Goal: Task Accomplishment & Management: Manage account settings

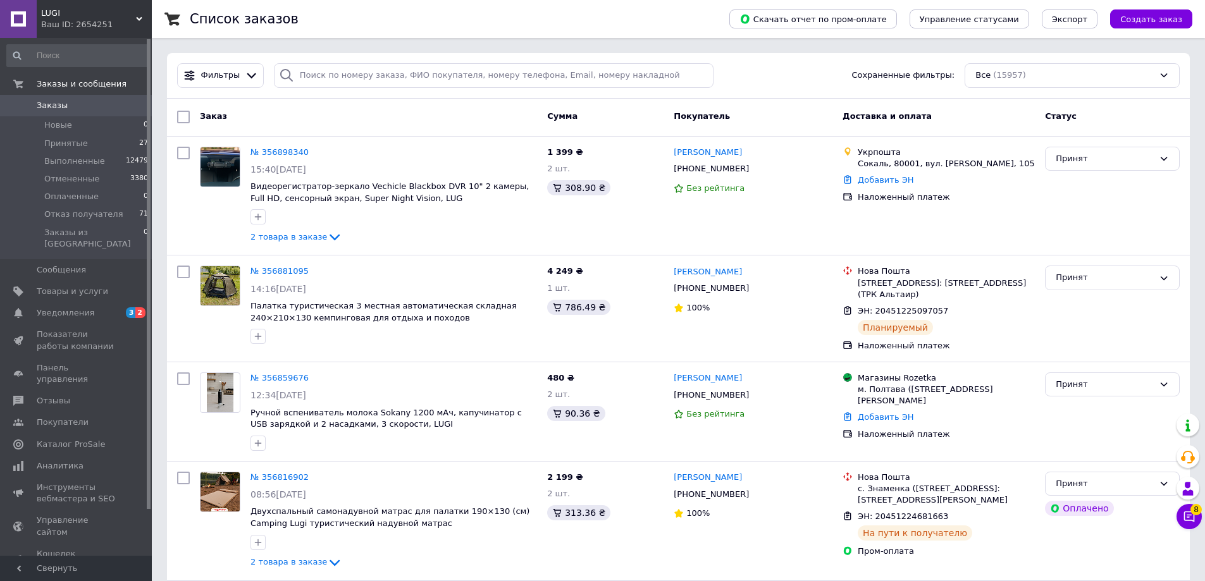
drag, startPoint x: 995, startPoint y: 80, endPoint x: 593, endPoint y: 70, distance: 402.3
click at [617, 66] on div "Фильтры Сохраненные фильтры: Все (15957)" at bounding box center [678, 75] width 1013 height 25
click at [95, 281] on link "Товары и услуги" at bounding box center [78, 292] width 156 height 22
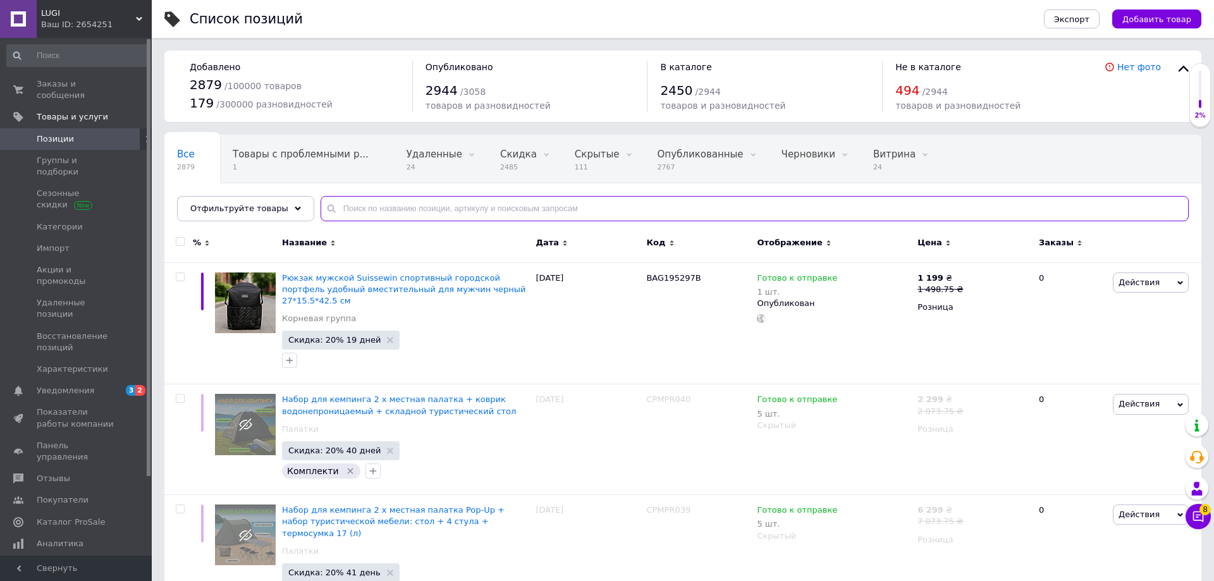
click at [445, 206] on input "text" at bounding box center [755, 208] width 868 height 25
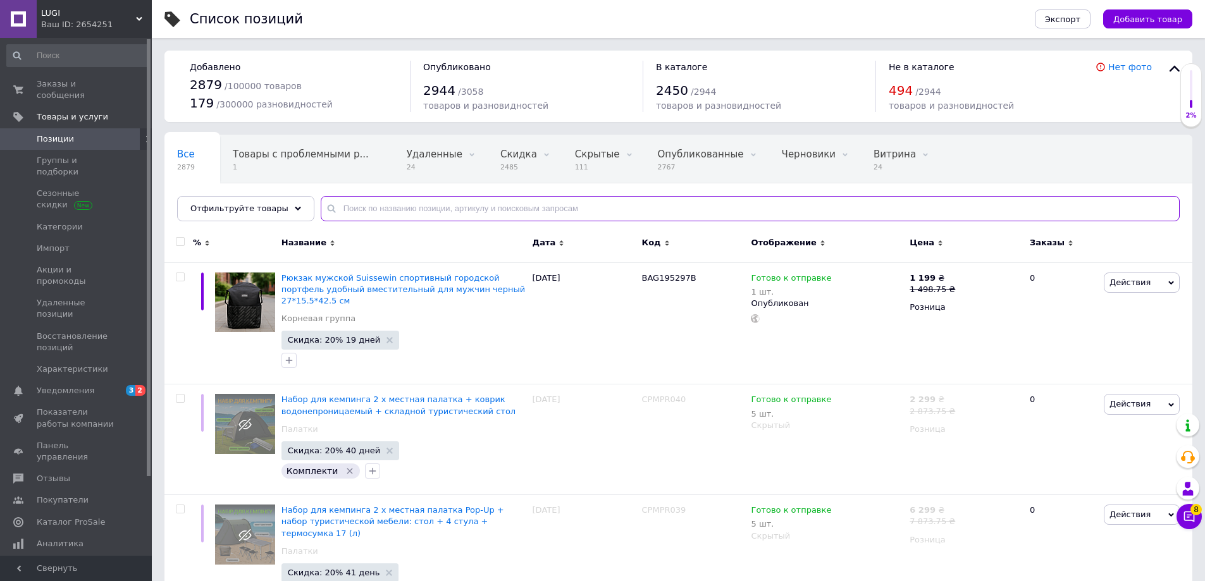
paste input "BAG195297B"
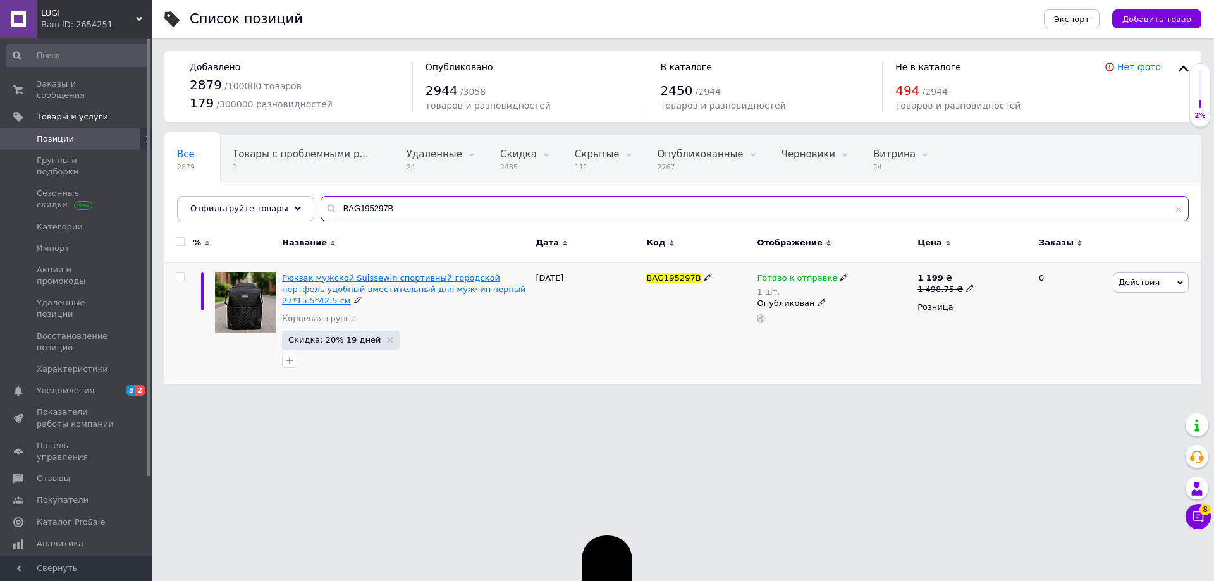
type input "BAG195297B"
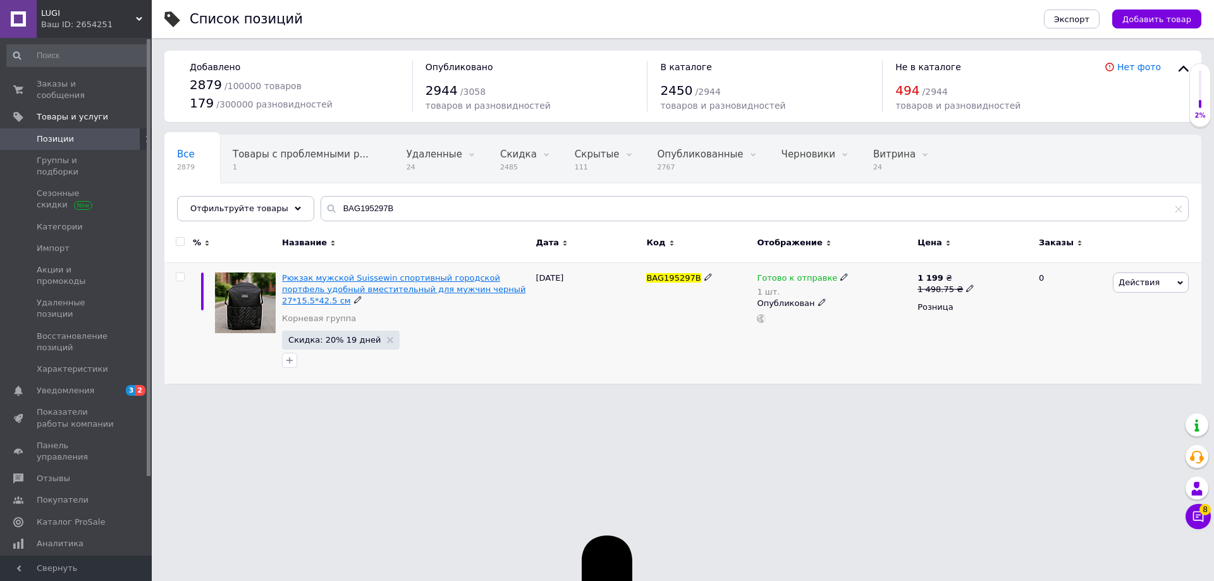
click at [400, 285] on span "Рюкзак мужской Suissewin спортивный городской портфель удобный вместительный дл…" at bounding box center [403, 289] width 243 height 32
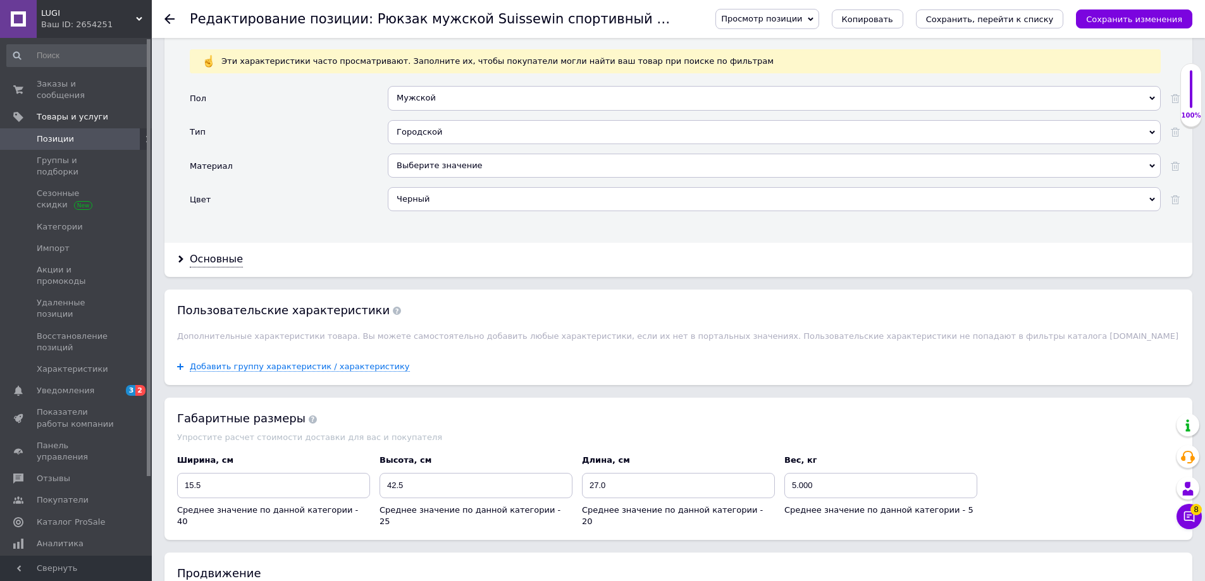
scroll to position [1181, 0]
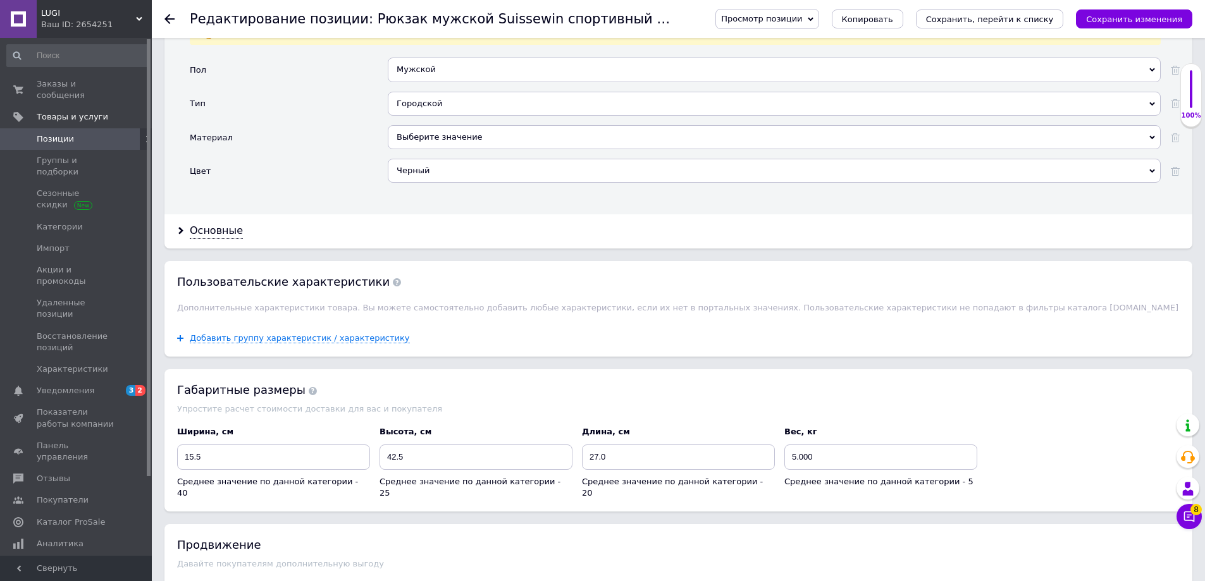
click at [458, 148] on div "Выберите значение" at bounding box center [774, 137] width 773 height 24
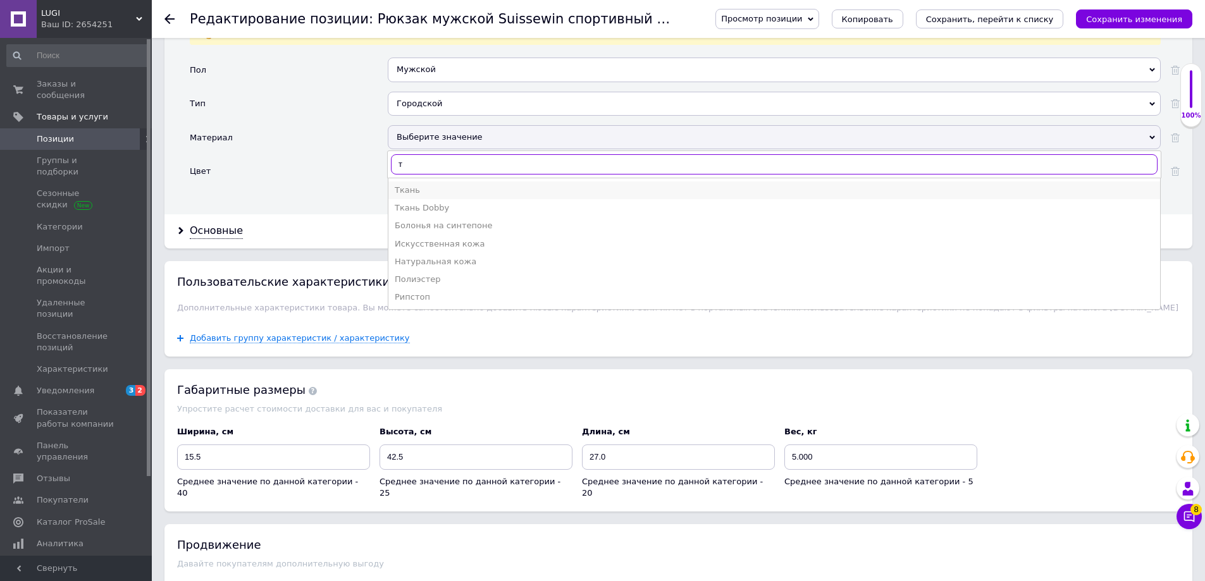
type input "т"
click at [425, 192] on div "Ткань" at bounding box center [774, 190] width 759 height 11
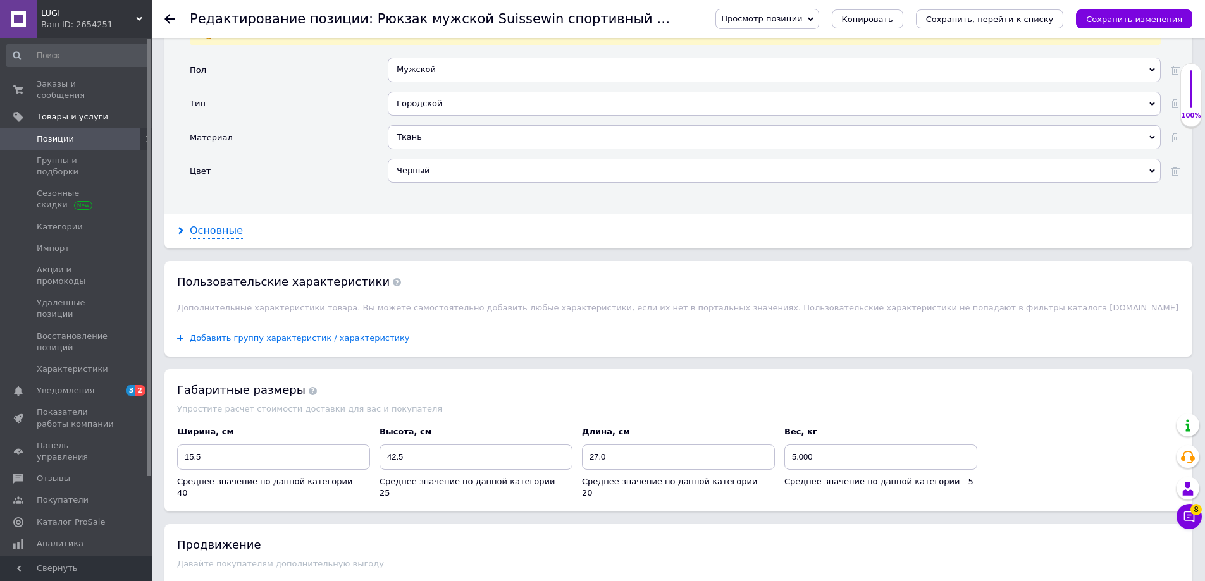
click at [226, 237] on div "Основные" at bounding box center [216, 231] width 53 height 15
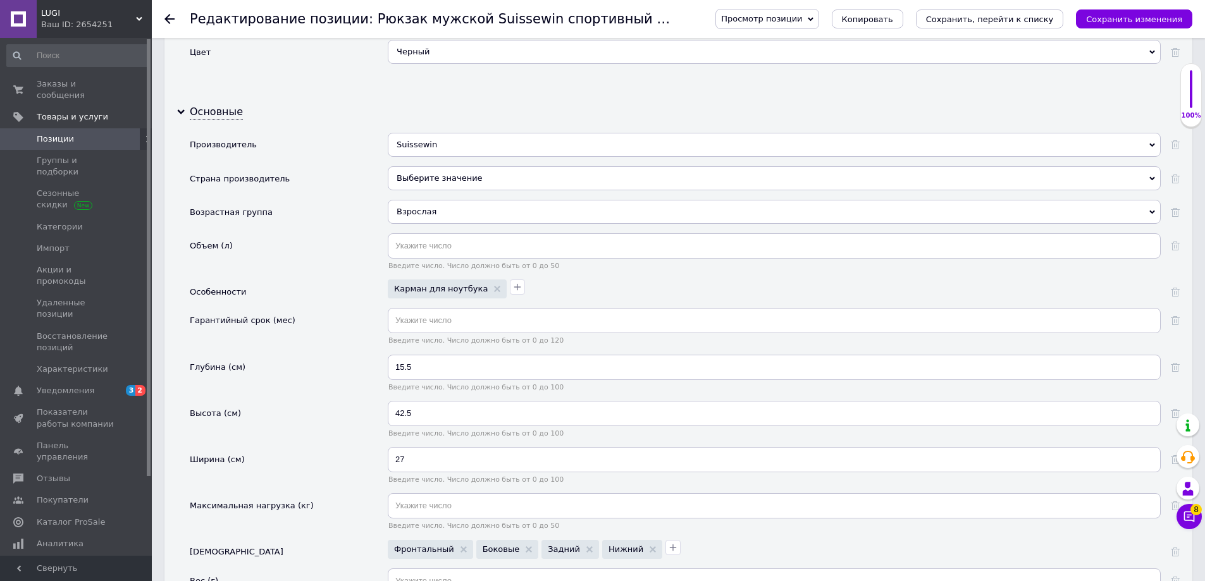
scroll to position [1328, 0]
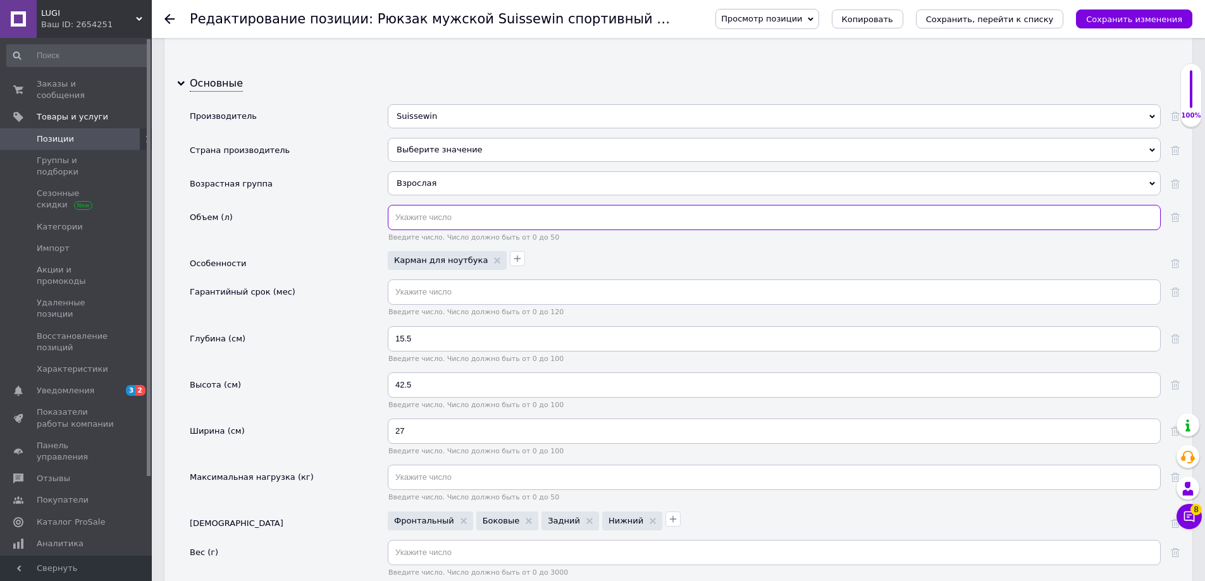
click at [414, 228] on input "text" at bounding box center [774, 217] width 773 height 25
type input "18"
click at [451, 146] on div "Выберите значение" at bounding box center [774, 150] width 773 height 24
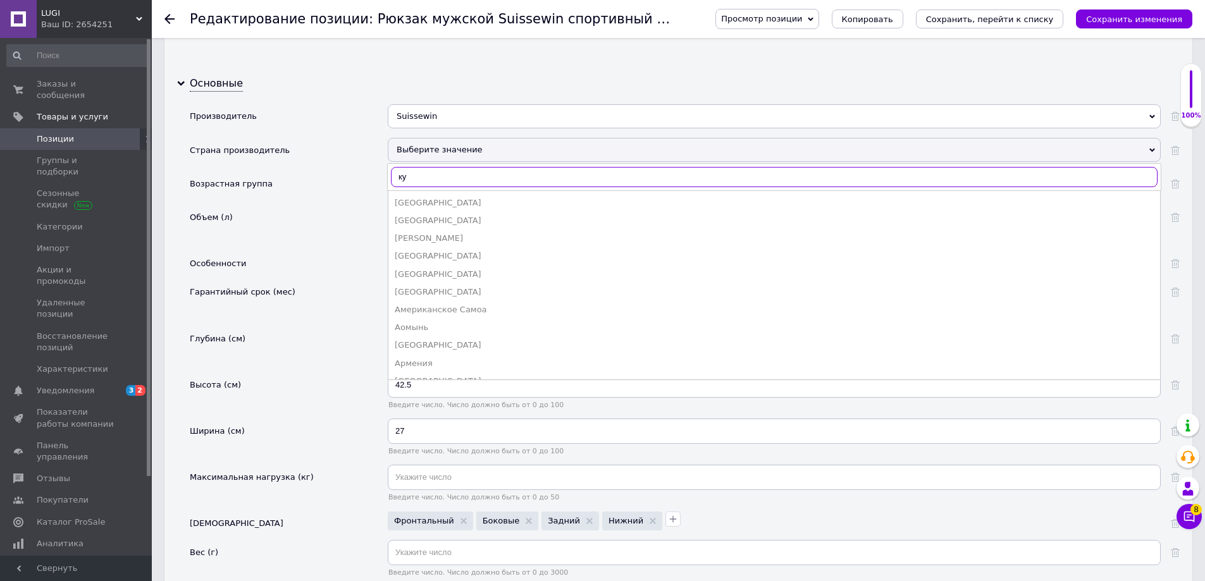
type input "к"
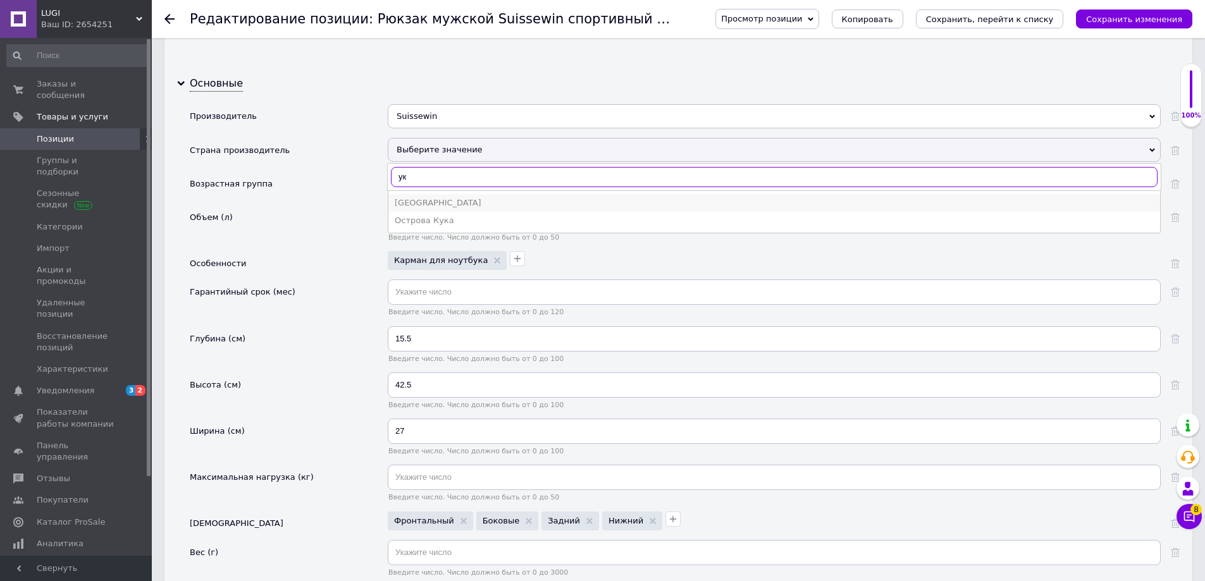
type input "ук"
click at [429, 203] on div "[GEOGRAPHIC_DATA]" at bounding box center [774, 202] width 759 height 11
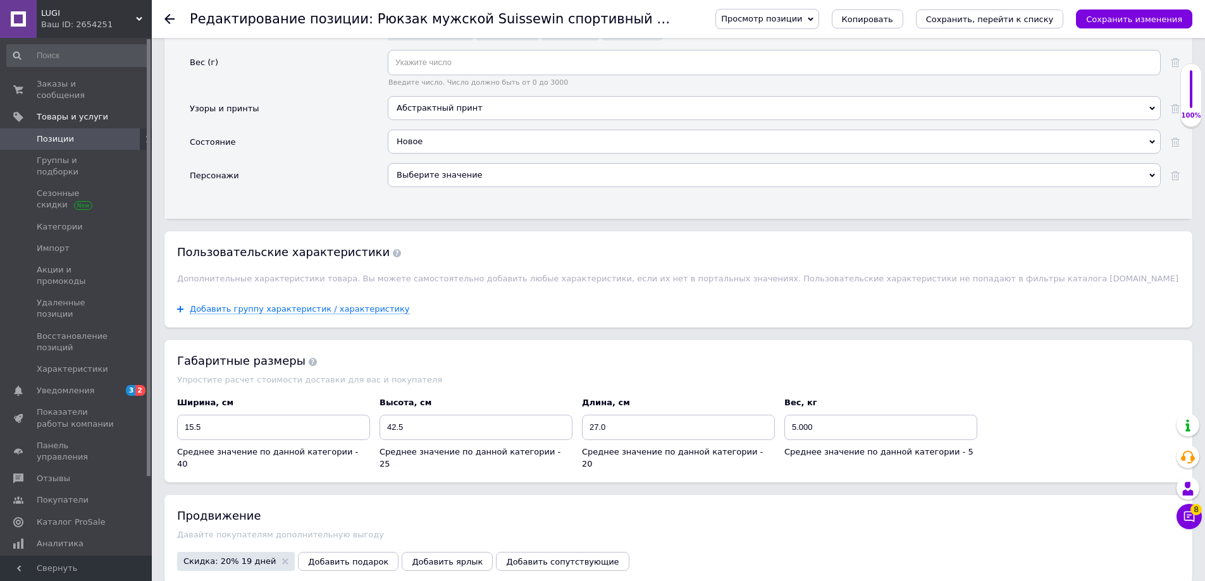
scroll to position [1918, 0]
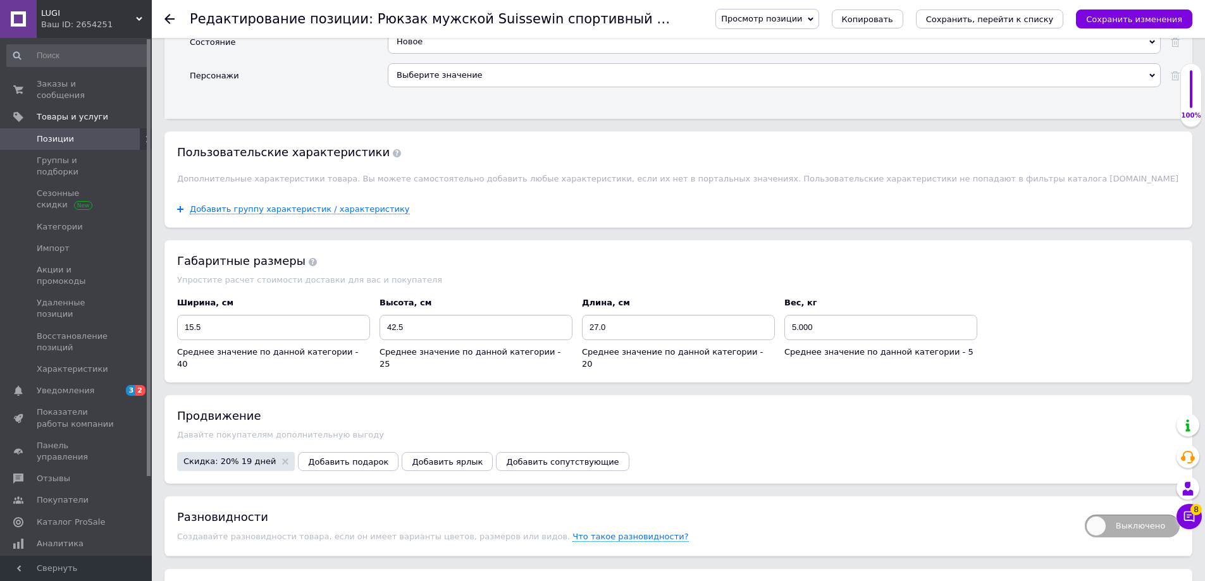
click at [285, 217] on div "Добавить группу характеристик / характеристику" at bounding box center [678, 209] width 1028 height 37
click at [285, 213] on span "Добавить группу характеристик / характеристику" at bounding box center [300, 209] width 220 height 10
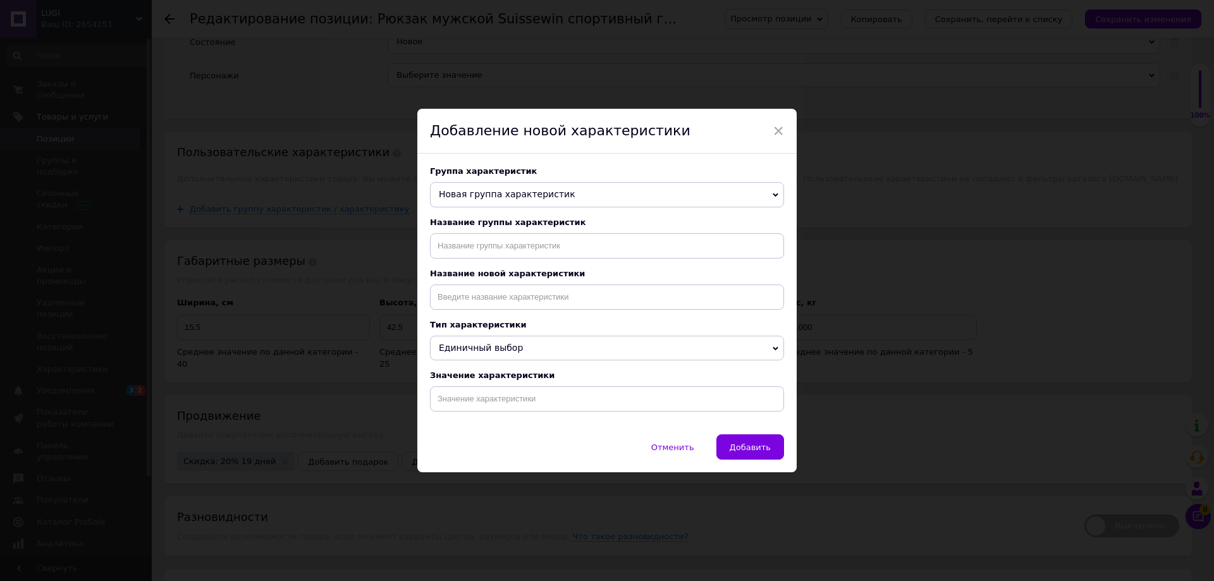
click at [531, 192] on span "Новая группа характеристик" at bounding box center [507, 194] width 137 height 10
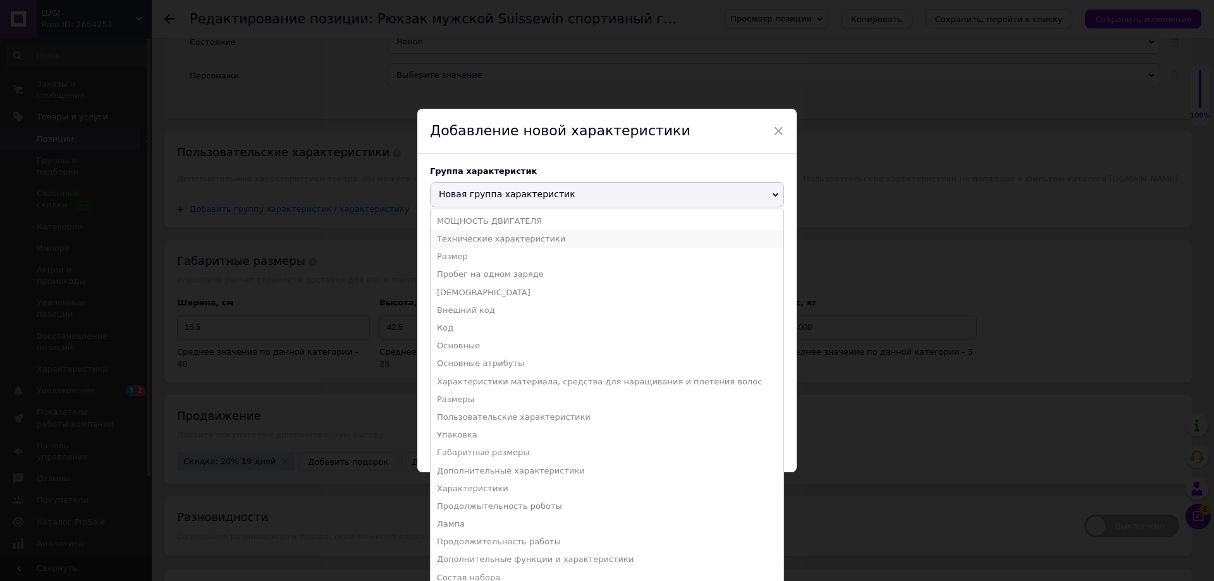
click at [507, 238] on li "Технические характеристики" at bounding box center [607, 239] width 353 height 18
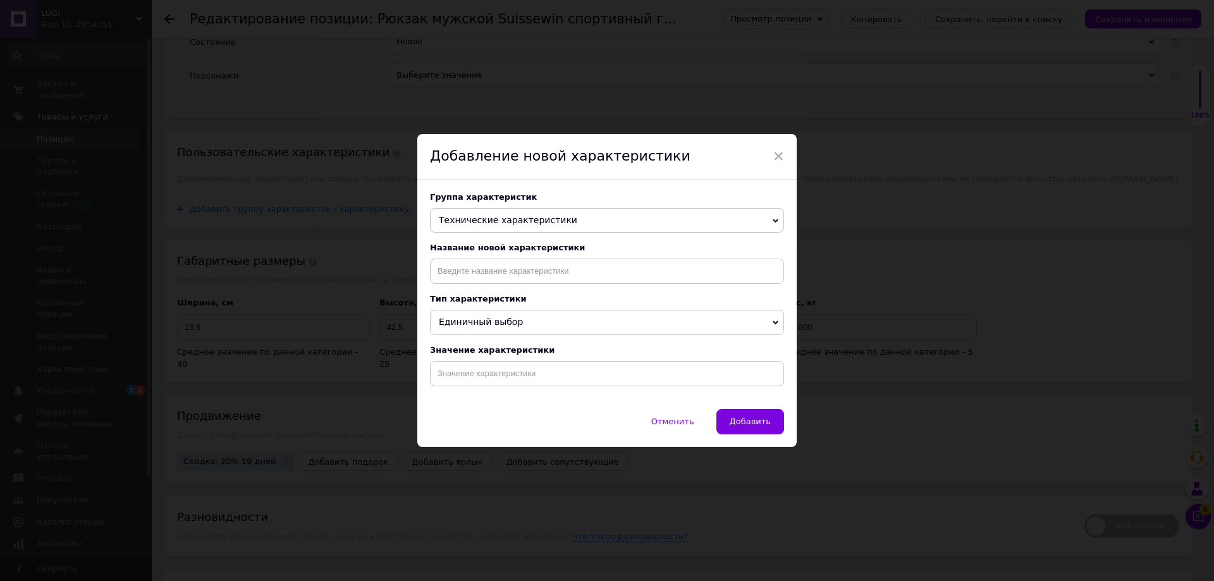
click at [491, 215] on span "Технические характеристики" at bounding box center [508, 220] width 139 height 10
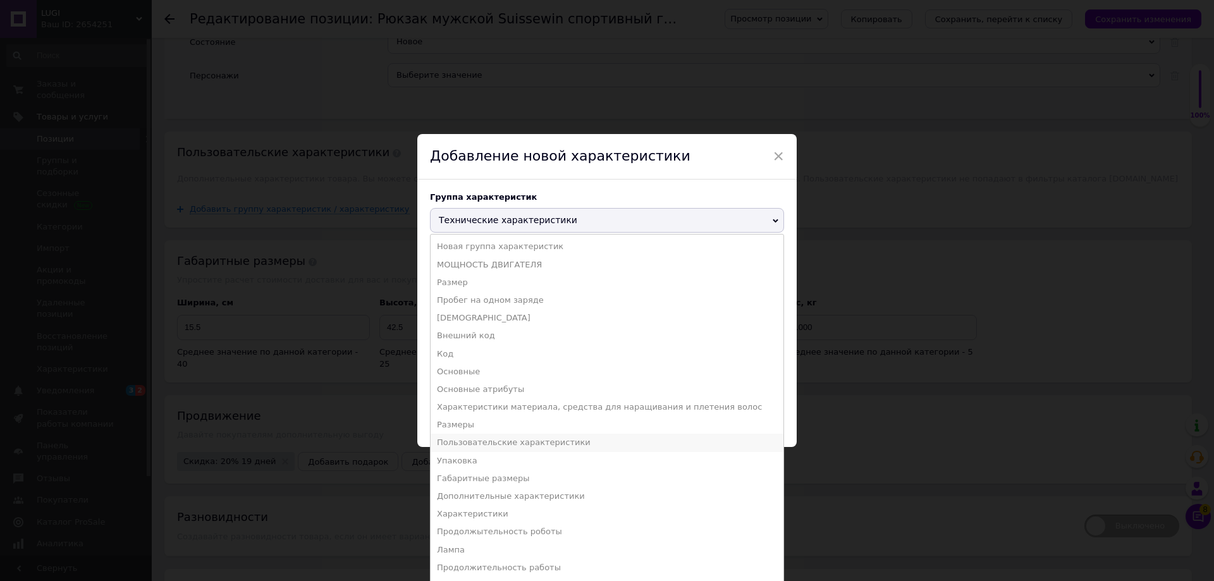
click at [489, 447] on li "Пользовательские характеристики" at bounding box center [607, 443] width 353 height 18
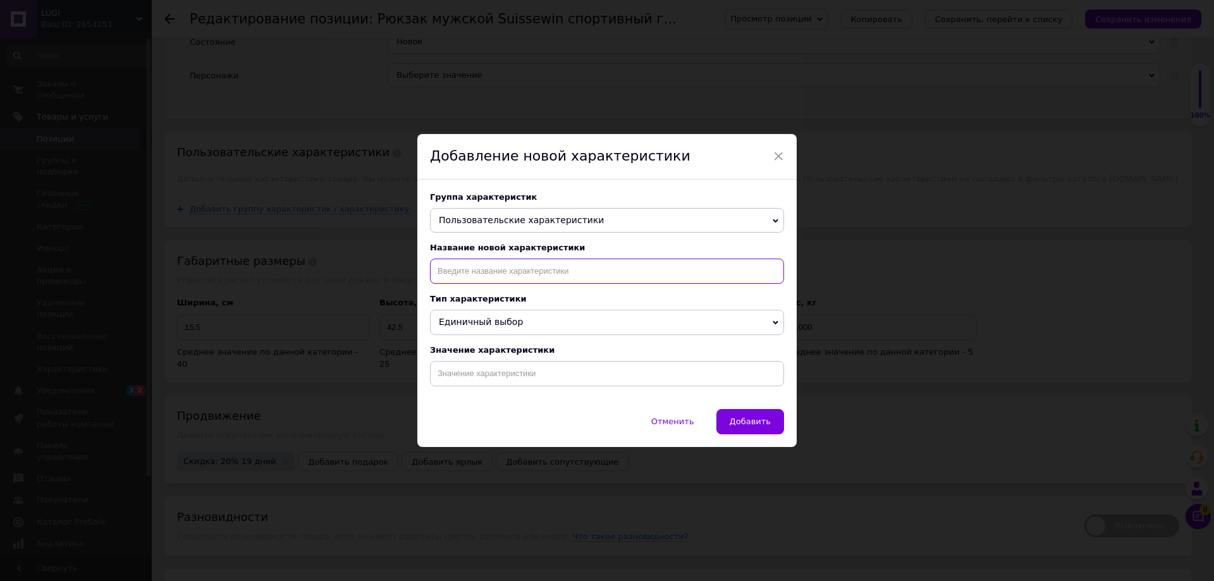
click at [489, 270] on input at bounding box center [607, 271] width 354 height 25
click at [471, 307] on li "Гарантия" at bounding box center [607, 316] width 353 height 18
type input "Гарантия"
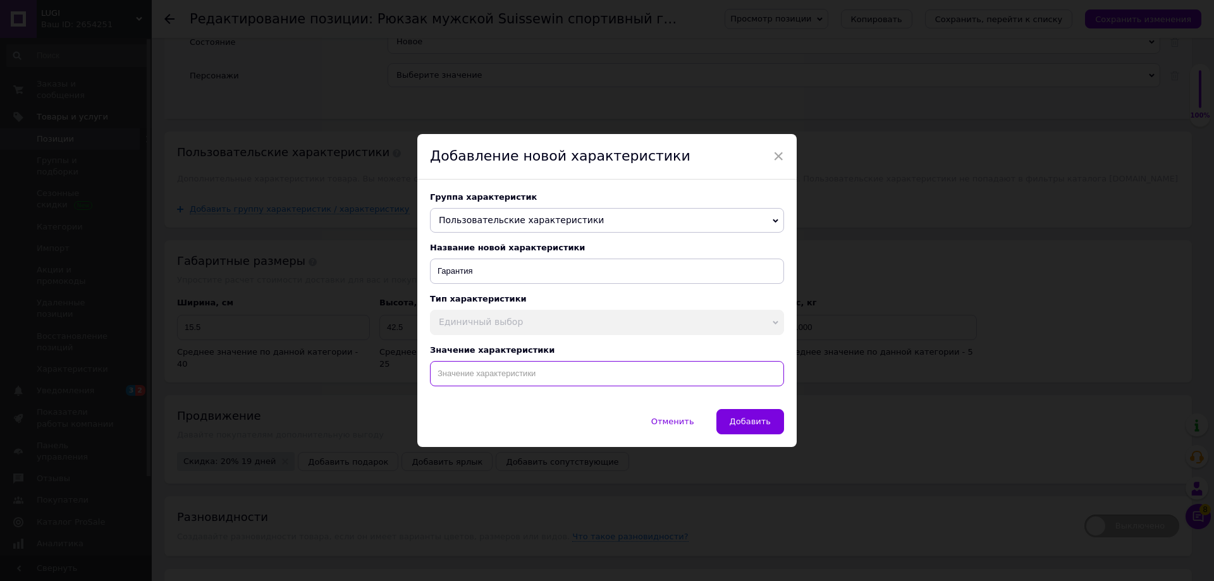
click at [484, 369] on input at bounding box center [607, 373] width 354 height 25
click at [480, 416] on li "14 дней" at bounding box center [607, 418] width 353 height 18
type input "14 дней"
click at [746, 426] on span "Добавить" at bounding box center [750, 421] width 41 height 9
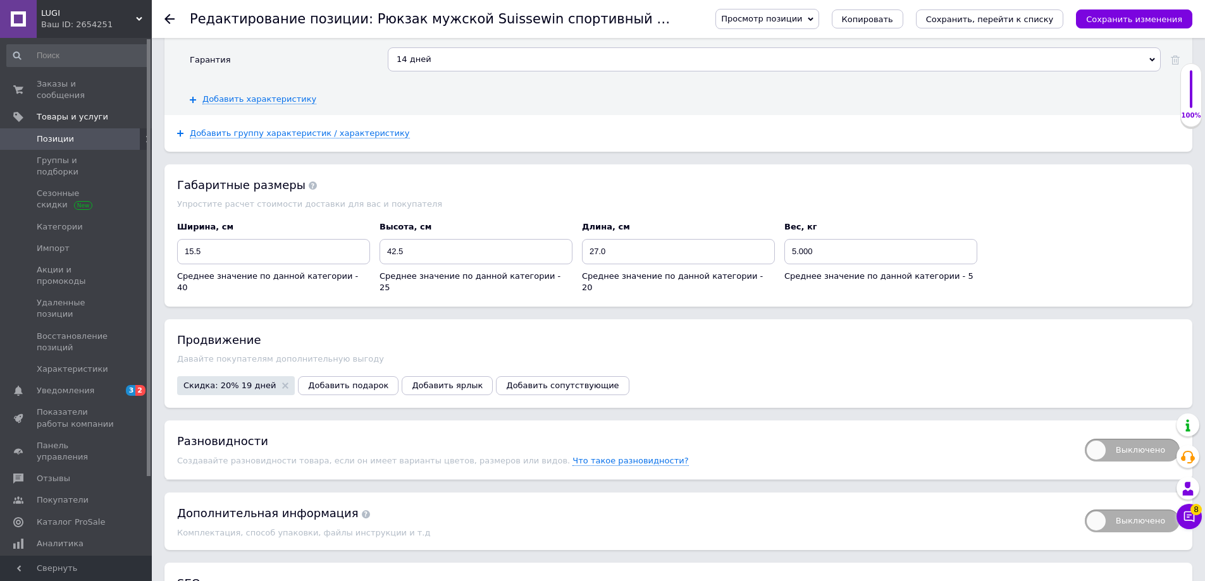
scroll to position [2214, 0]
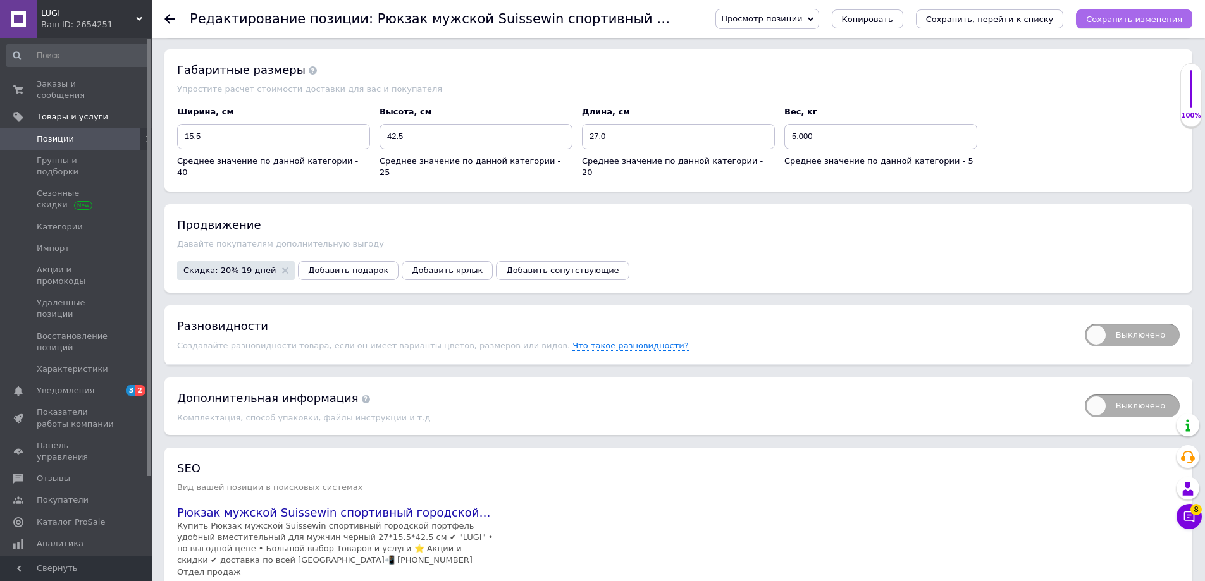
click at [1178, 18] on icon "Сохранить изменения" at bounding box center [1134, 19] width 96 height 9
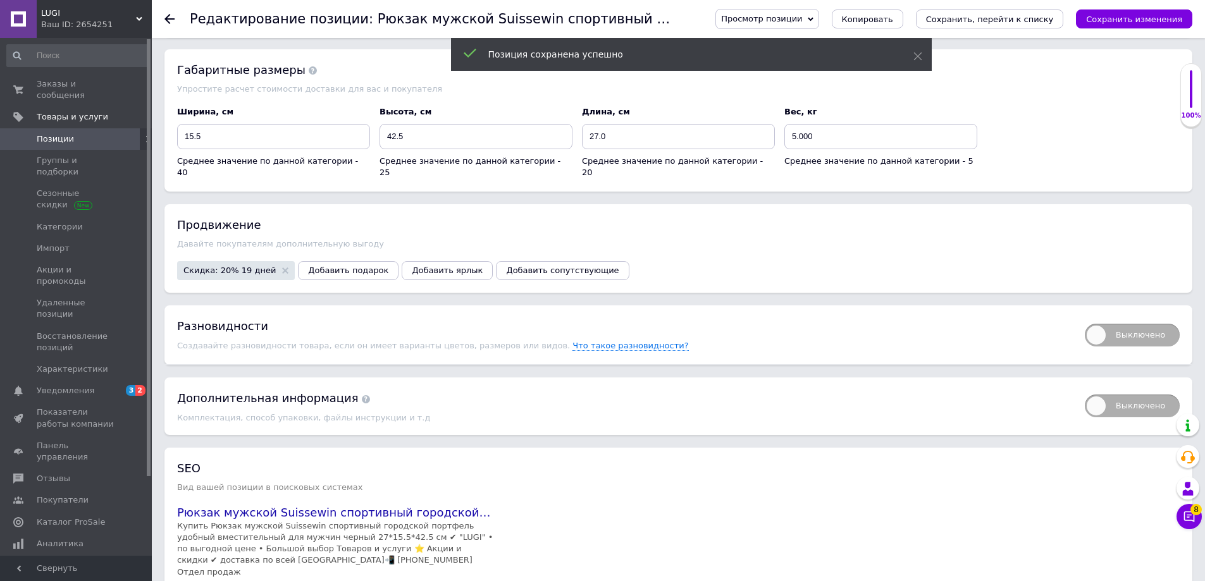
click at [126, 15] on span "LUGI" at bounding box center [88, 13] width 95 height 11
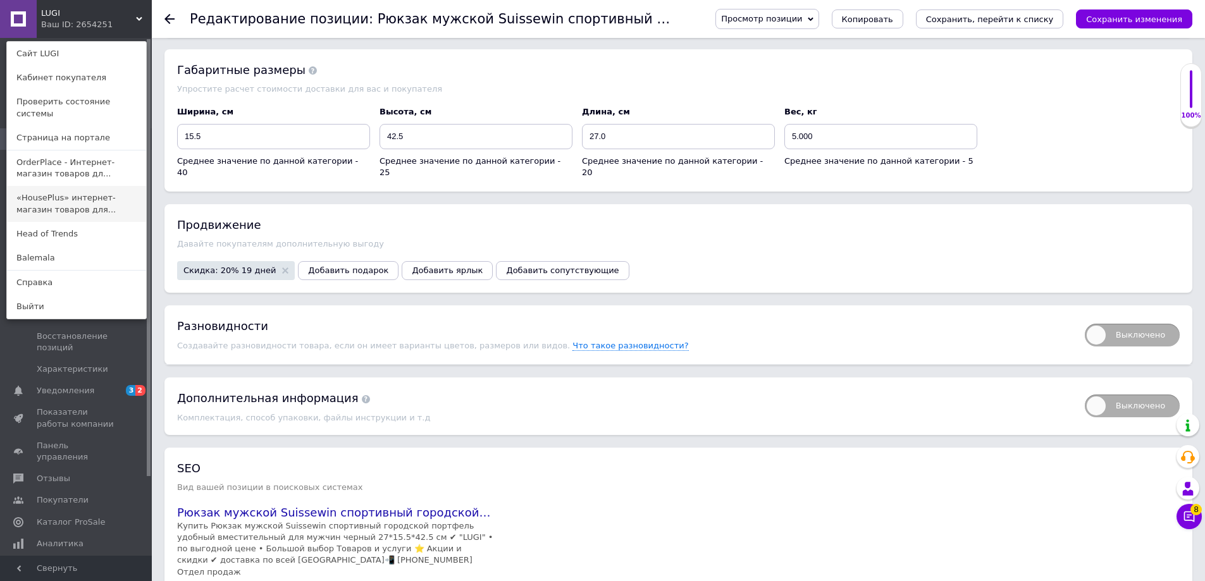
click at [40, 192] on link "«HousePlus» интернет-магазин товаров для..." at bounding box center [76, 203] width 139 height 35
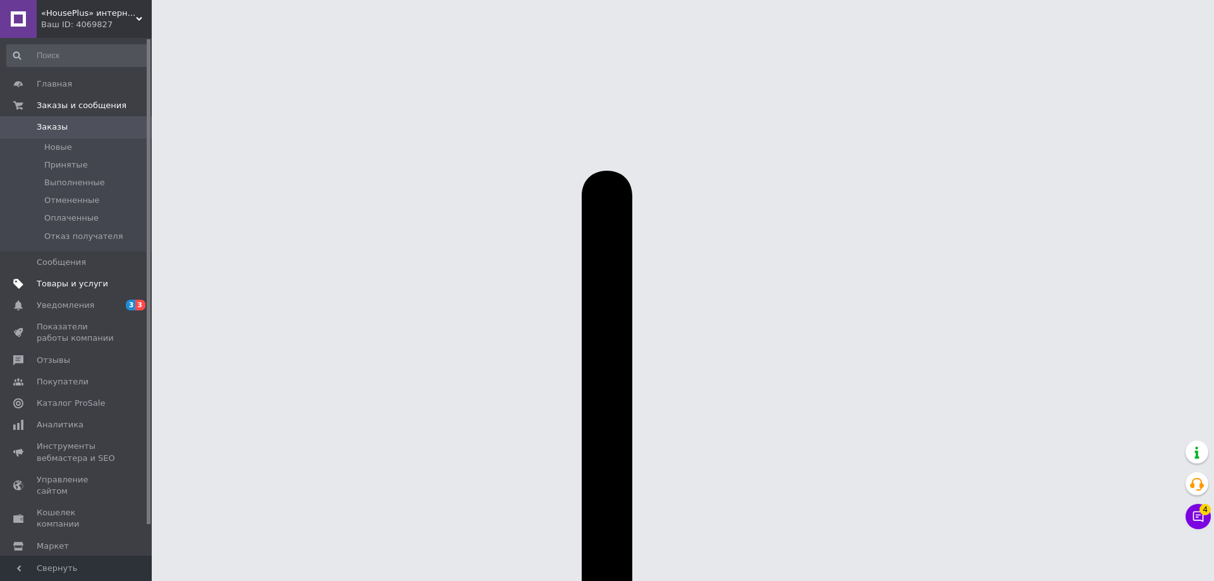
click at [68, 278] on span "Товары и услуги" at bounding box center [72, 283] width 71 height 11
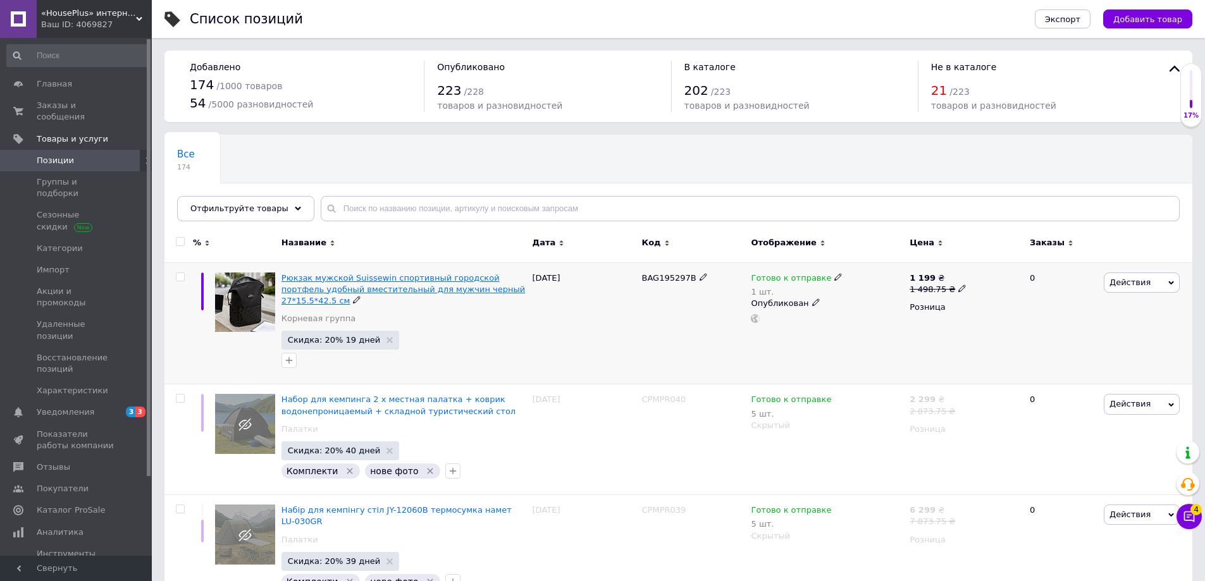
click at [438, 281] on span "Рюкзак мужской Suissewin спортивный городской портфель удобный вместительный дл…" at bounding box center [402, 289] width 243 height 32
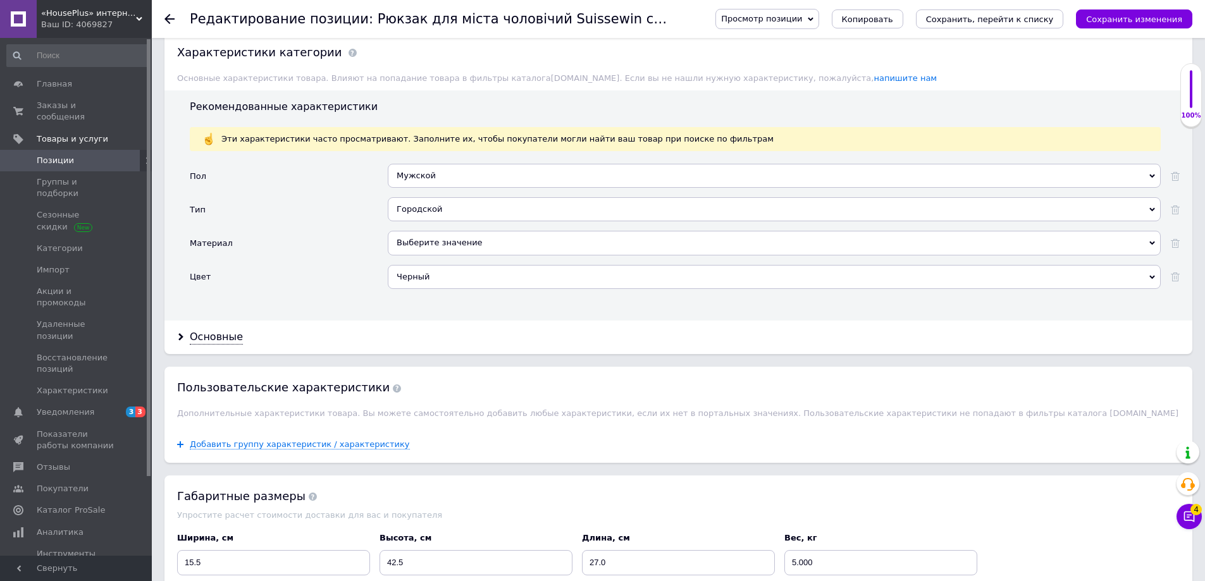
scroll to position [1181, 0]
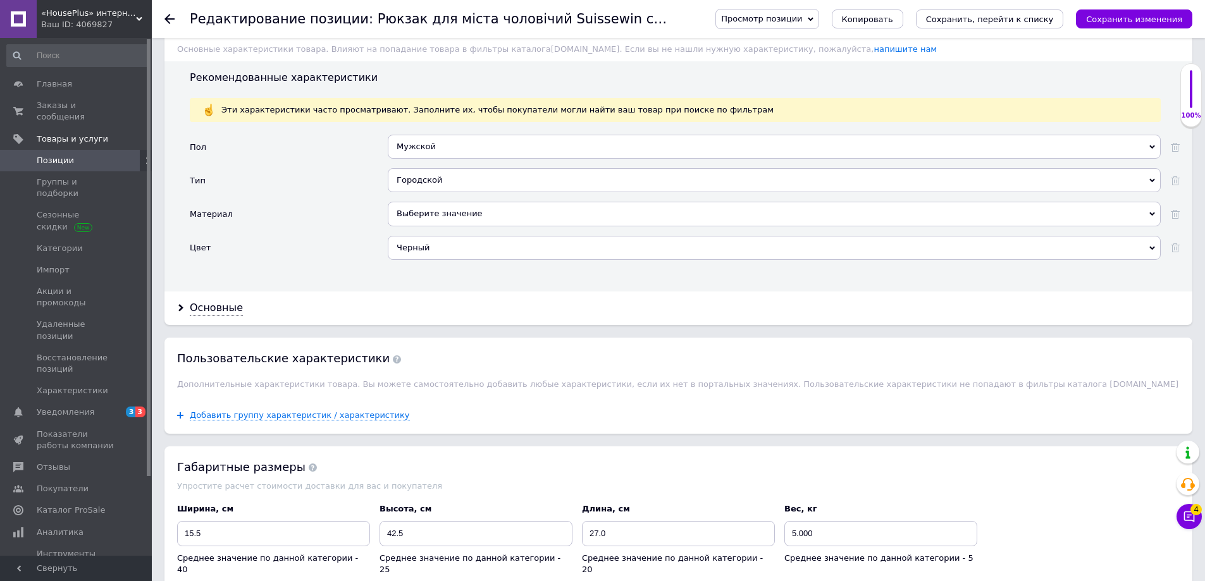
click at [438, 214] on div "Выберите значение" at bounding box center [774, 214] width 773 height 24
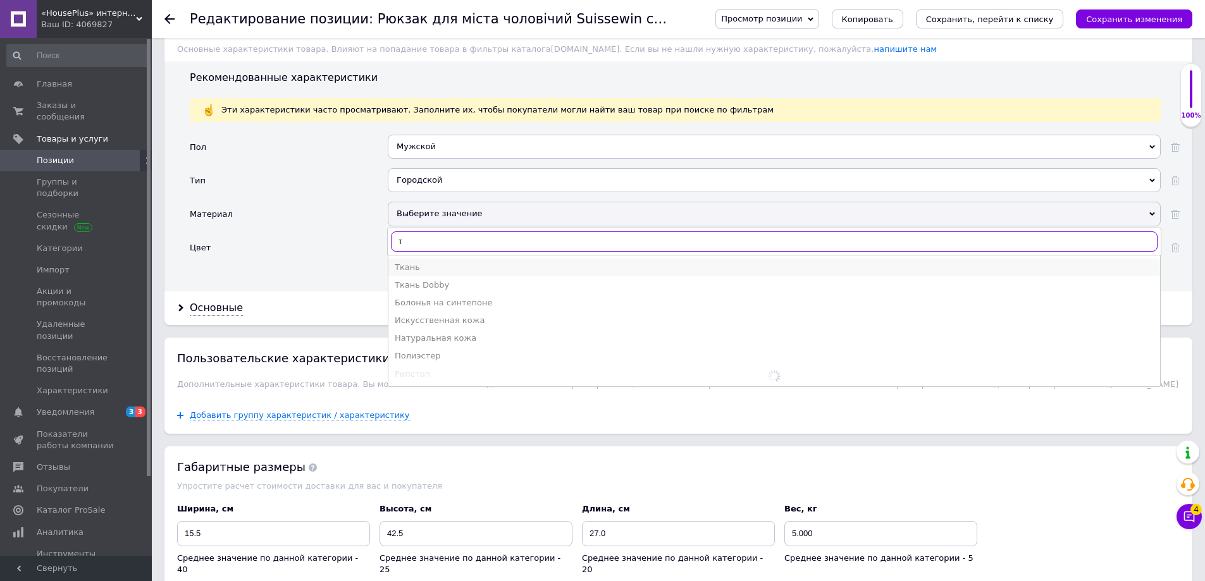
type input "т"
click at [421, 263] on div "Ткань" at bounding box center [774, 267] width 759 height 11
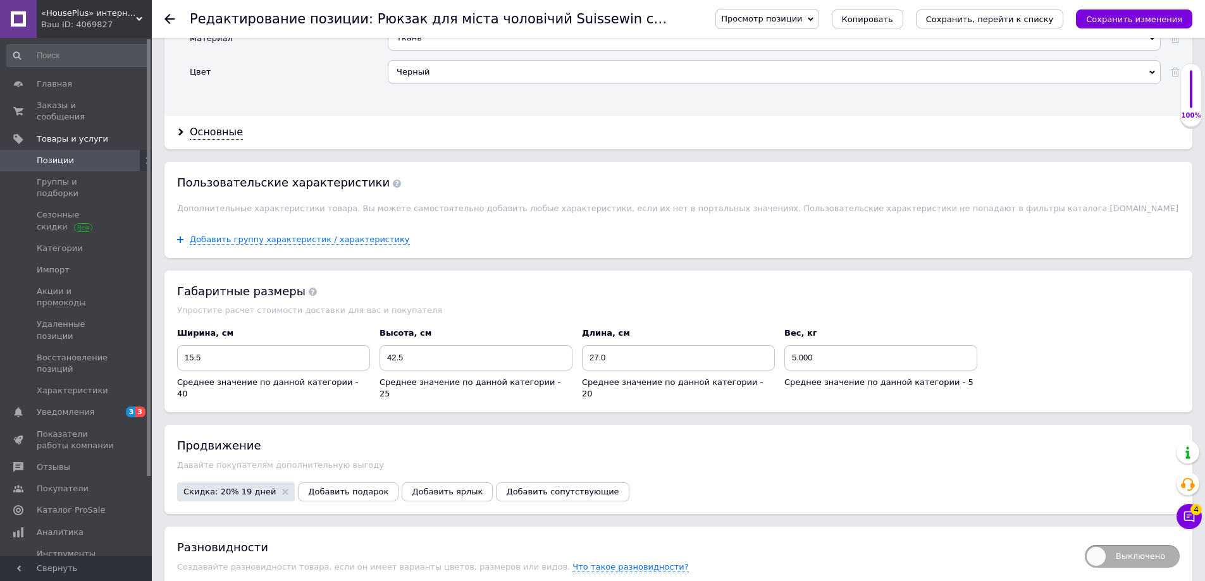
scroll to position [1328, 0]
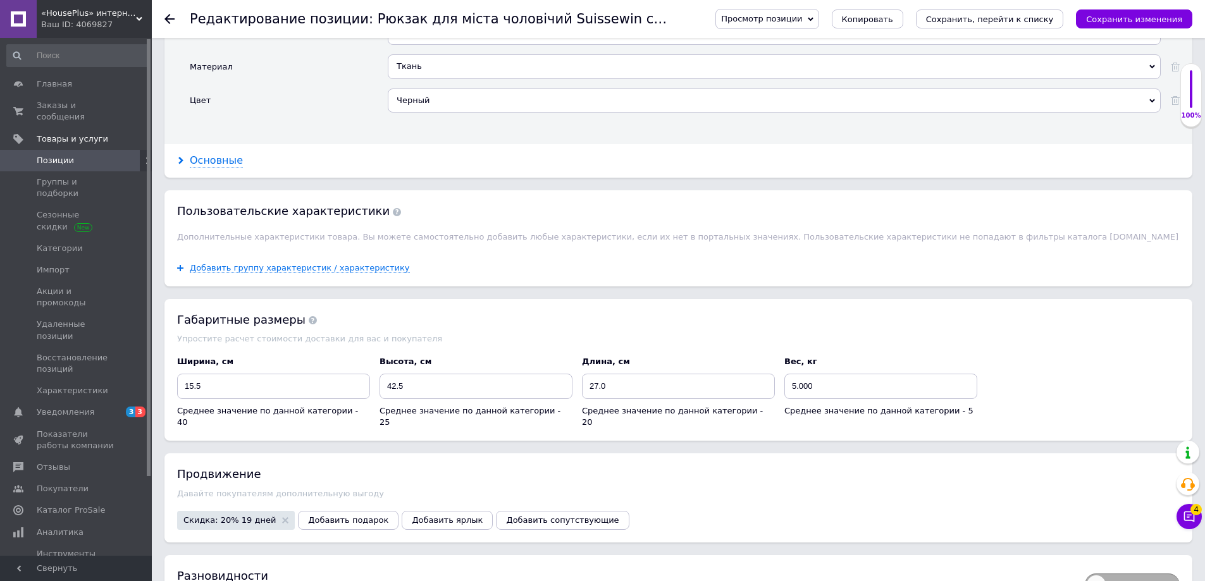
click at [204, 163] on div "Основные" at bounding box center [216, 161] width 53 height 15
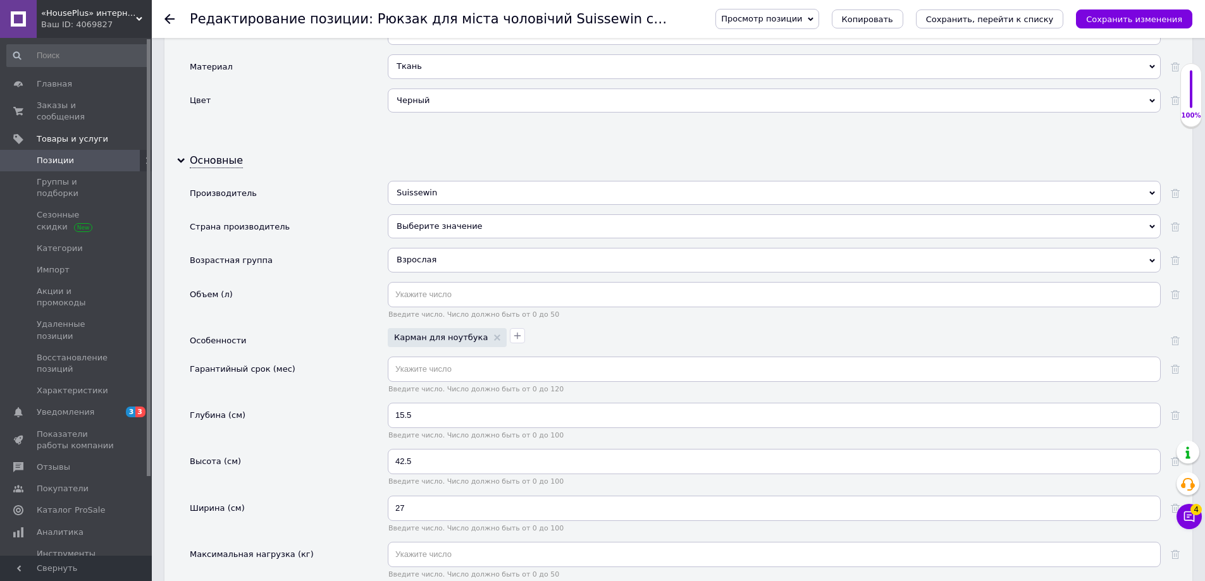
click at [422, 223] on div "Выберите значение" at bounding box center [774, 226] width 773 height 24
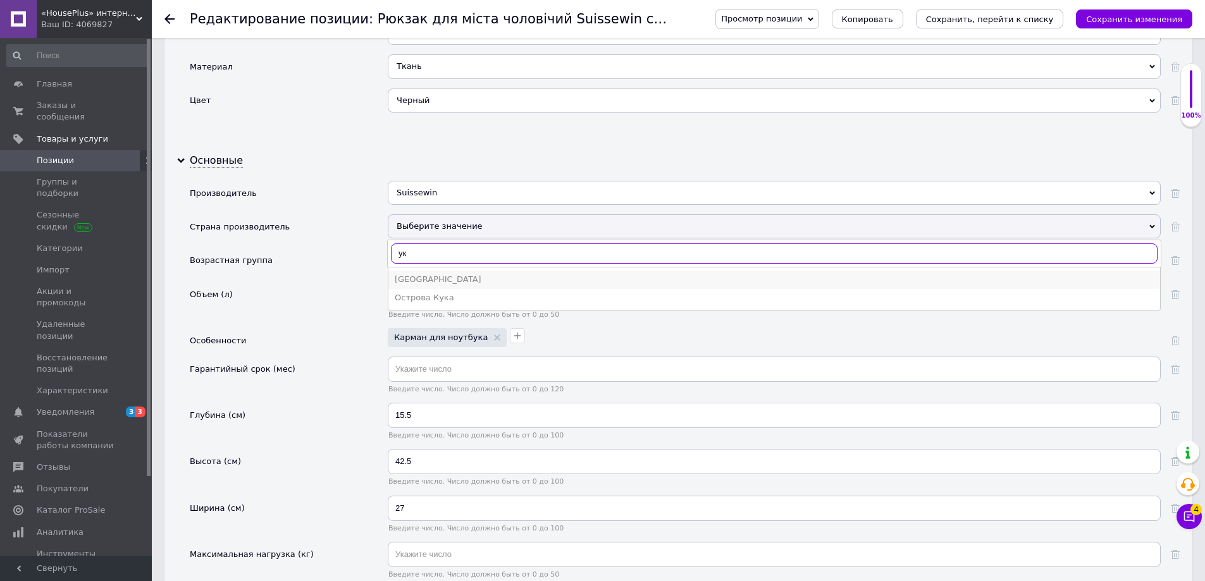
type input "ук"
click at [416, 281] on div "[GEOGRAPHIC_DATA]" at bounding box center [774, 279] width 759 height 11
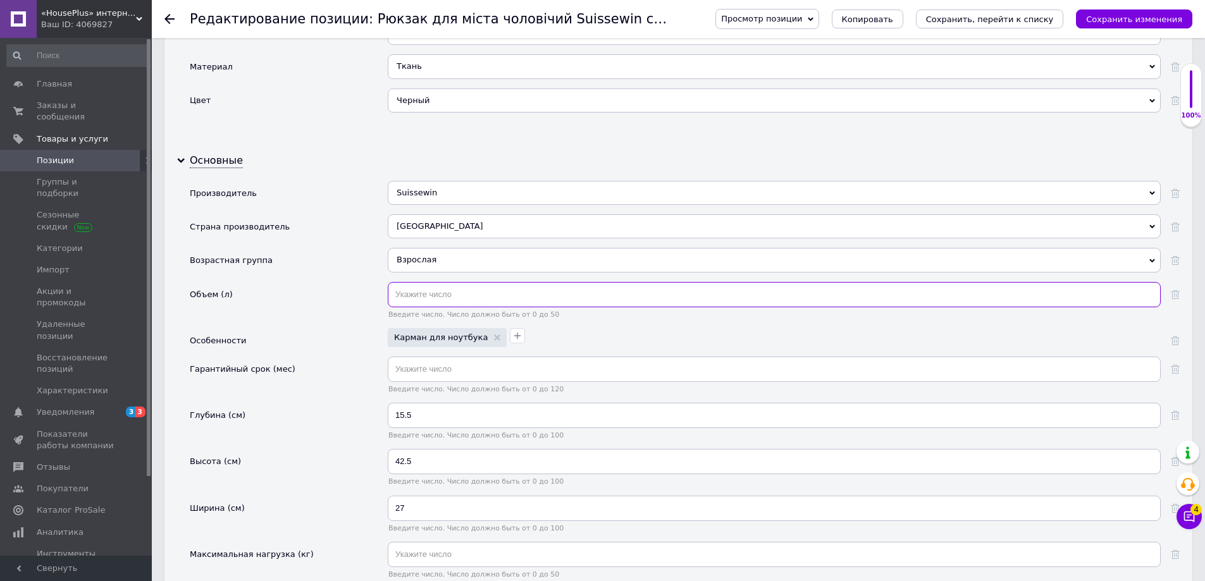
click at [422, 285] on input "text" at bounding box center [774, 294] width 773 height 25
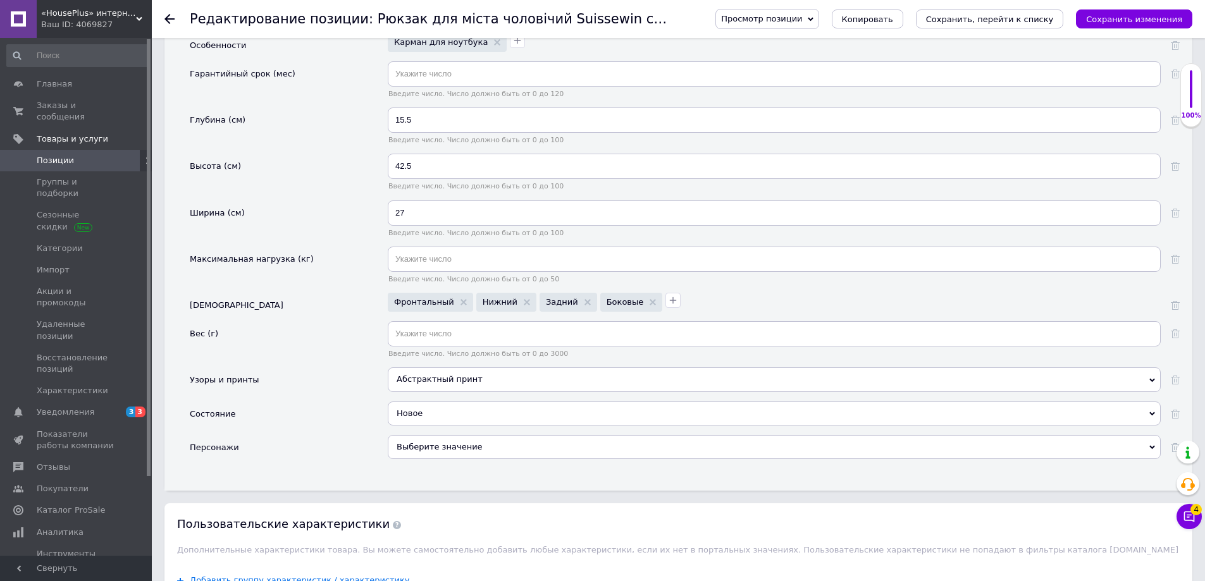
scroll to position [1771, 0]
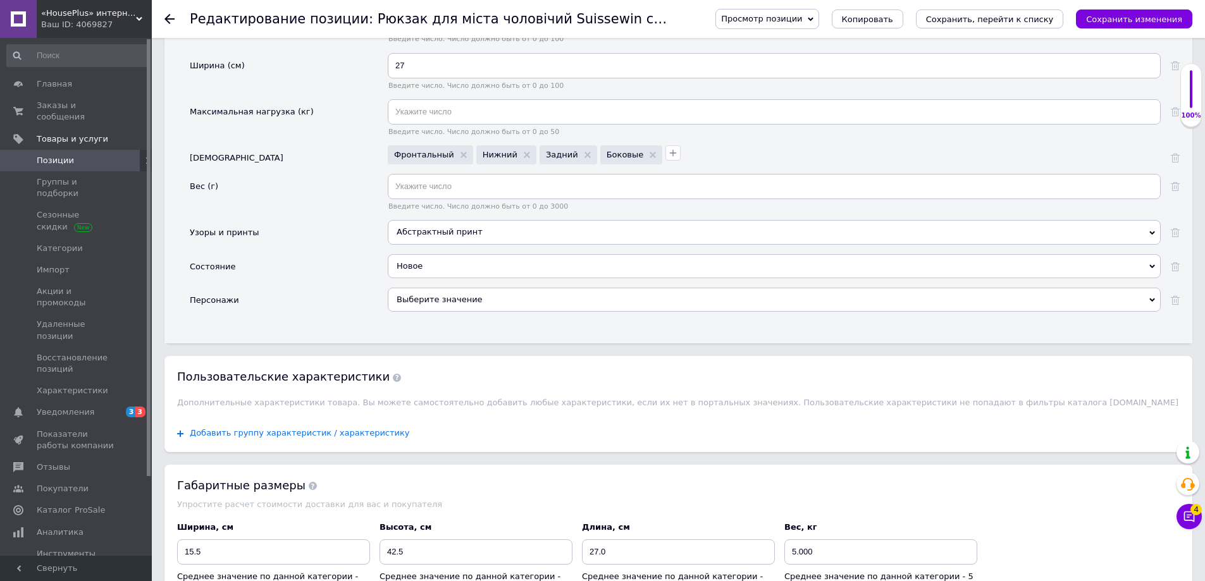
type input "18"
click at [276, 431] on span "Добавить группу характеристик / характеристику" at bounding box center [300, 433] width 220 height 10
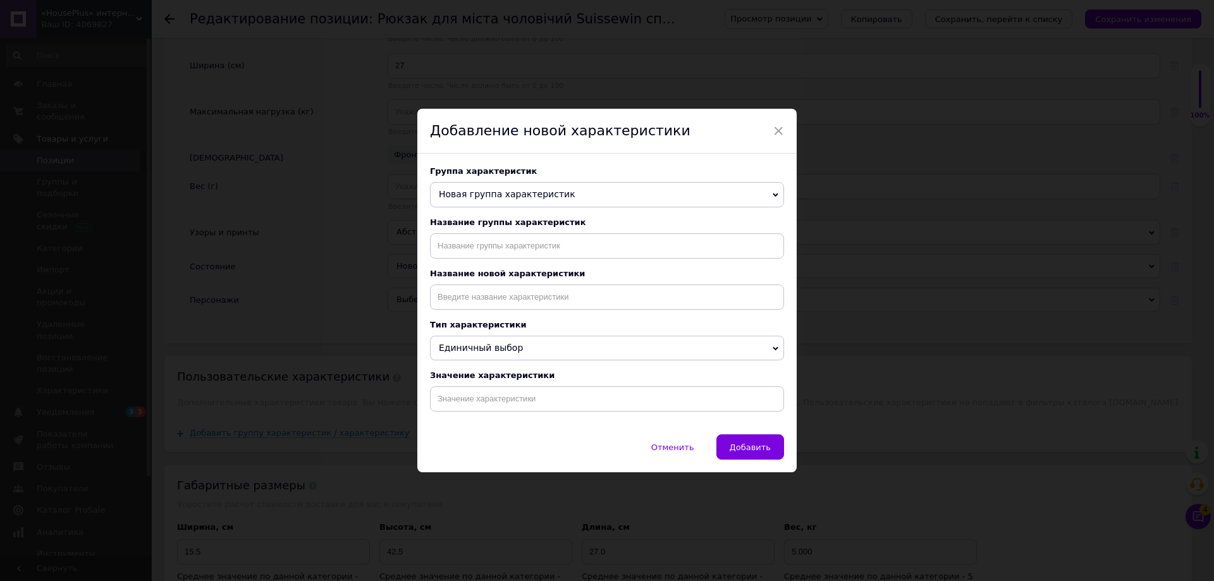
click at [498, 195] on span "Новая группа характеристик" at bounding box center [507, 194] width 137 height 10
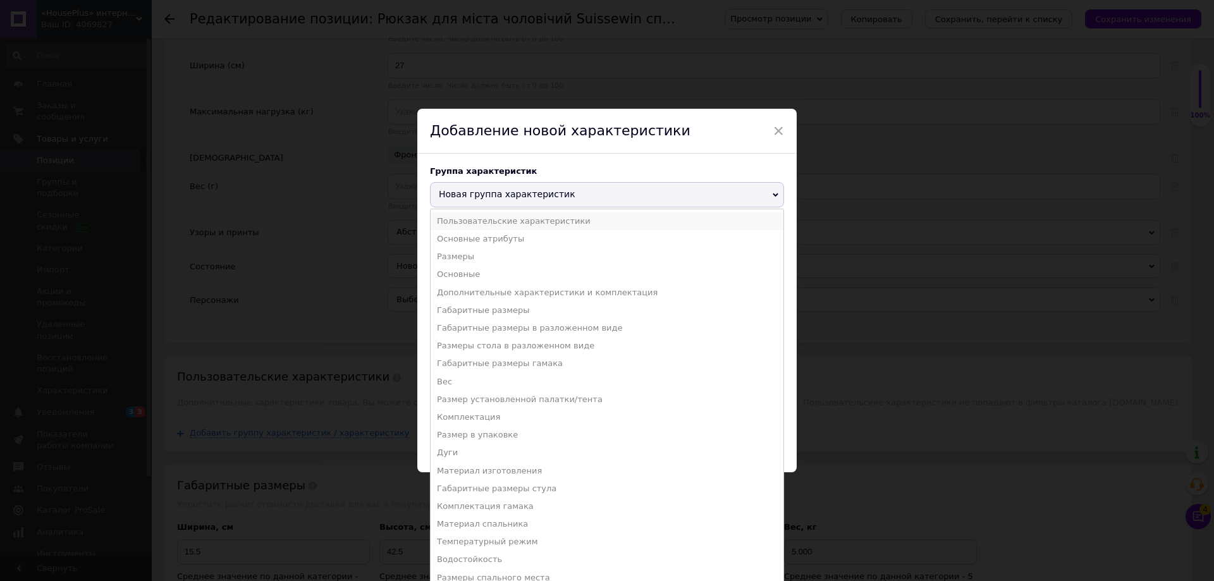
click at [496, 216] on li "Пользовательские характеристики" at bounding box center [607, 222] width 353 height 18
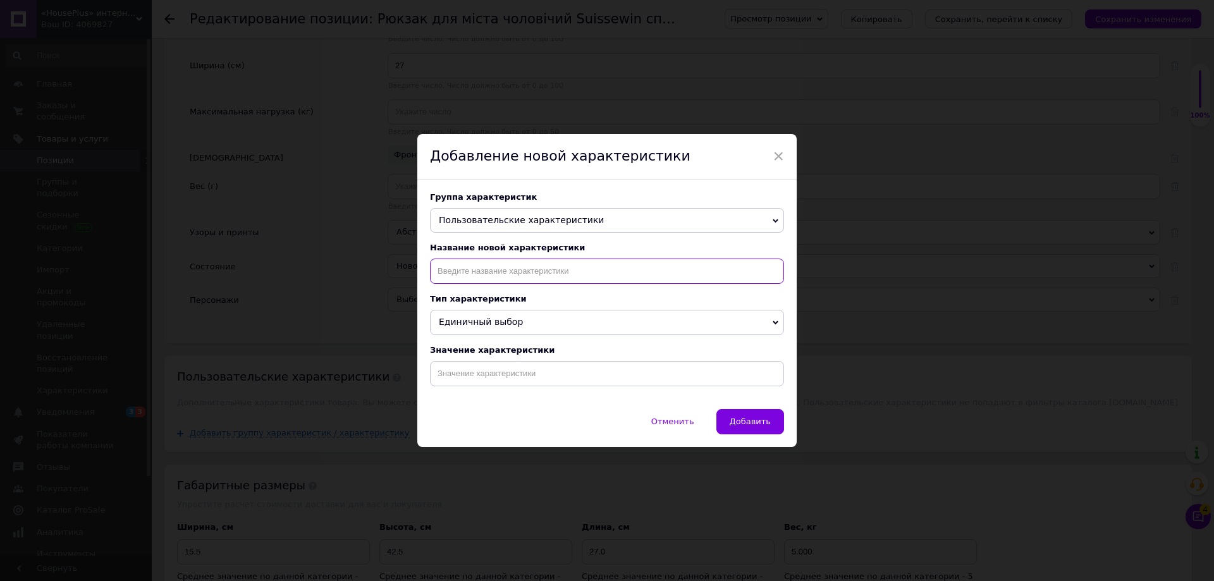
click at [483, 272] on input at bounding box center [607, 271] width 354 height 25
click at [476, 301] on li "Гарантия" at bounding box center [607, 298] width 353 height 18
type input "Гарантия"
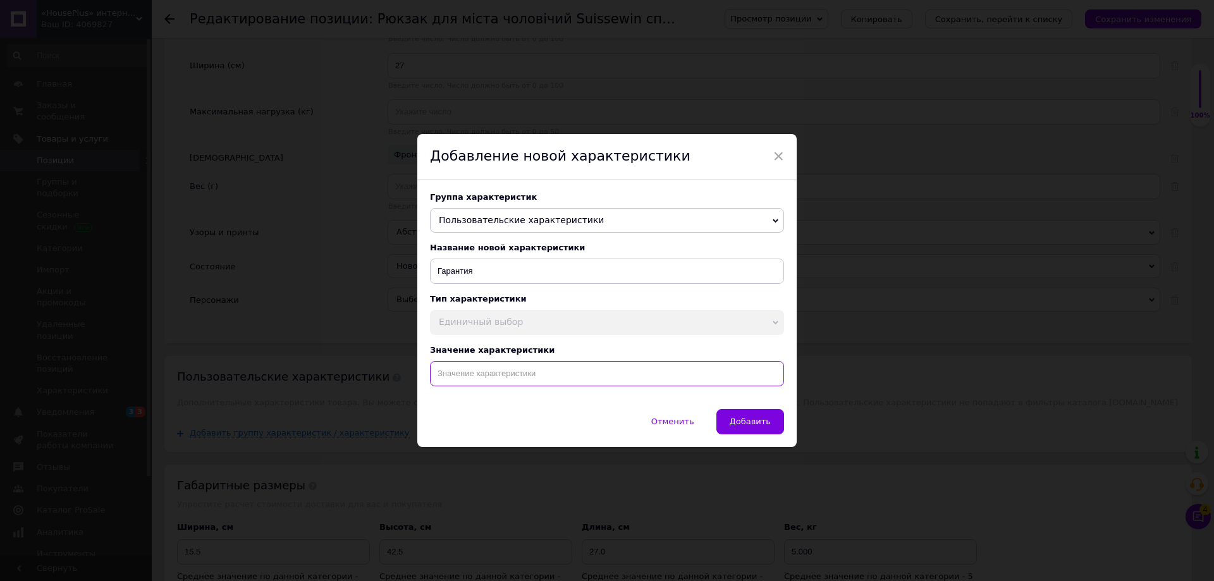
click at [469, 378] on input at bounding box center [607, 373] width 354 height 25
click at [473, 398] on li "14 дней" at bounding box center [607, 400] width 353 height 18
type input "14 дней"
click at [756, 431] on button "Добавить" at bounding box center [751, 421] width 68 height 25
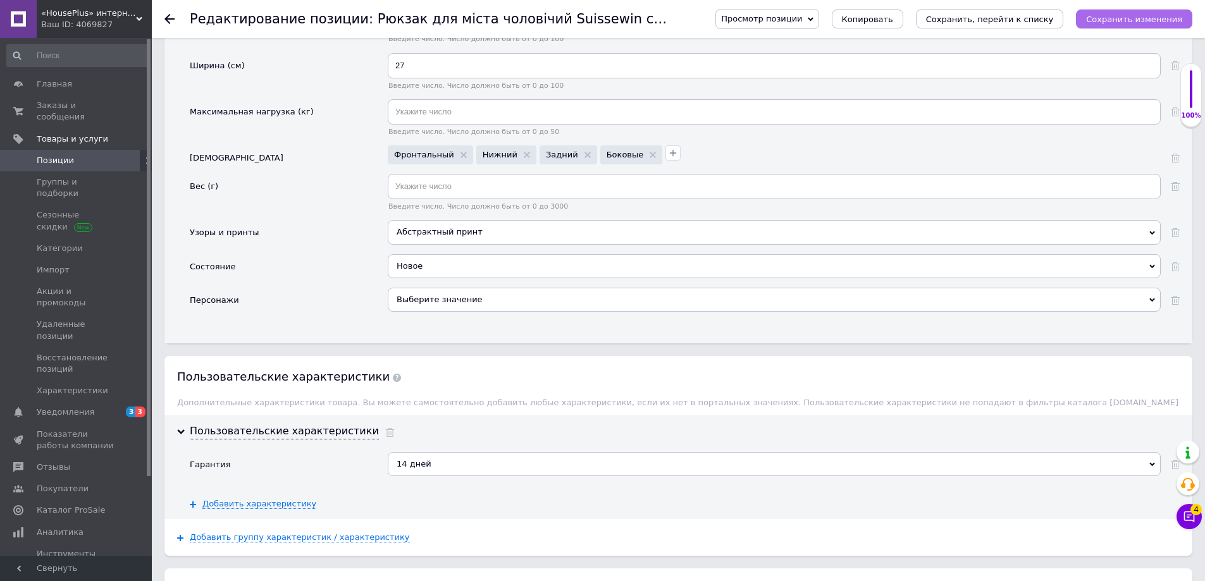
click at [1160, 26] on button "Сохранить изменения" at bounding box center [1134, 18] width 116 height 19
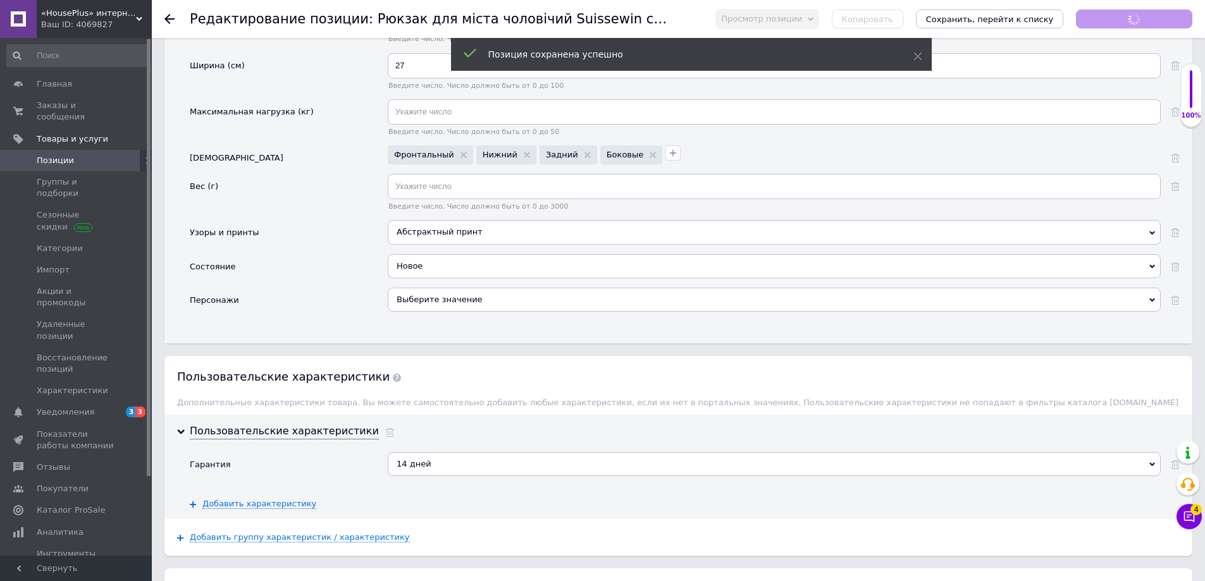
click at [132, 11] on span "«HousePlus» интернет-магазин товаров для туризма" at bounding box center [88, 13] width 95 height 11
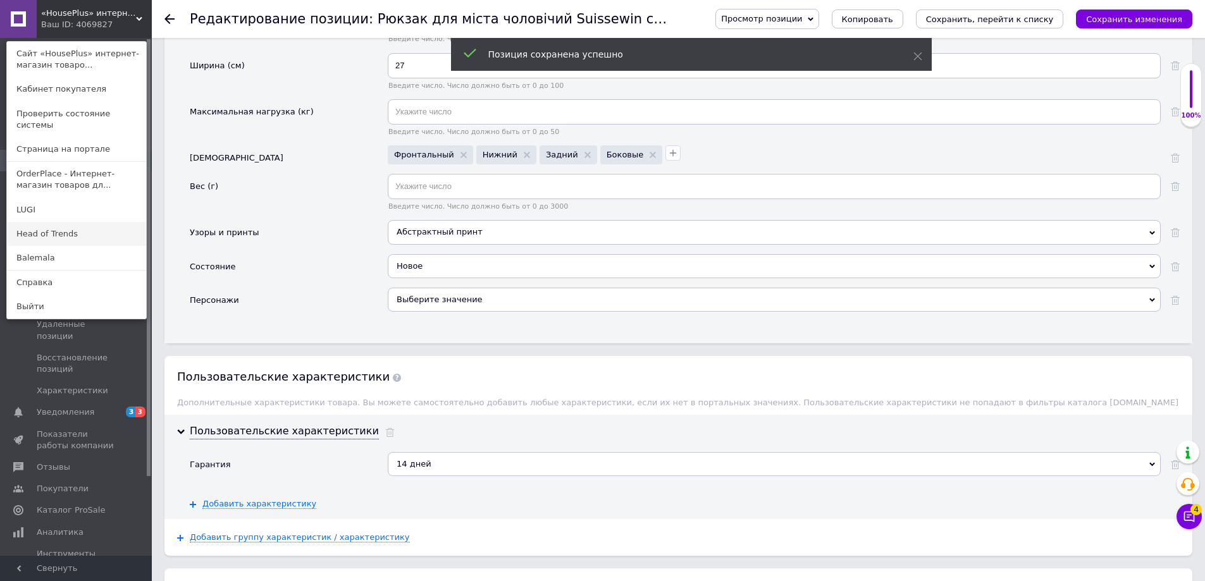
click at [44, 222] on link "Head of Trends" at bounding box center [76, 234] width 139 height 24
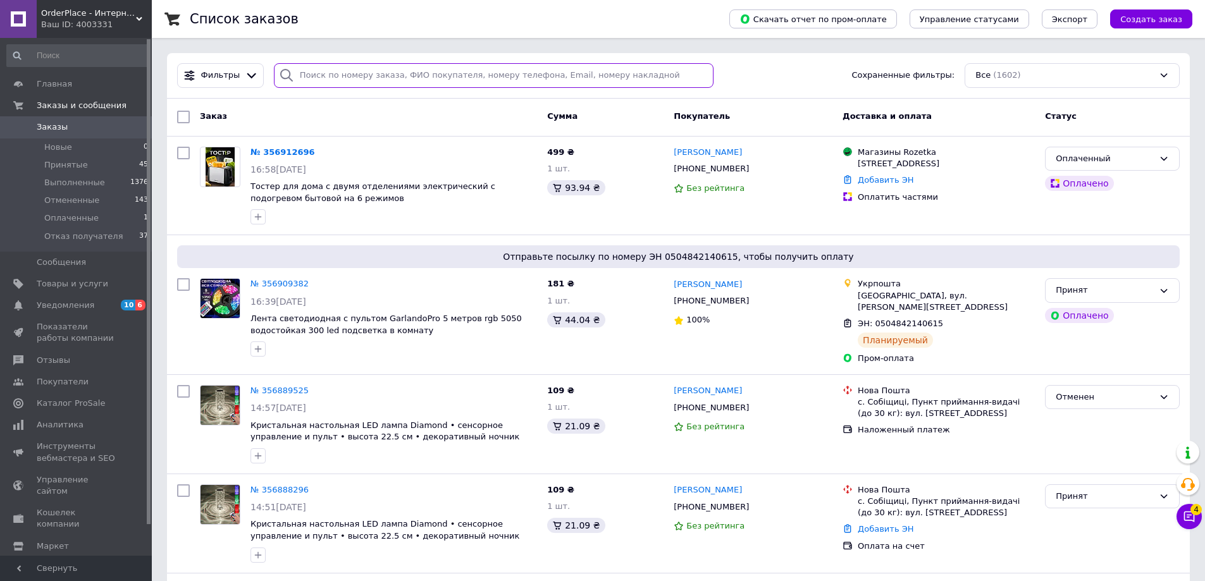
click at [427, 82] on input "search" at bounding box center [494, 75] width 440 height 25
click at [102, 283] on span "Товары и услуги" at bounding box center [77, 283] width 80 height 11
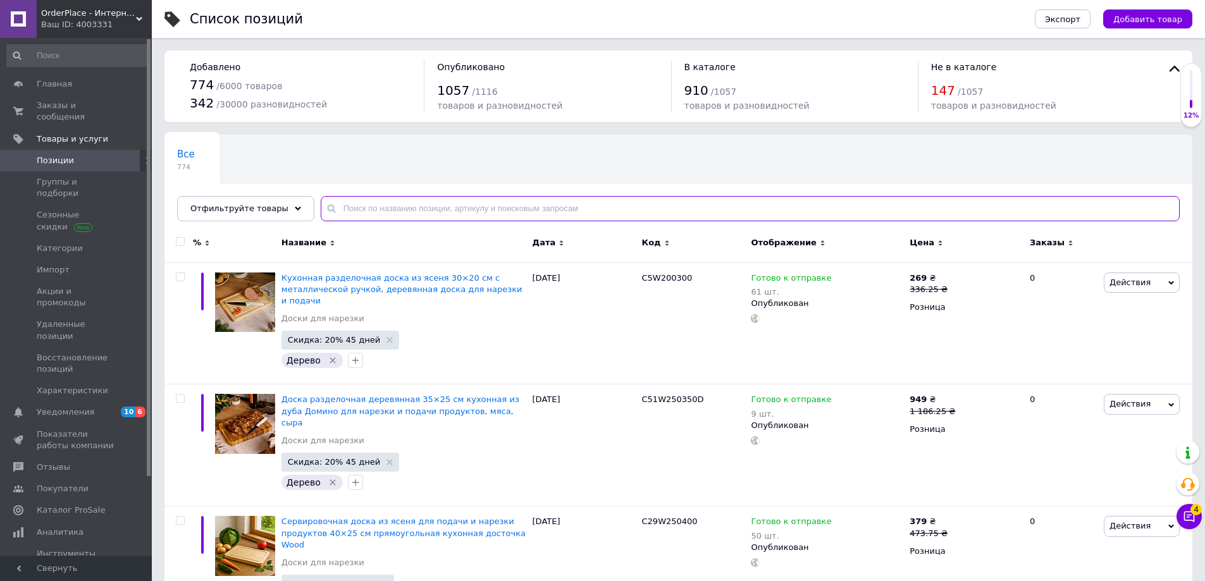
click at [380, 213] on input "text" at bounding box center [750, 208] width 859 height 25
paste input "T54W300"
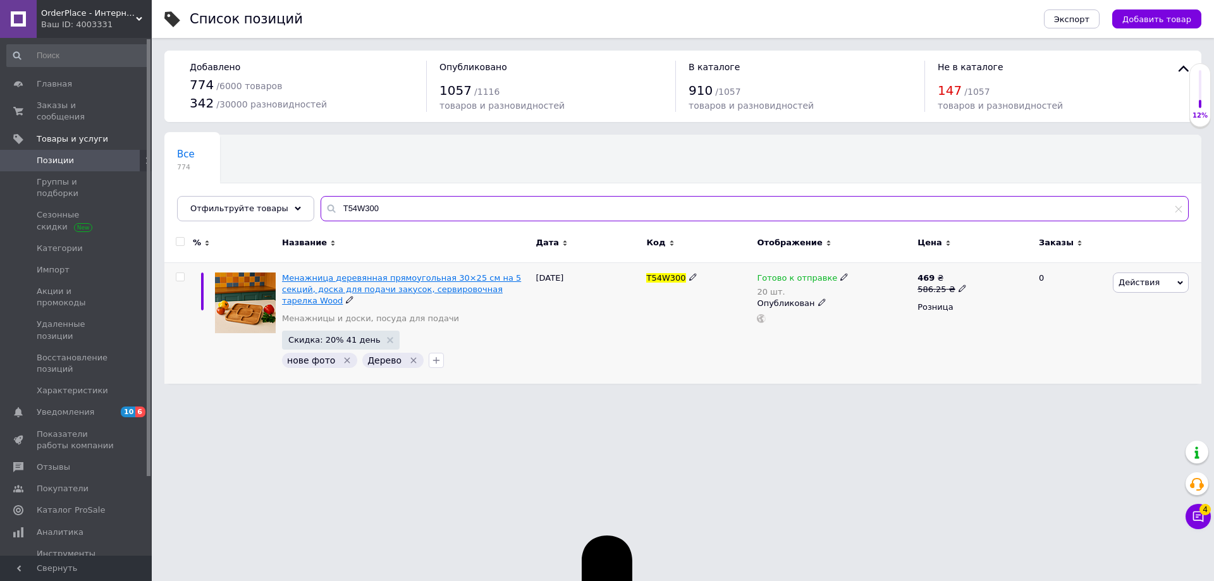
type input "T54W300"
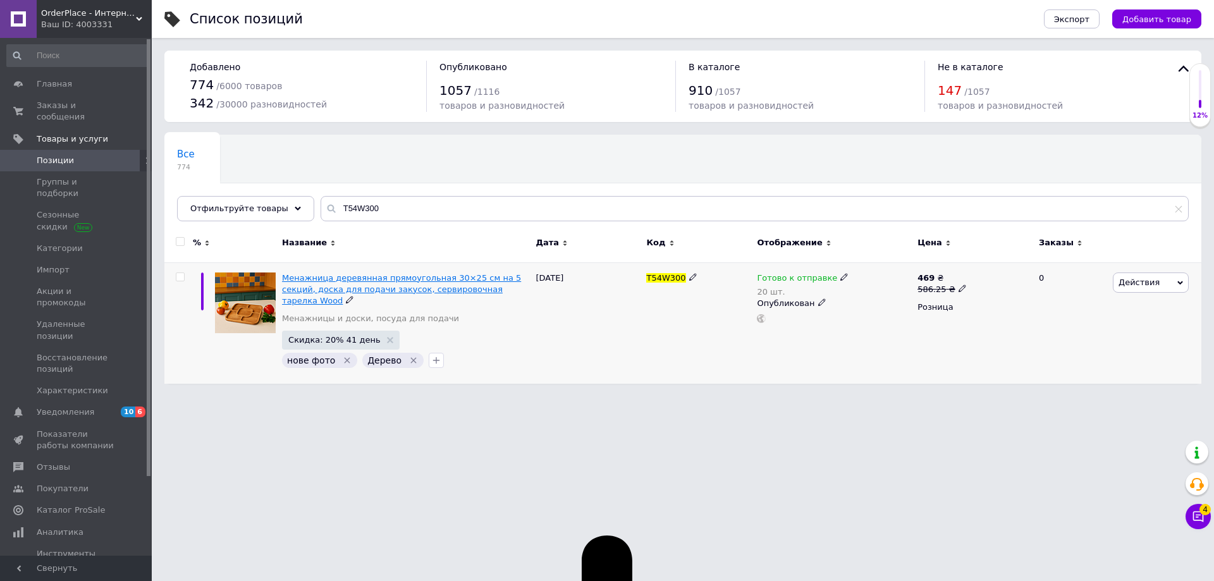
click at [356, 288] on span "Менажница деревянная прямоугольная 30×25 см на 5 секций, доска для подачи закус…" at bounding box center [401, 289] width 239 height 32
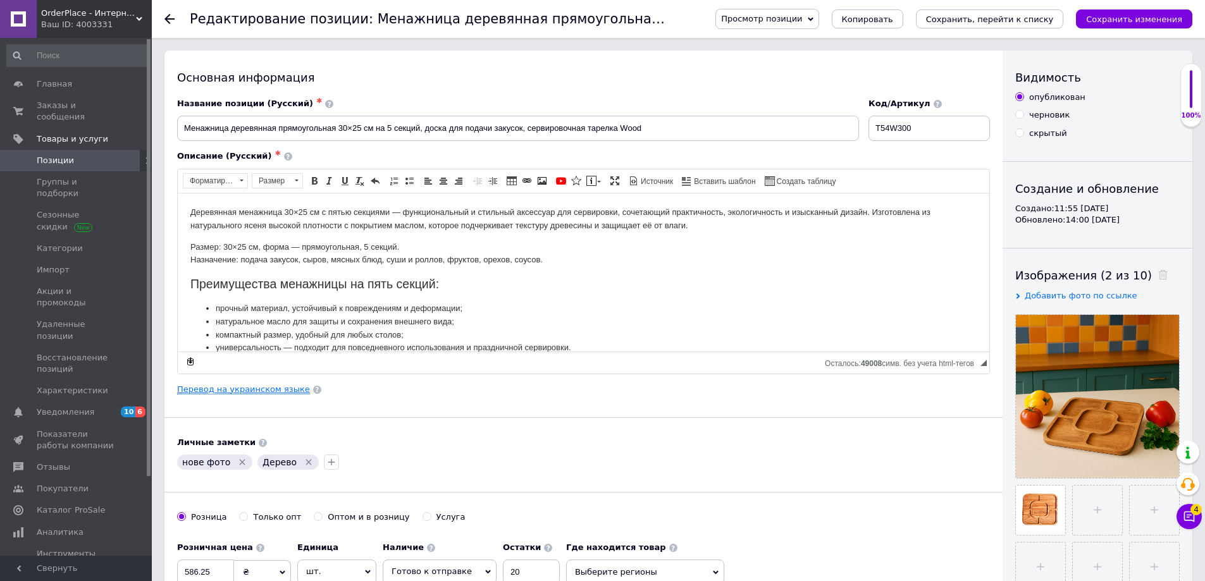
click at [239, 394] on link "Перевод на украинском языке" at bounding box center [243, 390] width 133 height 10
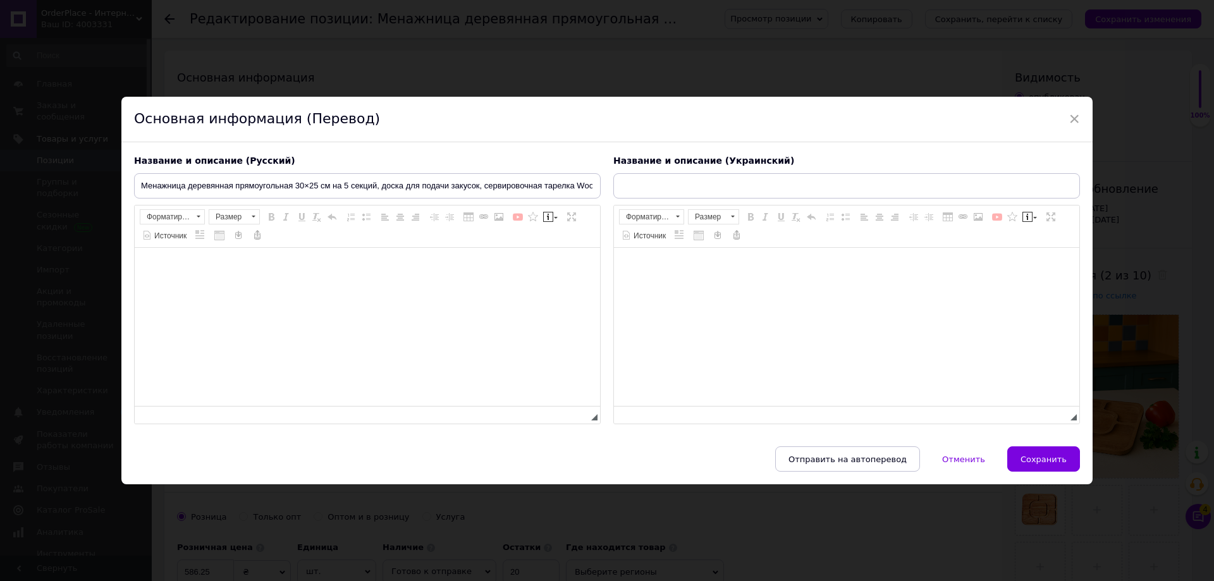
type input "Менажниця дерев'яна прямокутна 30×20 см на 5 секцій, дошка для подачі закусок, …"
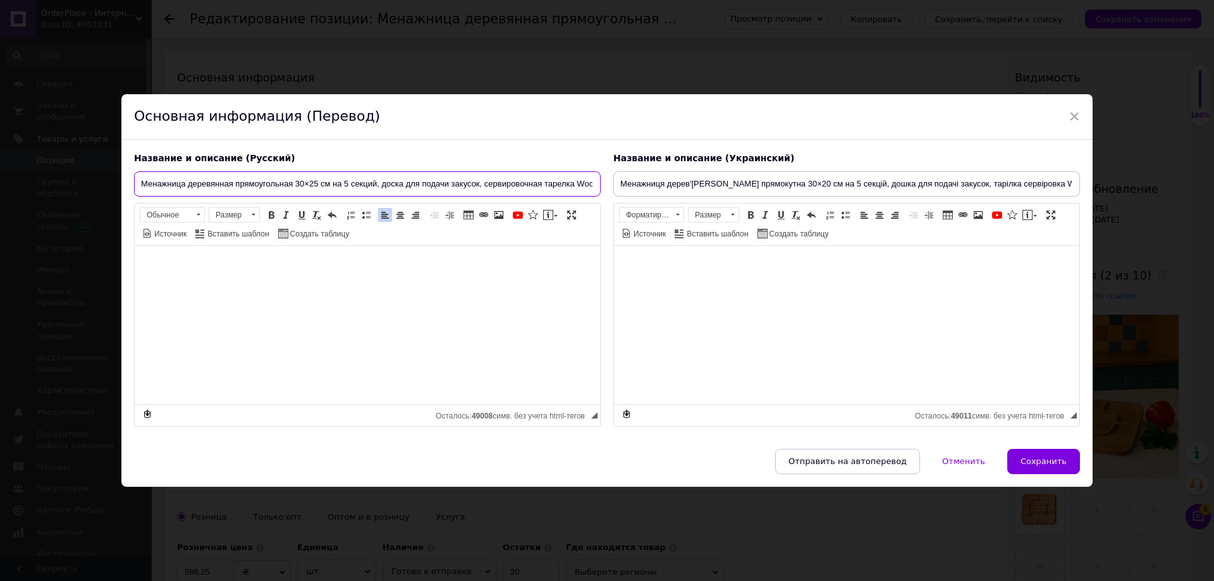
click at [316, 184] on input "Менажница деревянная прямоугольная 30×25 см на 5 секций, доска для подачи закус…" at bounding box center [367, 183] width 467 height 25
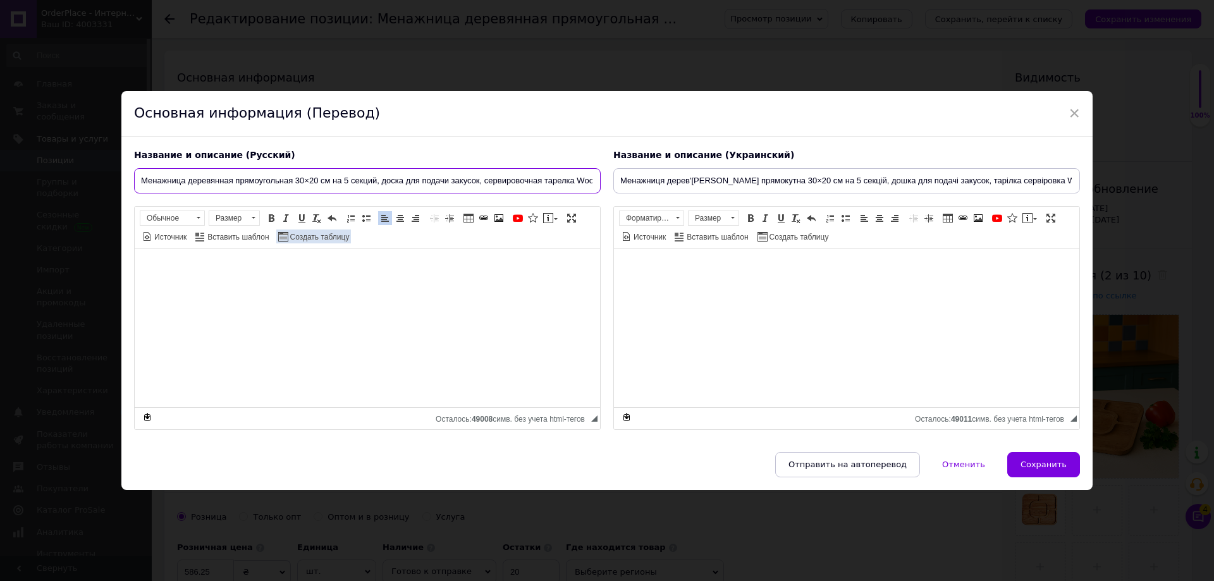
type input "Менажница деревянная прямоугольная 30×20 см на 5 секций, доска для подачи закус…"
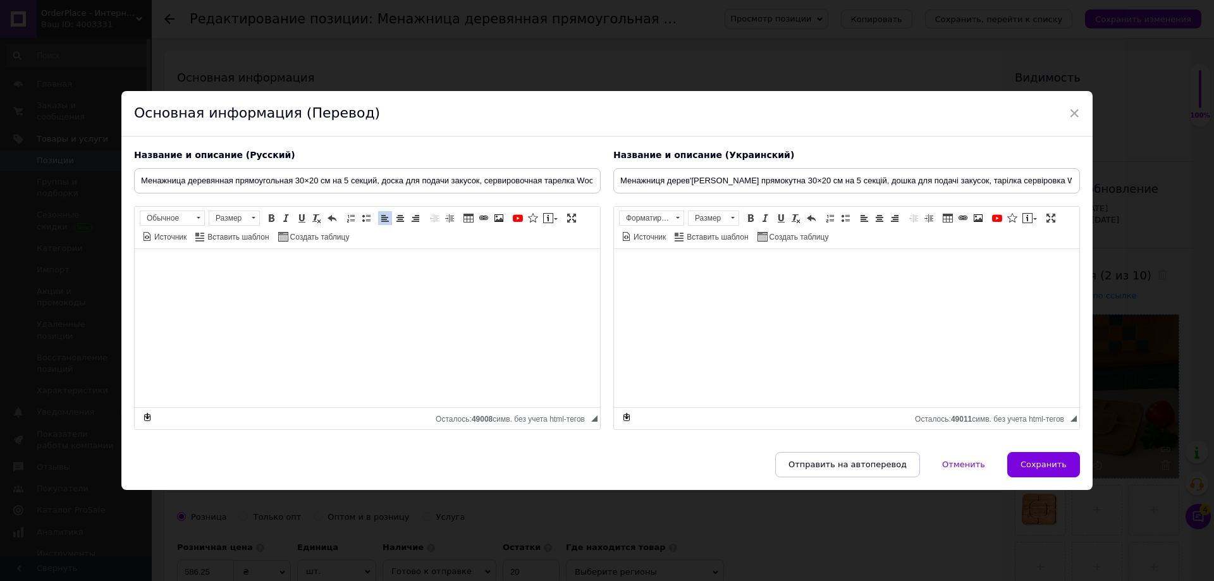
click at [1025, 460] on button "Сохранить" at bounding box center [1043, 464] width 73 height 25
type input "Менажница деревянная прямоугольная 30×20 см на 5 секций, доска для подачи закус…"
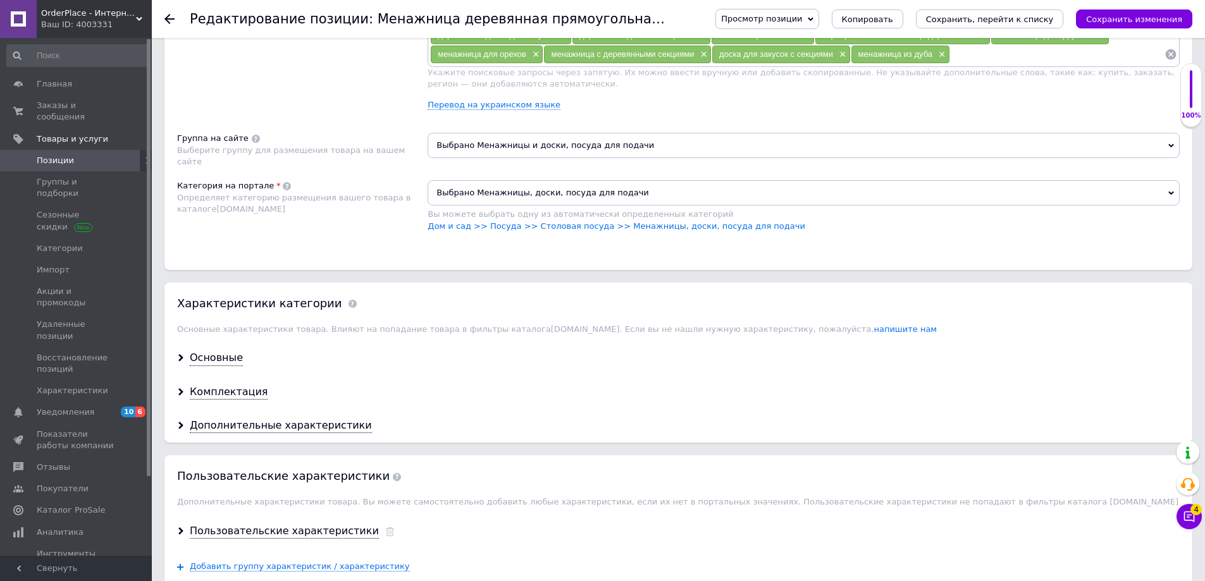
scroll to position [1033, 0]
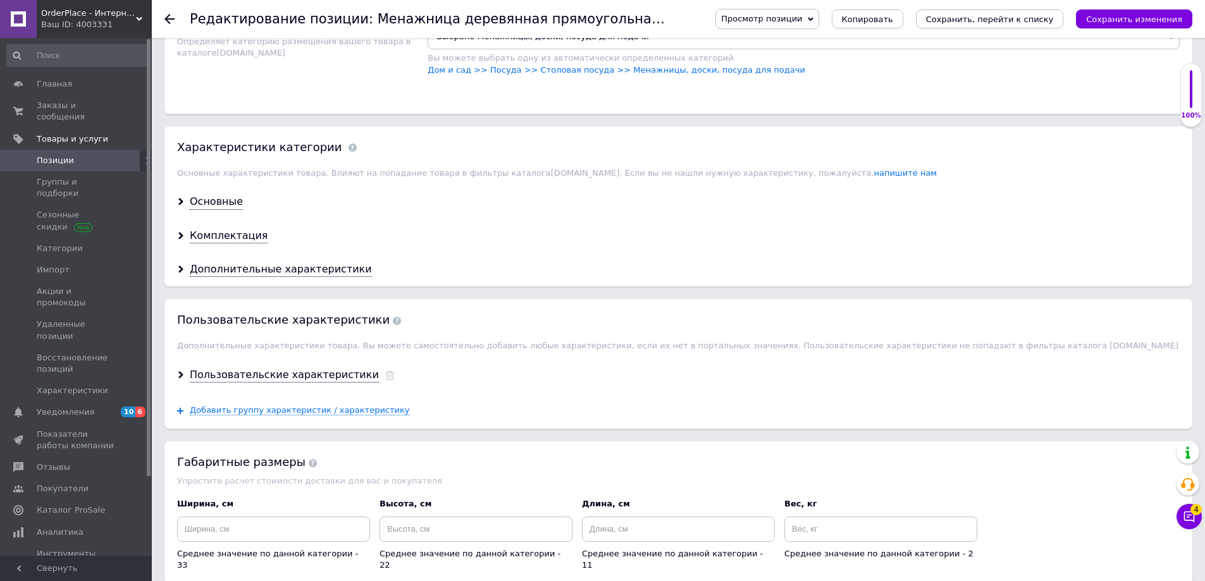
click at [241, 211] on div "Основные" at bounding box center [678, 202] width 1028 height 34
click at [232, 202] on div "Основные" at bounding box center [216, 202] width 53 height 15
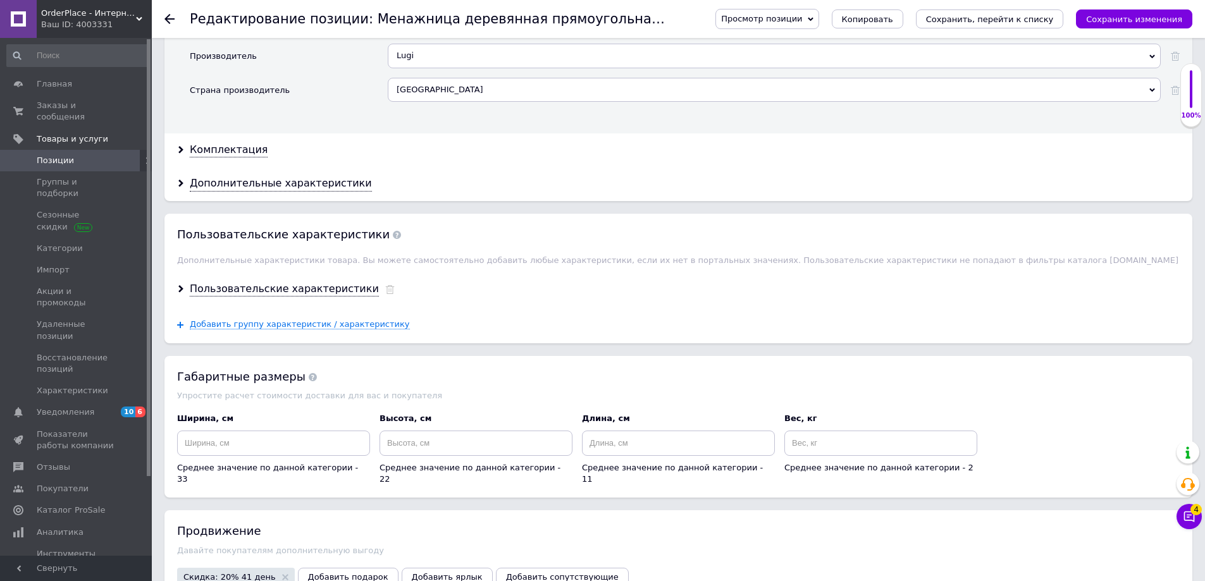
scroll to position [1771, 0]
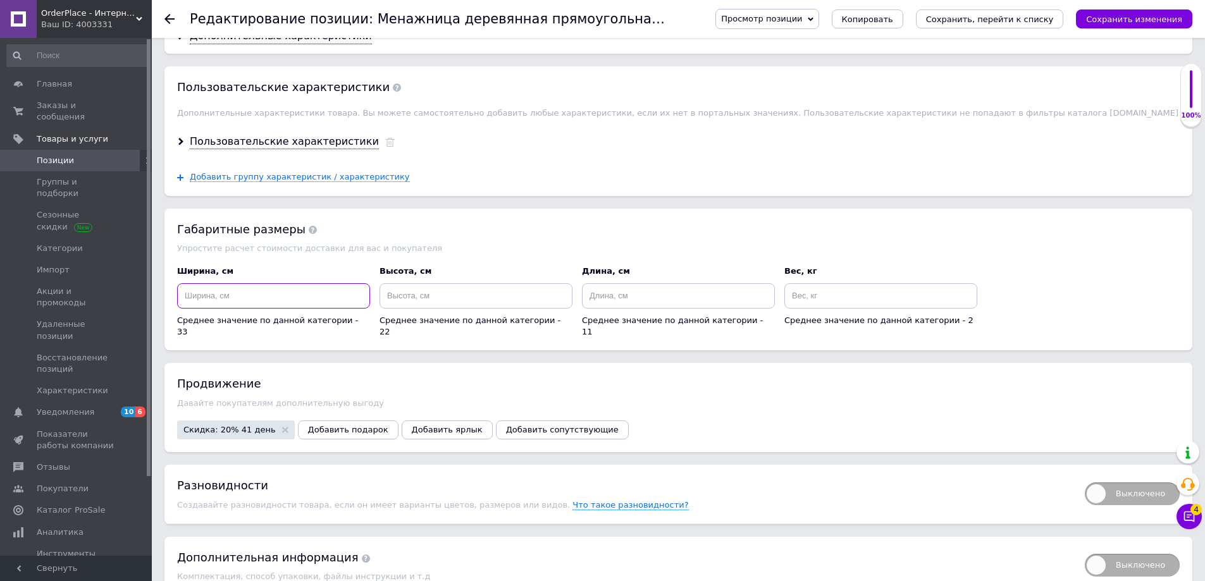
click at [305, 297] on input at bounding box center [273, 295] width 193 height 25
type input "20"
type input "4"
type input "30"
click at [1111, 22] on icon "Сохранить изменения" at bounding box center [1134, 19] width 96 height 9
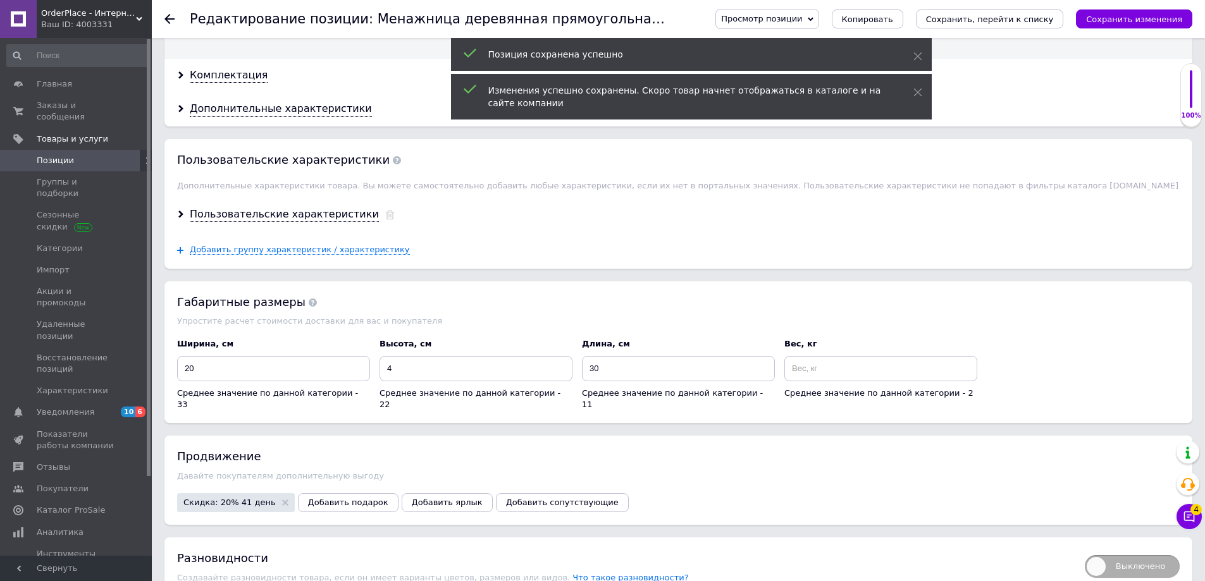
scroll to position [1623, 0]
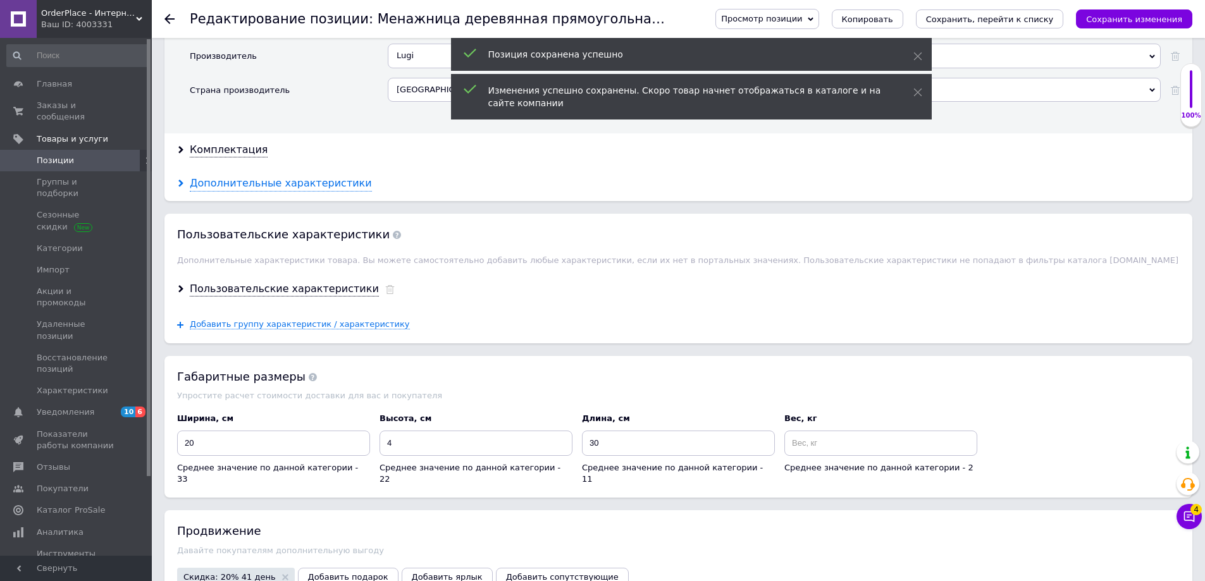
click at [250, 184] on div "Дополнительные характеристики" at bounding box center [281, 183] width 182 height 15
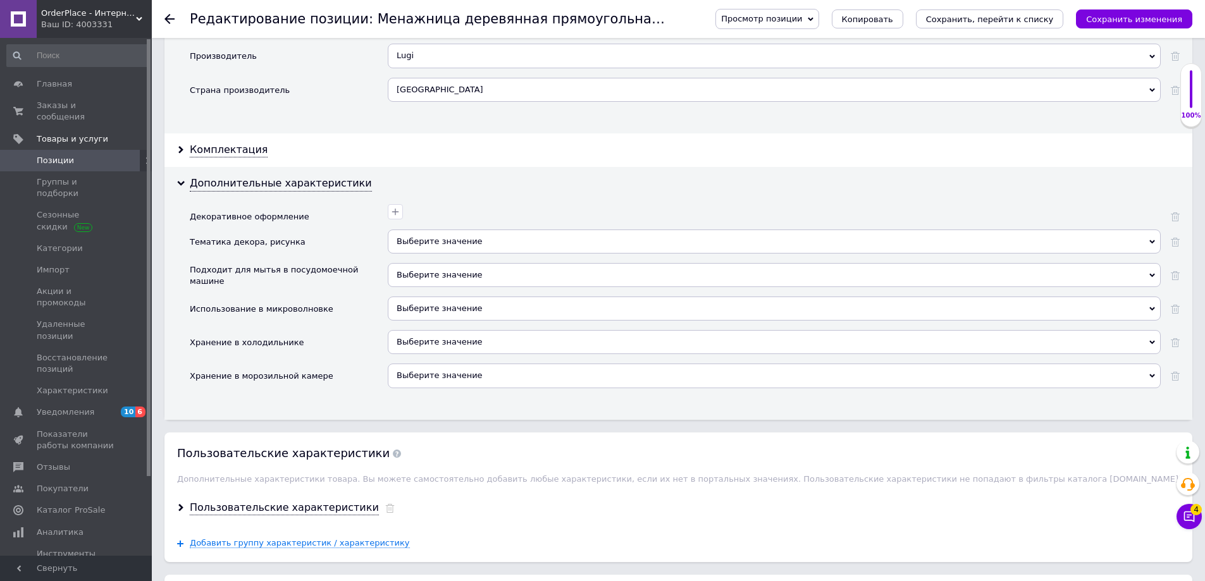
click at [414, 378] on span "Выберите значение" at bounding box center [440, 375] width 86 height 9
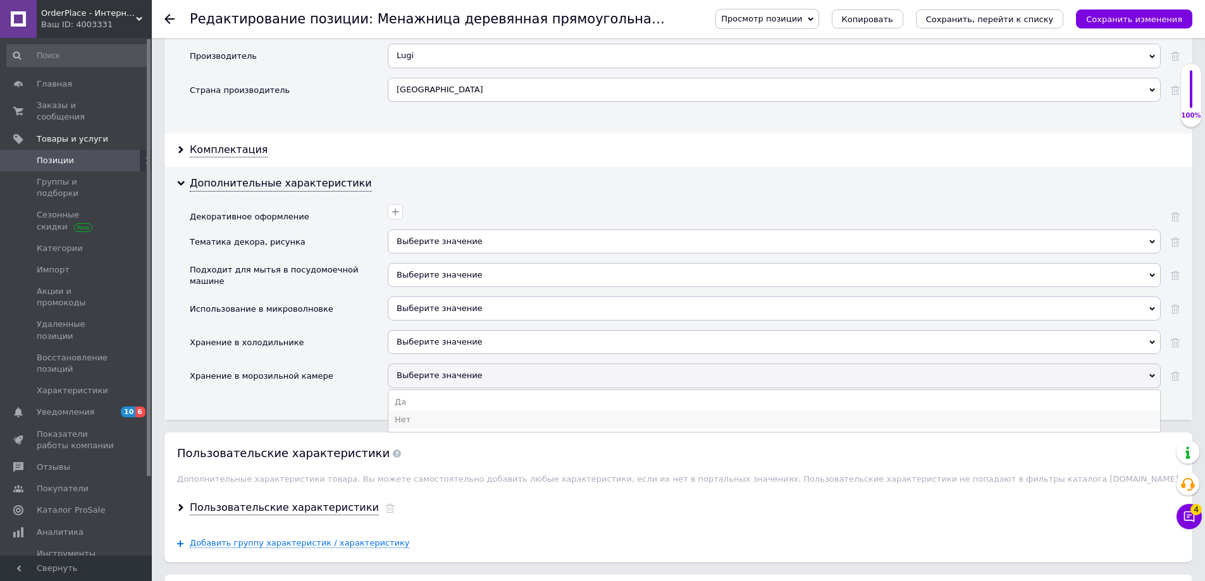
click at [418, 416] on li "Нет" at bounding box center [774, 420] width 772 height 18
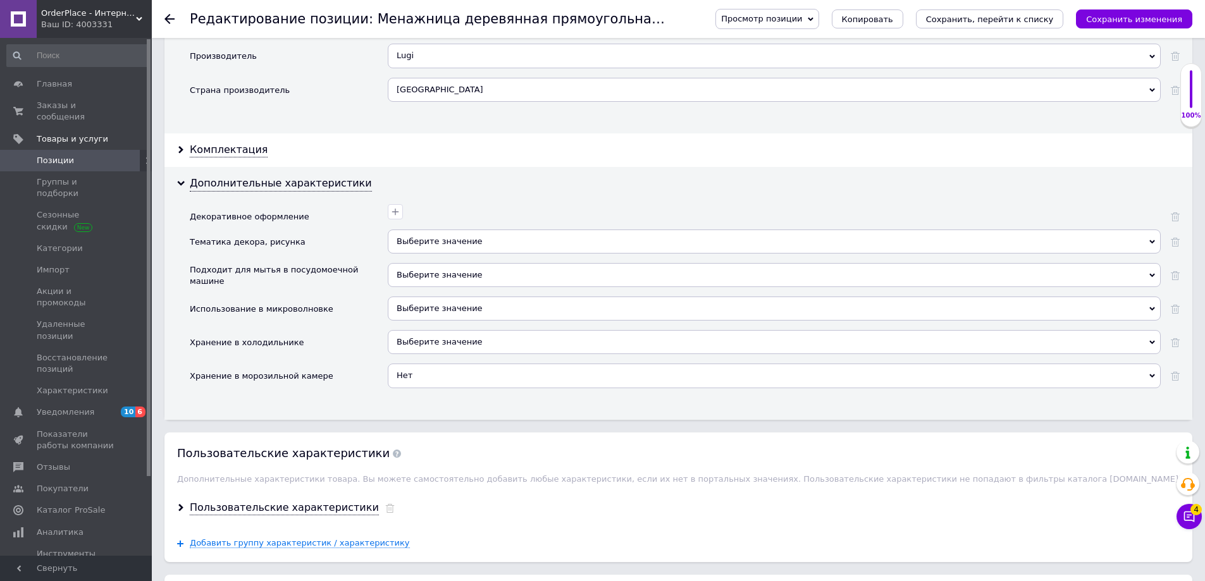
click at [436, 345] on span "Выберите значение" at bounding box center [774, 342] width 773 height 24
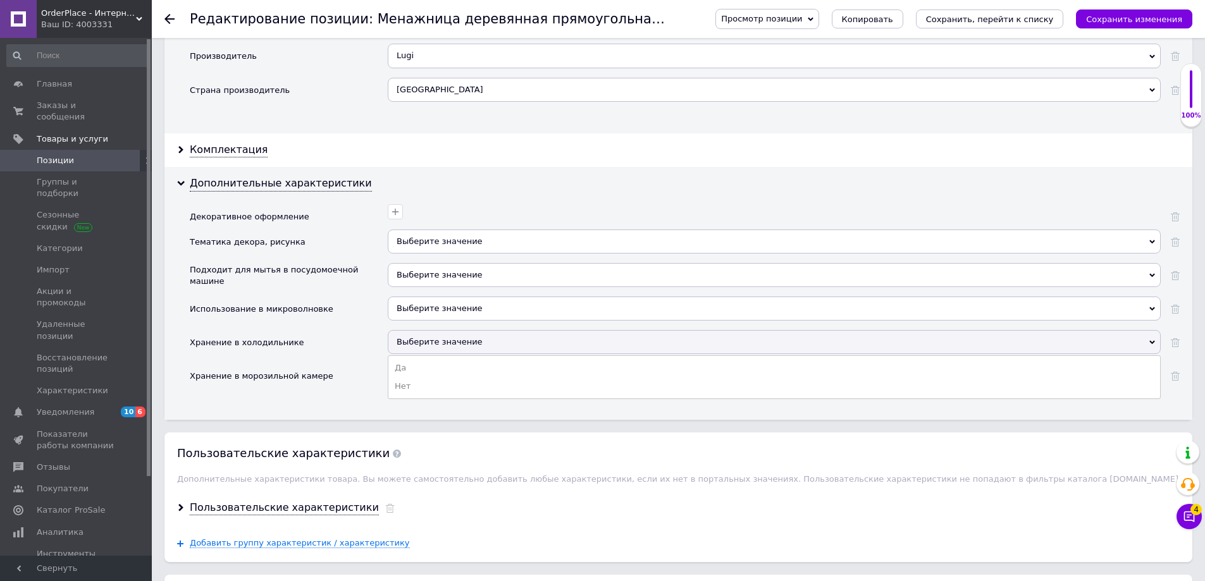
click at [436, 398] on ul "Да Нет" at bounding box center [774, 376] width 773 height 43
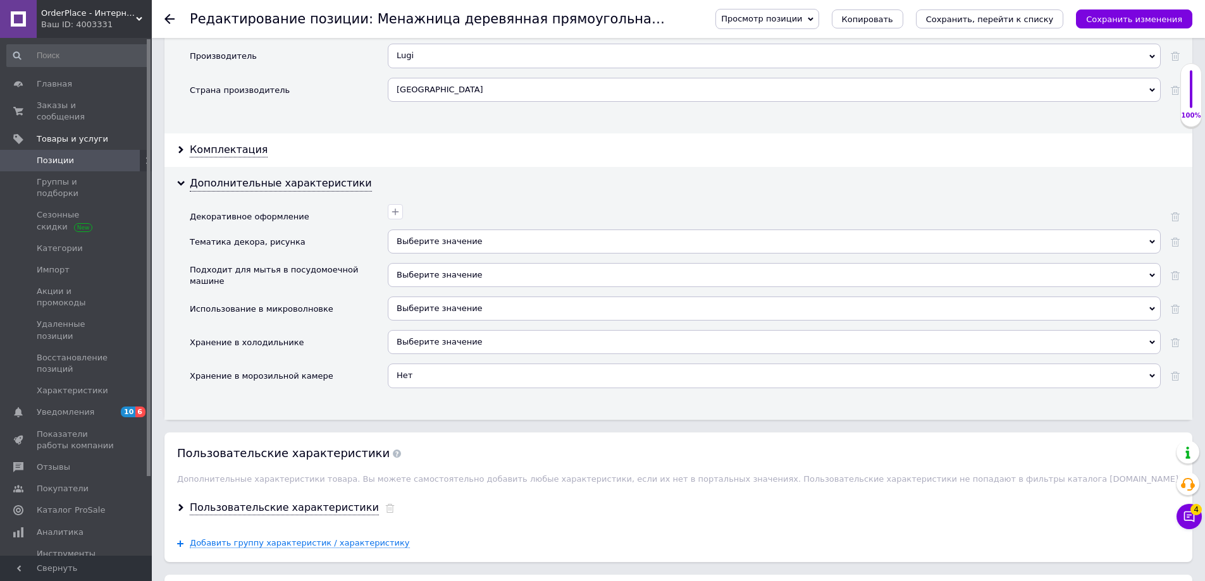
click at [436, 388] on span "Нет" at bounding box center [774, 376] width 773 height 24
click at [438, 337] on span "Выберите значение" at bounding box center [440, 341] width 86 height 9
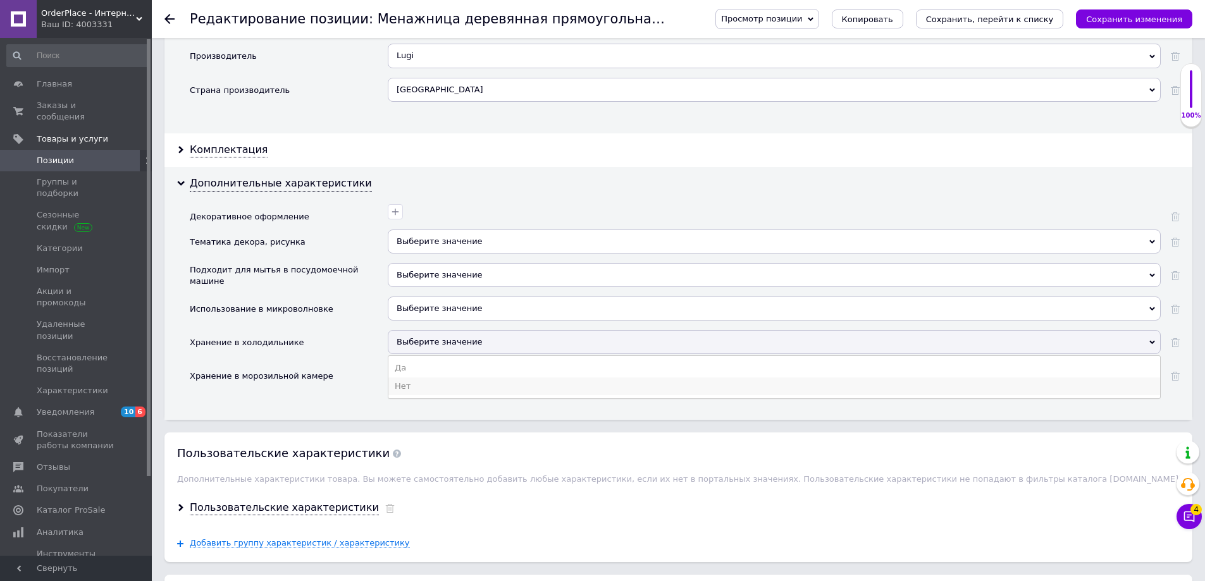
click at [422, 378] on li "Нет" at bounding box center [774, 387] width 772 height 18
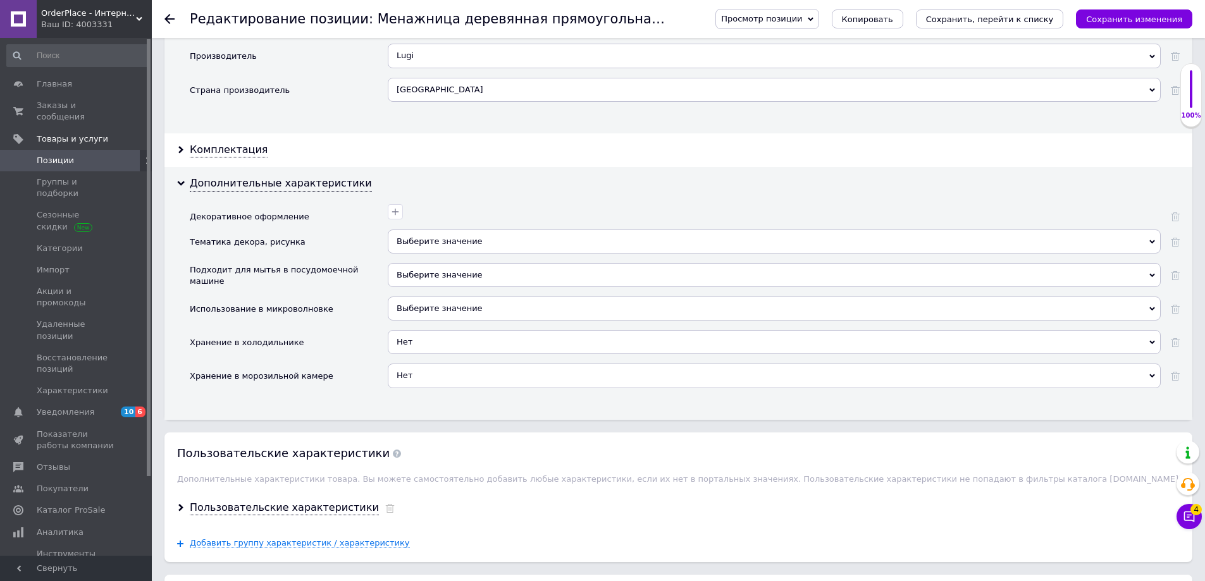
click at [440, 308] on span "Выберите значение" at bounding box center [440, 308] width 86 height 9
click at [436, 352] on li "Нет" at bounding box center [774, 352] width 772 height 18
click at [434, 274] on span "Выберите значение" at bounding box center [440, 274] width 86 height 9
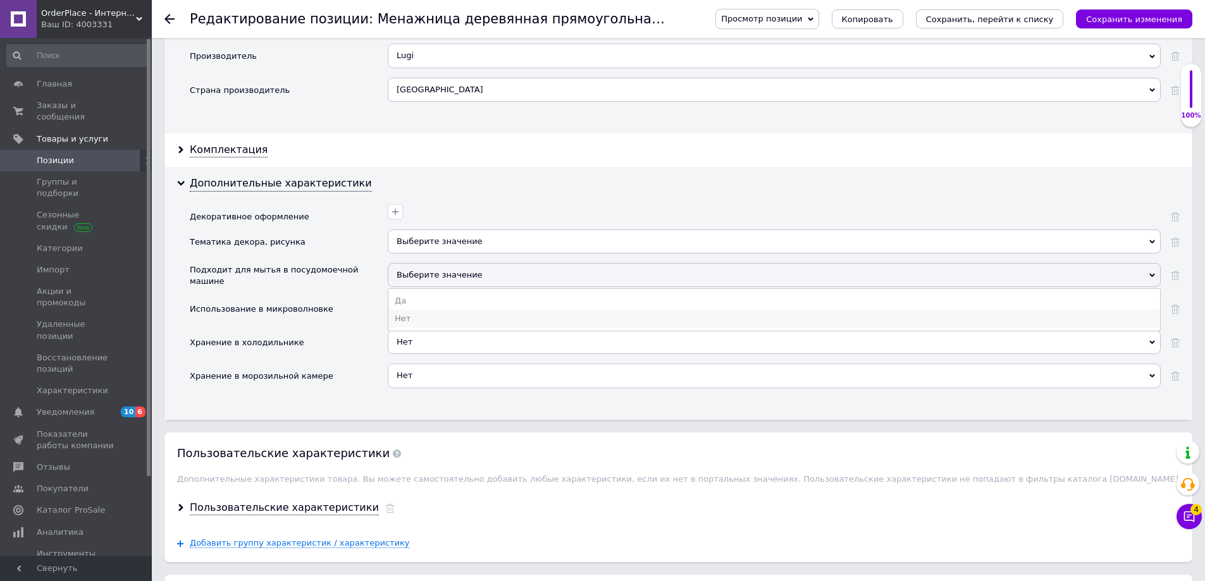
click at [429, 321] on li "Нет" at bounding box center [774, 319] width 772 height 18
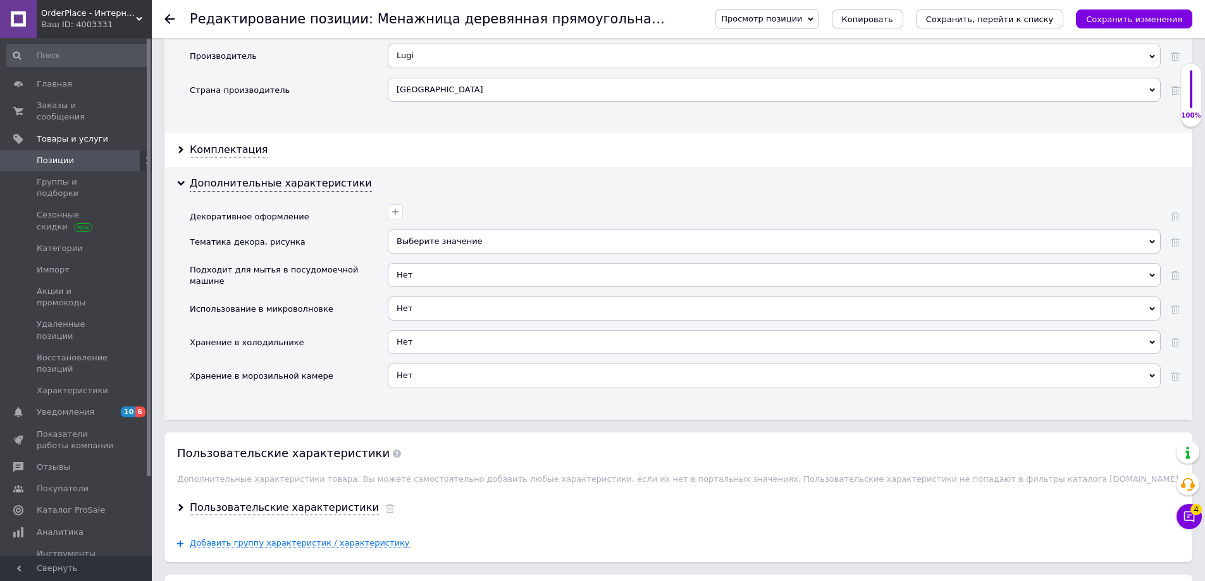
click at [442, 239] on div "Выберите значение" at bounding box center [774, 242] width 773 height 24
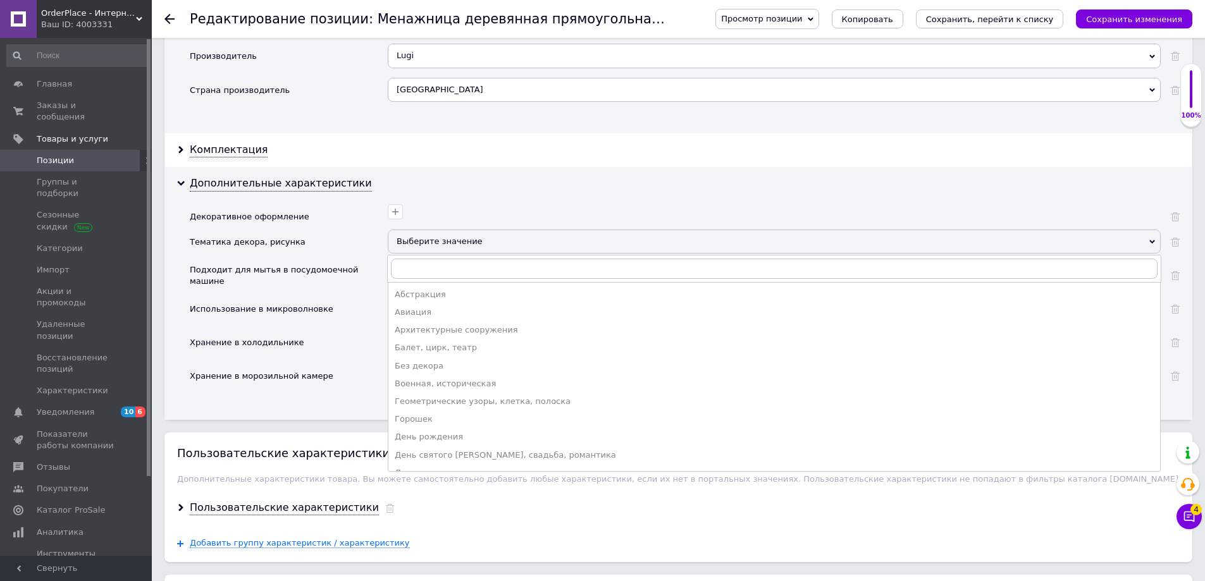
click at [484, 195] on div "Дополнительные характеристики Декоративное оформление Тематика декора, рисунка …" at bounding box center [678, 293] width 1028 height 252
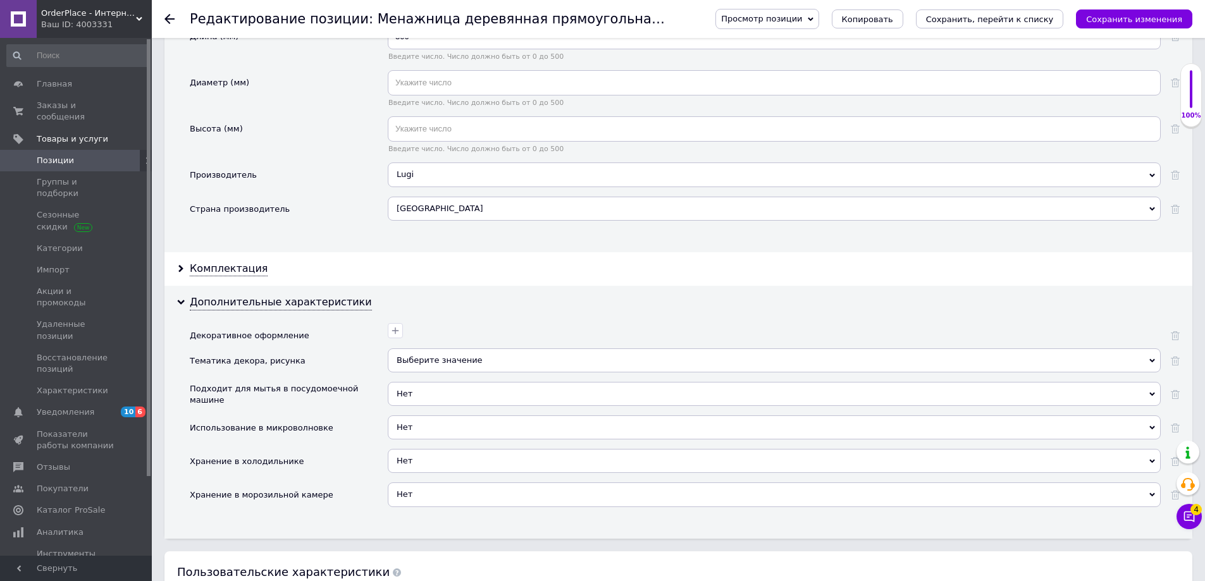
scroll to position [1475, 0]
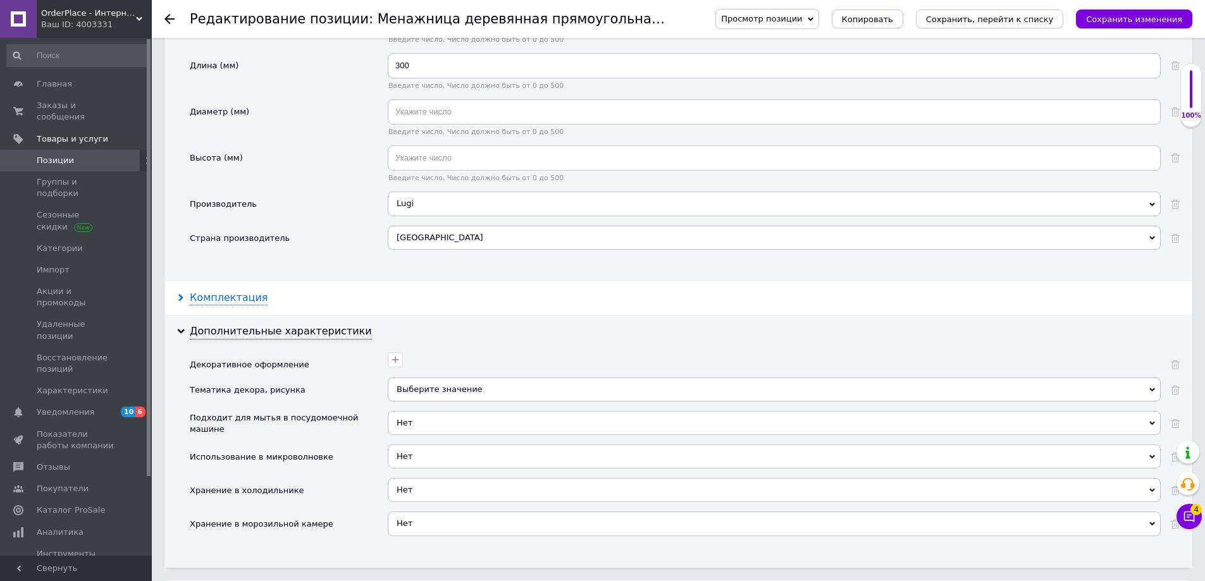
click at [210, 294] on div "Комплектация" at bounding box center [229, 298] width 78 height 15
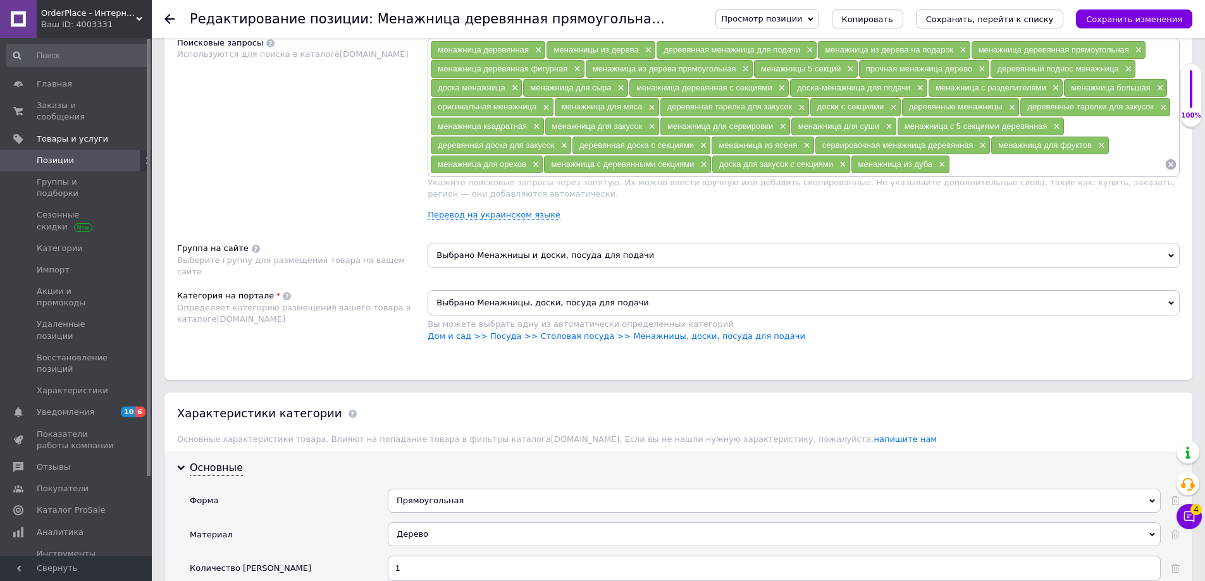
scroll to position [738, 0]
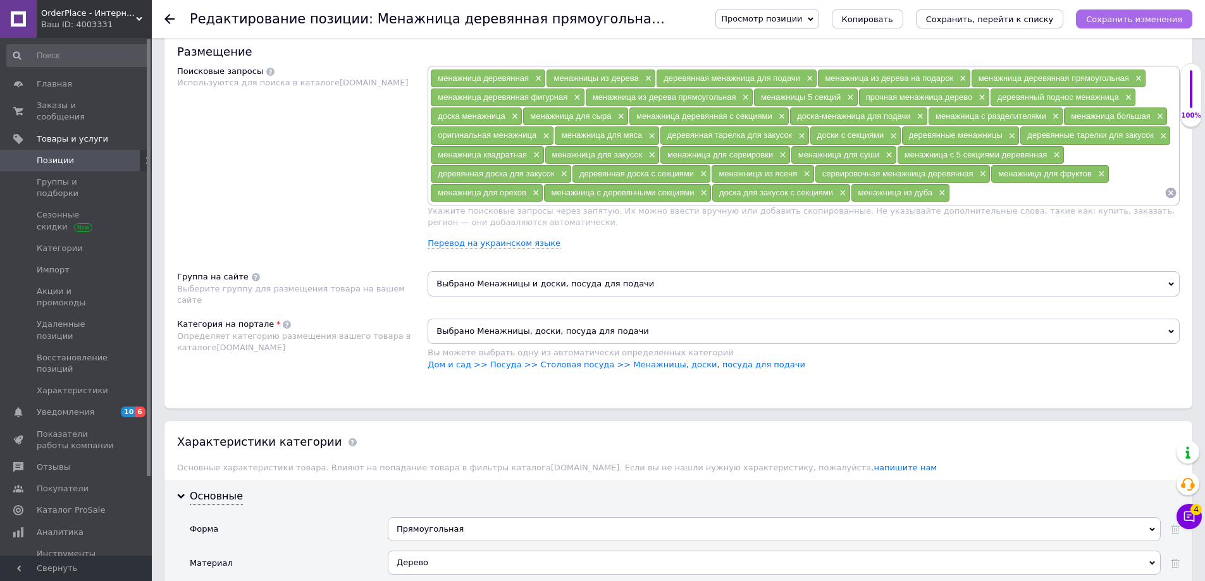
click at [1137, 22] on icon "Сохранить изменения" at bounding box center [1134, 19] width 96 height 9
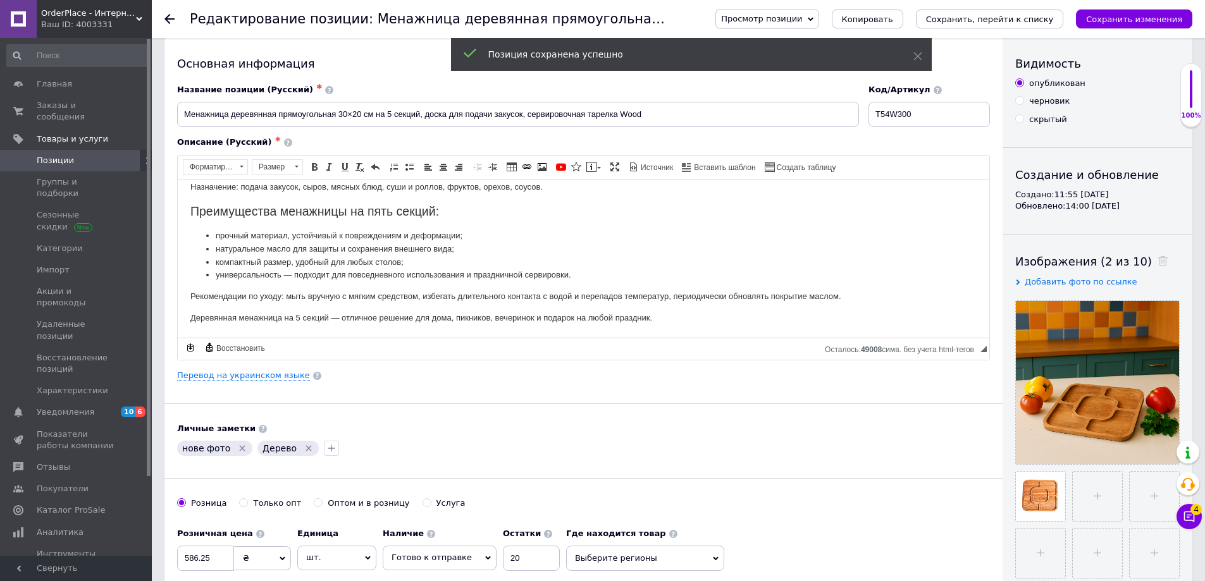
scroll to position [0, 0]
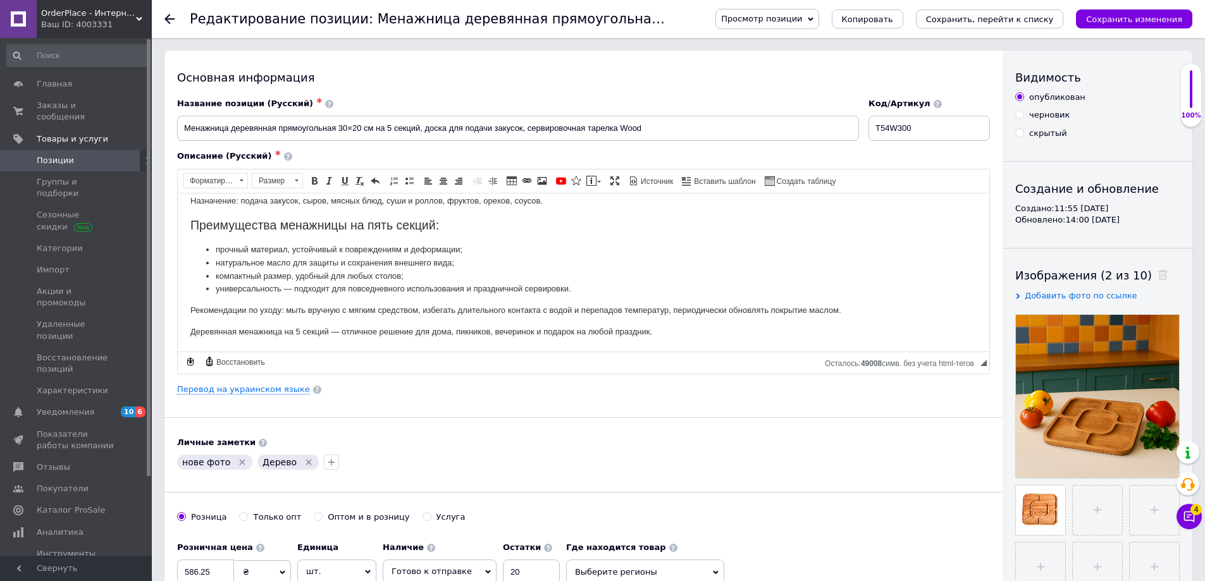
click at [117, 13] on span "OrderPlace - Интернет-магазин товаров для дома" at bounding box center [88, 13] width 95 height 11
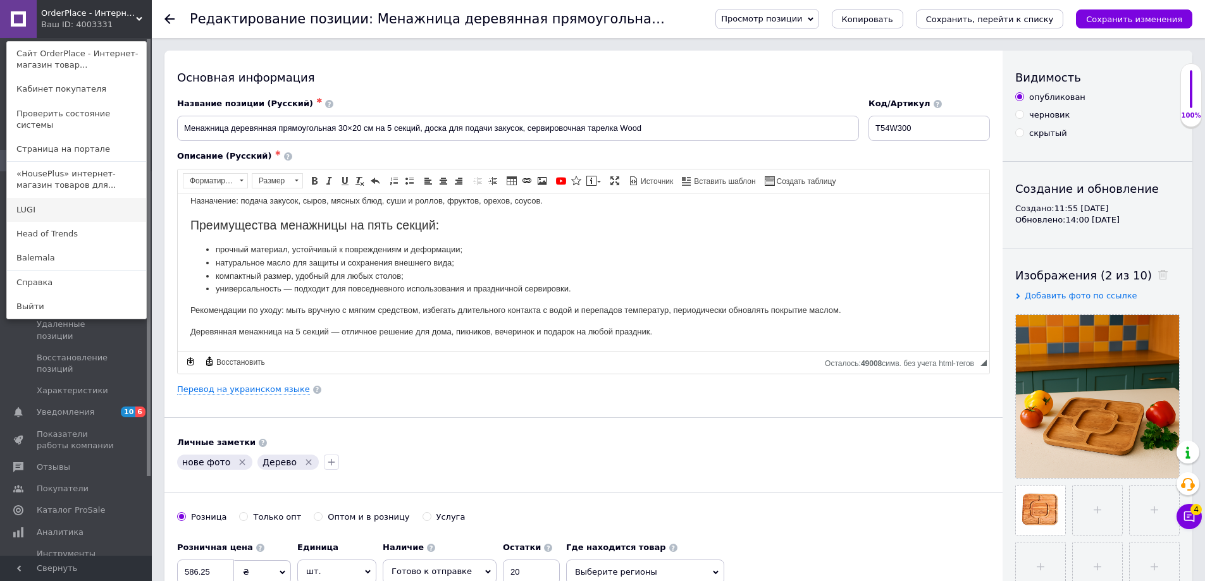
click at [57, 198] on link "LUGI" at bounding box center [76, 210] width 139 height 24
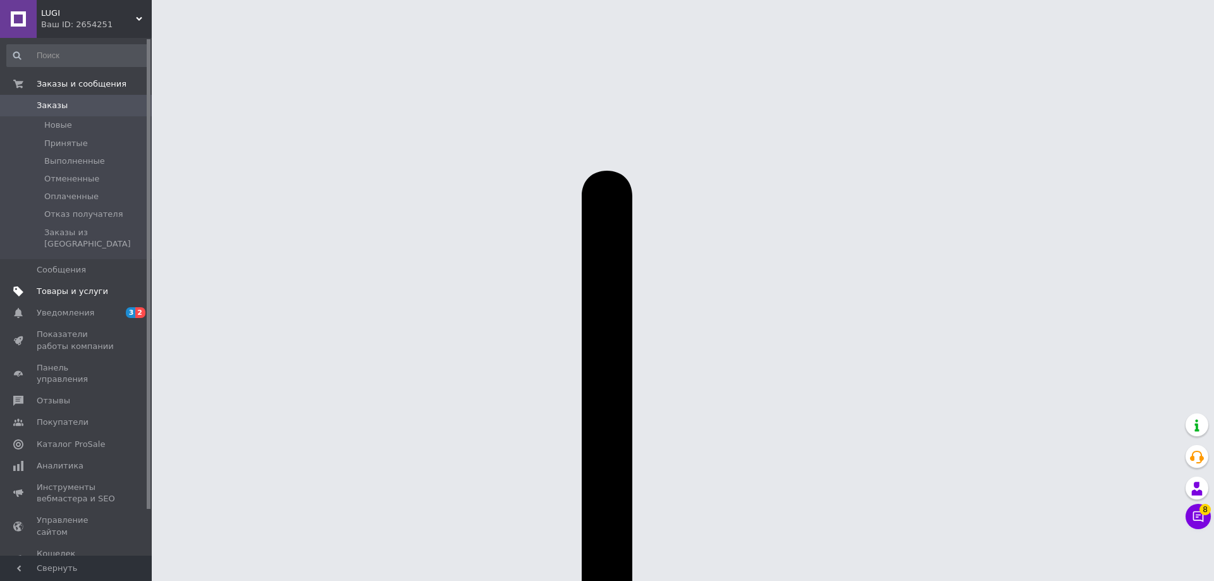
click at [55, 286] on span "Товары и услуги" at bounding box center [72, 291] width 71 height 11
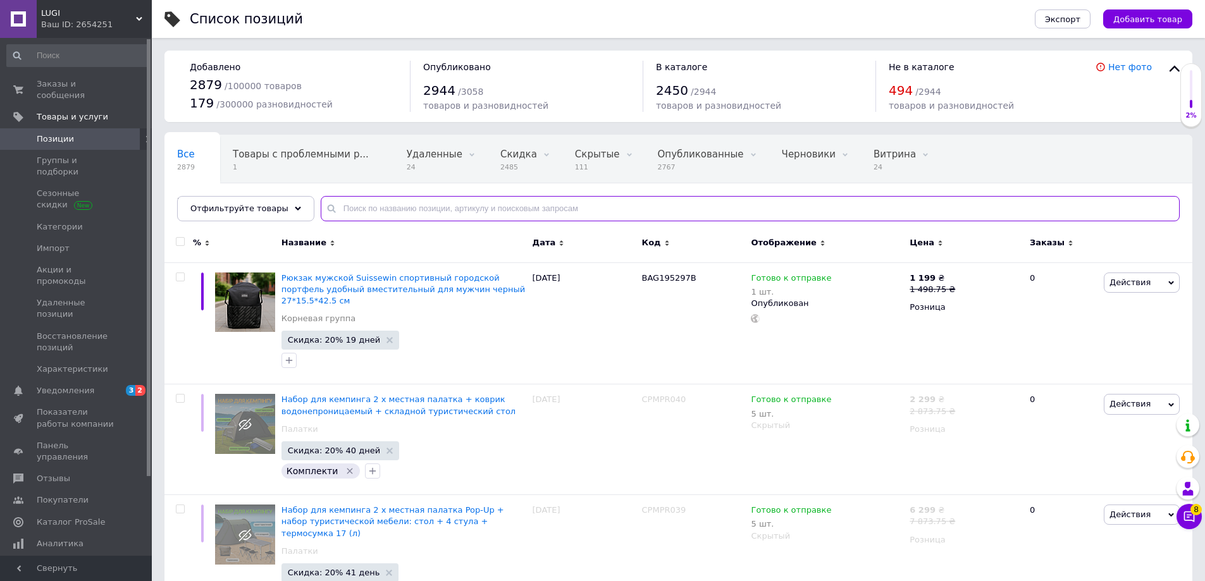
click at [358, 211] on input "text" at bounding box center [750, 208] width 859 height 25
paste input "T54W300"
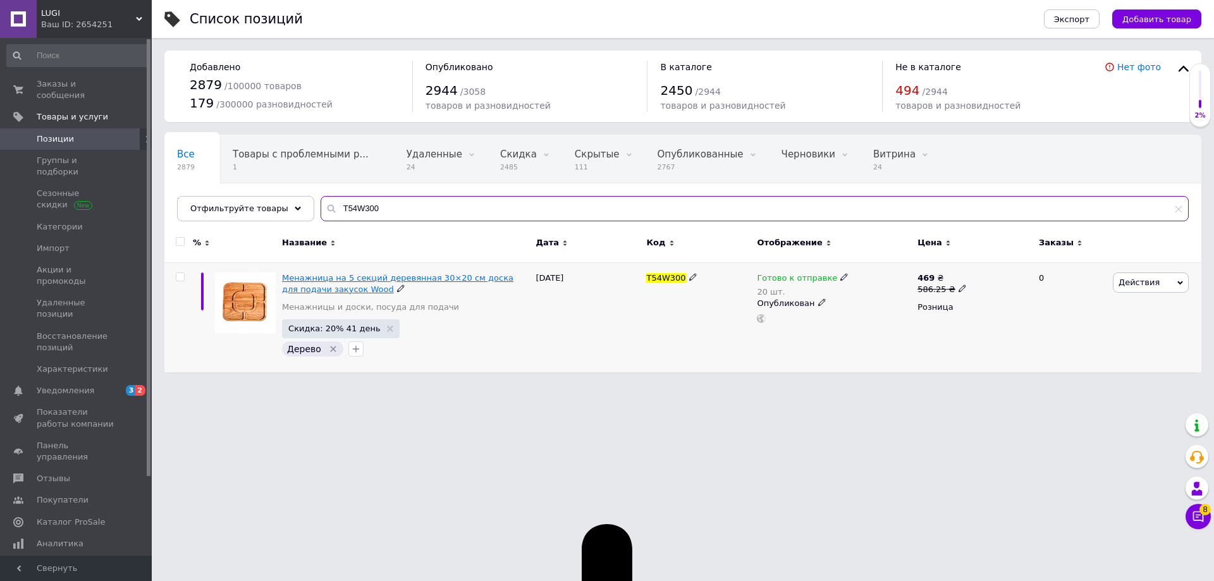
type input "T54W300"
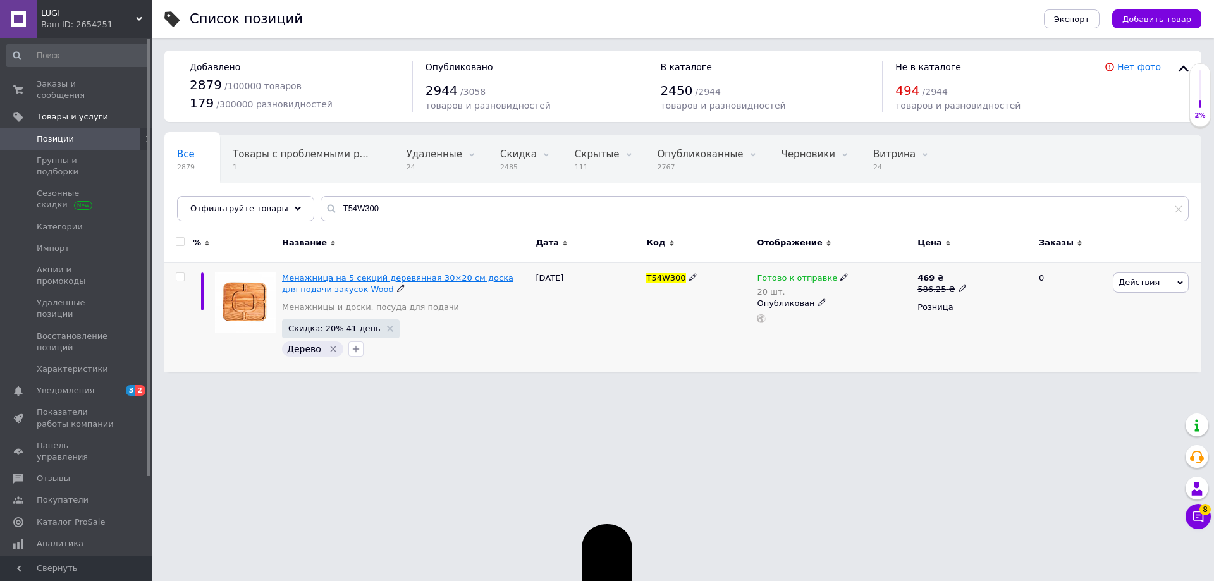
click at [323, 277] on span "Менажница на 5 секций деревянная 30×20 см доска для подачи закусок Wood" at bounding box center [397, 283] width 231 height 21
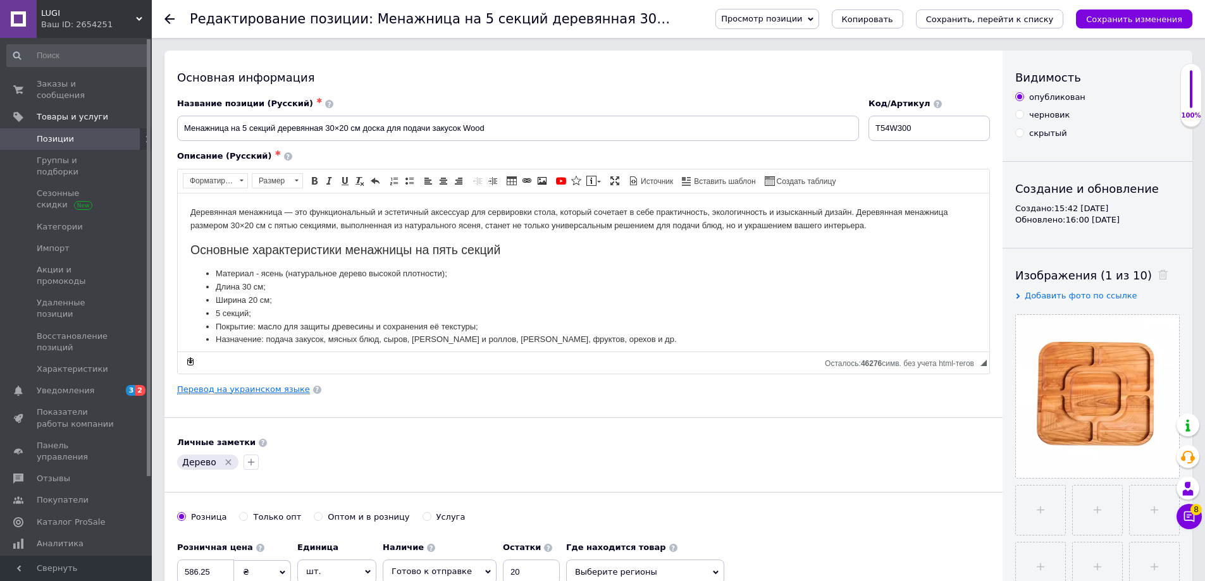
click at [254, 385] on link "Перевод на украинском языке" at bounding box center [243, 390] width 133 height 10
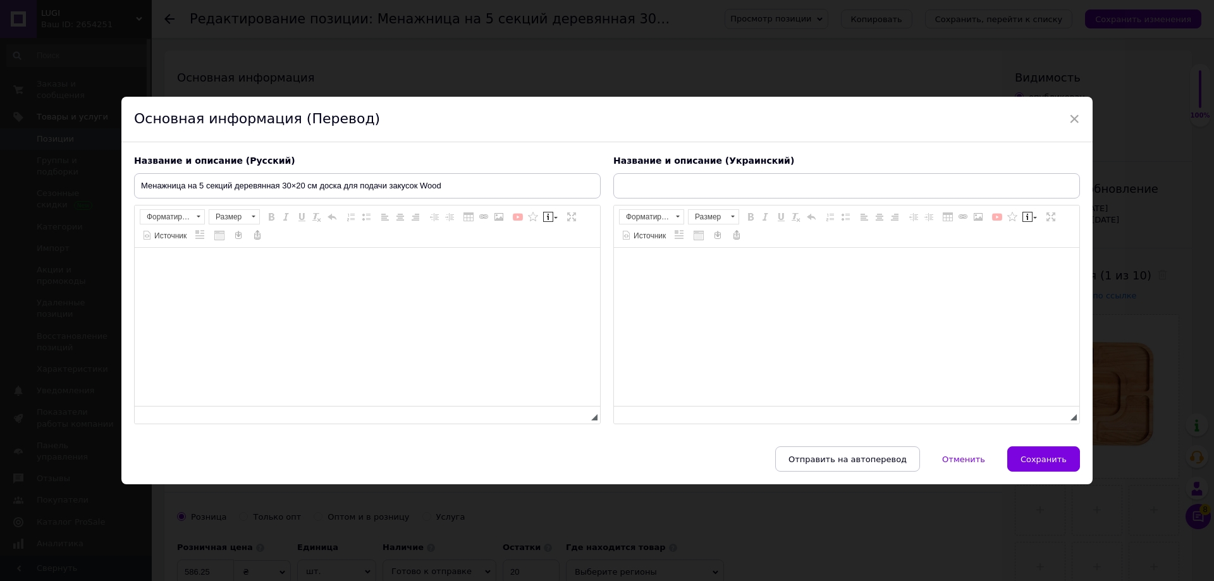
type input "Менажниця на 5 секцій дерев'яна 30×20 см дошка для подачі закусок Wood"
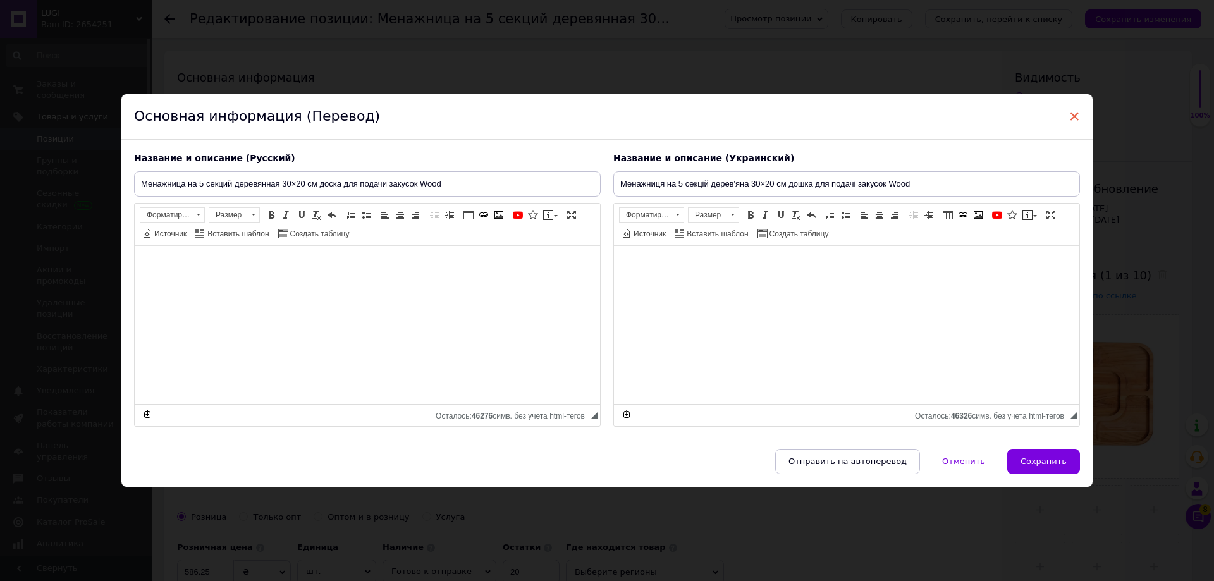
click at [1071, 115] on span "×" at bounding box center [1074, 117] width 11 height 22
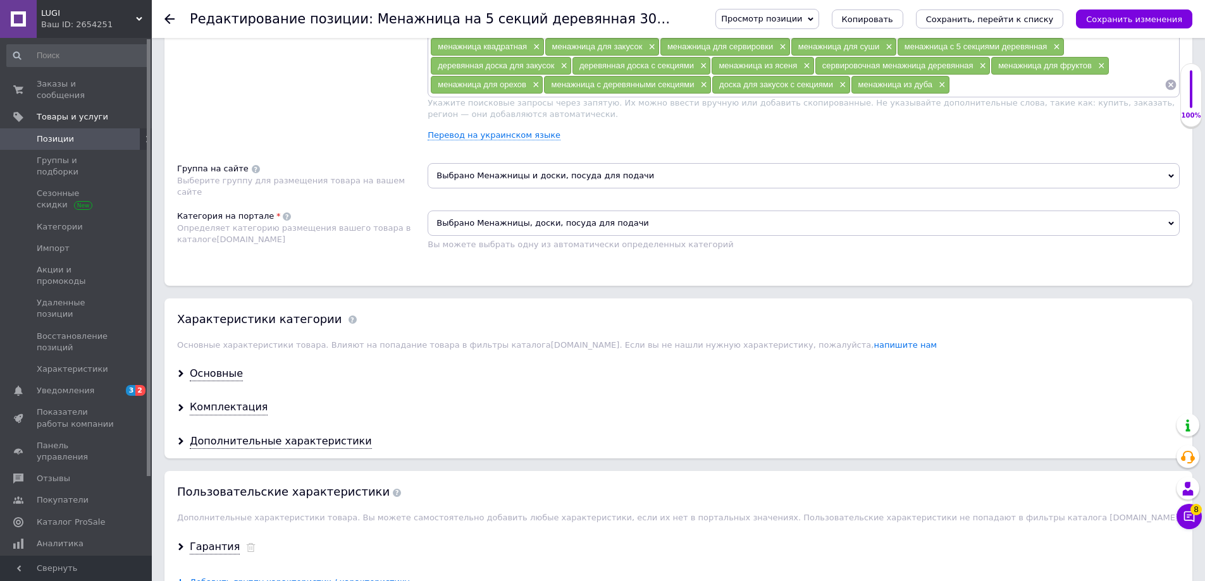
scroll to position [1181, 0]
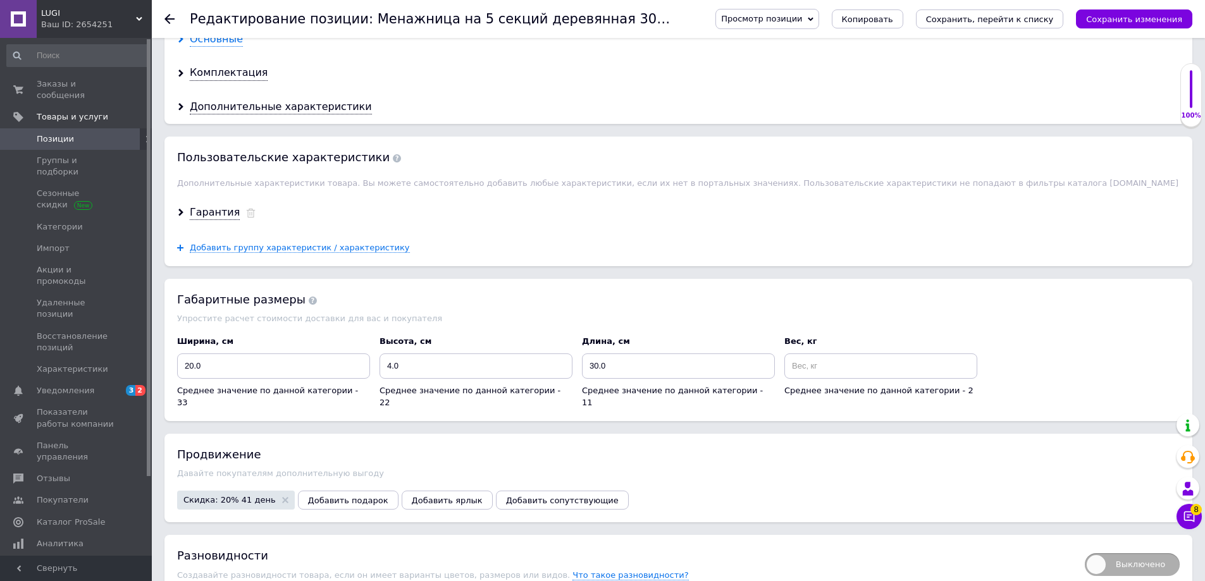
click at [228, 40] on div "Основные" at bounding box center [216, 39] width 53 height 15
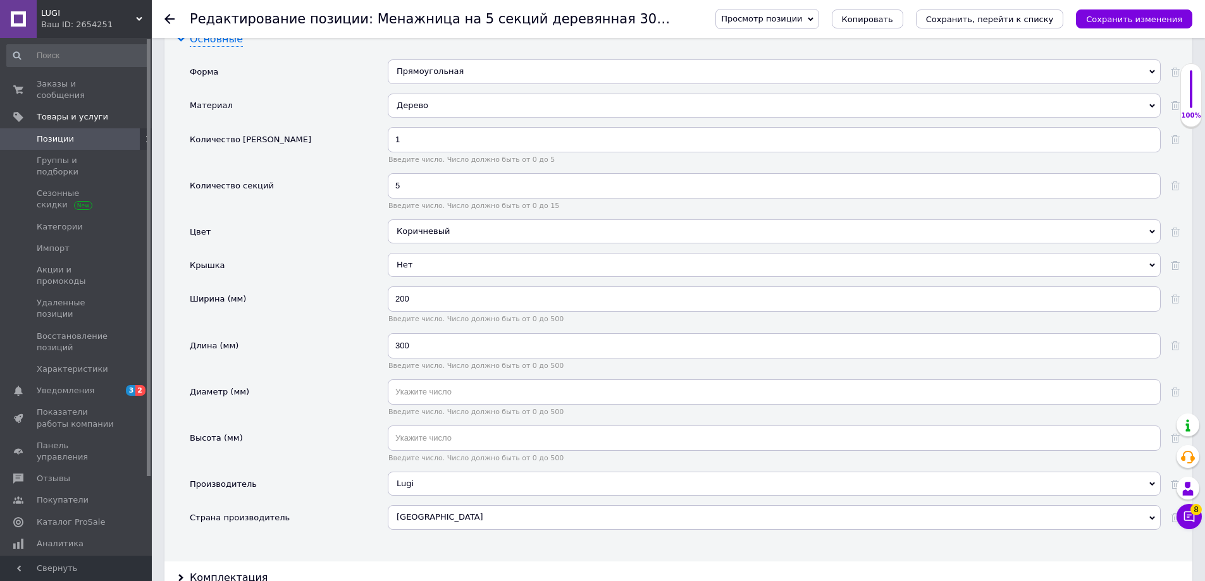
click at [226, 40] on div "Основные" at bounding box center [216, 39] width 53 height 15
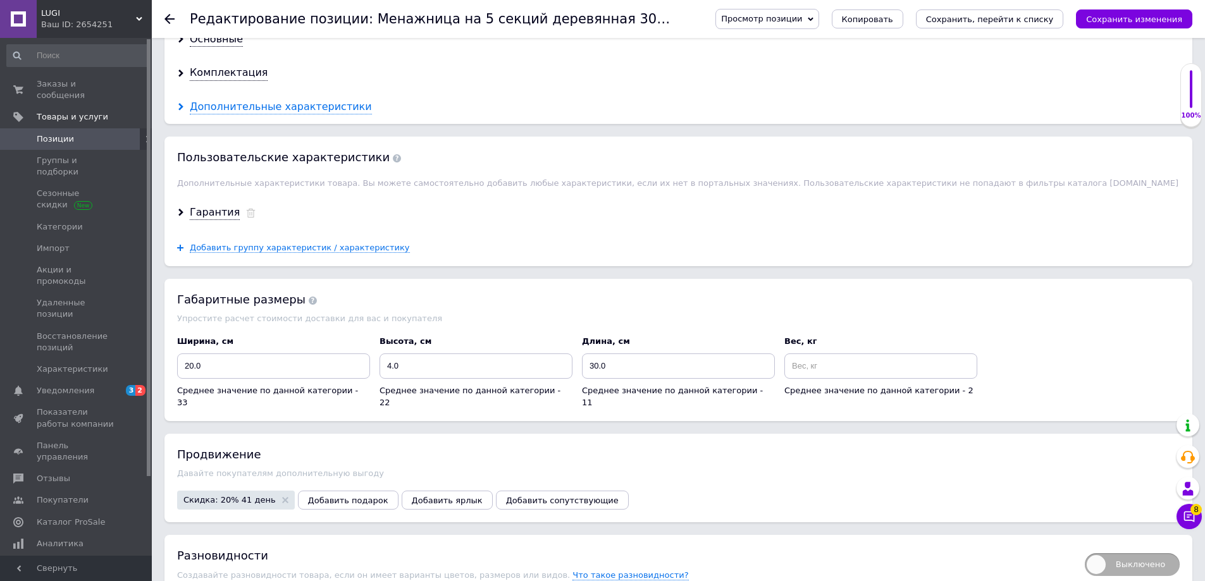
click at [219, 106] on div "Дополнительные характеристики" at bounding box center [281, 107] width 182 height 15
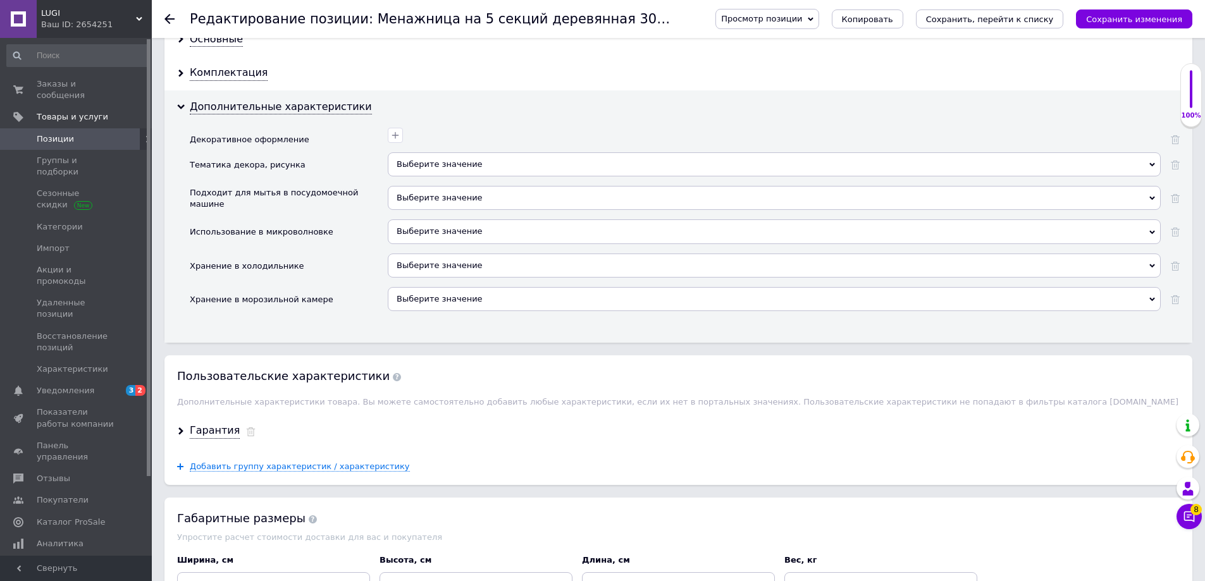
click at [434, 204] on span "Выберите значение" at bounding box center [774, 198] width 773 height 24
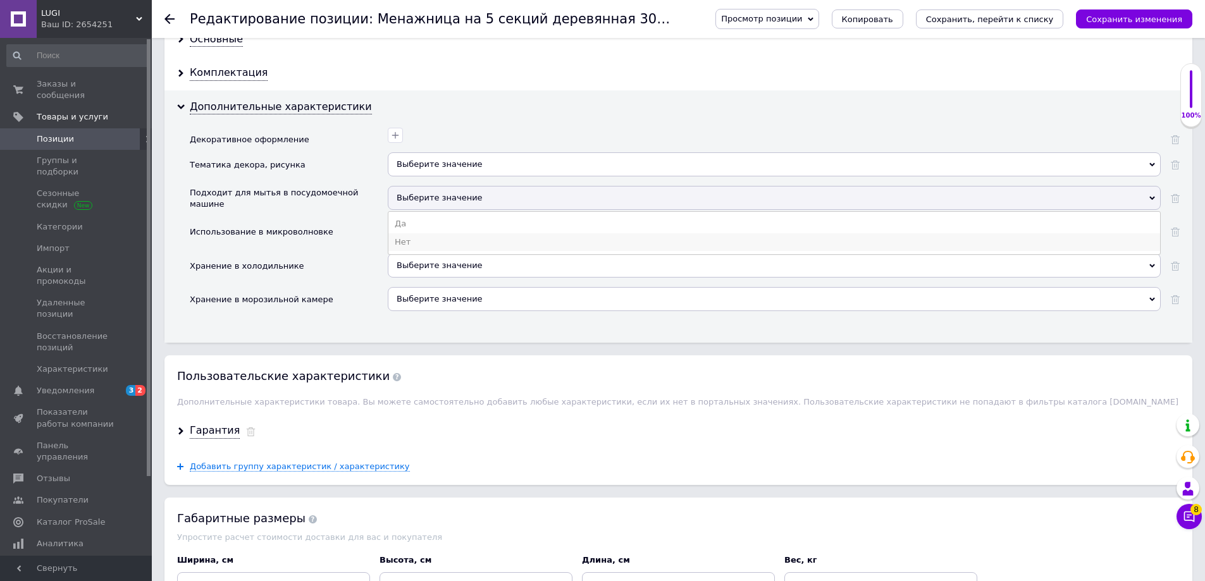
click at [431, 248] on li "Нет" at bounding box center [774, 242] width 772 height 18
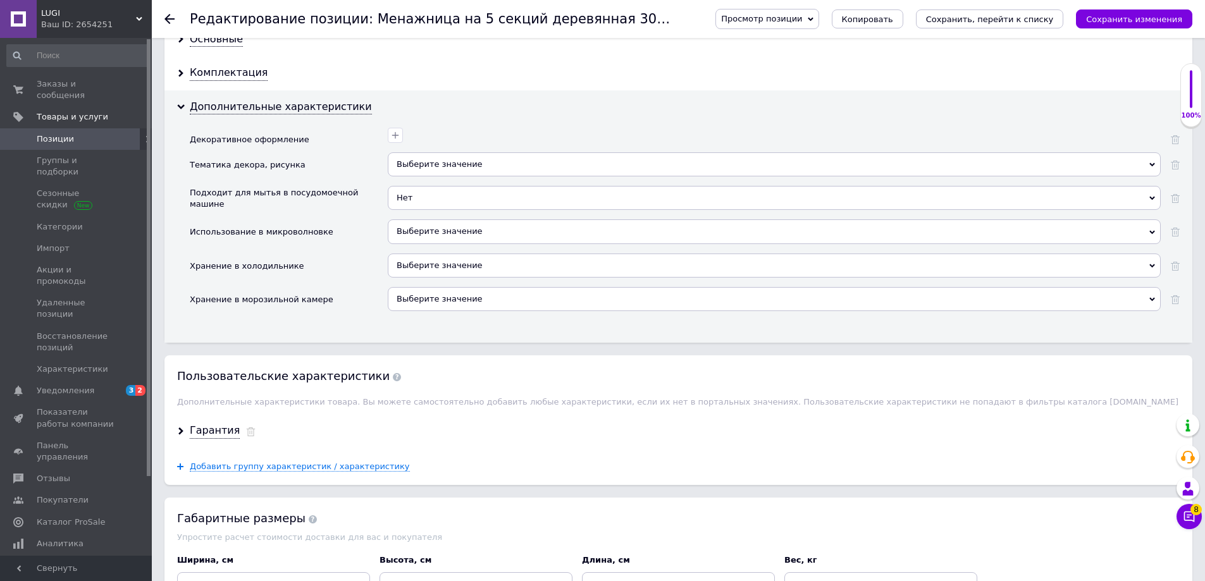
click at [427, 237] on span "Выберите значение" at bounding box center [774, 231] width 773 height 24
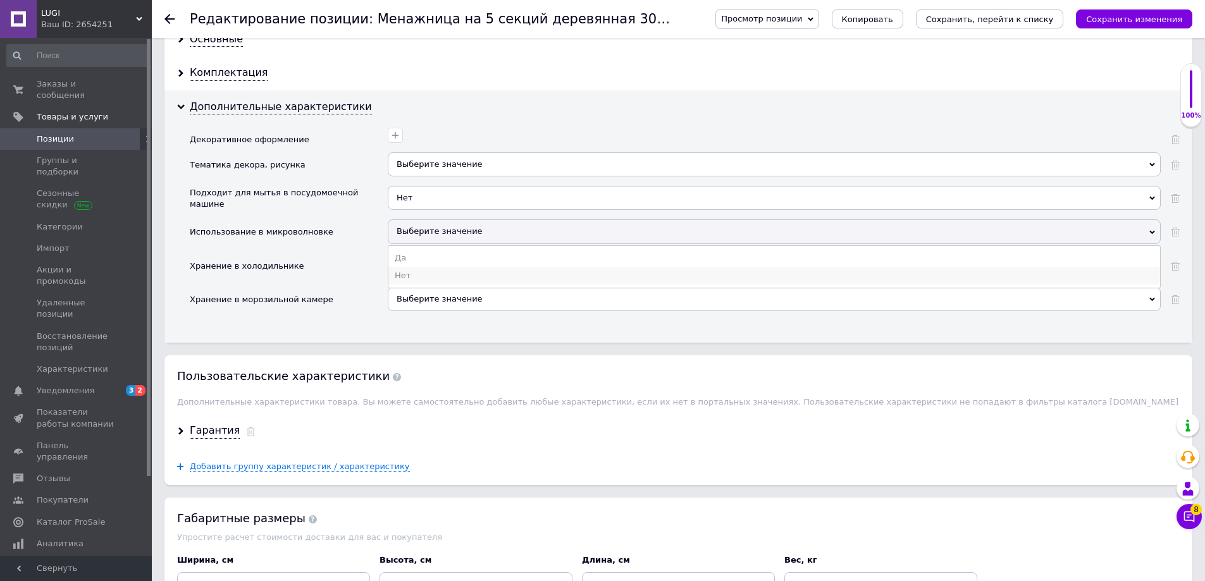
click at [421, 274] on li "Нет" at bounding box center [774, 276] width 772 height 18
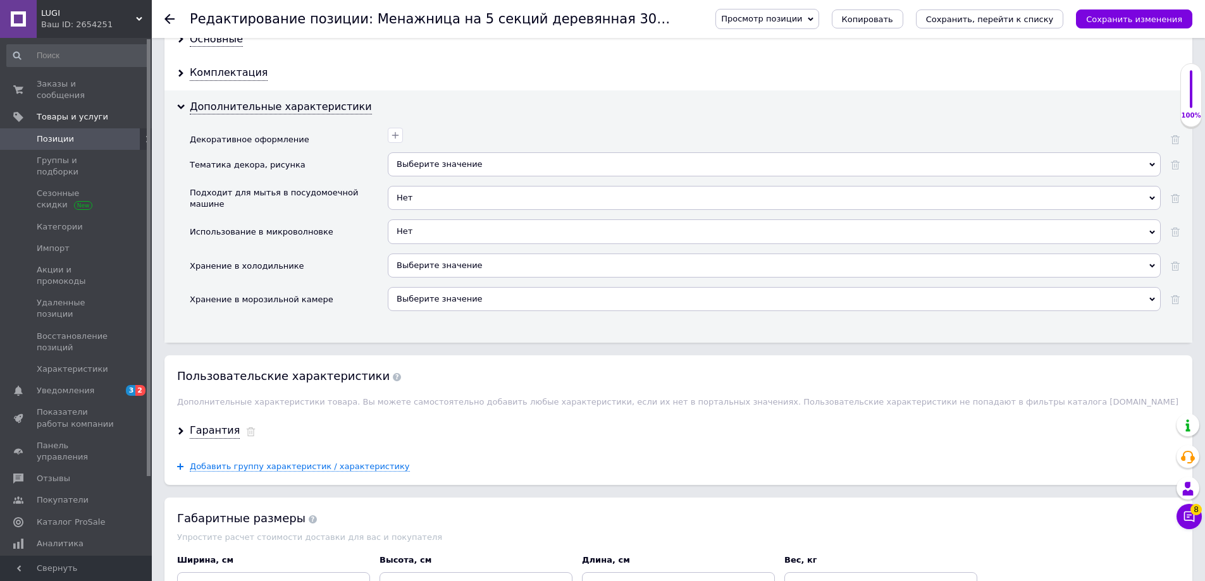
click at [427, 268] on span "Выберите значение" at bounding box center [440, 265] width 86 height 9
click at [414, 312] on li "Нет" at bounding box center [774, 309] width 772 height 18
click at [424, 297] on span "Выберите значение" at bounding box center [440, 298] width 86 height 9
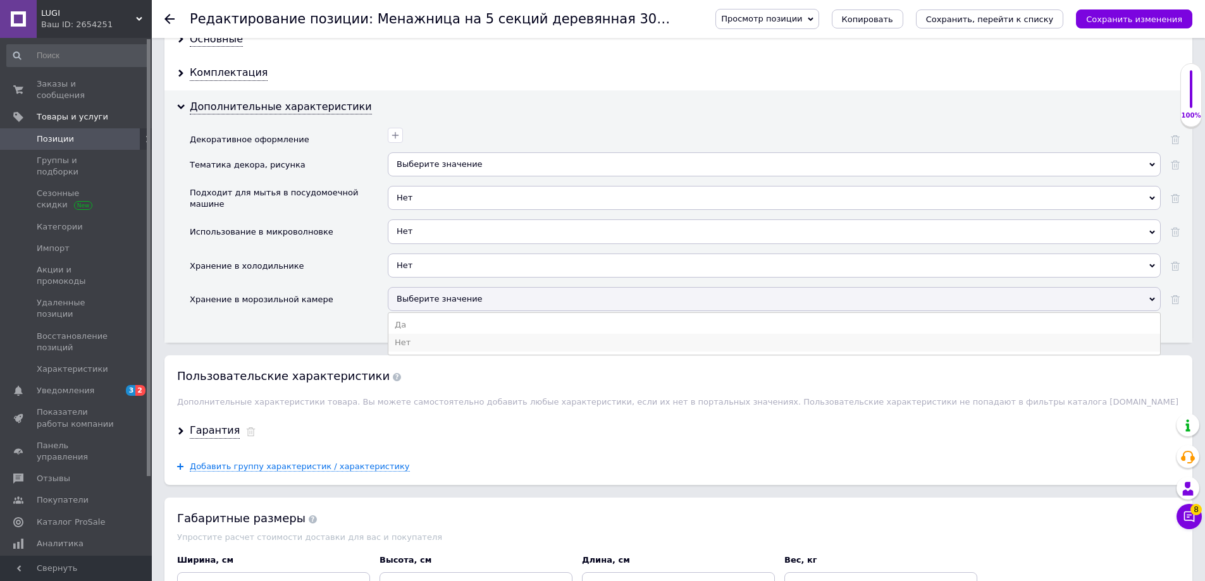
click at [407, 336] on li "Нет" at bounding box center [774, 343] width 772 height 18
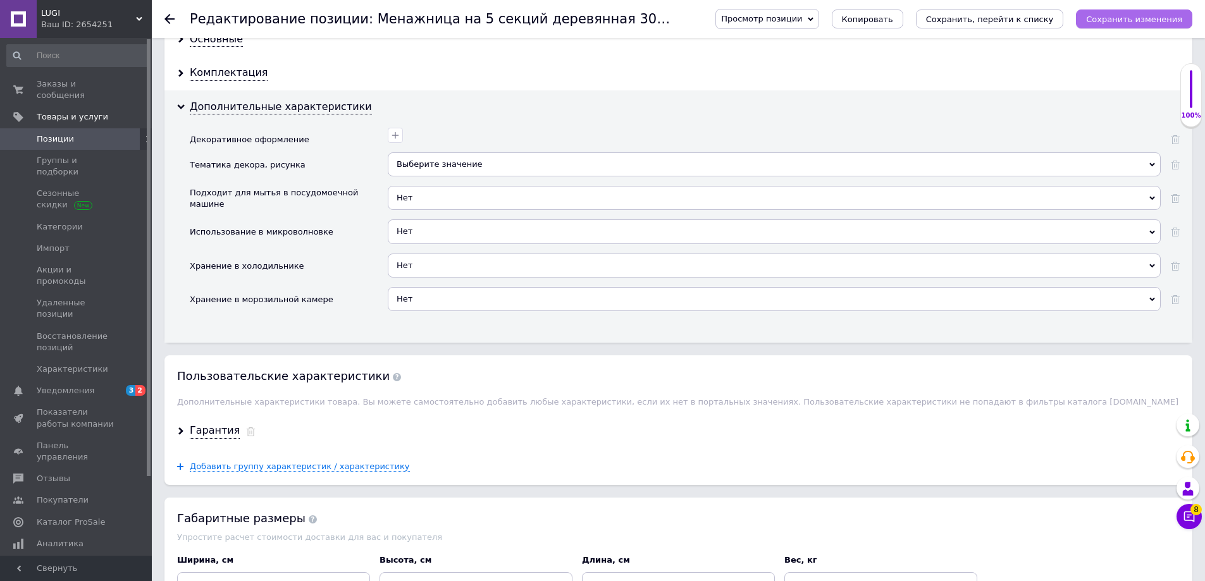
click at [1149, 20] on icon "Сохранить изменения" at bounding box center [1134, 19] width 96 height 9
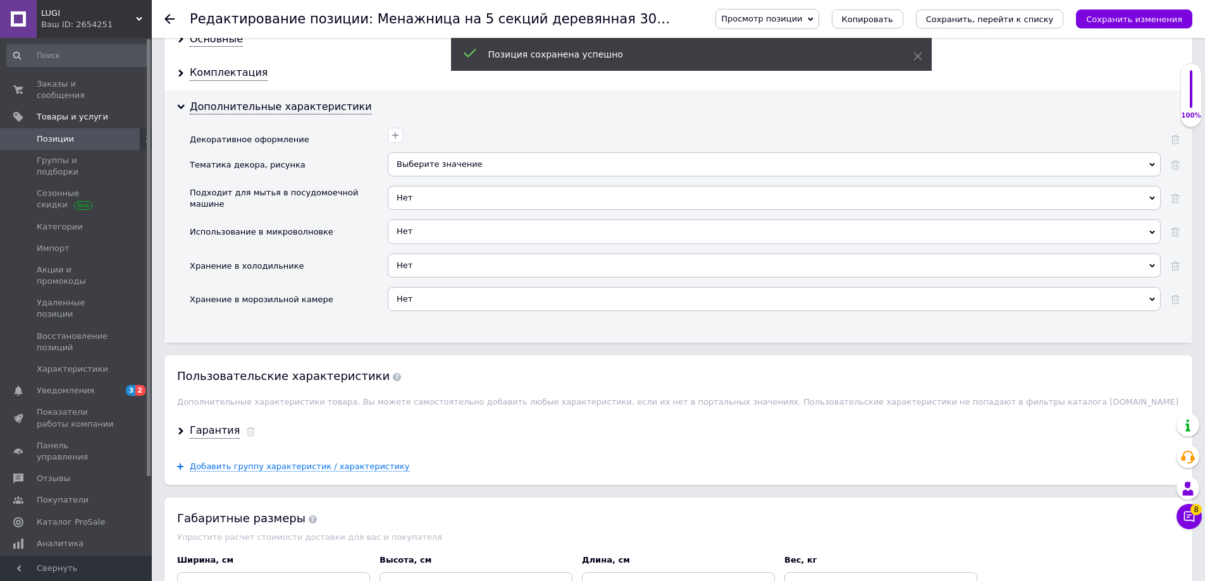
click at [119, 20] on div "Ваш ID: 2654251" at bounding box center [96, 24] width 111 height 11
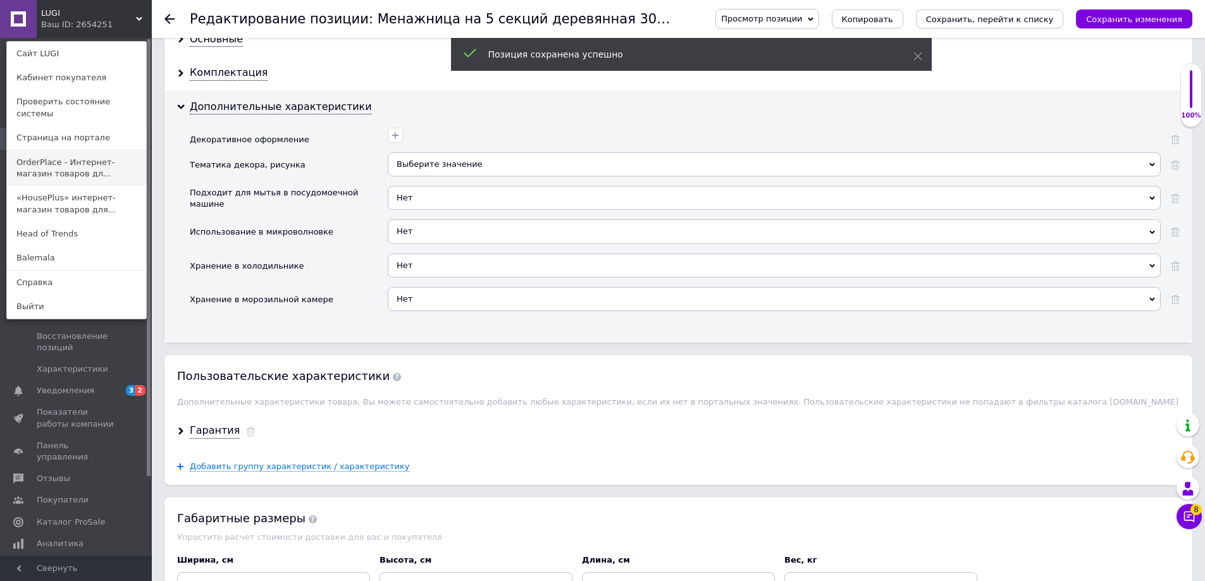
click at [84, 159] on link "OrderPlace - Интернет-магазин товаров дл..." at bounding box center [76, 168] width 139 height 35
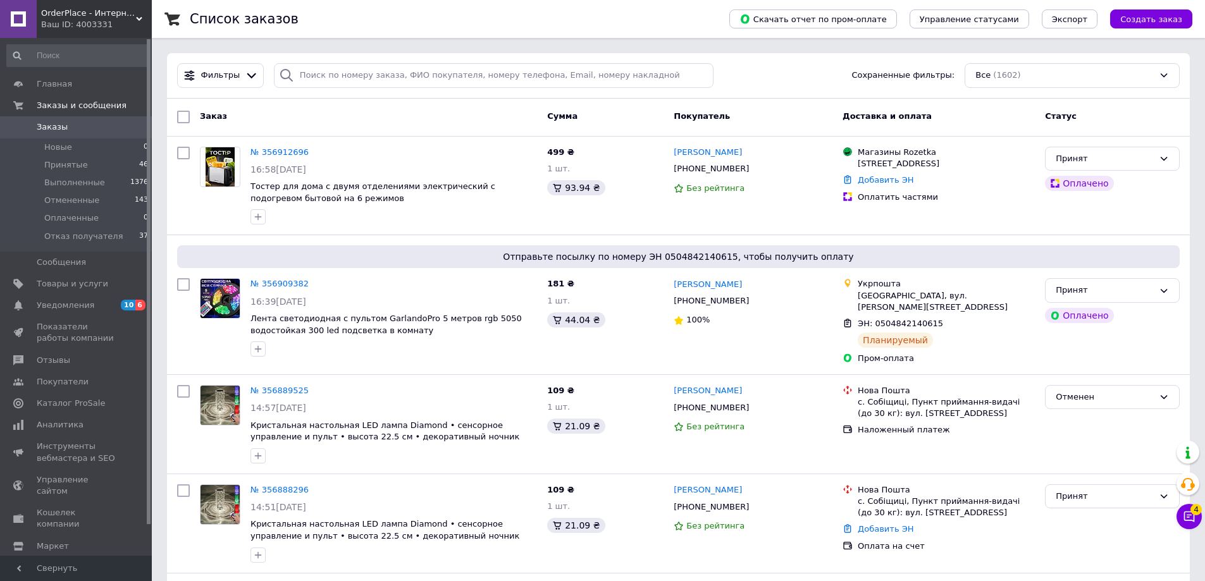
click at [139, 22] on div "Ваш ID: 4003331" at bounding box center [96, 24] width 111 height 11
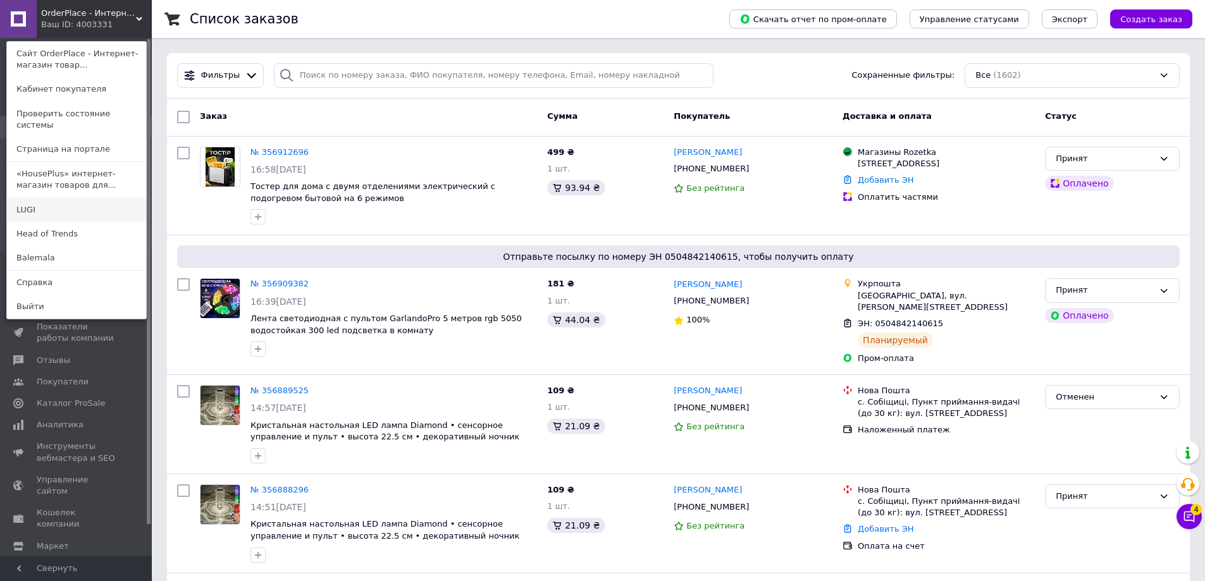
click at [51, 198] on link "LUGI" at bounding box center [76, 210] width 139 height 24
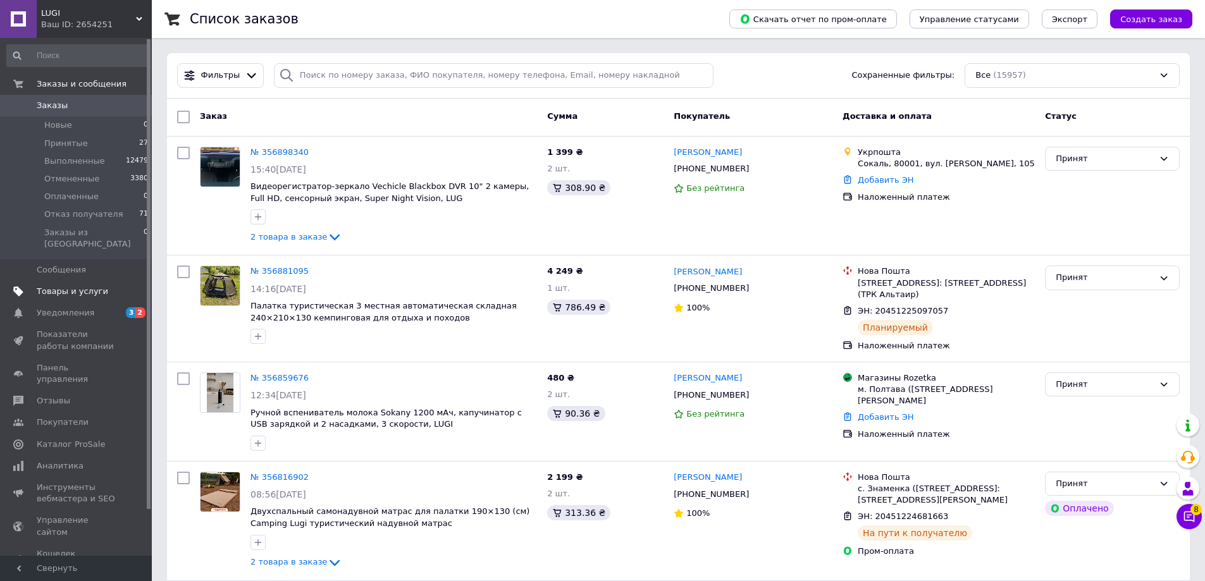
click at [77, 286] on span "Товары и услуги" at bounding box center [72, 291] width 71 height 11
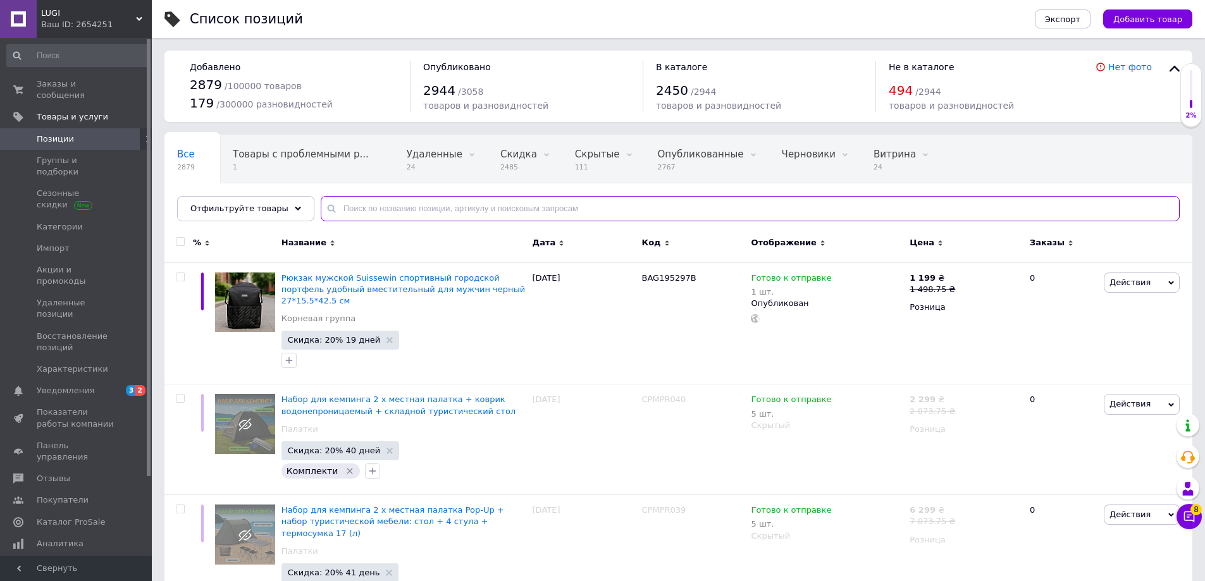
click at [549, 201] on input "text" at bounding box center [750, 208] width 859 height 25
paste input "C8W250"
type input "C8W250"
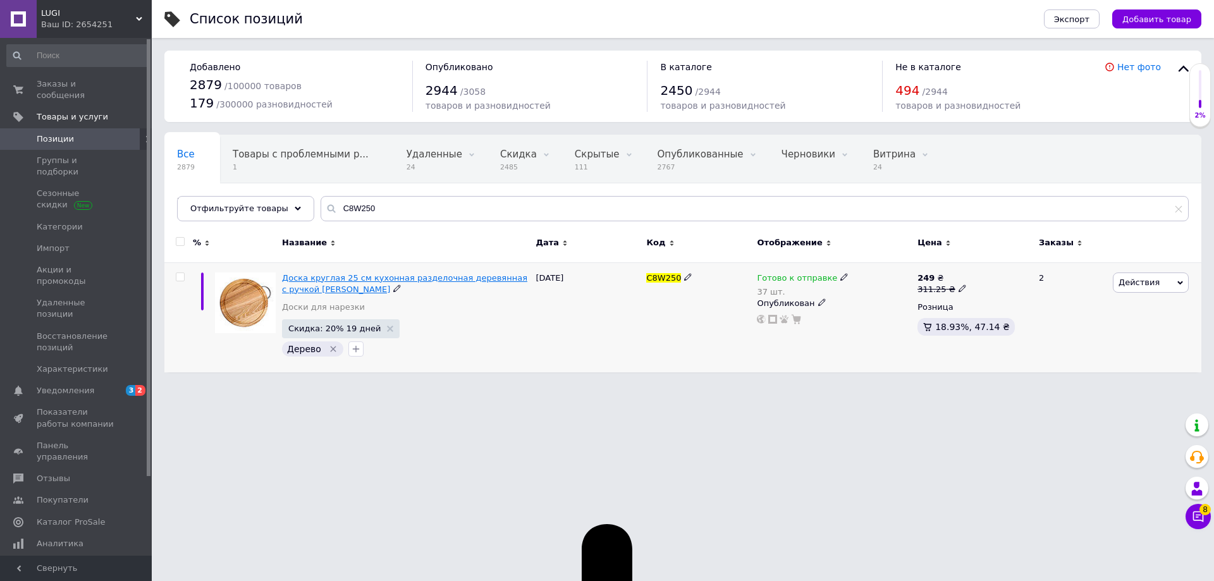
click at [391, 276] on span "Доска круглая 25 см кухонная разделочная деревянная с ручкой Wood Lugi" at bounding box center [404, 283] width 245 height 21
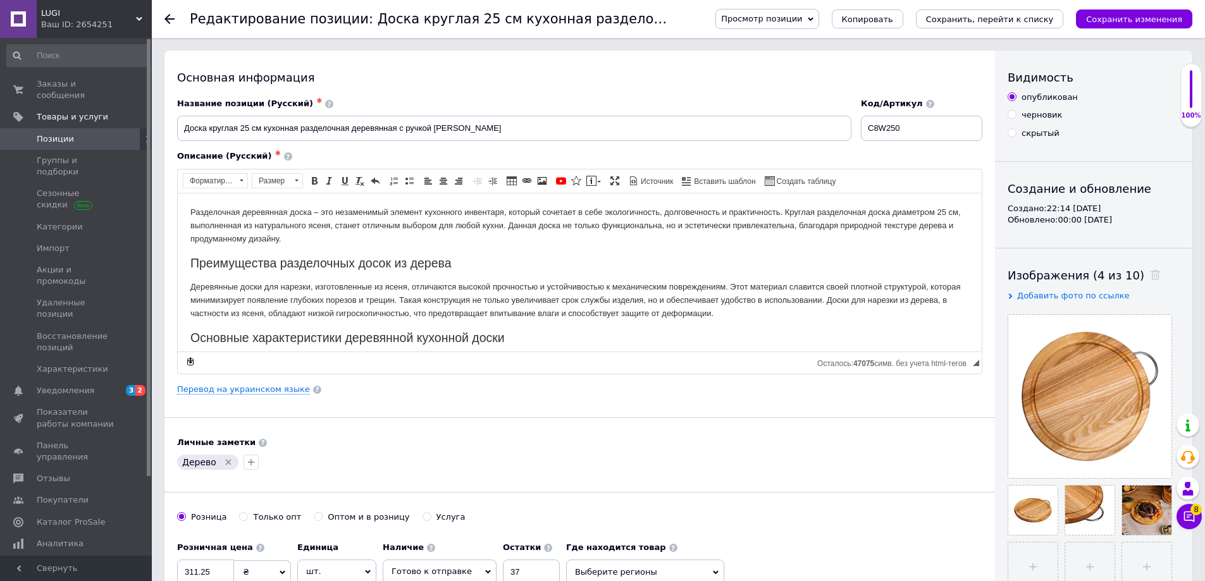
click at [104, 20] on div "Ваш ID: 2654251" at bounding box center [96, 24] width 111 height 11
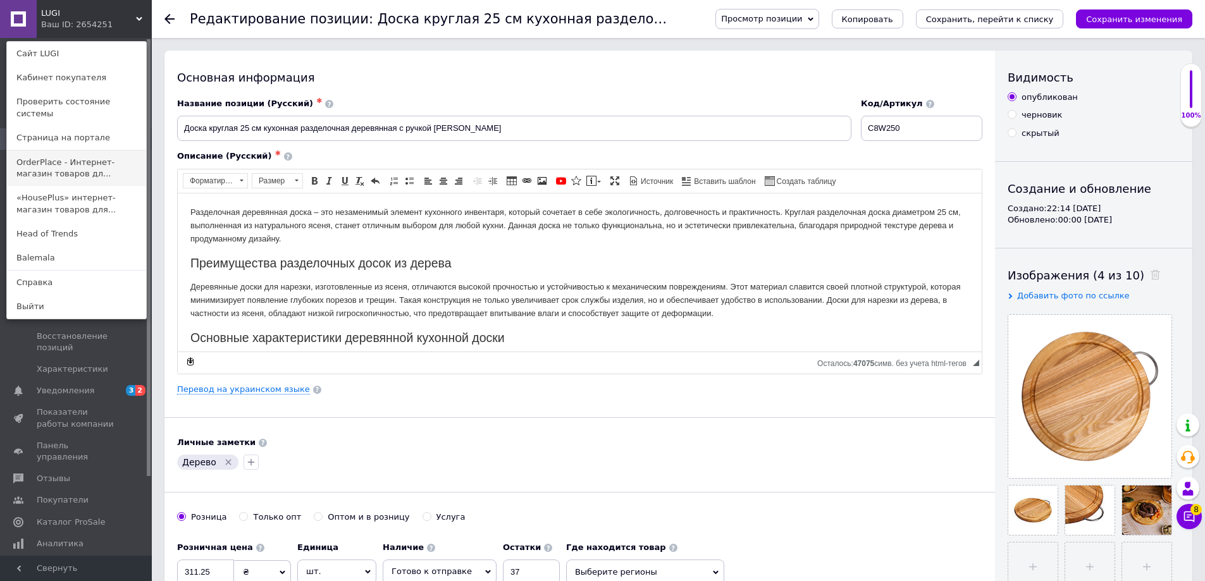
click at [89, 151] on link "OrderPlace - Интернет-магазин товаров дл..." at bounding box center [76, 168] width 139 height 35
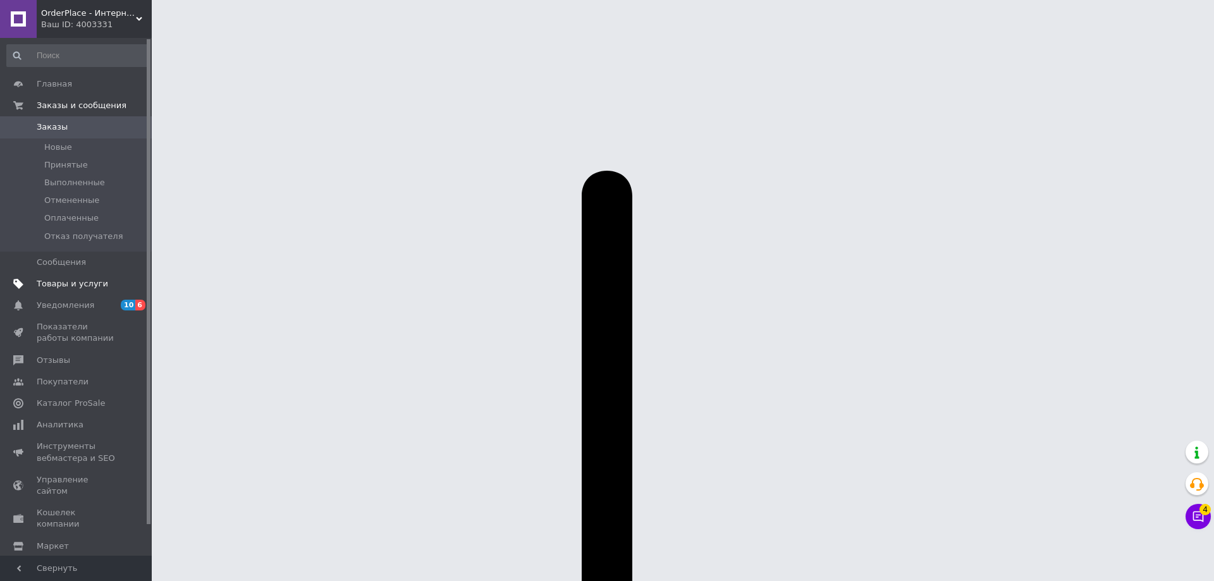
click at [84, 283] on span "Товары и услуги" at bounding box center [72, 283] width 71 height 11
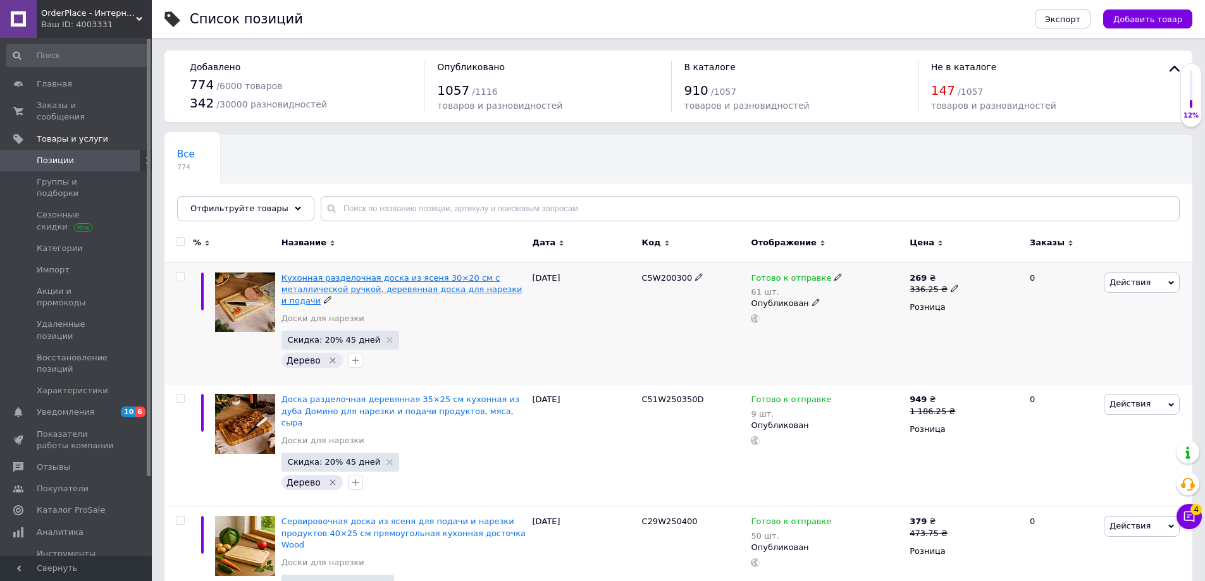
click at [354, 283] on span "Кухонная разделочная доска из ясеня 30×20 см с металлической ручкой, деревянная…" at bounding box center [401, 289] width 241 height 32
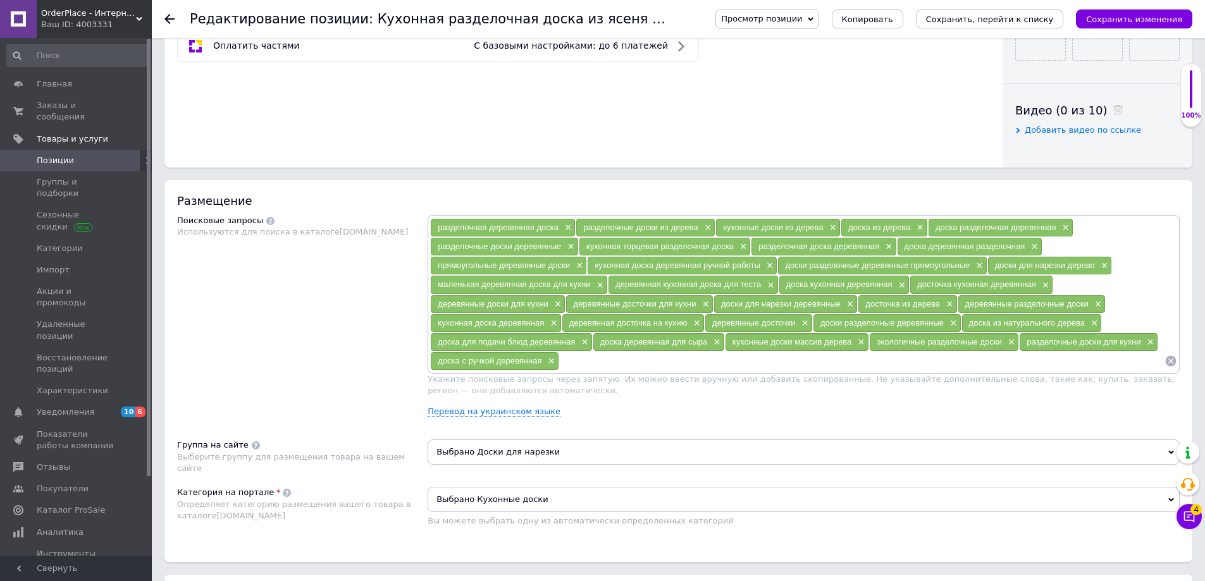
scroll to position [590, 0]
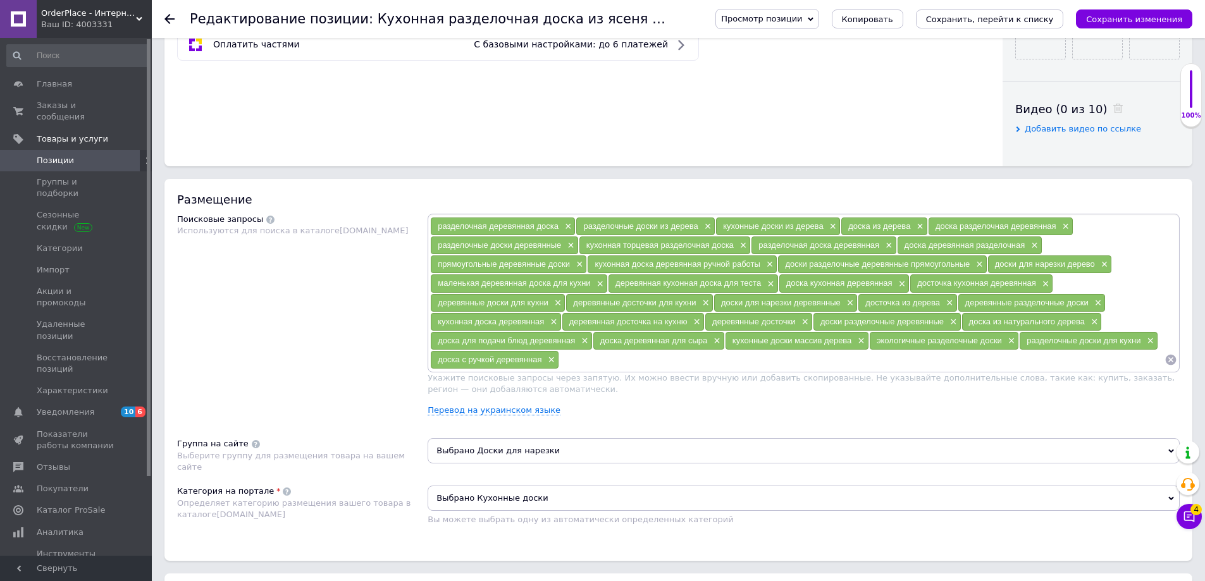
click at [1087, 131] on span "Добавить видео по ссылке" at bounding box center [1083, 128] width 116 height 9
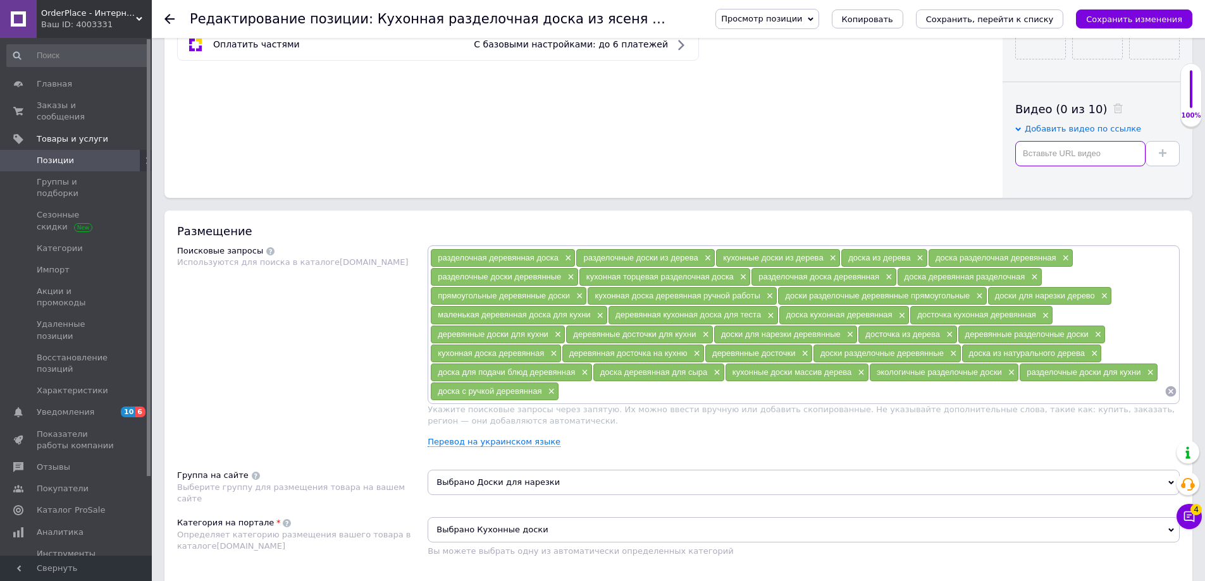
click at [1058, 152] on input "text" at bounding box center [1080, 153] width 130 height 25
paste input "[URL][DOMAIN_NAME]"
type input "[URL][DOMAIN_NAME]"
click at [1177, 157] on button at bounding box center [1162, 153] width 34 height 25
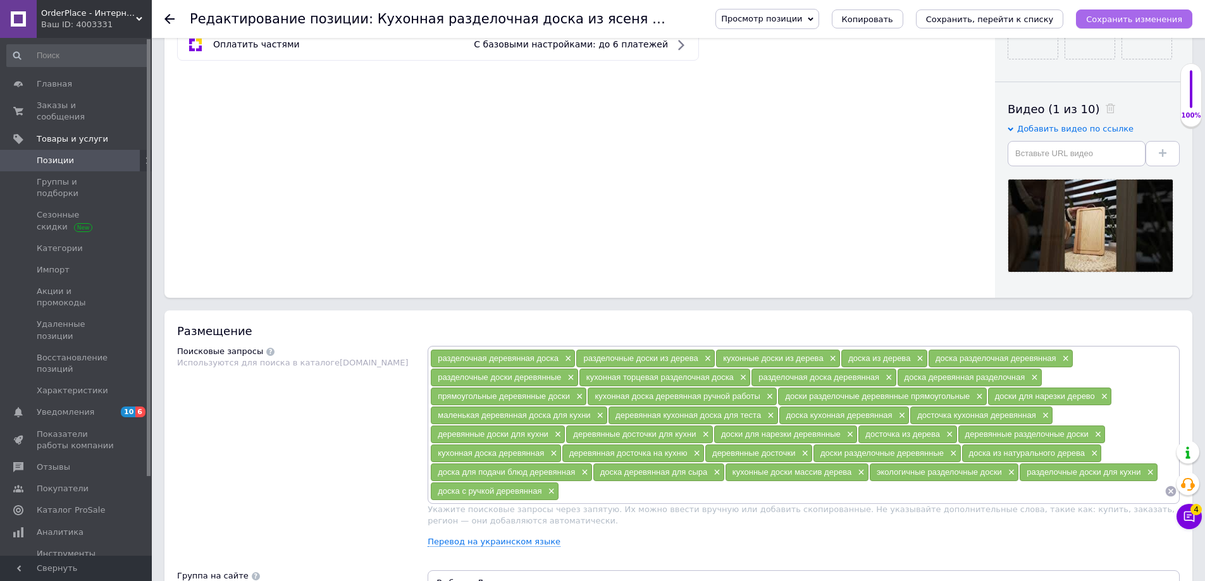
click at [1175, 16] on icon "Сохранить изменения" at bounding box center [1134, 19] width 96 height 9
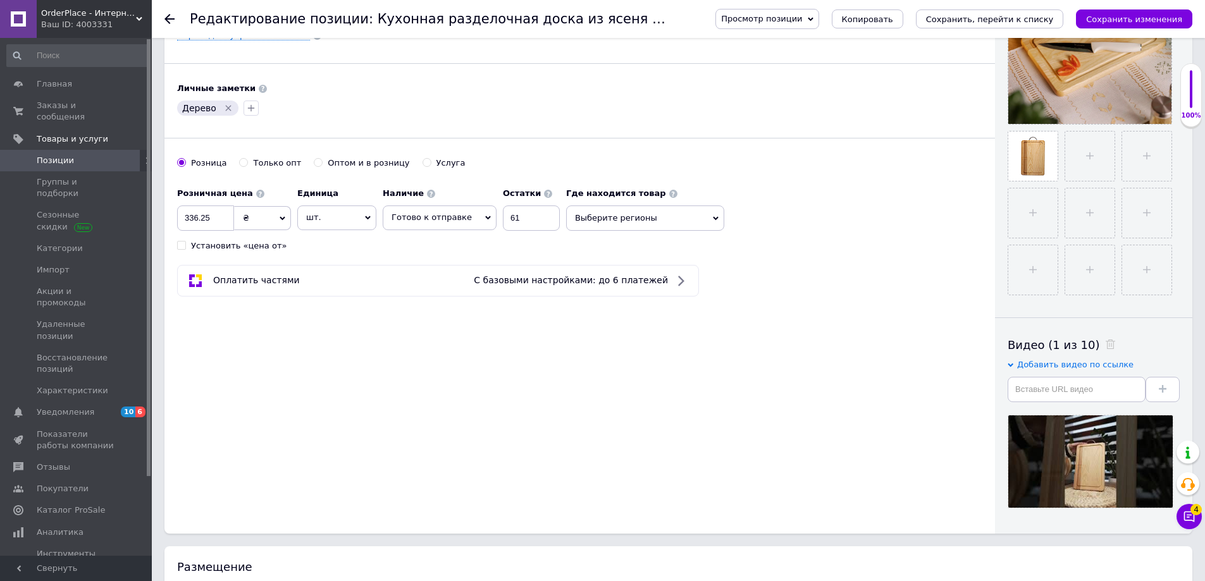
scroll to position [0, 0]
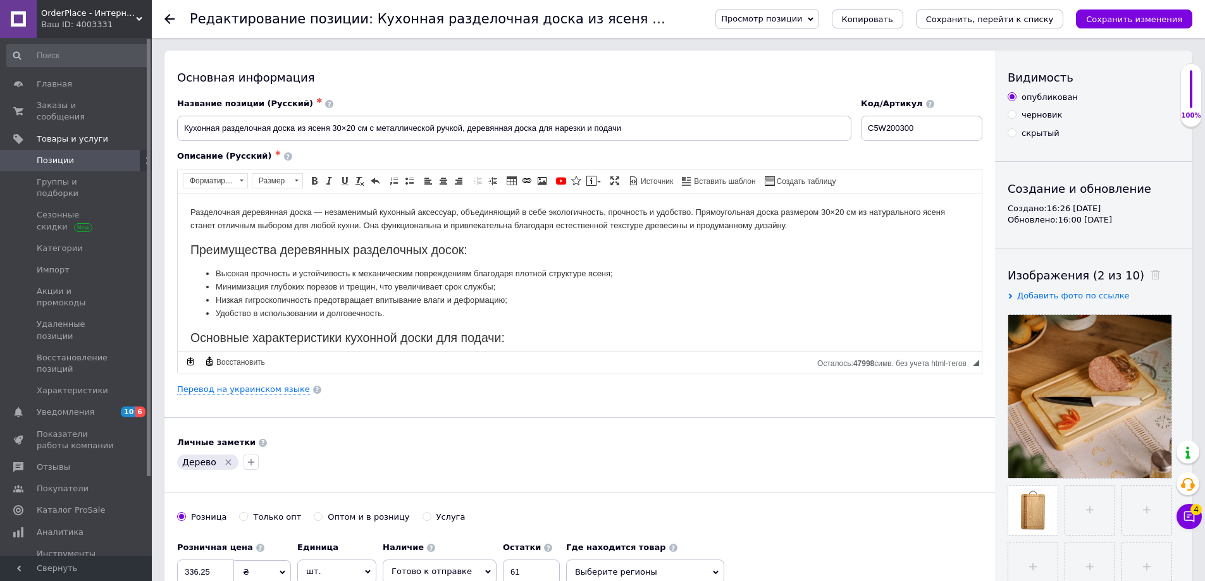
click at [137, 20] on icon at bounding box center [139, 19] width 6 height 6
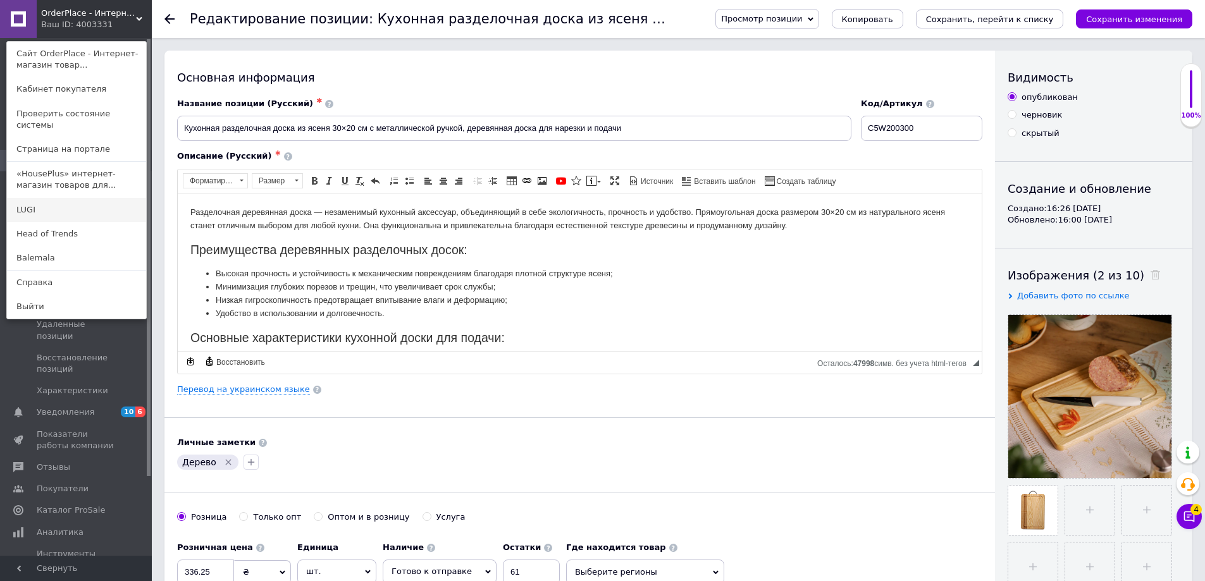
click at [42, 198] on link "LUGI" at bounding box center [76, 210] width 139 height 24
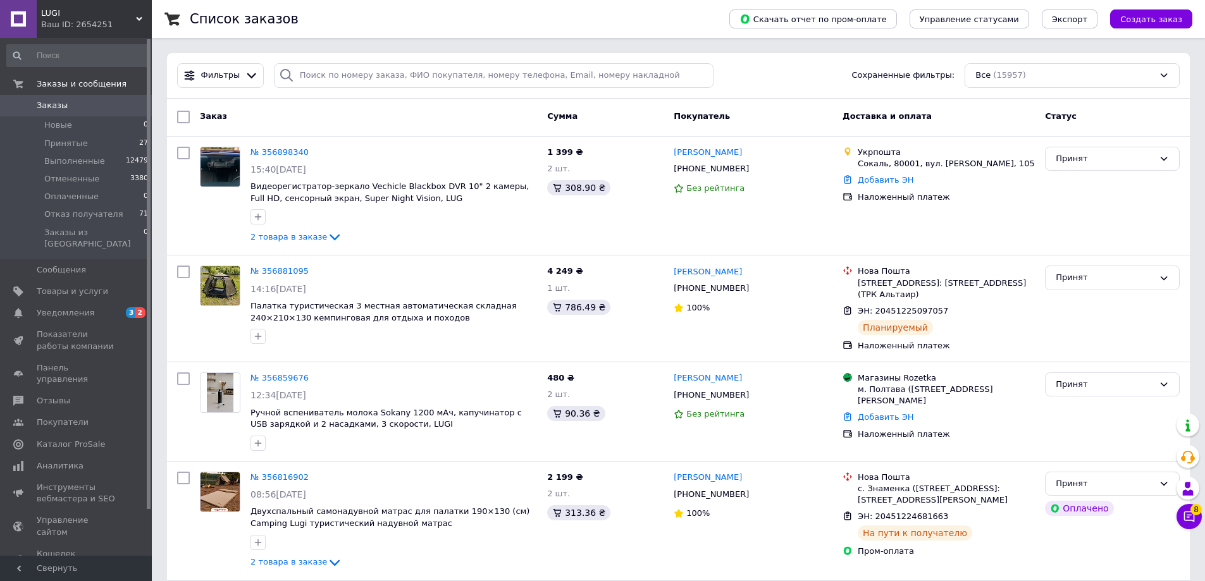
click at [66, 22] on div "Ваш ID: 2654251" at bounding box center [96, 24] width 111 height 11
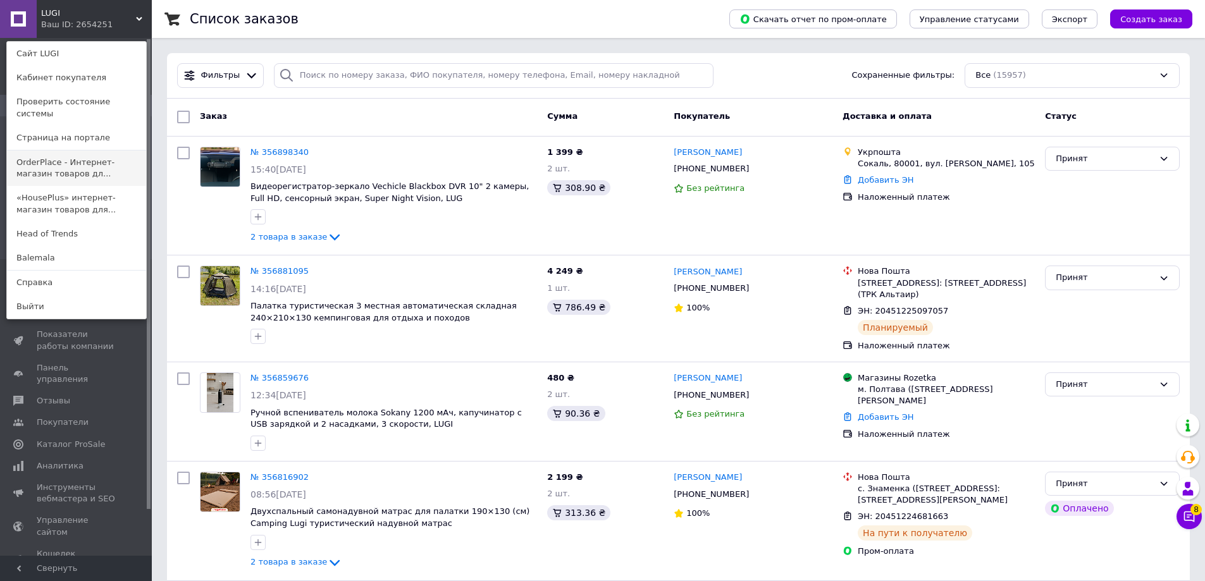
click at [66, 151] on link "OrderPlace - Интернет-магазин товаров дл..." at bounding box center [76, 168] width 139 height 35
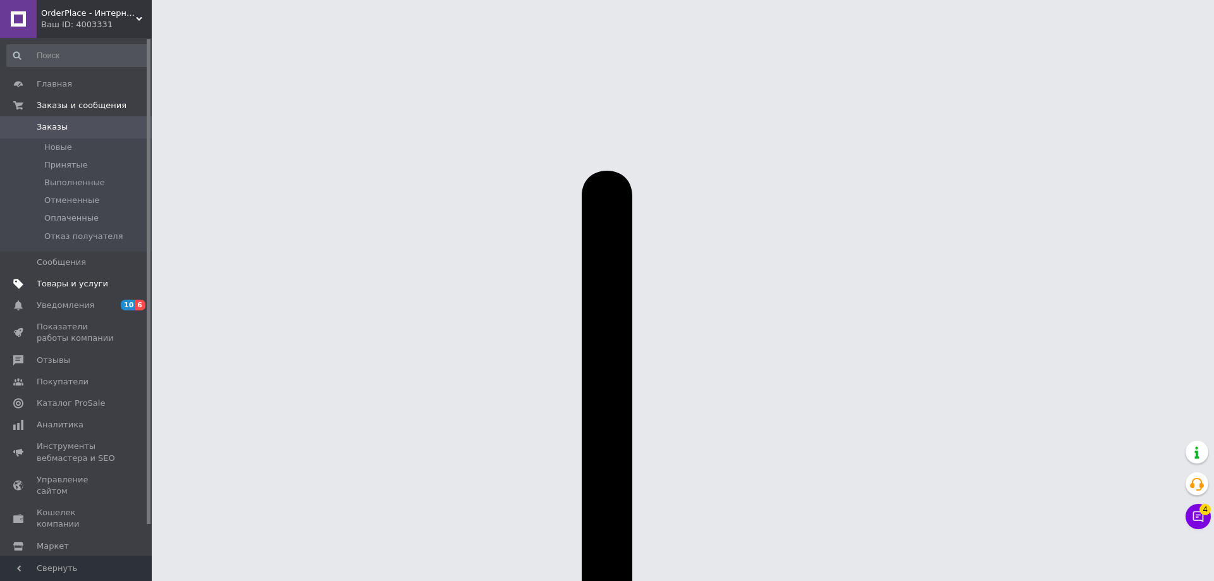
click at [80, 285] on span "Товары и услуги" at bounding box center [72, 283] width 71 height 11
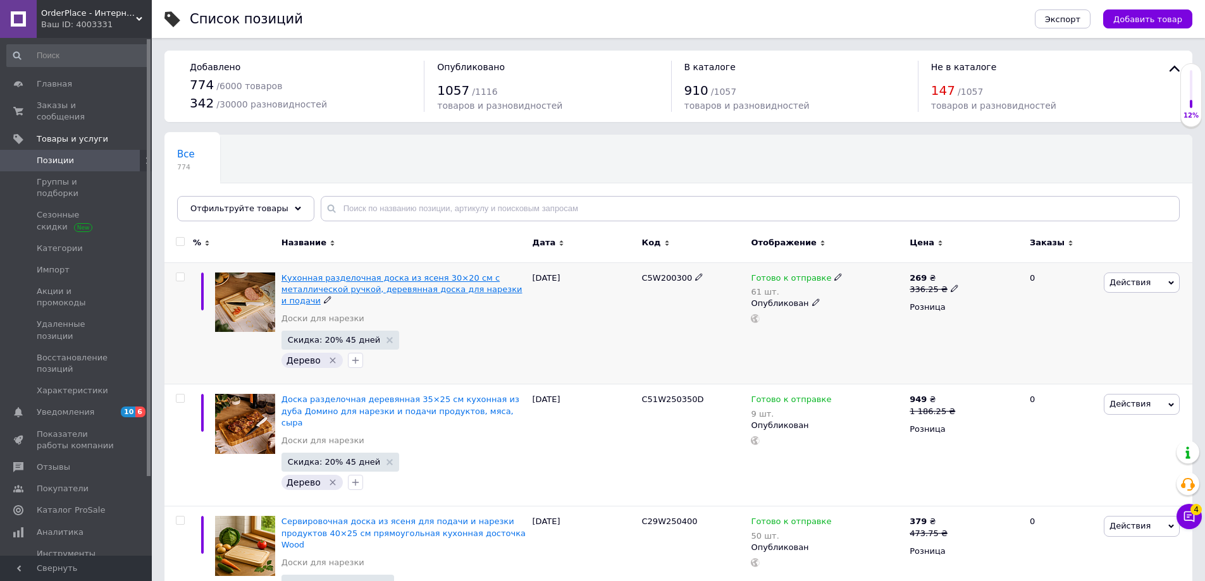
click at [331, 281] on span "Кухонная разделочная доска из ясеня 30×20 см с металлической ручкой, деревянная…" at bounding box center [401, 289] width 241 height 32
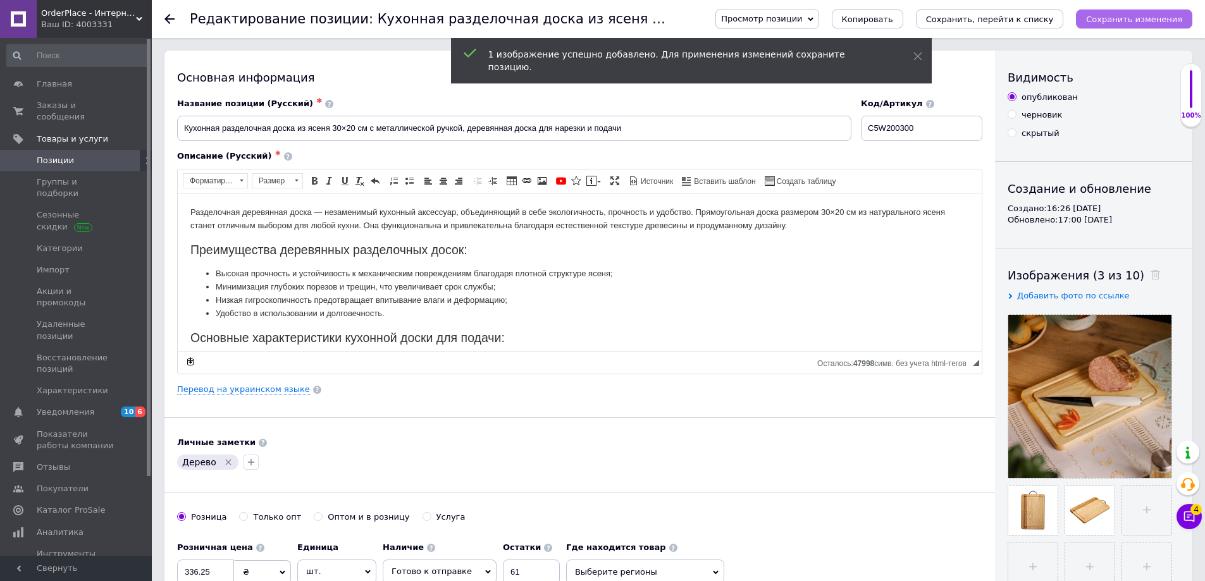
click at [1126, 16] on icon "Сохранить изменения" at bounding box center [1134, 19] width 96 height 9
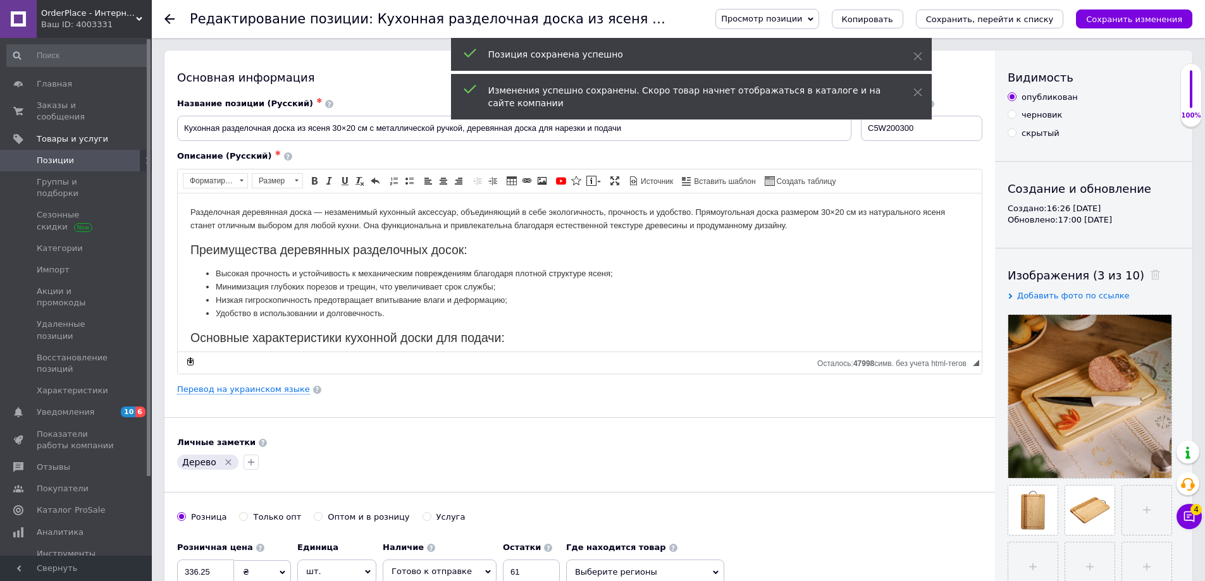
click at [141, 18] on use at bounding box center [139, 19] width 6 height 4
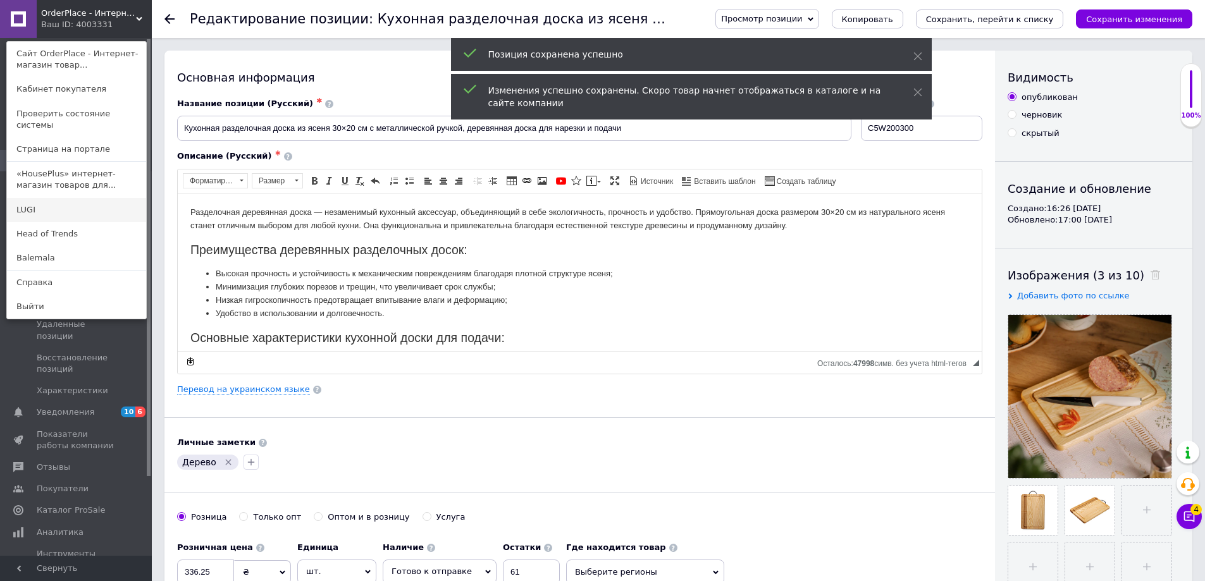
click at [73, 204] on link "LUGI" at bounding box center [76, 210] width 139 height 24
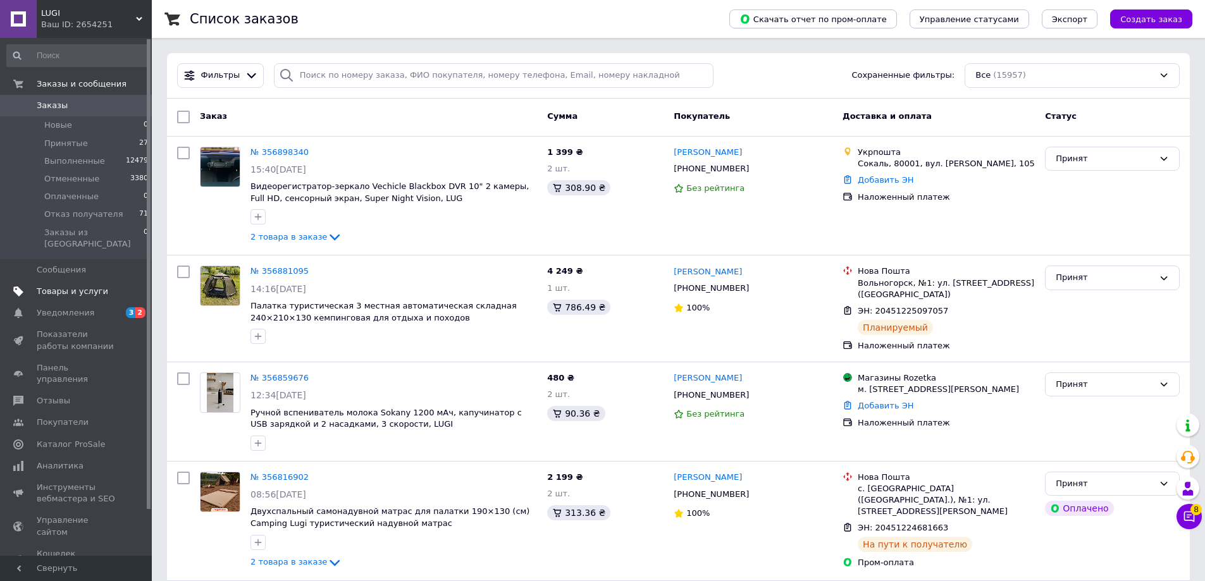
click at [73, 286] on span "Товары и услуги" at bounding box center [72, 291] width 71 height 11
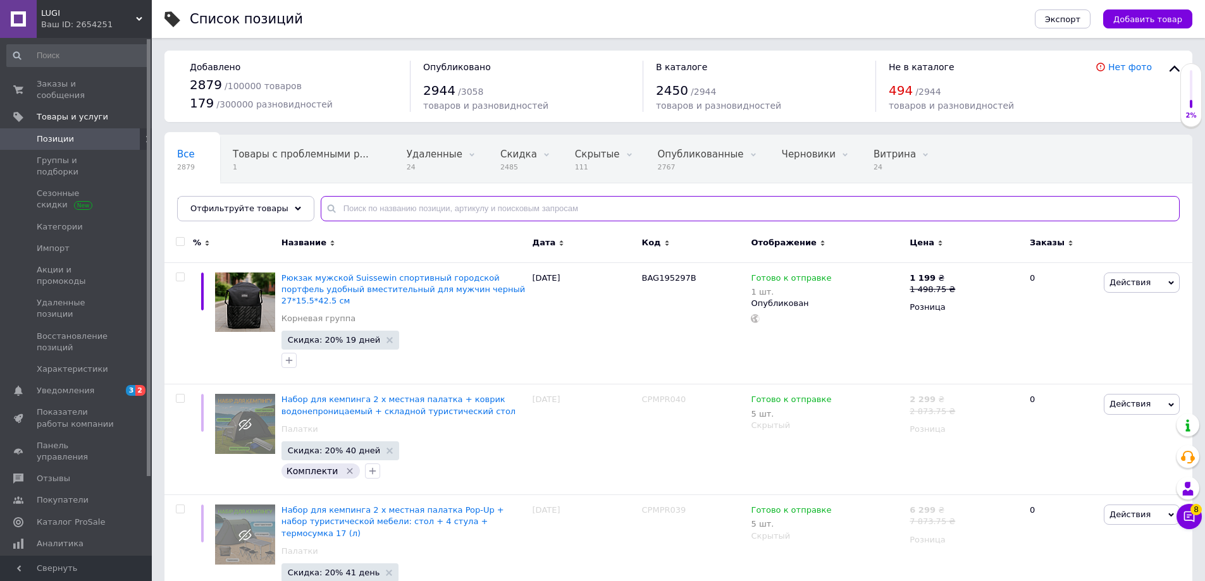
click at [354, 213] on input "text" at bounding box center [750, 208] width 859 height 25
paste input "C8W250"
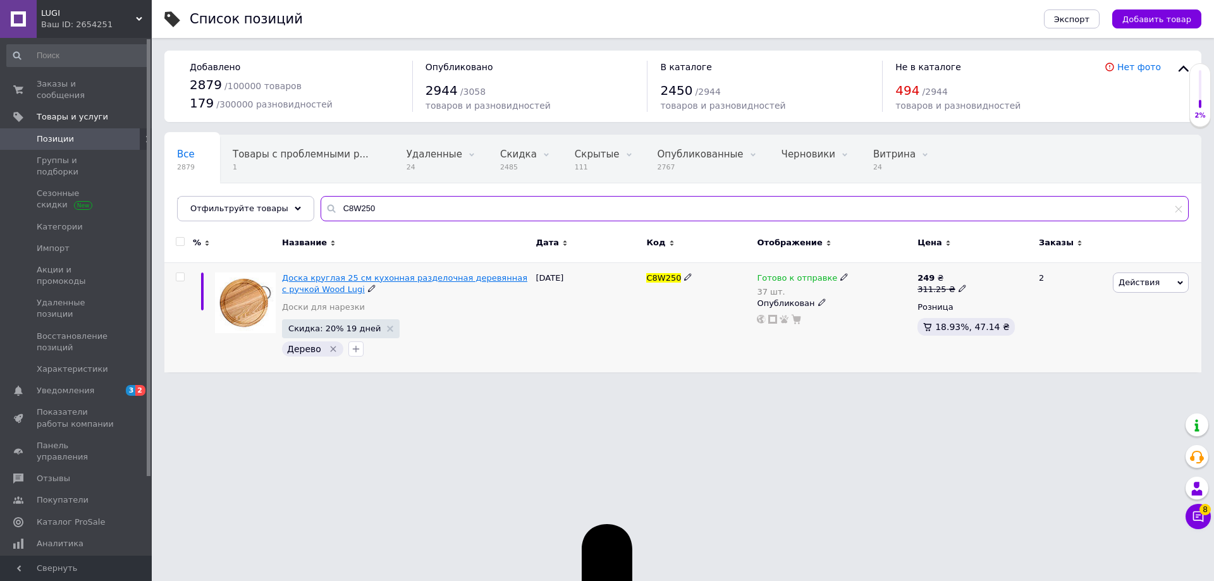
type input "C8W250"
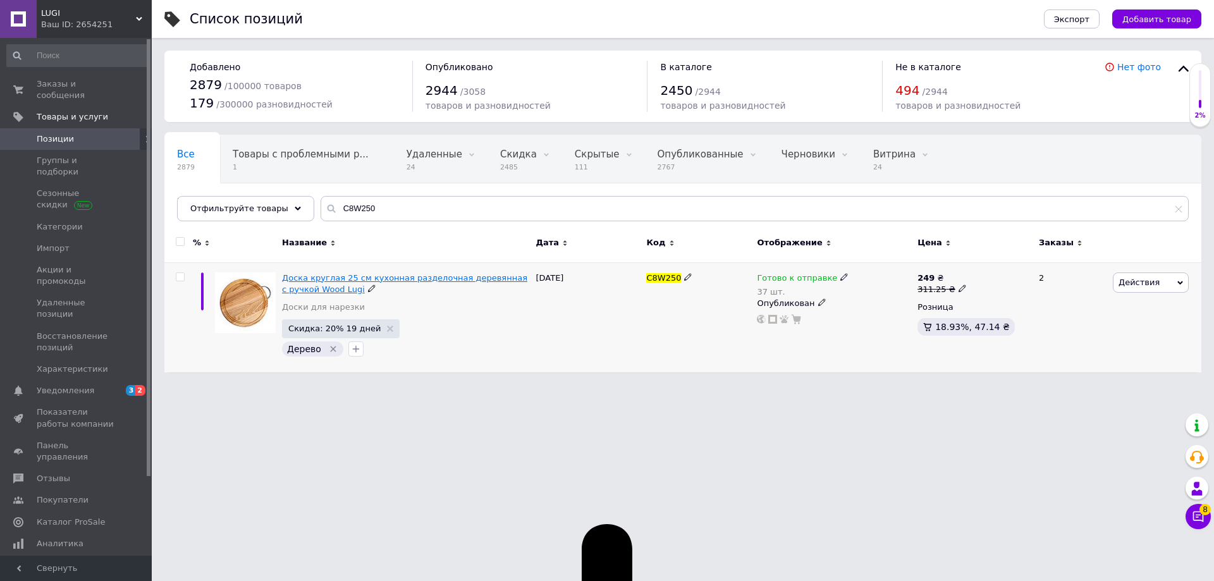
click at [330, 276] on span "Доска круглая 25 см кухонная разделочная деревянная с ручкой Wood Lugi" at bounding box center [404, 283] width 245 height 21
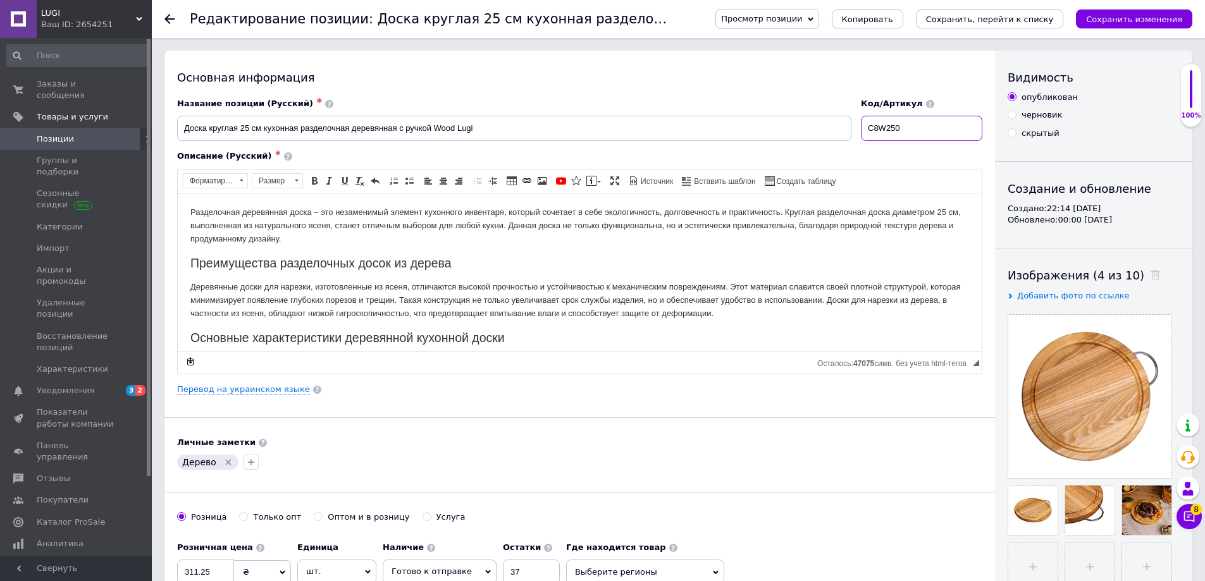
drag, startPoint x: 903, startPoint y: 128, endPoint x: 790, endPoint y: 130, distance: 112.6
click at [812, 124] on div "Название позиции (Русский) ✱ Доска круглая 25 см кухонная разделочная деревянна…" at bounding box center [580, 120] width 815 height 52
click at [281, 387] on link "Перевод на украинском языке" at bounding box center [243, 390] width 133 height 10
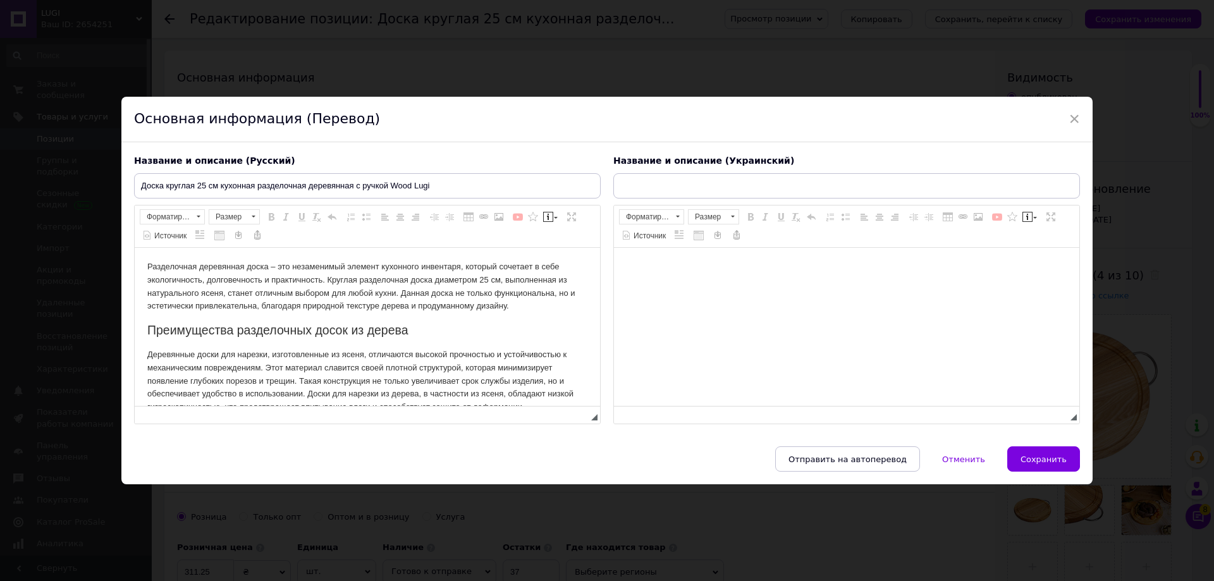
type input "Дошка кругла 25 см кухонна дерев'яна обробна з ручкою Wood Lugi"
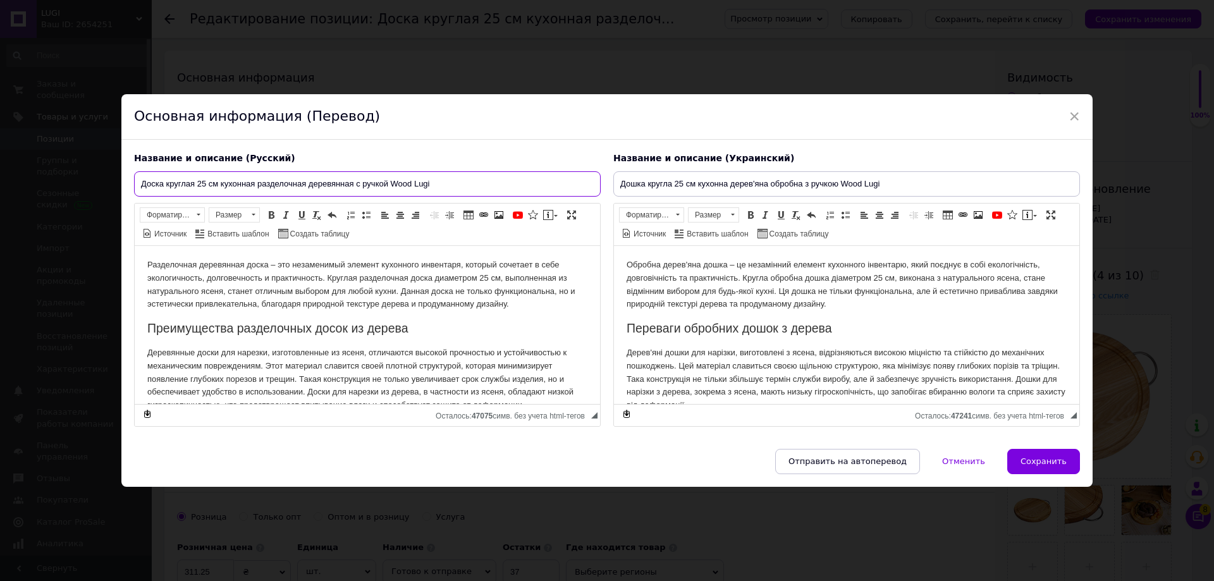
click at [416, 186] on input "Доска круглая 25 см кухонная разделочная деревянная с ручкой Wood Lugi" at bounding box center [367, 183] width 467 height 25
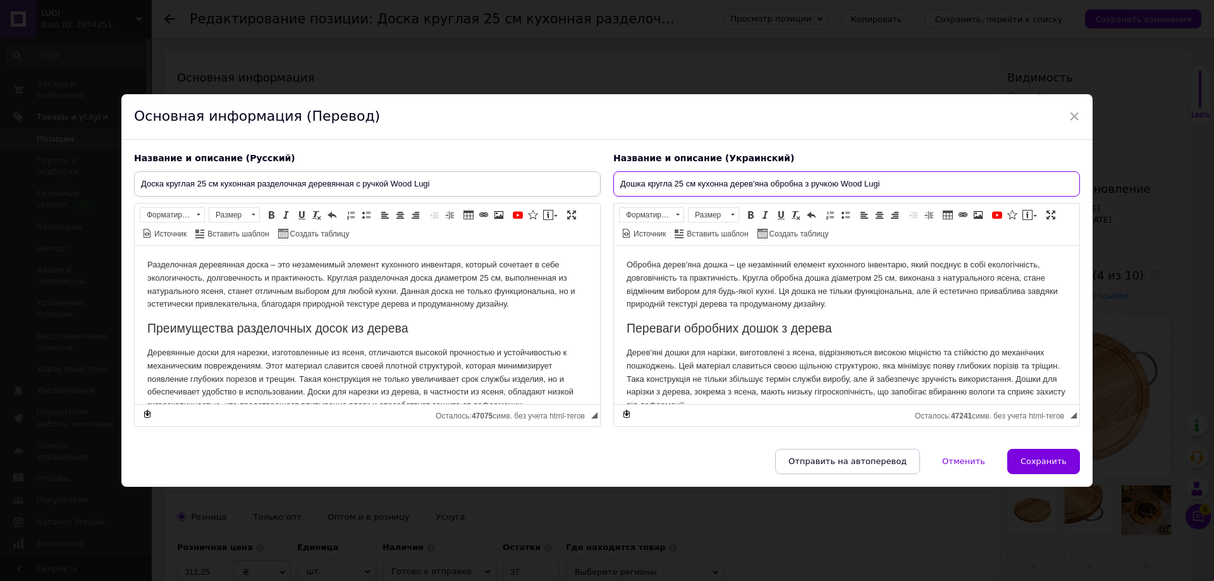
click at [818, 186] on input "Дошка кругла 25 см кухонна дерев'яна обробна з ручкою Wood Lugi" at bounding box center [846, 183] width 467 height 25
click at [452, 340] on body "Разделочная деревянная доска – это незаменимый элемент кухонного инвентаря, кот…" at bounding box center [367, 577] width 440 height 639
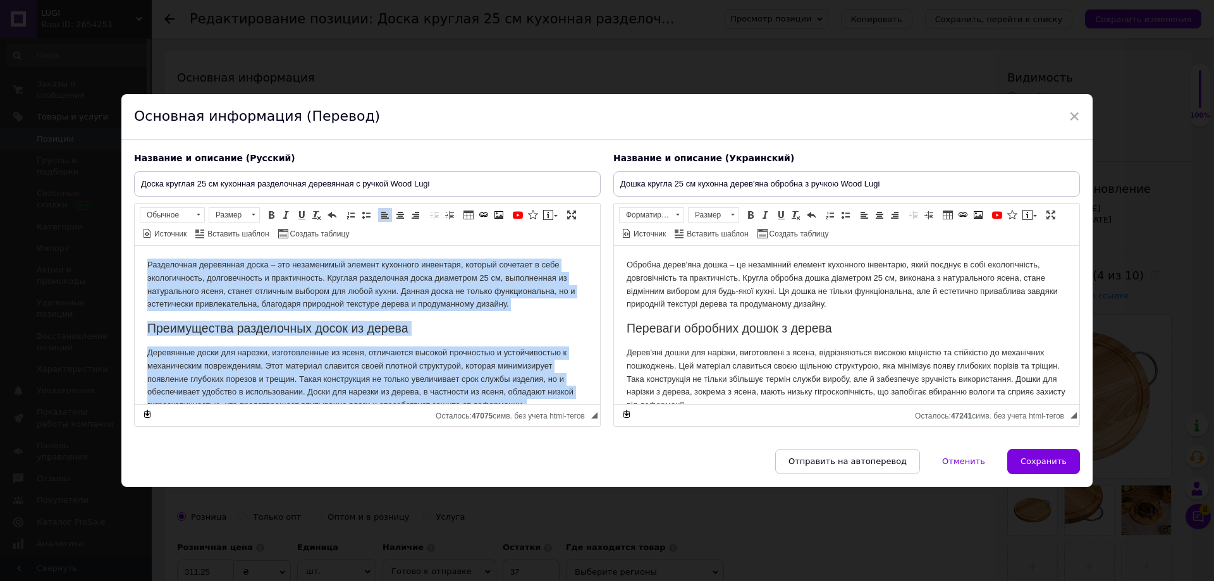
copy body "Разделочная деревянная доска – это незаменимый элемент кухонного инвентаря, кот…"
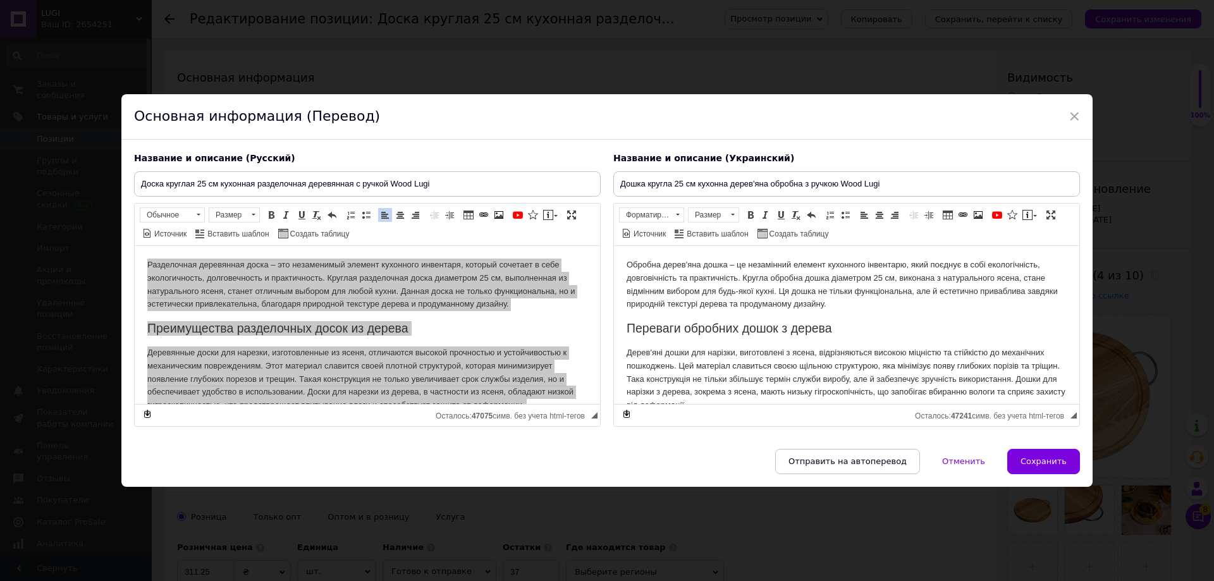
click at [712, 312] on body "Обробна дерев'яна дошка – це незамінний елемент кухонного інвентарю, який поєдн…" at bounding box center [847, 564] width 440 height 612
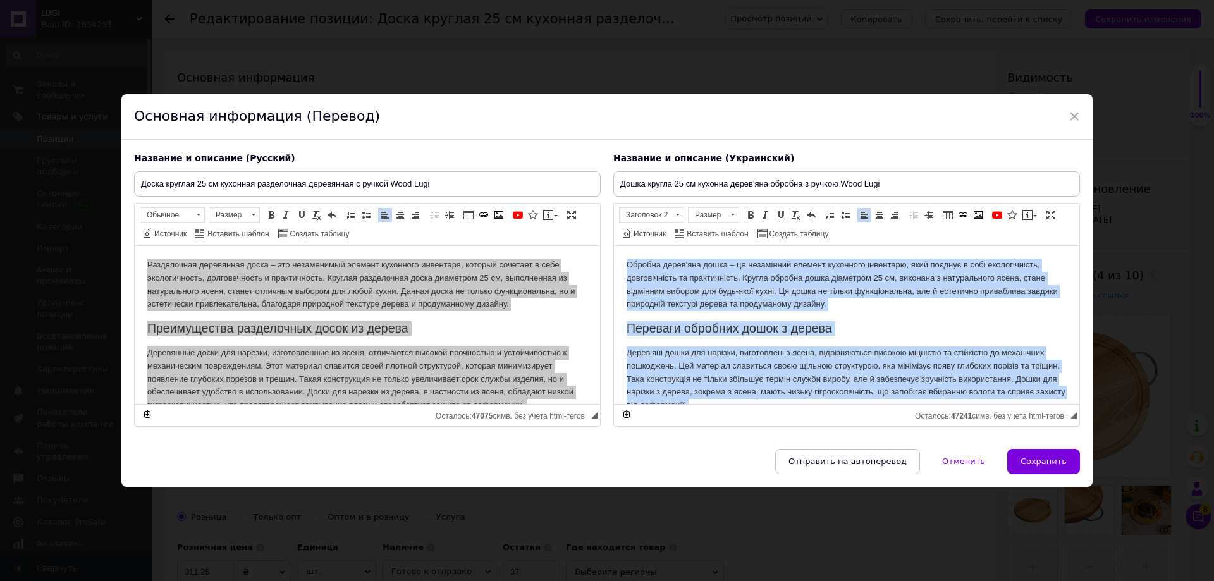
copy body "Обробна дерев'яна дошка – це незамінний елемент кухонного інвентарю, який поєдн…"
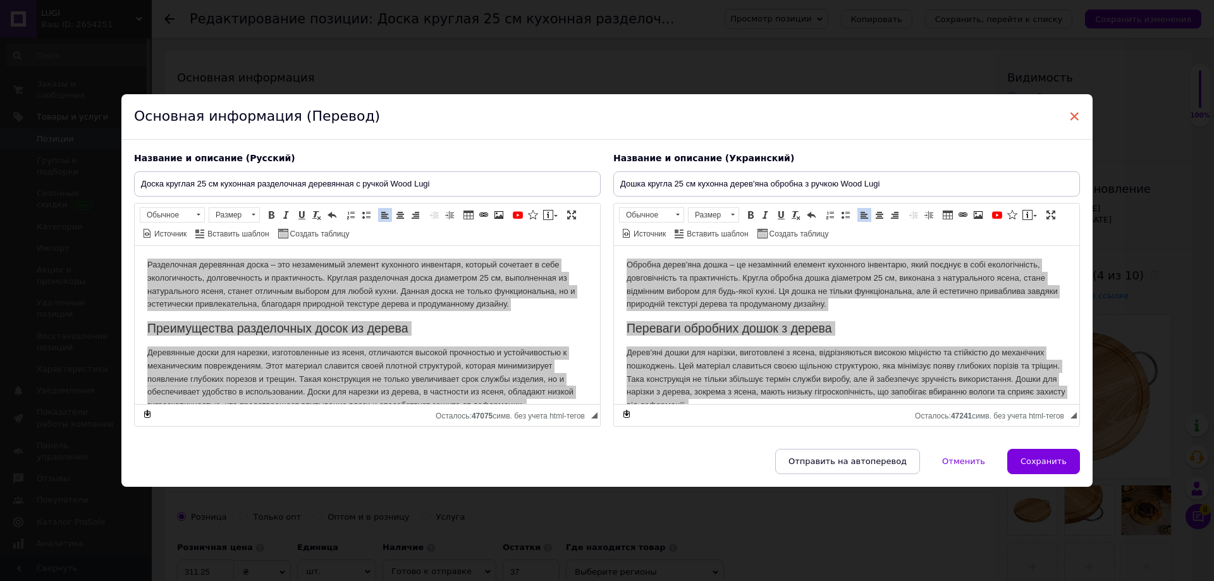
click at [1076, 120] on span "×" at bounding box center [1074, 117] width 11 height 22
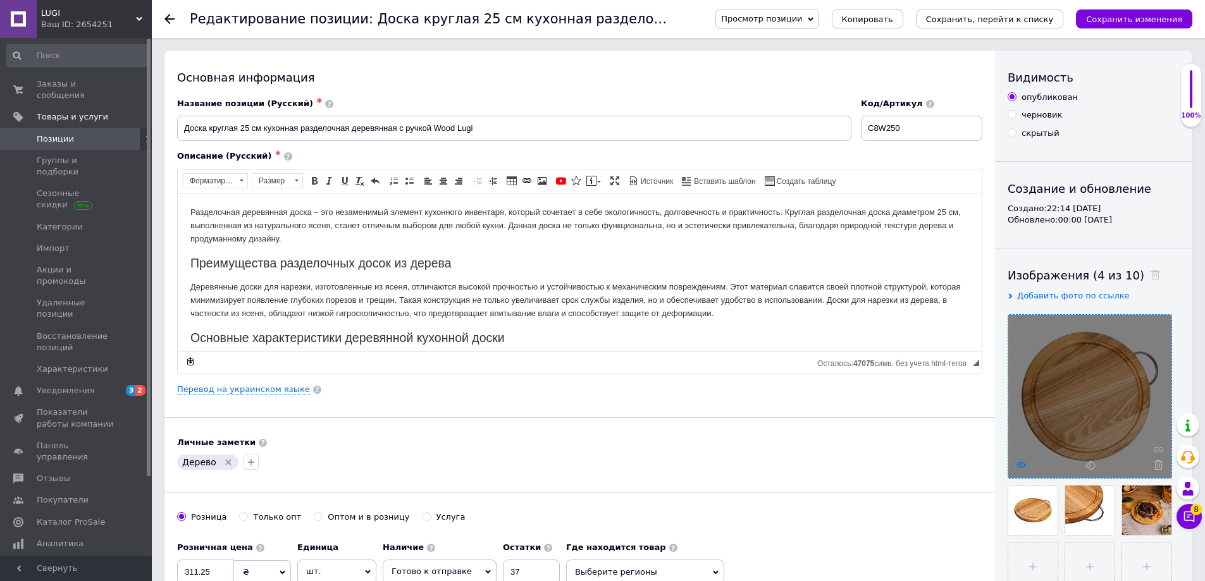
click at [1018, 465] on icon at bounding box center [1020, 464] width 9 height 9
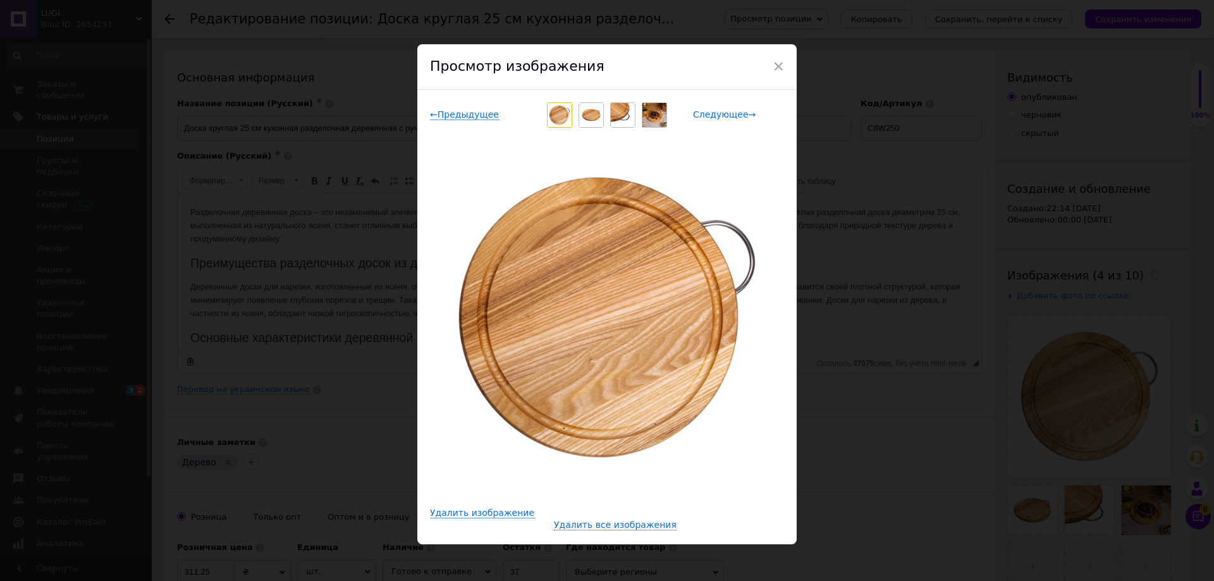
click at [725, 120] on span "Следующее →" at bounding box center [724, 114] width 63 height 11
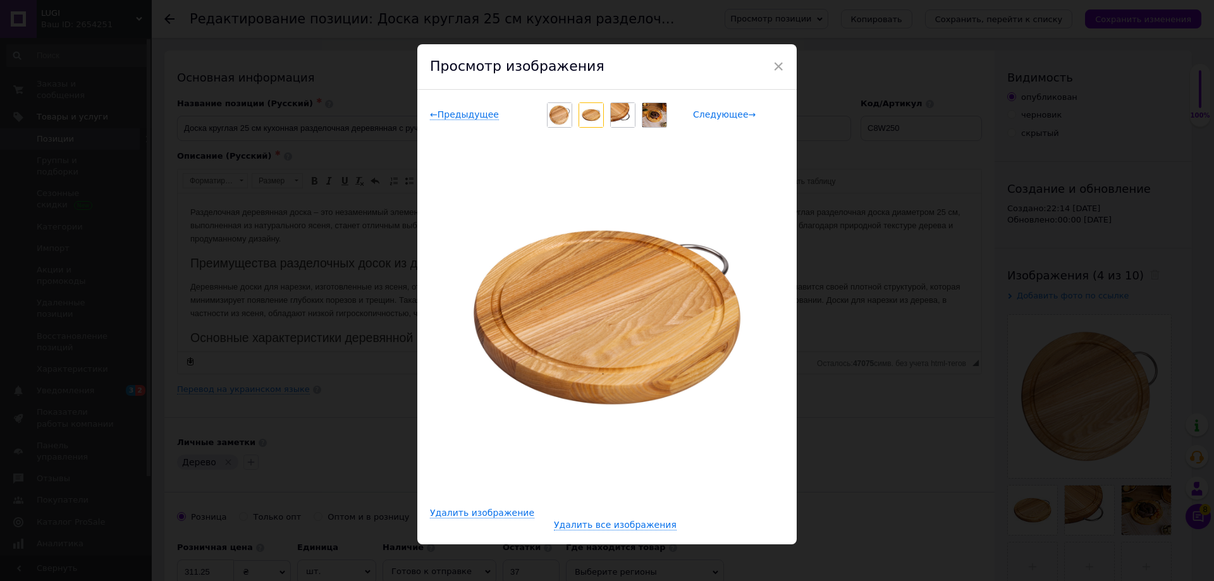
click at [726, 117] on span "Следующее →" at bounding box center [724, 114] width 63 height 11
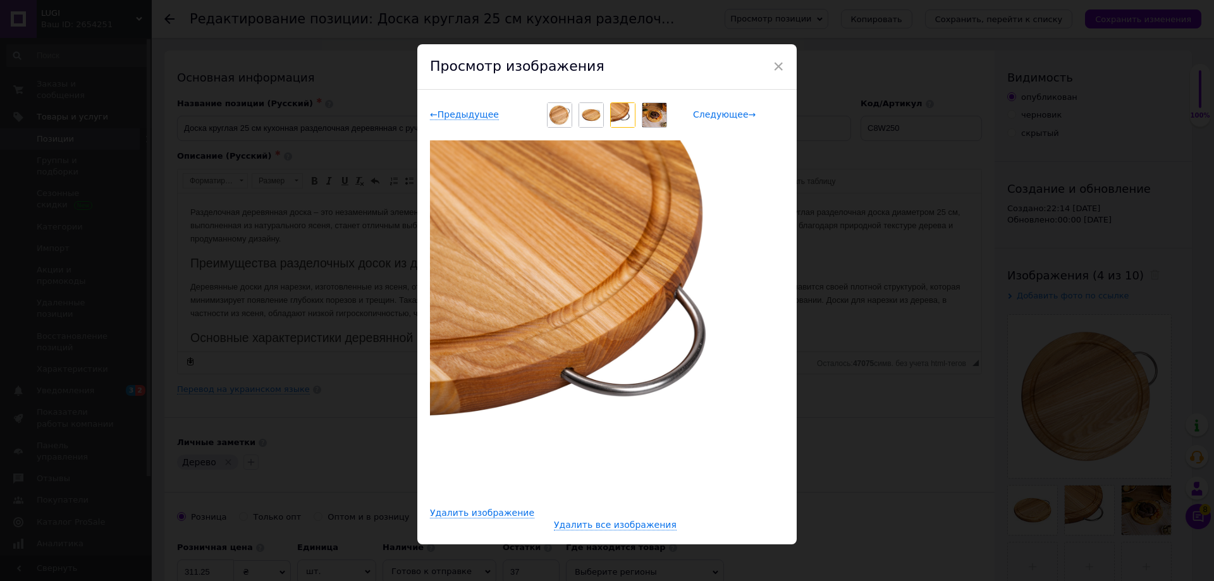
click at [737, 115] on span "Следующее →" at bounding box center [724, 114] width 63 height 11
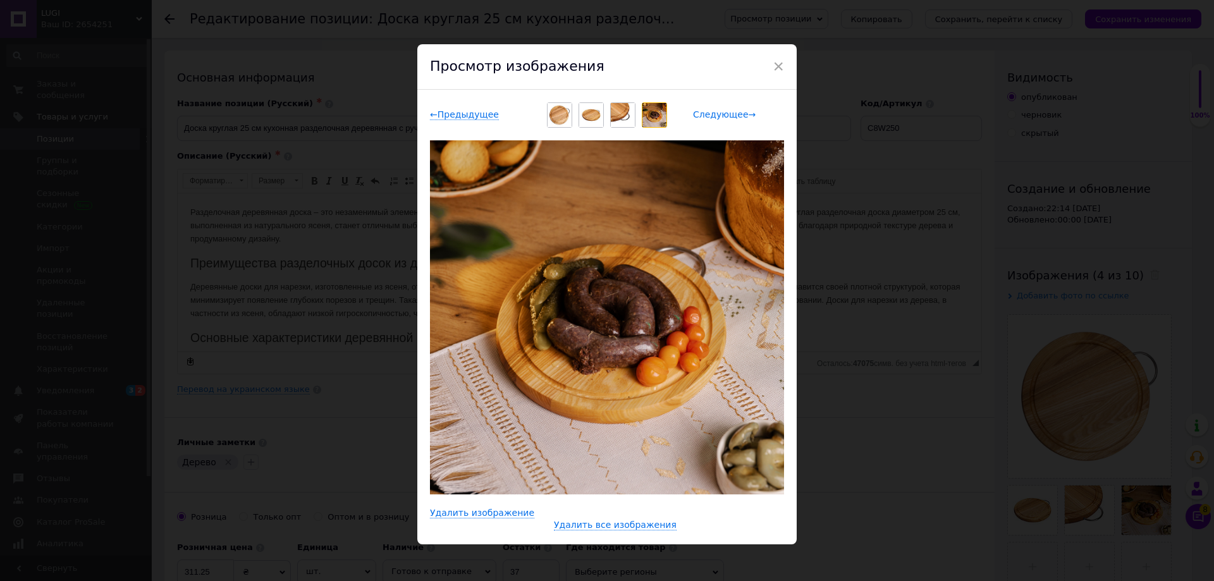
click at [739, 113] on span "Следующее →" at bounding box center [724, 114] width 63 height 11
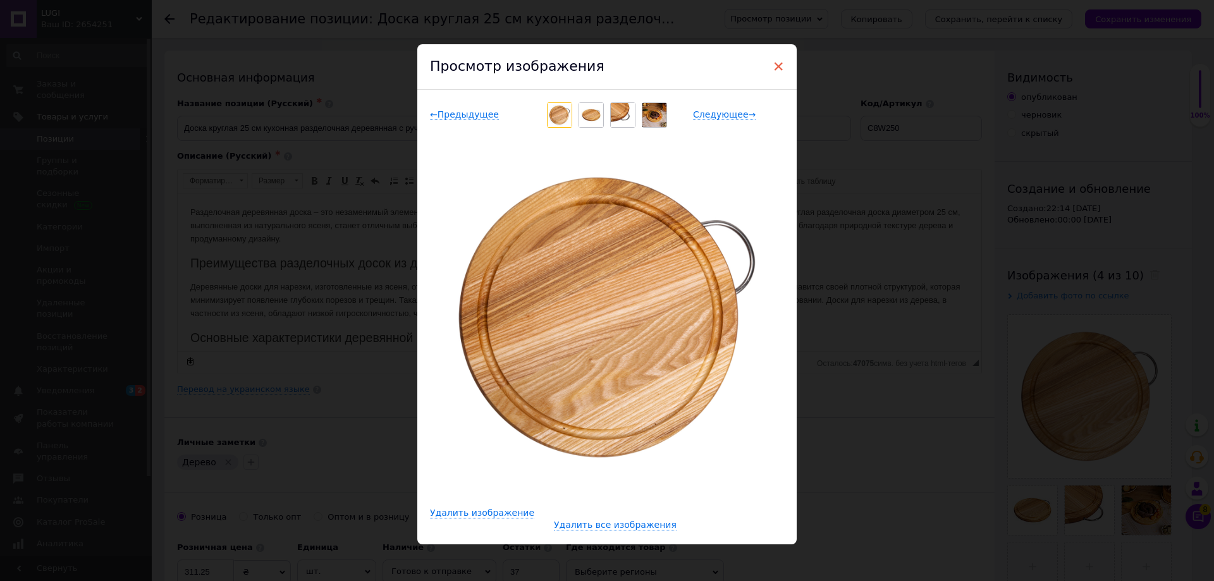
click at [781, 69] on span "×" at bounding box center [778, 67] width 11 height 22
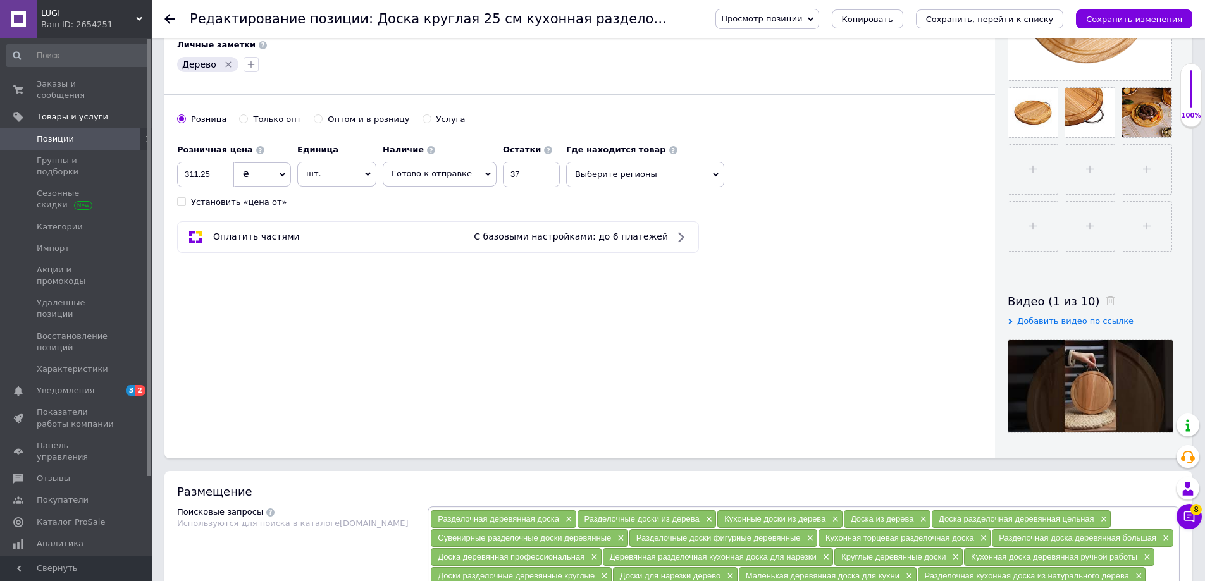
scroll to position [443, 0]
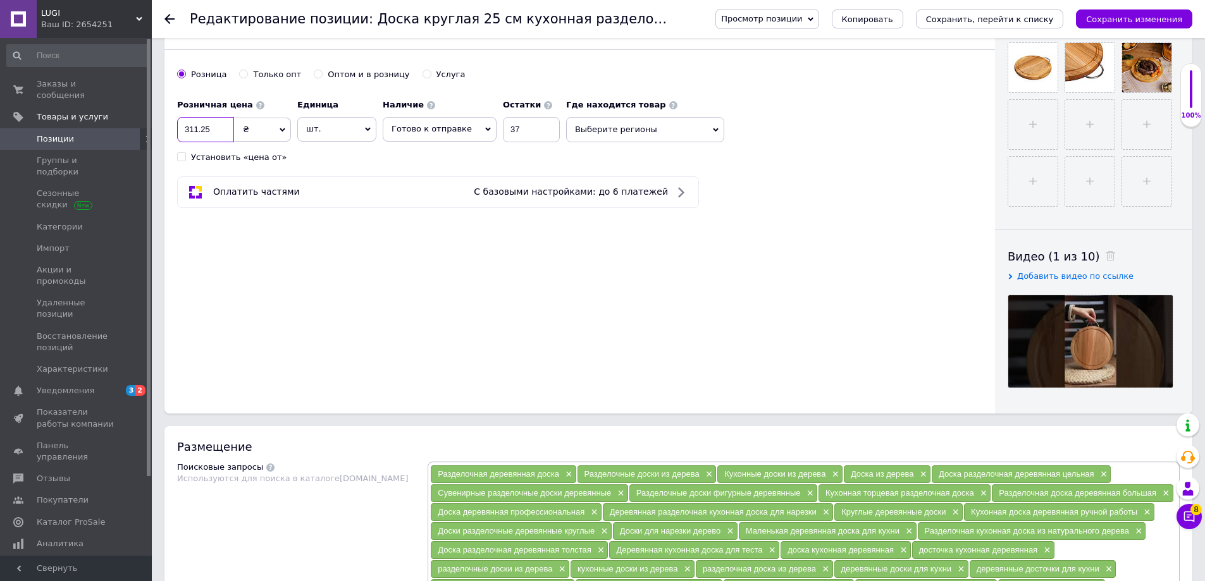
drag, startPoint x: 214, startPoint y: 131, endPoint x: 137, endPoint y: 122, distance: 77.7
click at [391, 277] on div "Основная информация Название позиции (Русский) ✱ Доска круглая 25 см кухонная р…" at bounding box center [579, 11] width 830 height 806
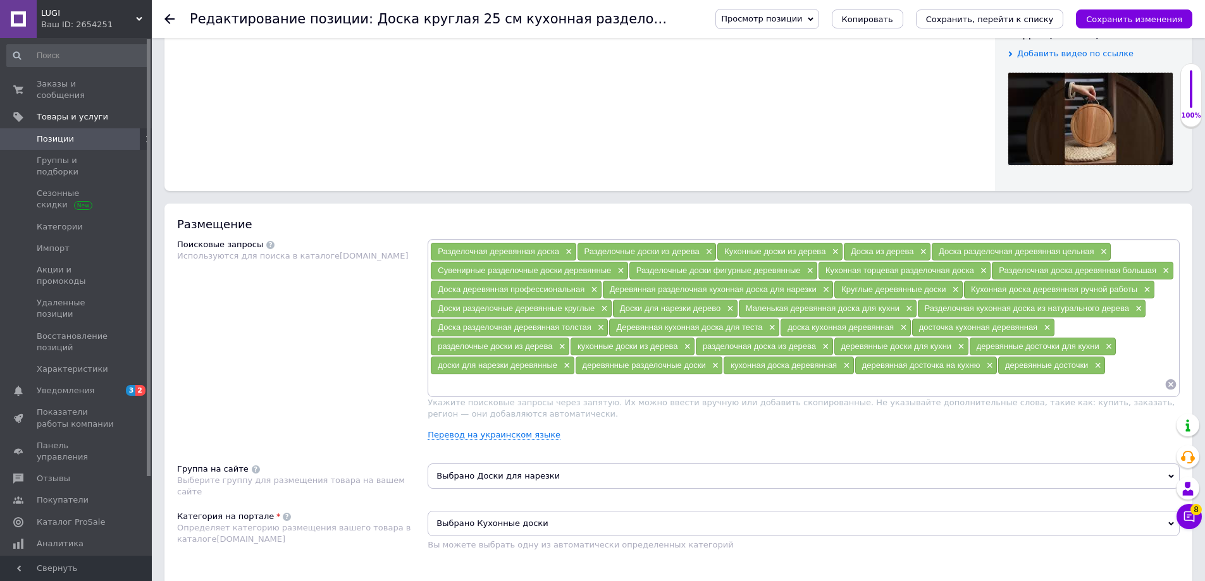
scroll to position [590, 0]
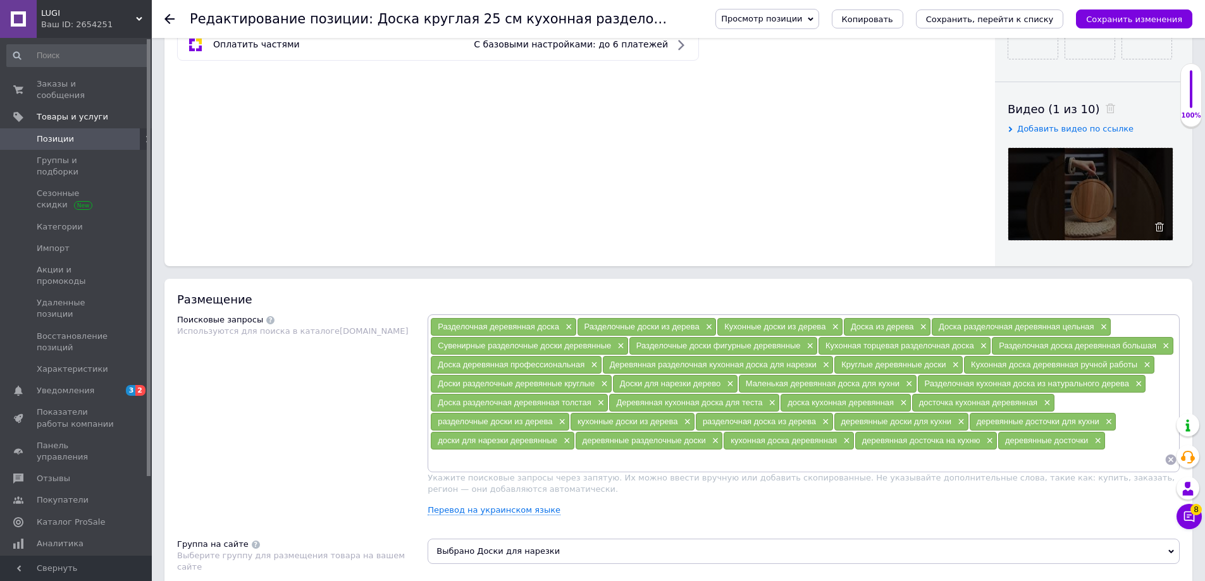
click at [1080, 179] on div at bounding box center [1090, 194] width 166 height 94
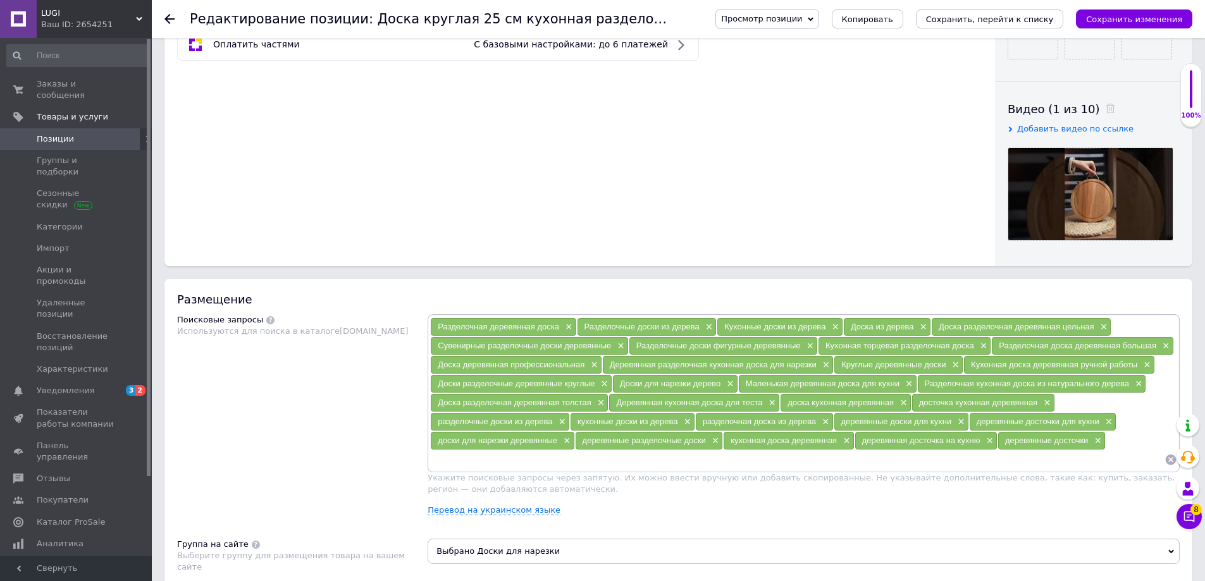
click at [802, 22] on span "Просмотр позиции" at bounding box center [761, 18] width 81 height 9
drag, startPoint x: 825, startPoint y: 40, endPoint x: 836, endPoint y: 75, distance: 37.0
click at [836, 75] on ul "Сохранить и посмотреть на сайте Сохранить и посмотреть на портале Bigl.ua" at bounding box center [801, 60] width 173 height 61
click at [802, 22] on span "Просмотр позиции" at bounding box center [761, 18] width 81 height 9
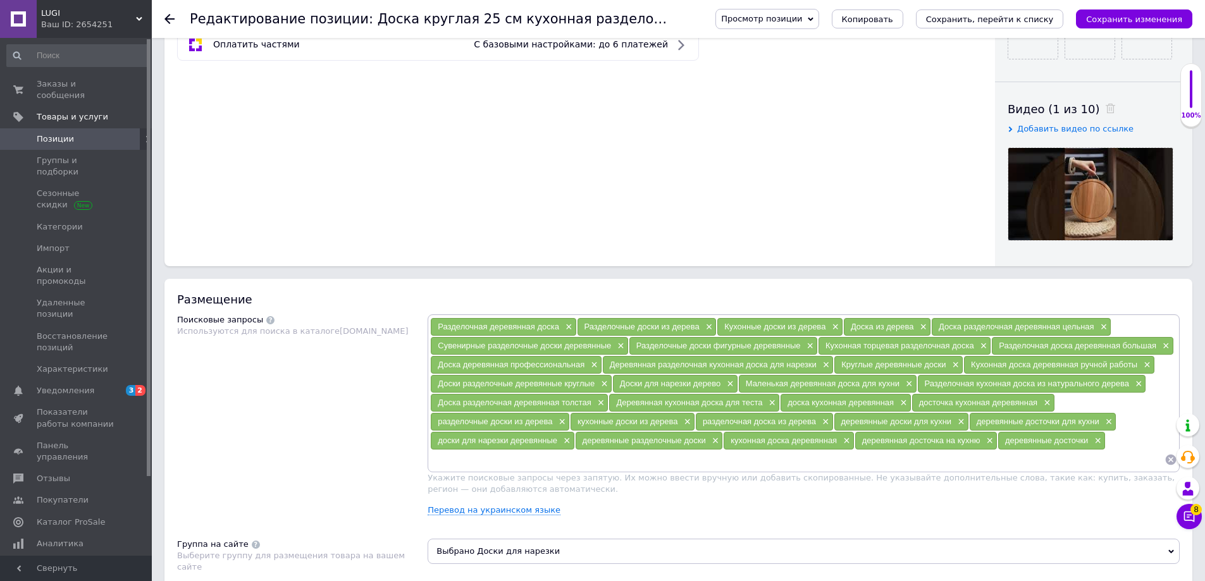
click at [802, 18] on span "Просмотр позиции" at bounding box center [761, 18] width 81 height 9
click at [834, 44] on li "Сохранить и посмотреть на сайте" at bounding box center [802, 43] width 172 height 18
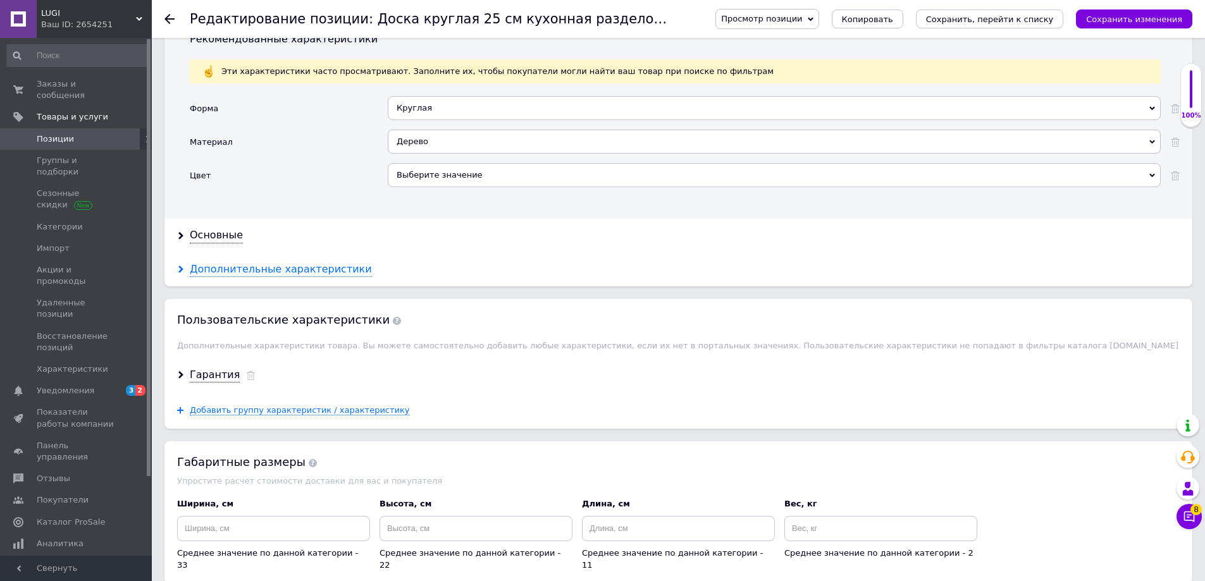
scroll to position [1328, 0]
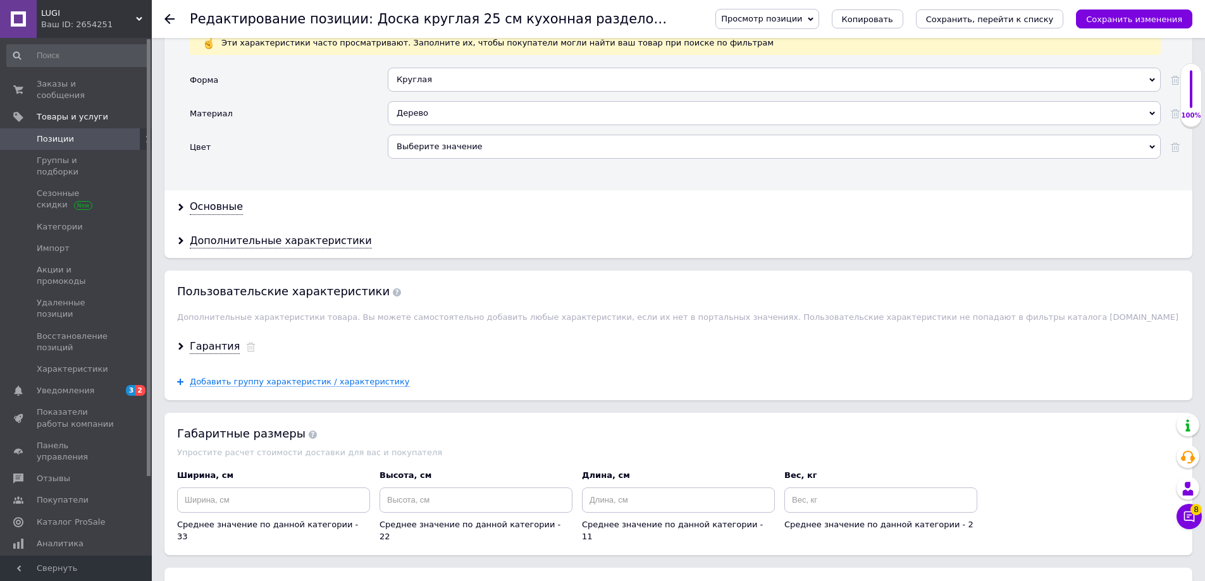
click at [483, 151] on div "Выберите значение" at bounding box center [774, 147] width 773 height 24
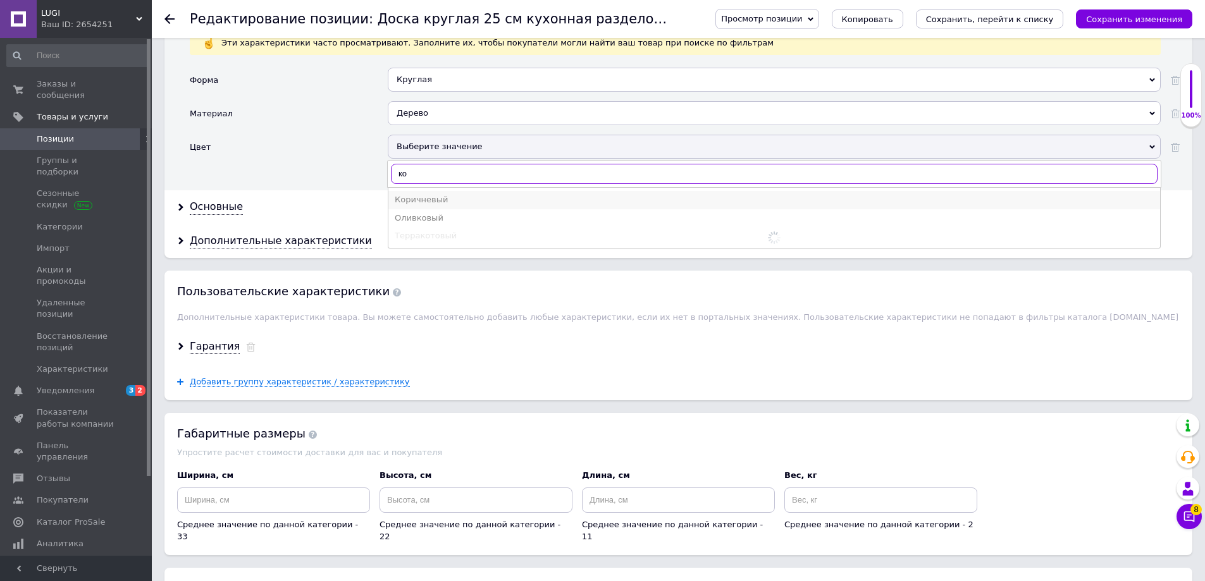
type input "ко"
click at [447, 204] on div "Коричневый" at bounding box center [774, 199] width 759 height 11
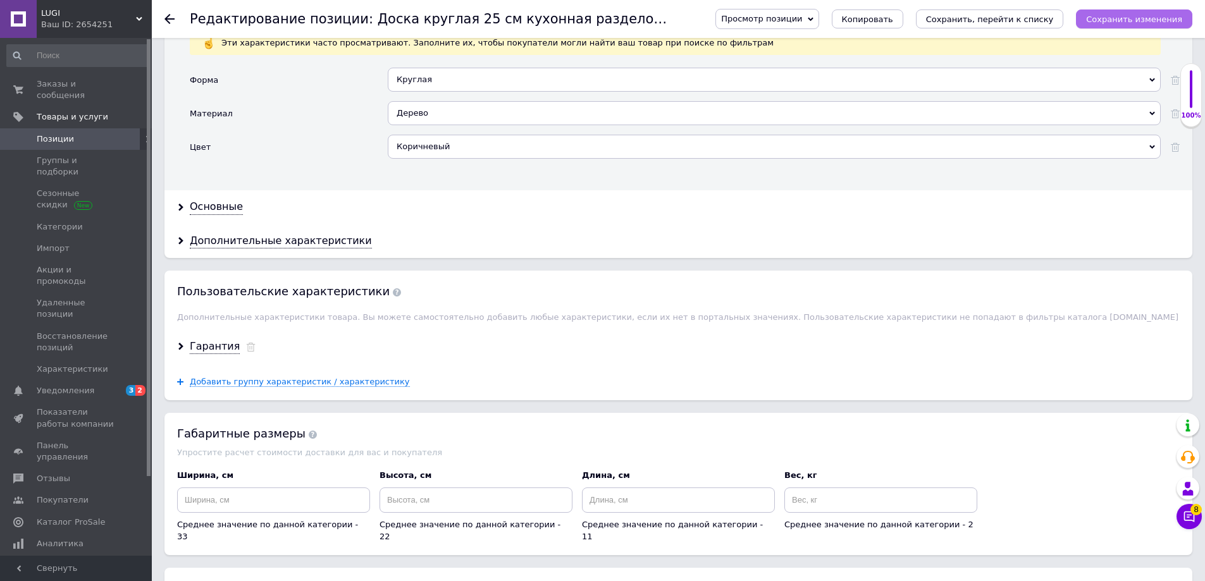
click at [1122, 22] on icon "Сохранить изменения" at bounding box center [1134, 19] width 96 height 9
click at [219, 213] on div "Основные" at bounding box center [216, 207] width 53 height 15
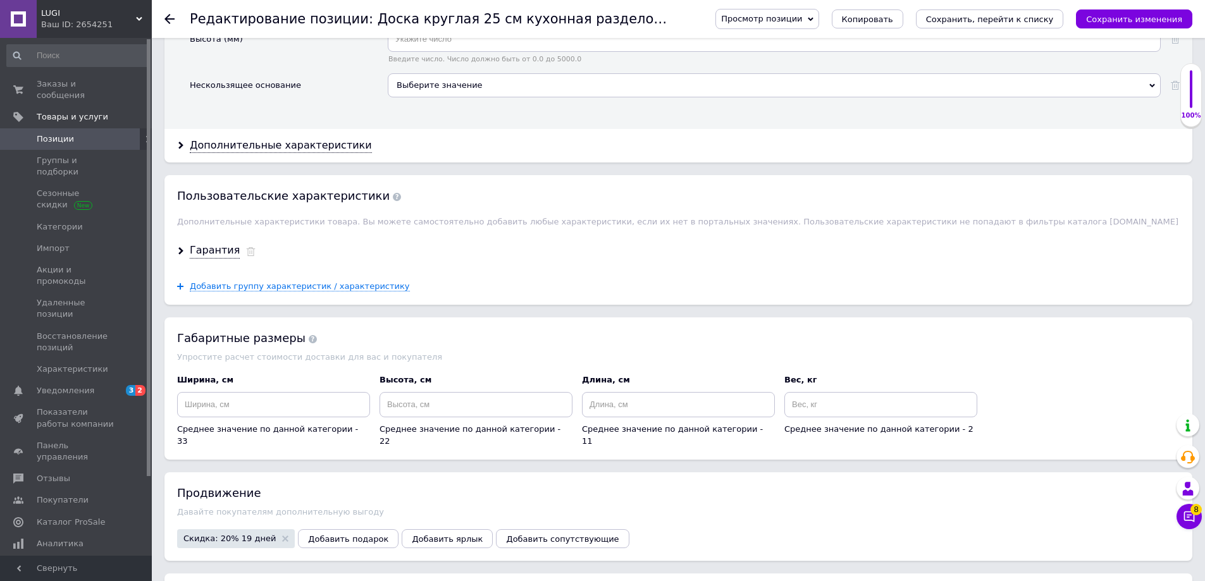
scroll to position [1918, 0]
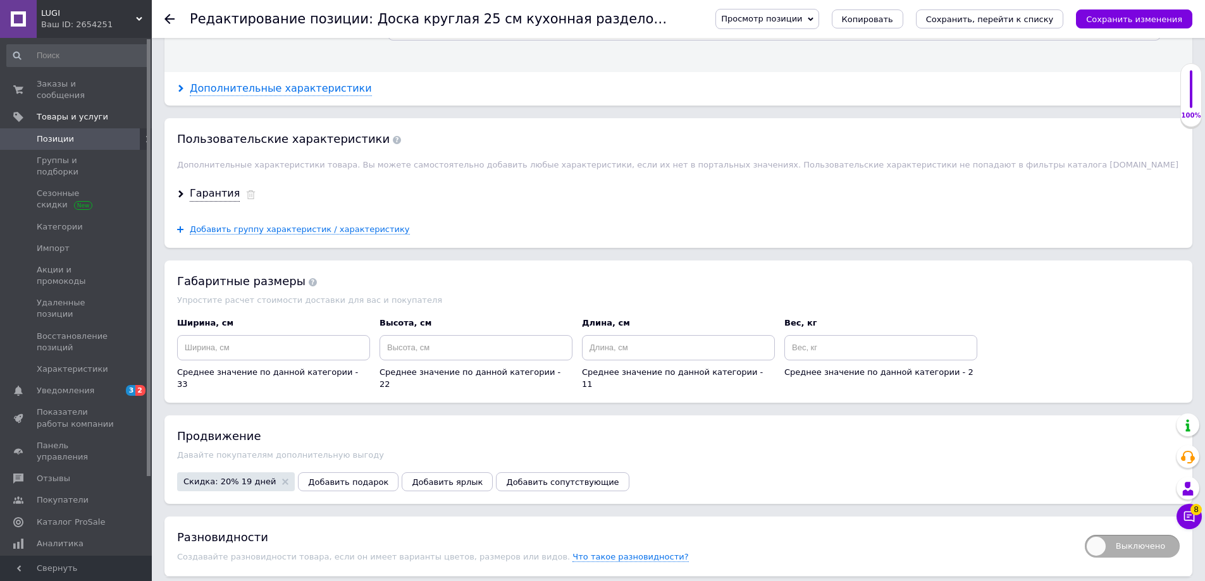
click at [343, 84] on div "Дополнительные характеристики" at bounding box center [281, 89] width 182 height 15
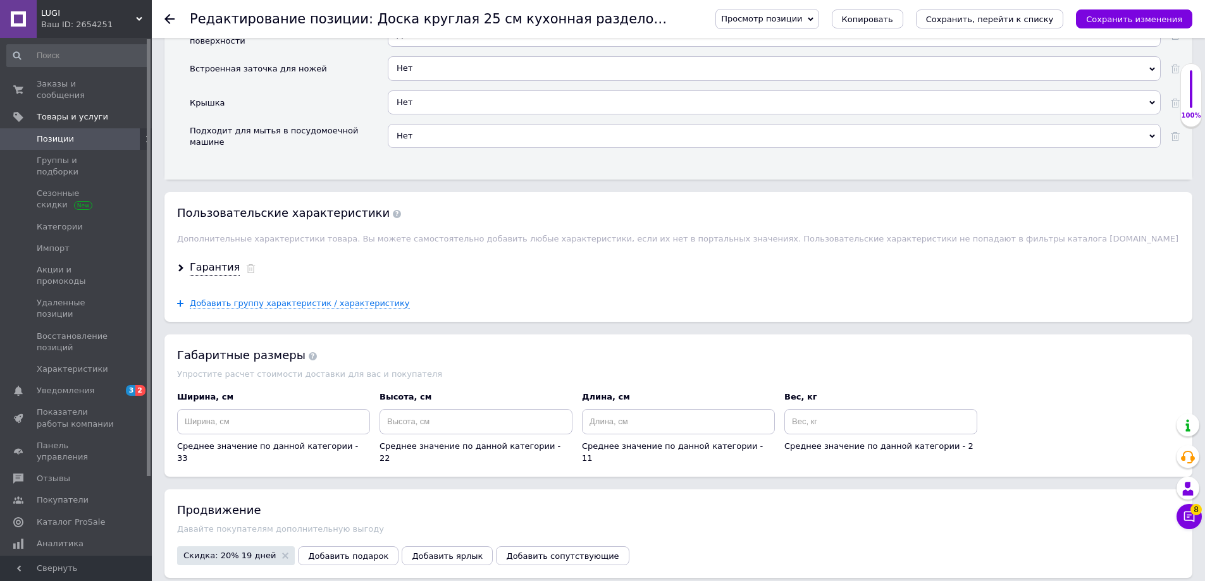
scroll to position [2066, 0]
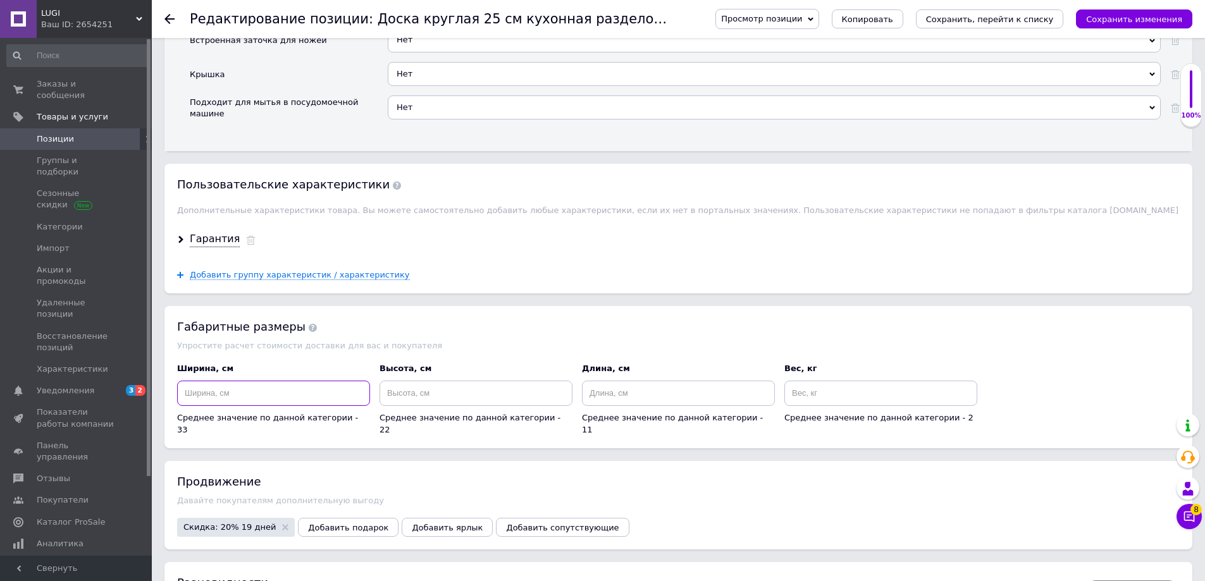
click at [266, 396] on input at bounding box center [273, 393] width 193 height 25
type input "25"
type input "4"
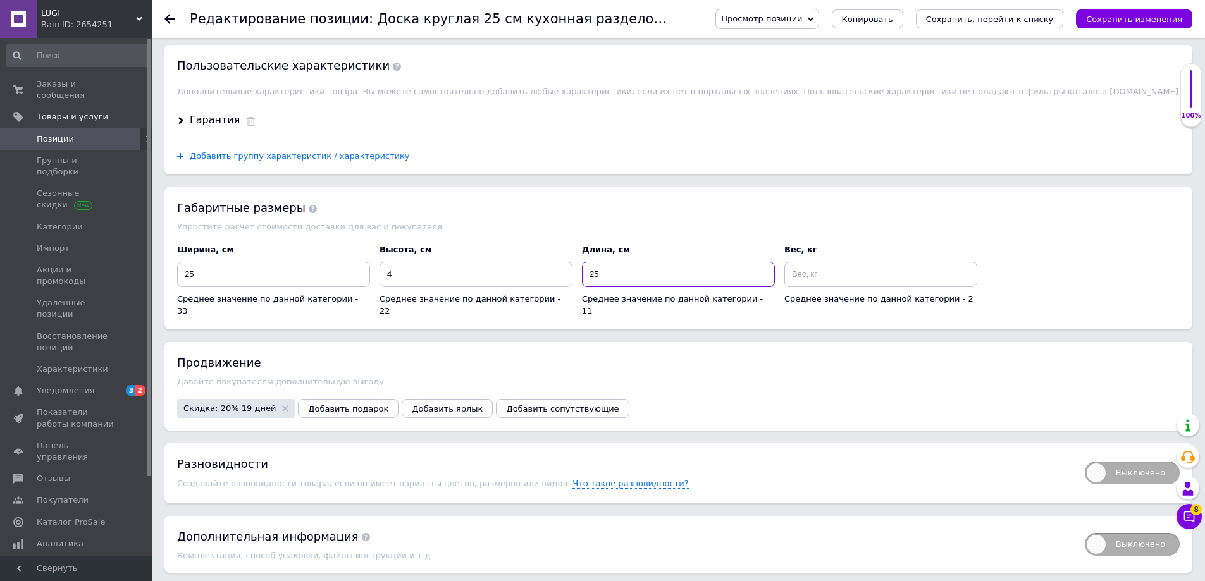
scroll to position [2214, 0]
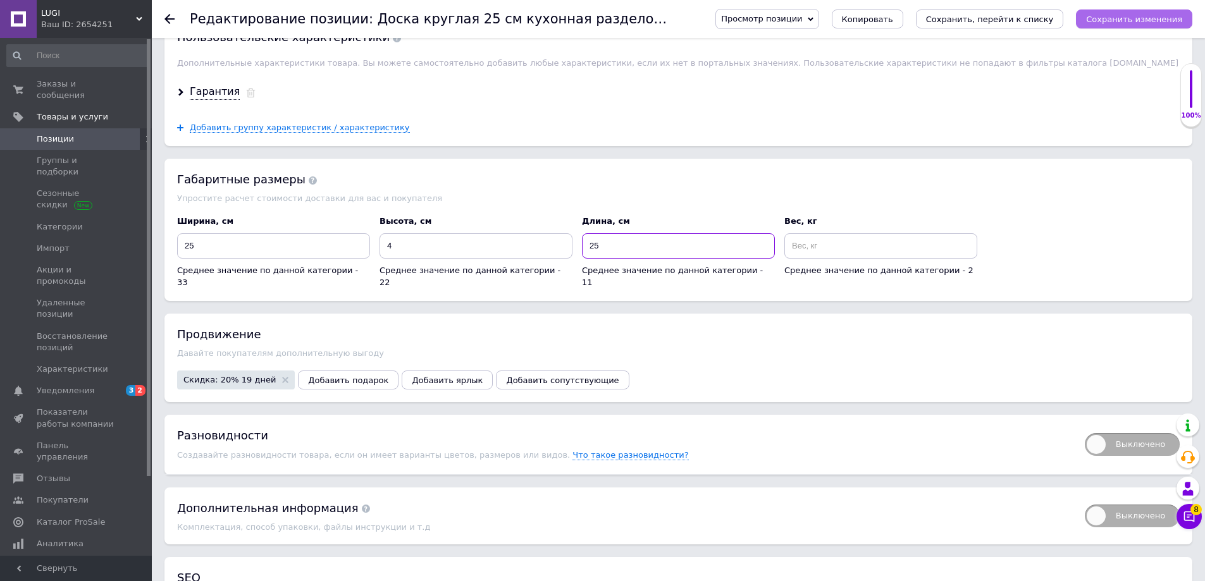
type input "25"
click at [1144, 20] on icon "Сохранить изменения" at bounding box center [1134, 19] width 96 height 9
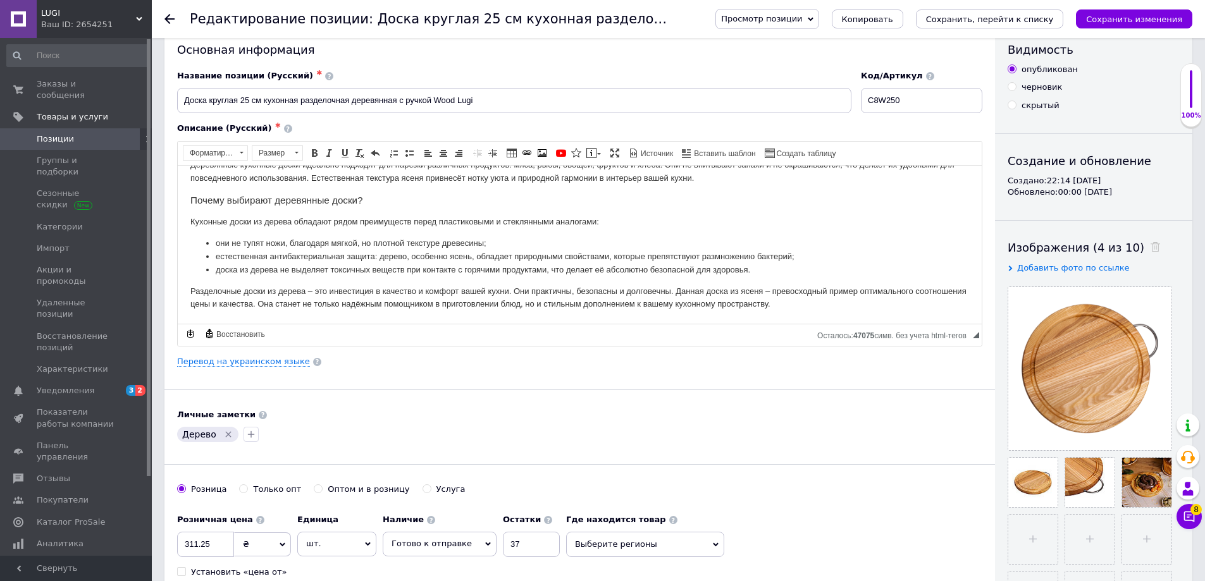
scroll to position [0, 0]
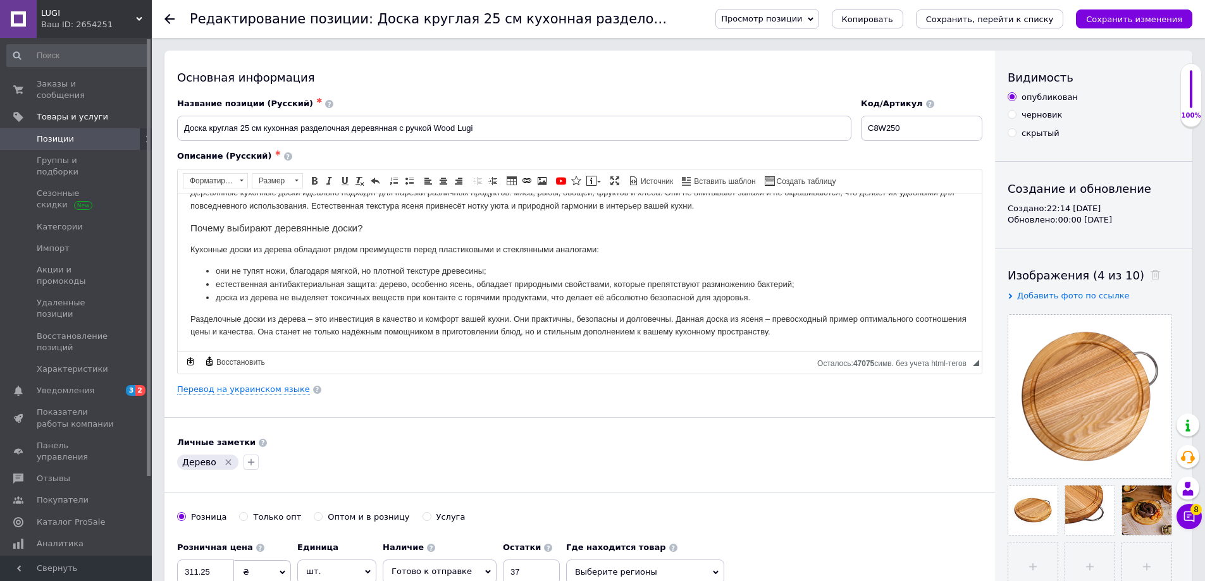
click at [128, 20] on div "Ваш ID: 2654251" at bounding box center [96, 24] width 111 height 11
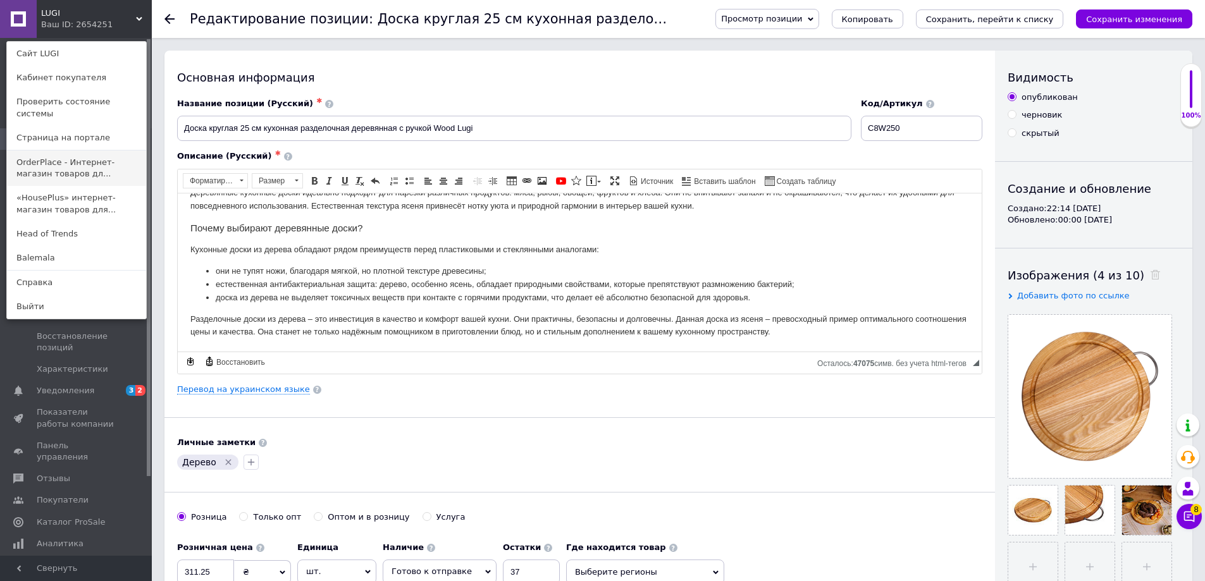
click at [57, 159] on link "OrderPlace - Интернет-магазин товаров дл..." at bounding box center [76, 168] width 139 height 35
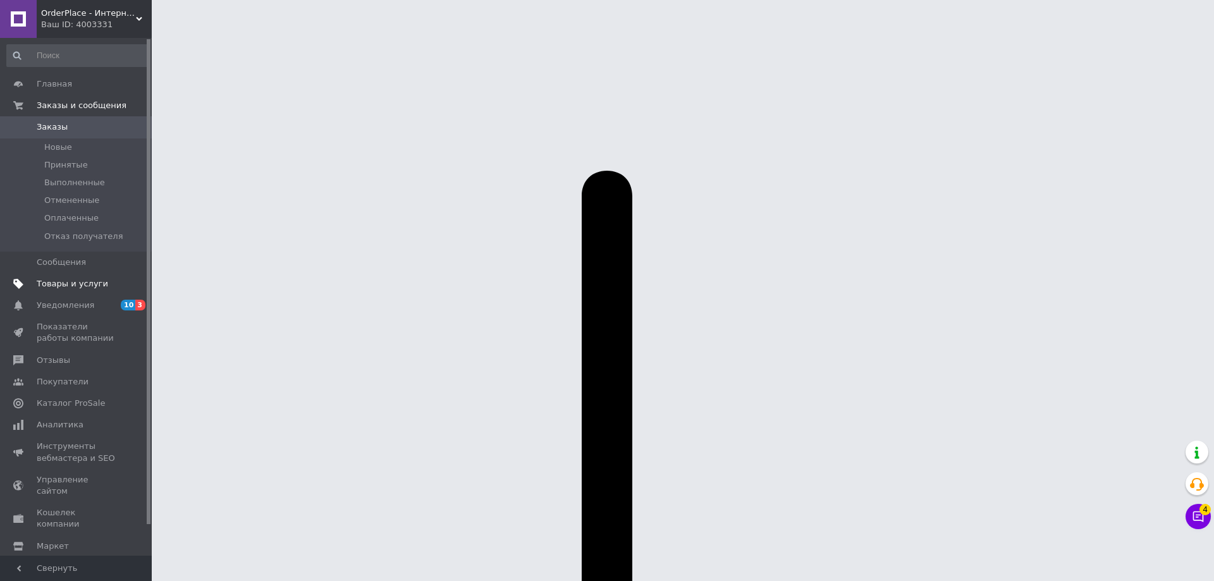
click at [93, 294] on link "Товары и услуги" at bounding box center [78, 284] width 156 height 22
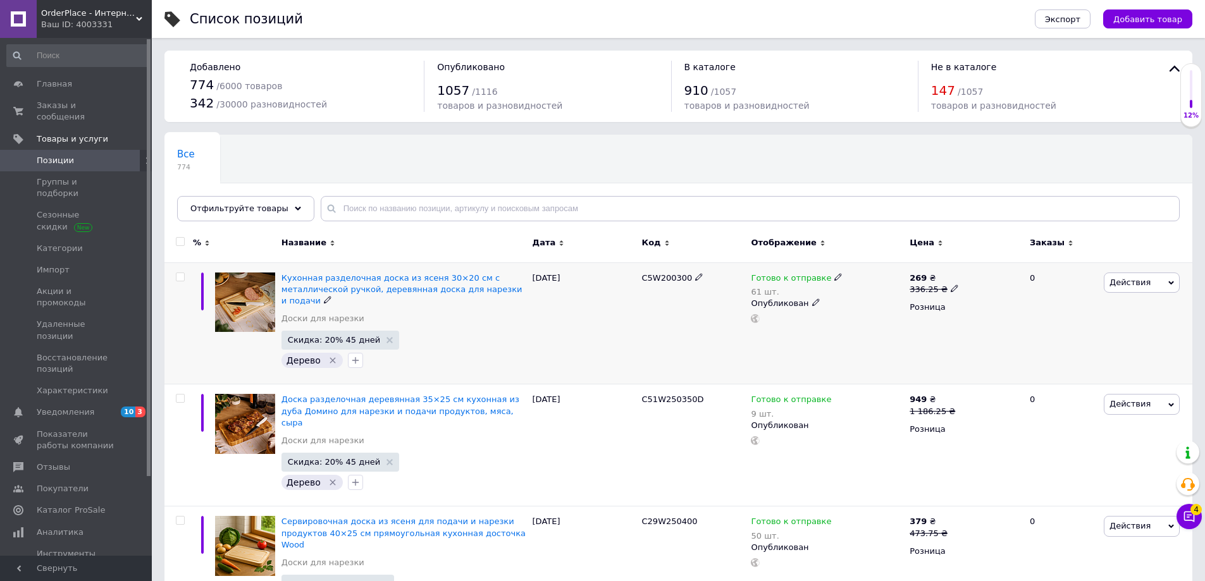
click at [1157, 283] on span "Действия" at bounding box center [1142, 283] width 76 height 20
click at [1085, 334] on li "Копировать" at bounding box center [1089, 342] width 180 height 18
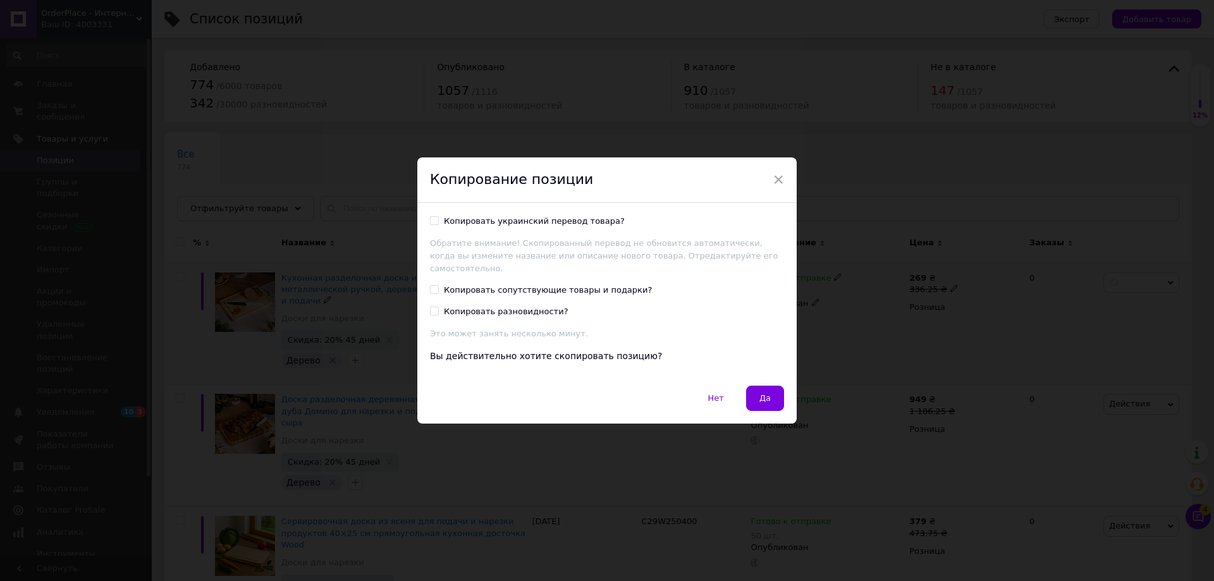
click at [507, 227] on div "Копировать украинский перевод товара?" at bounding box center [534, 221] width 181 height 11
click at [438, 225] on input "Копировать украинский перевод товара?" at bounding box center [434, 220] width 8 height 8
drag, startPoint x: 763, startPoint y: 391, endPoint x: 549, endPoint y: 264, distance: 249.6
click at [555, 277] on div "× Копирование позиции Копировать украинский перевод товара? Обратите внимание! …" at bounding box center [606, 290] width 379 height 266
click at [538, 224] on div "Копировать украинский перевод товара?" at bounding box center [534, 221] width 181 height 11
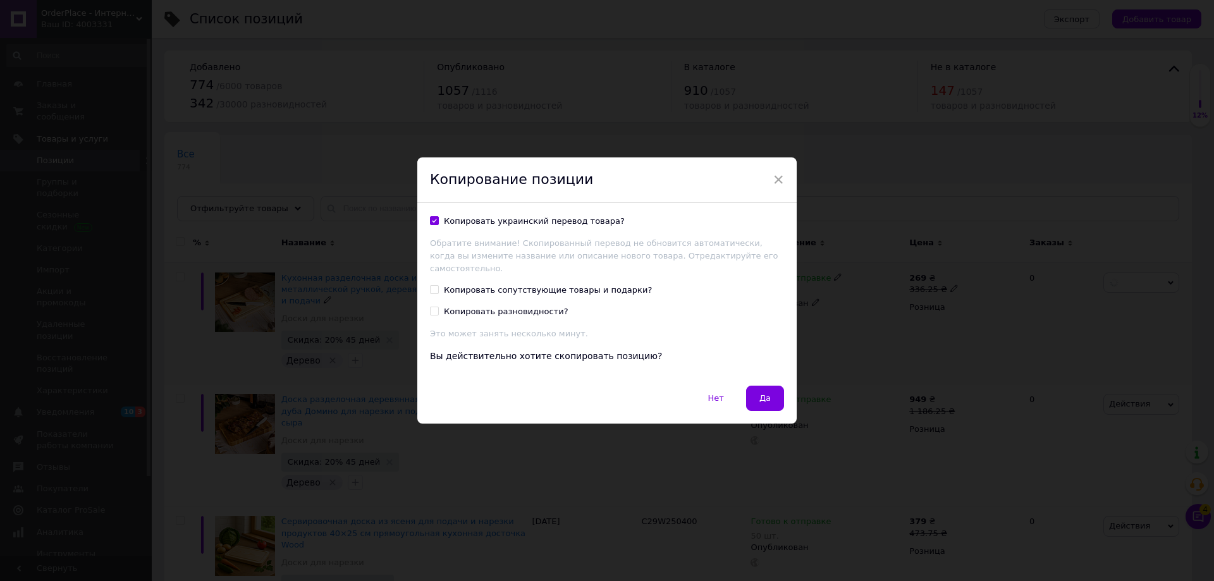
click at [438, 224] on input "Копировать украинский перевод товара?" at bounding box center [434, 220] width 8 height 8
checkbox input "false"
click at [763, 393] on span "Да" at bounding box center [765, 397] width 11 height 9
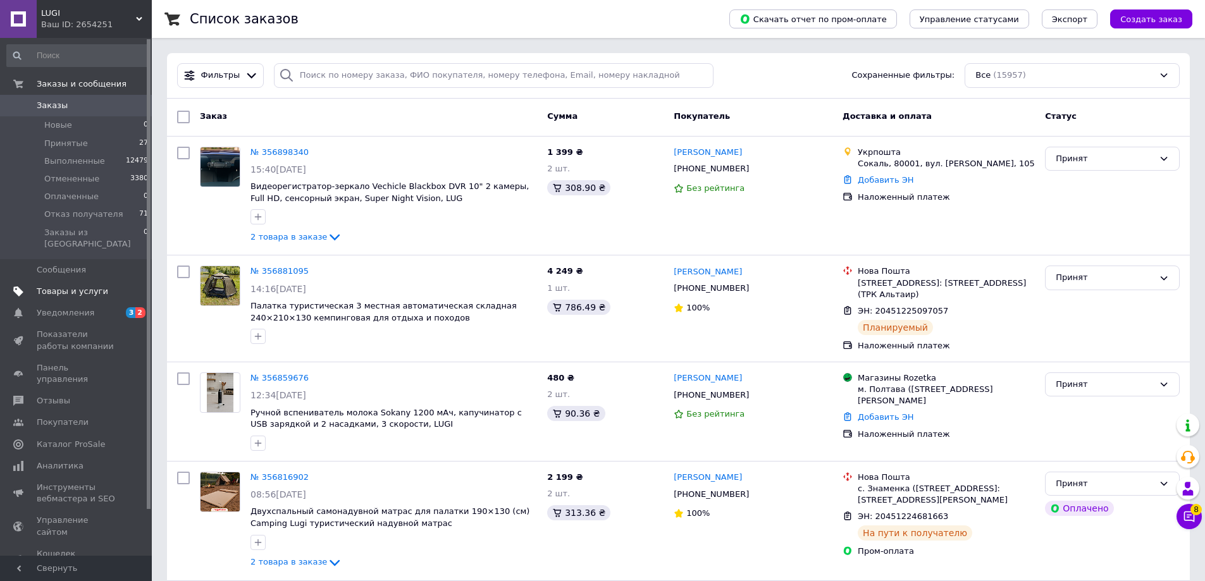
click at [59, 286] on span "Товары и услуги" at bounding box center [72, 291] width 71 height 11
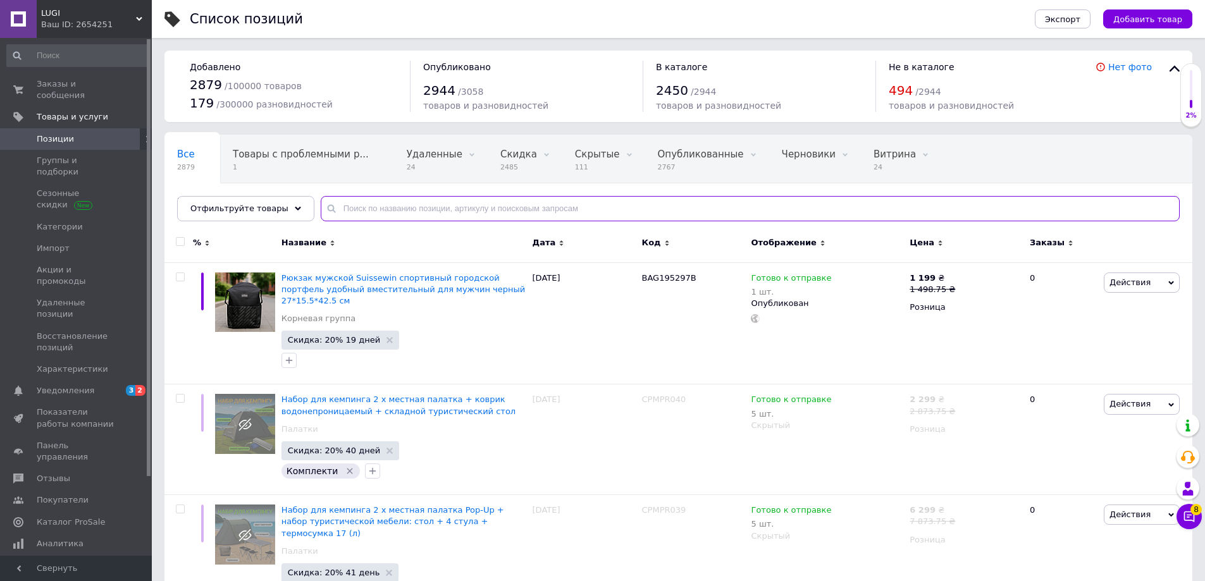
click at [352, 208] on input "text" at bounding box center [750, 208] width 859 height 25
paste input "C16W250350"
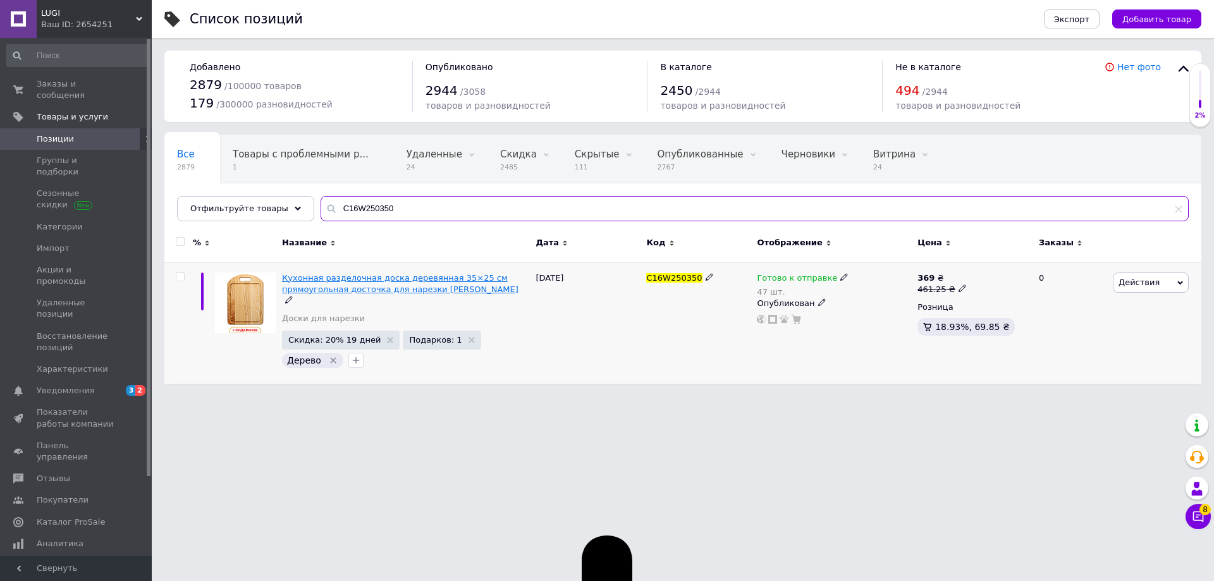
type input "C16W250350"
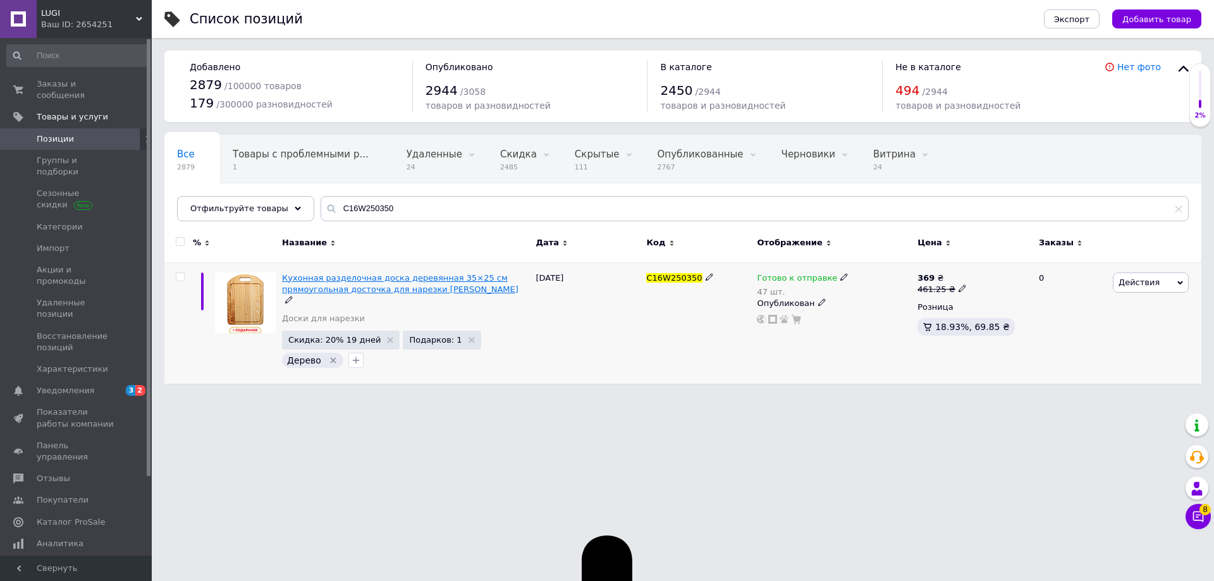
click at [403, 281] on span "Кухонная разделочная доска деревянная 35×25 см прямоугольная досточка для нарез…" at bounding box center [400, 283] width 237 height 21
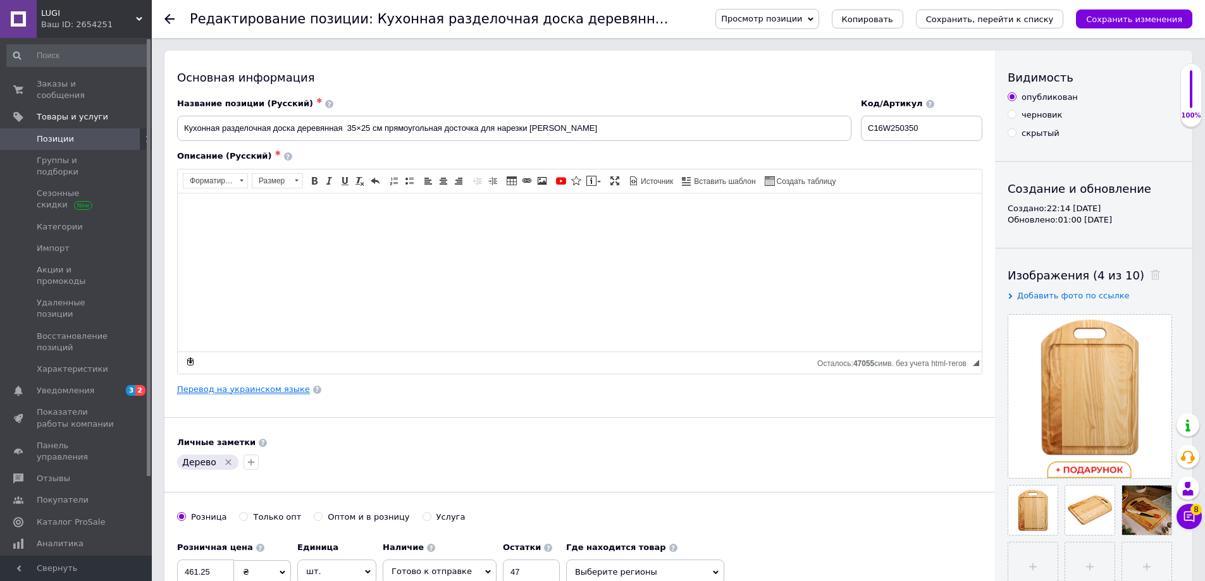
click at [281, 390] on link "Перевод на украинском языке" at bounding box center [243, 390] width 133 height 10
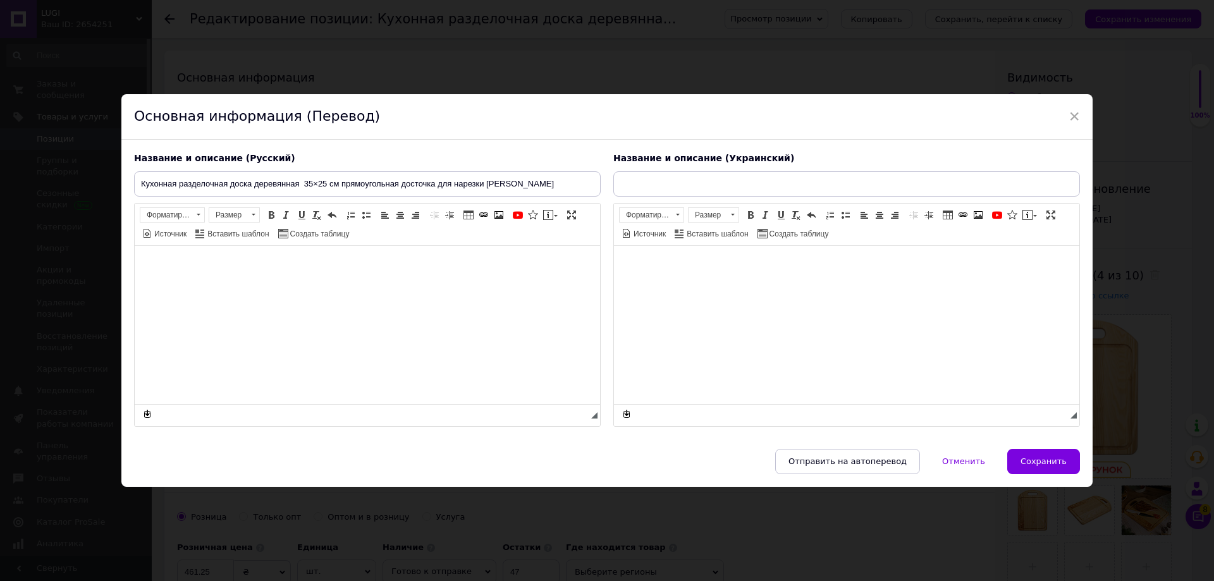
type input "Кухонна дошка дерев'[PERSON_NAME] 35×25 см прямокутна [PERSON_NAME]"
click at [460, 69] on div "× Основная информация (Перевод) Название и описание (Русский) Кухонная разделоч…" at bounding box center [607, 290] width 1214 height 581
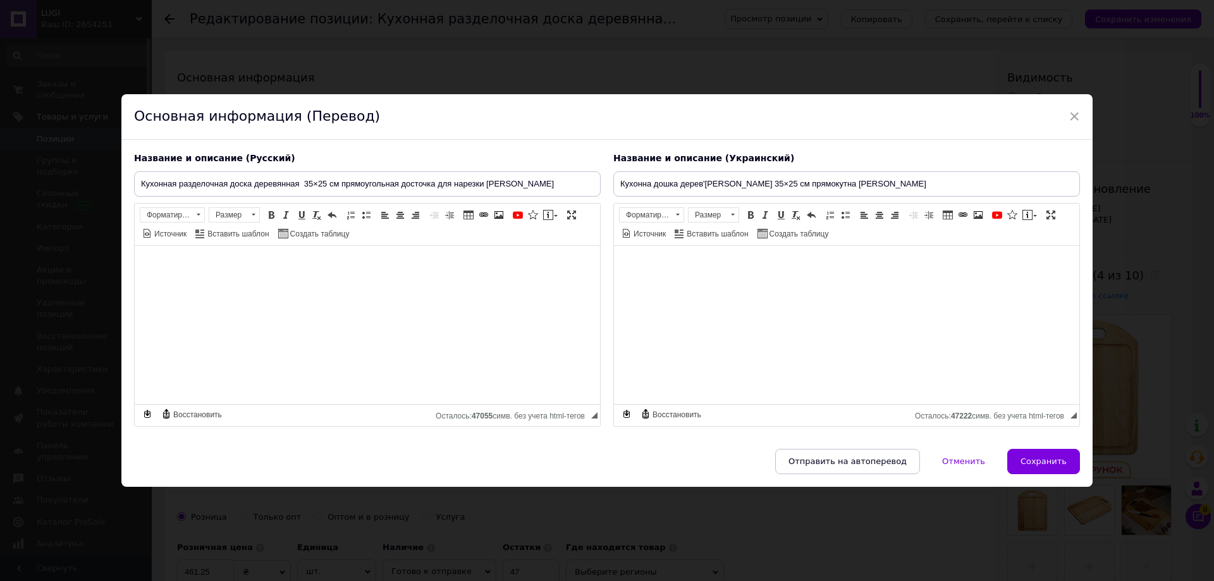
click at [1078, 111] on div "Основная информация (Перевод)" at bounding box center [606, 117] width 971 height 46
click at [1075, 118] on span "×" at bounding box center [1074, 117] width 11 height 22
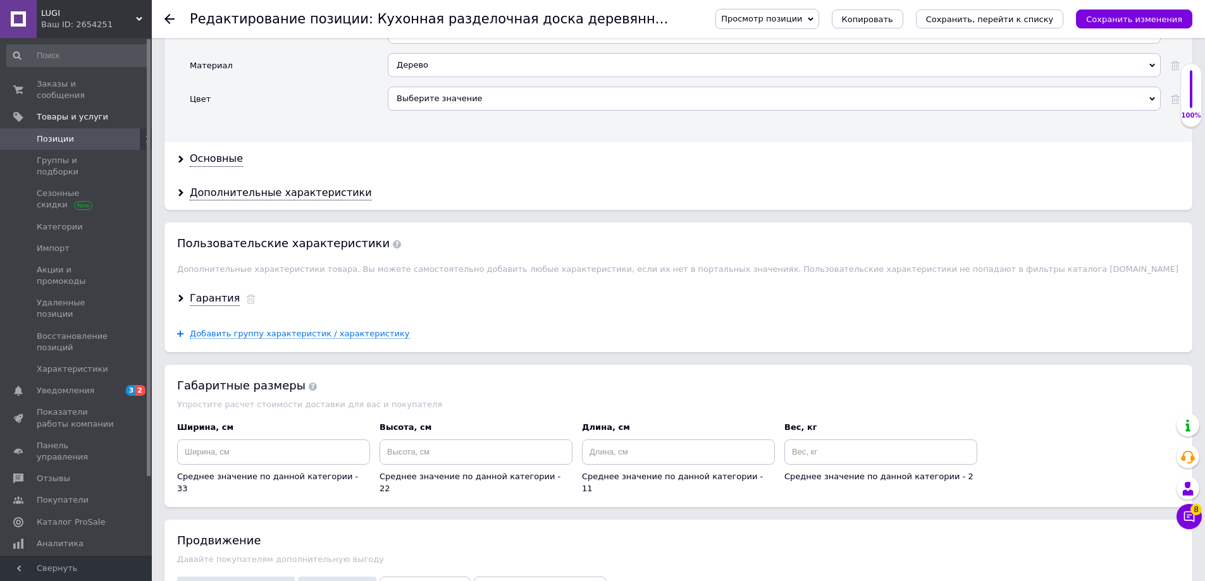
scroll to position [1475, 0]
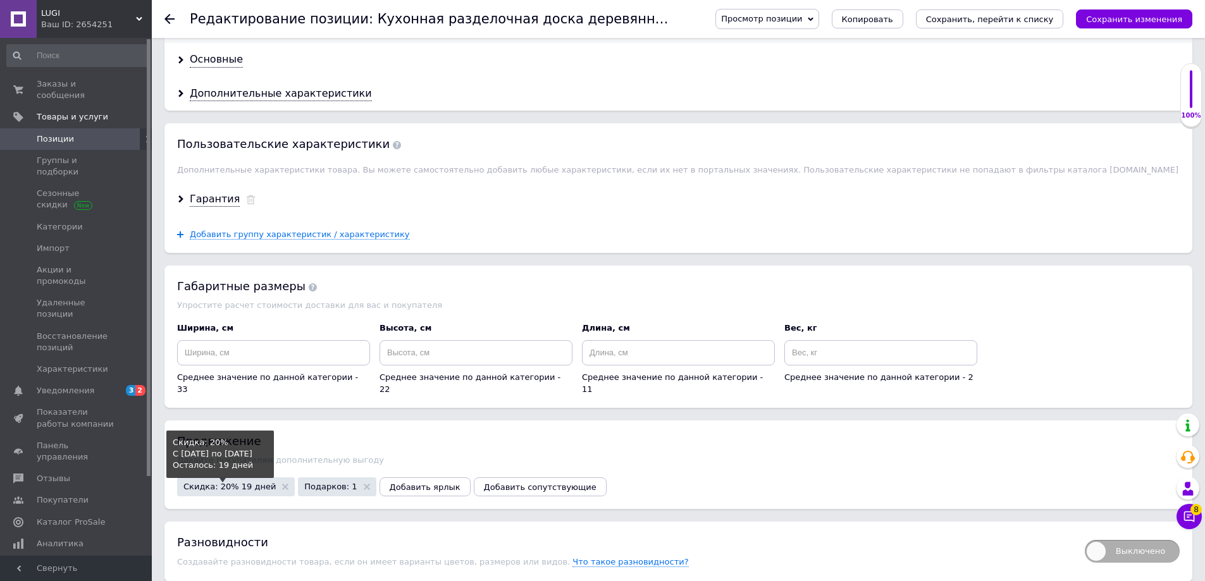
click at [230, 483] on span "Скидка: 20% 19 дней" at bounding box center [229, 487] width 92 height 8
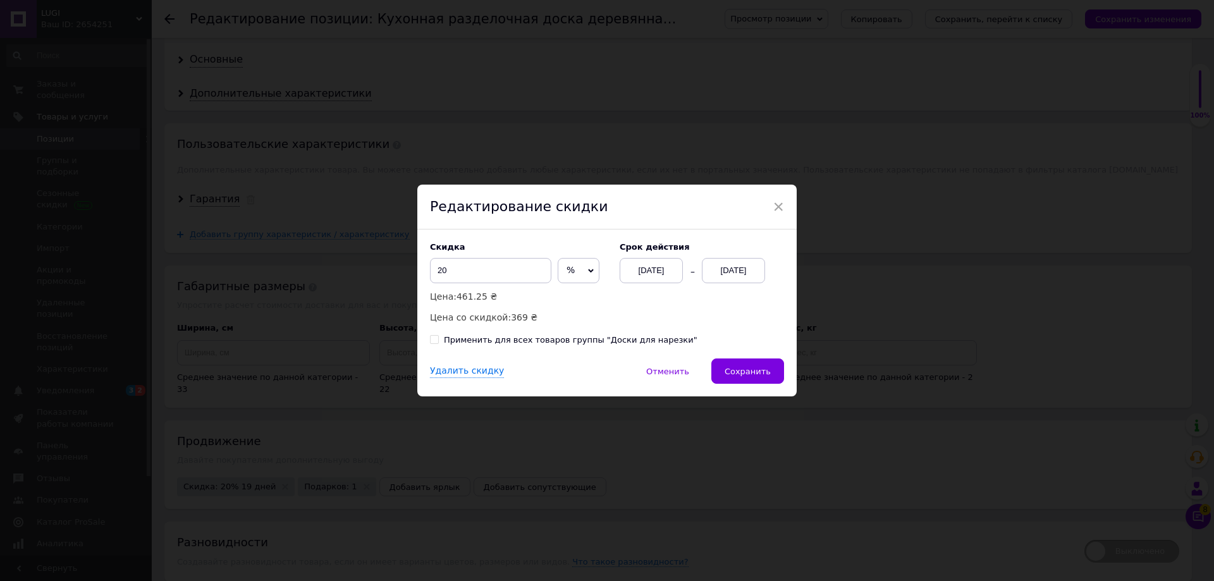
click at [735, 276] on div "31.08.2025" at bounding box center [733, 270] width 63 height 25
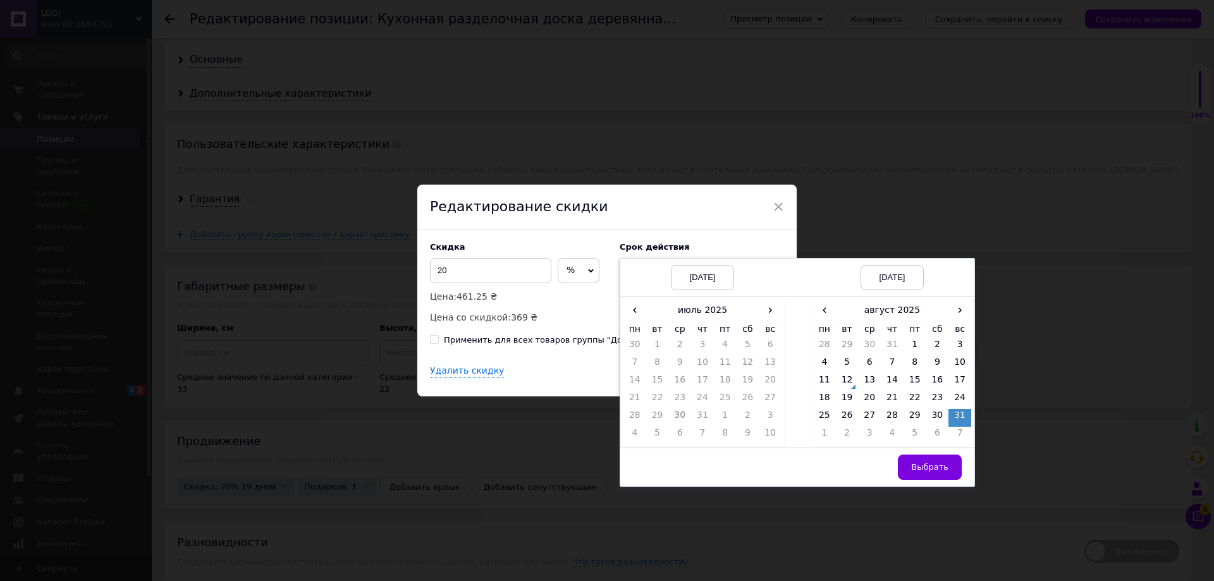
click at [657, 250] on label "Cрок действия" at bounding box center [702, 246] width 164 height 9
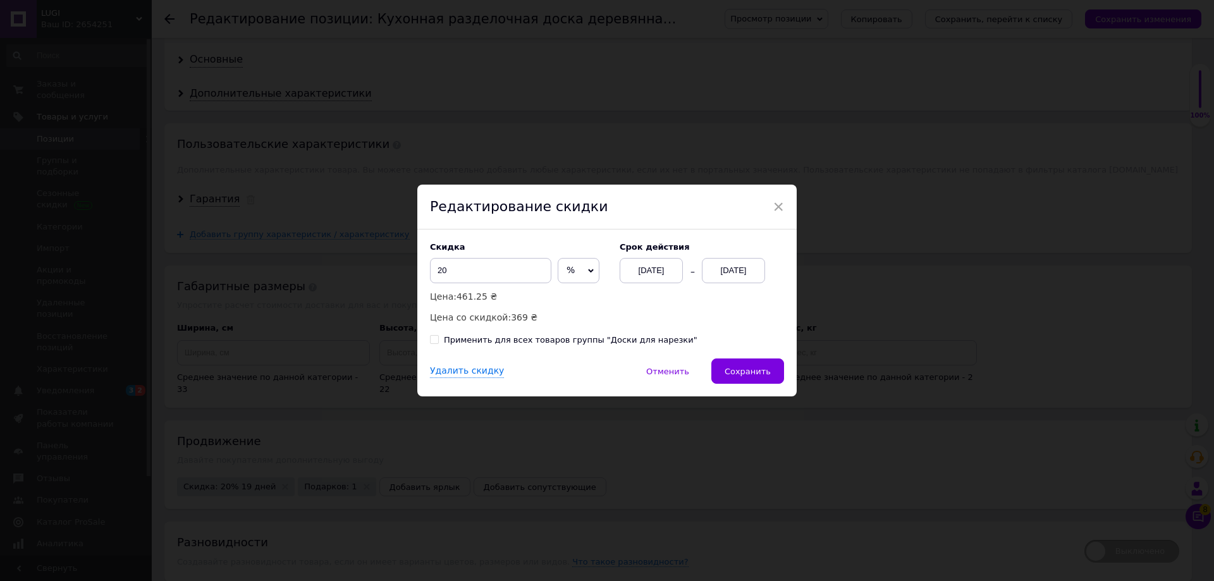
click at [662, 268] on div "30.07.2025" at bounding box center [651, 270] width 63 height 25
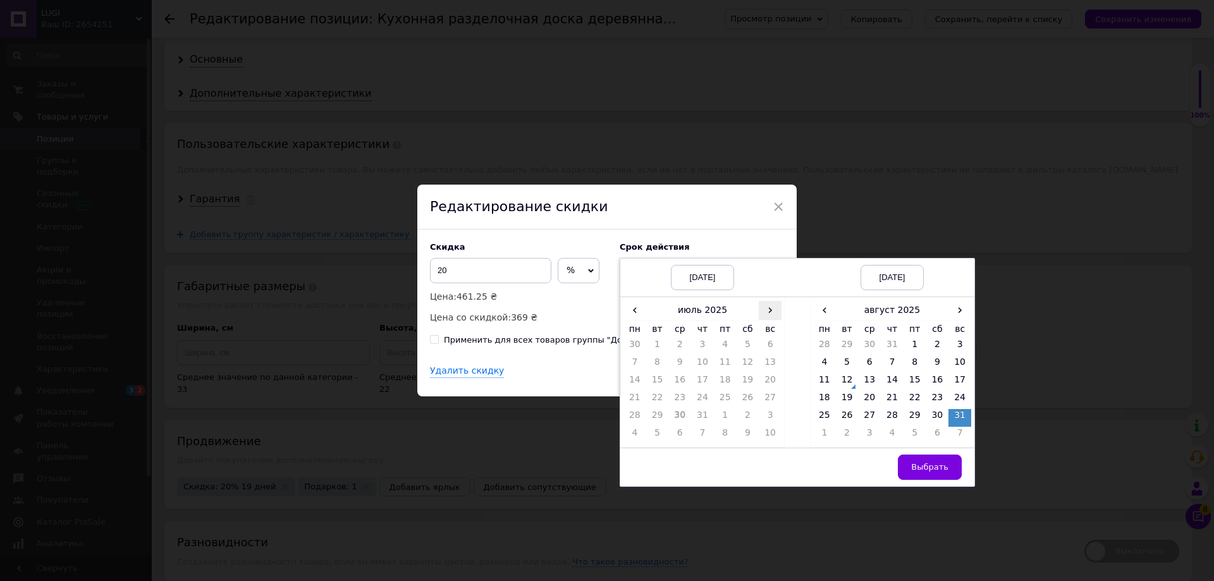
click at [768, 312] on span "›" at bounding box center [770, 310] width 23 height 18
click at [664, 383] on td "12" at bounding box center [657, 383] width 23 height 18
click at [954, 319] on span "›" at bounding box center [960, 310] width 23 height 18
click at [885, 414] on td "25" at bounding box center [892, 418] width 23 height 18
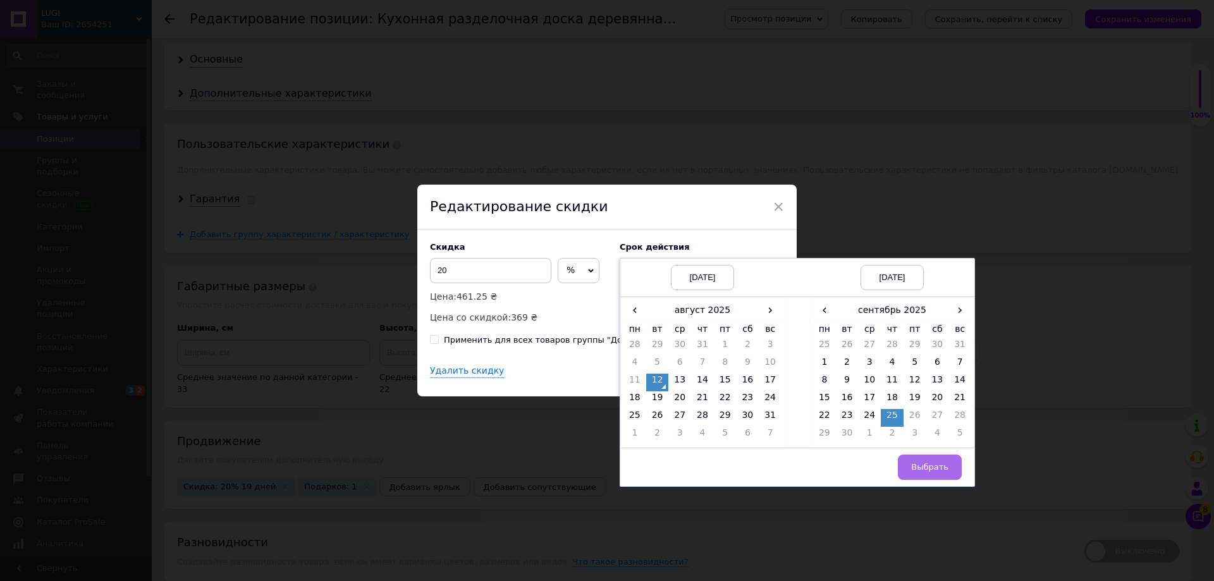
click at [940, 469] on span "Выбрать" at bounding box center [929, 466] width 37 height 9
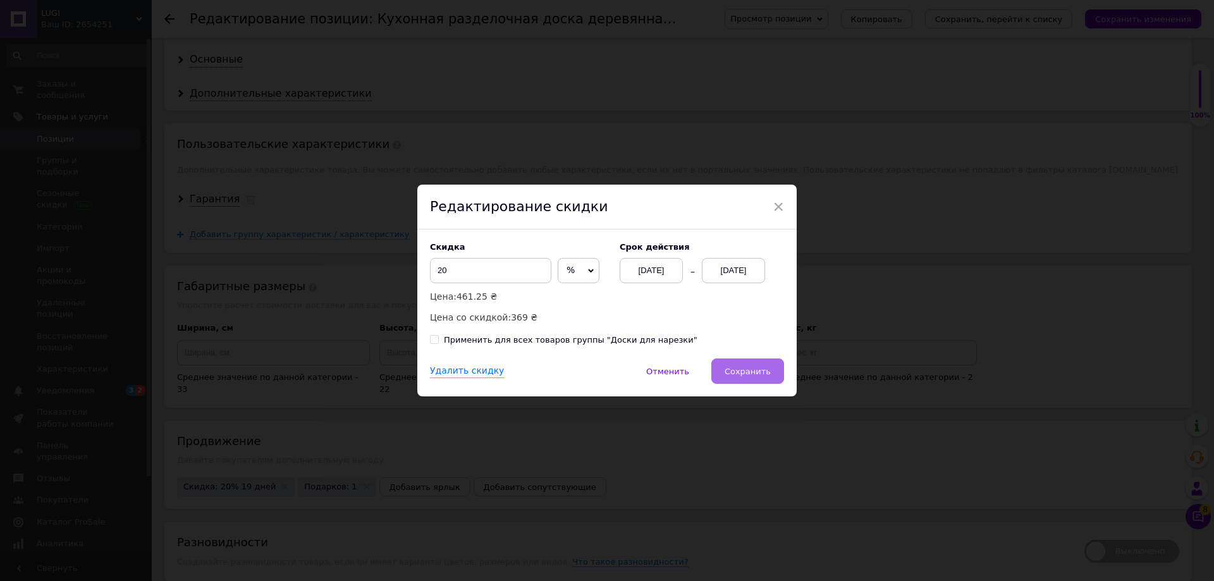
click at [753, 376] on span "Сохранить" at bounding box center [748, 371] width 46 height 9
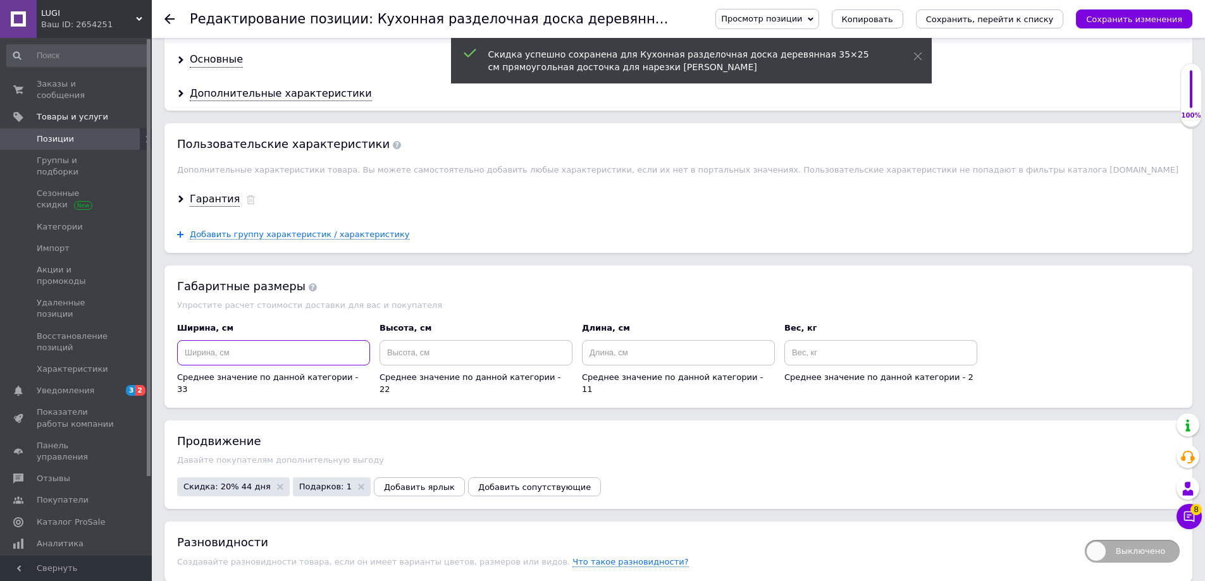
click at [307, 361] on input at bounding box center [273, 352] width 193 height 25
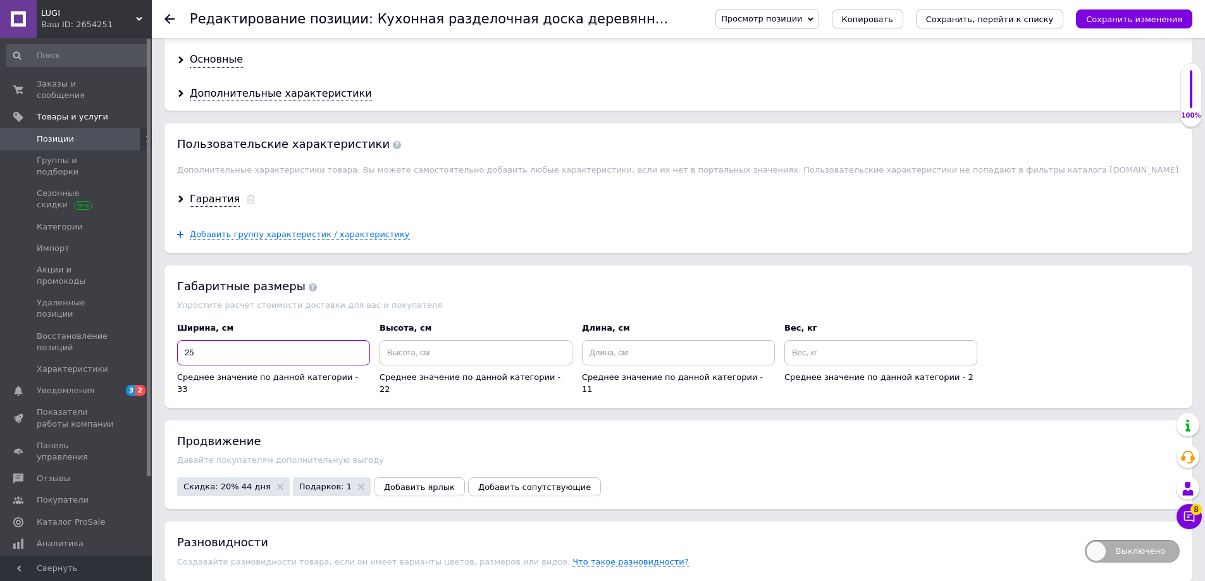
type input "25"
click at [420, 356] on input "45" at bounding box center [475, 352] width 193 height 25
type input "4"
type input "35"
click at [219, 97] on div "Дополнительные характеристики" at bounding box center [281, 94] width 182 height 15
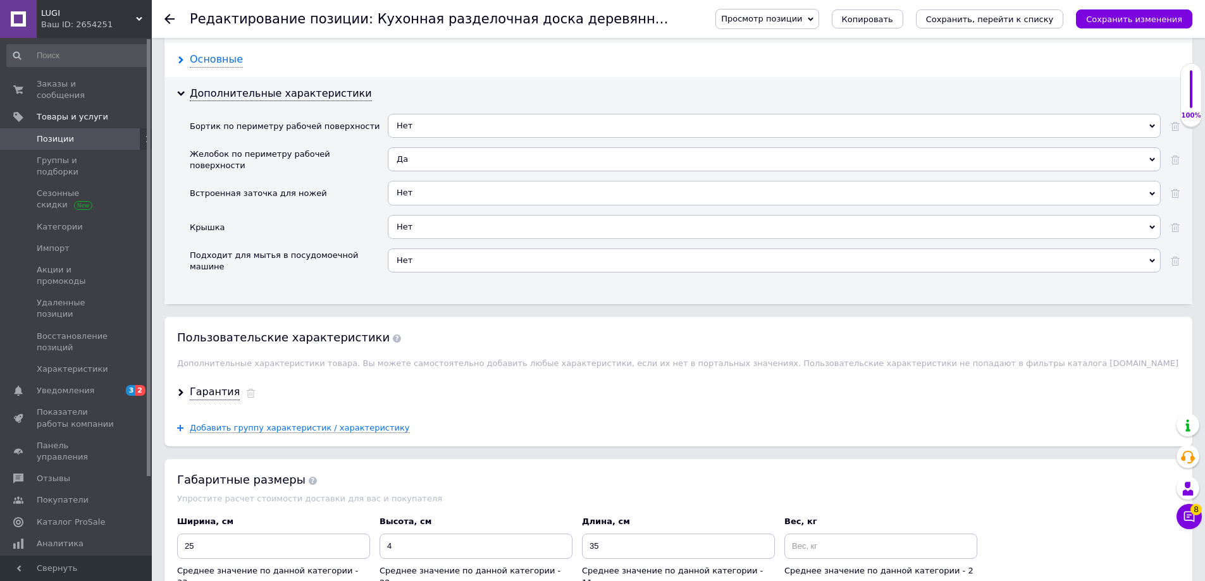
click at [201, 53] on div "Основные" at bounding box center [216, 59] width 53 height 15
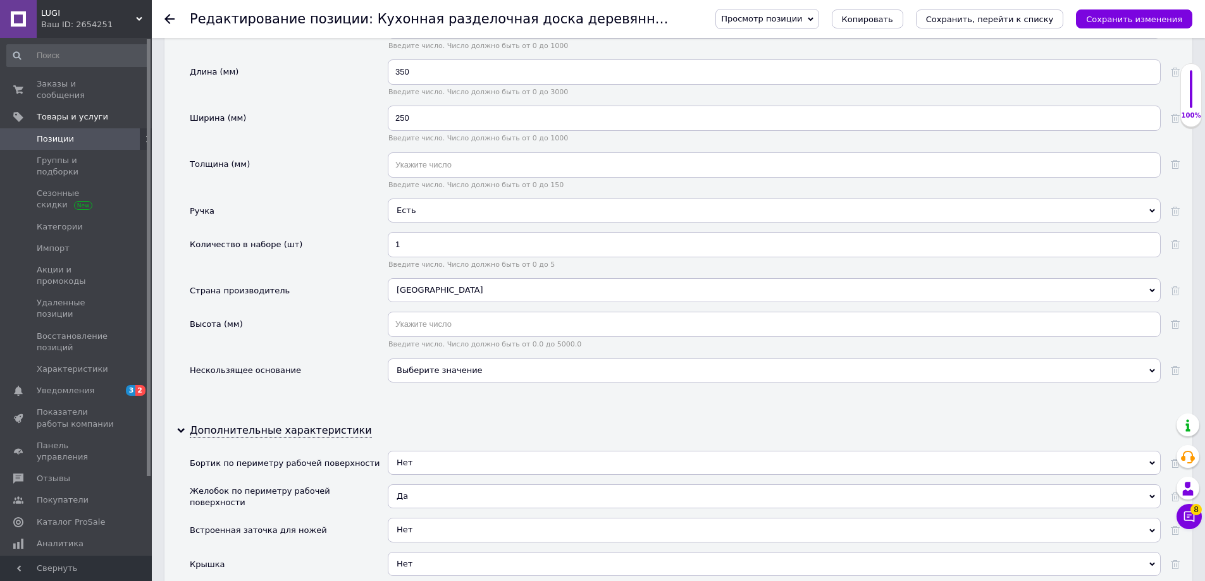
scroll to position [1623, 0]
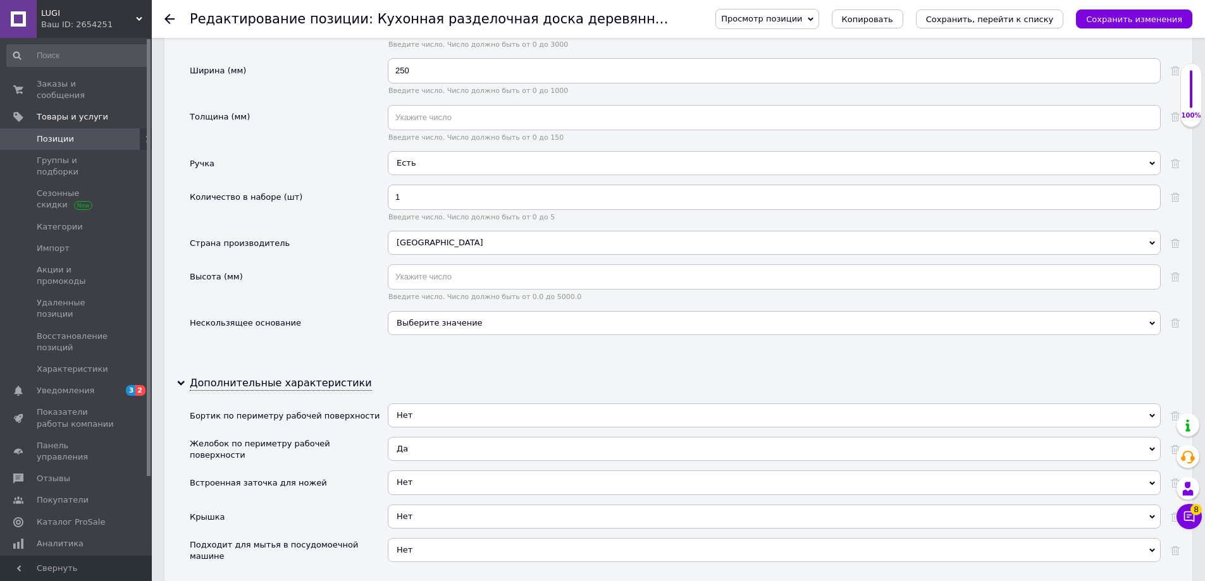
click at [447, 321] on span "Выберите значение" at bounding box center [440, 322] width 86 height 9
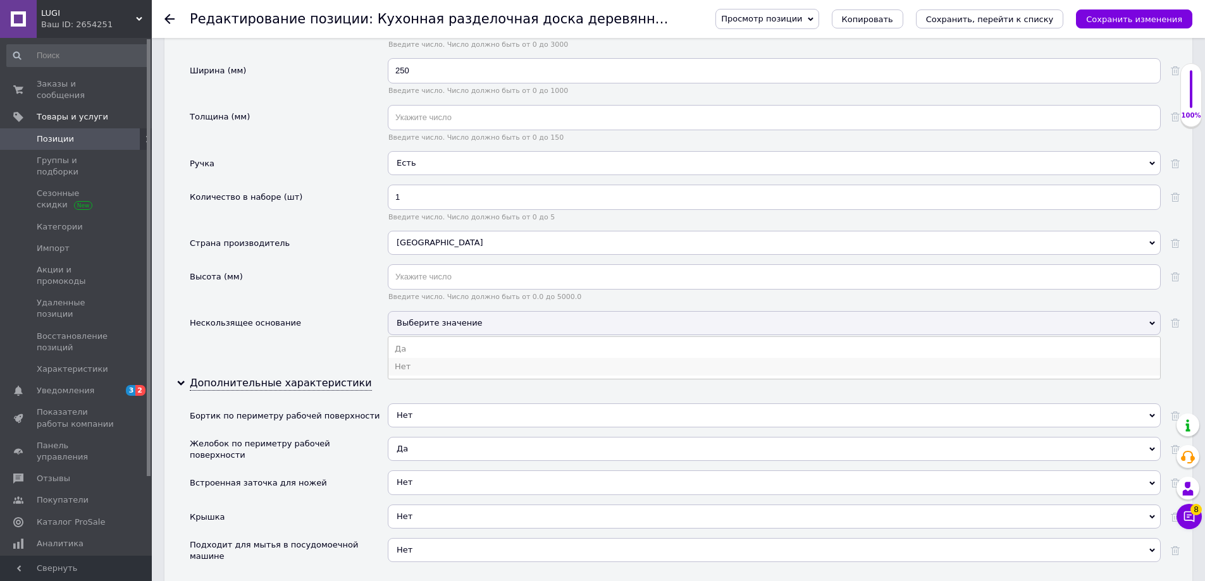
click at [443, 365] on li "Нет" at bounding box center [774, 367] width 772 height 18
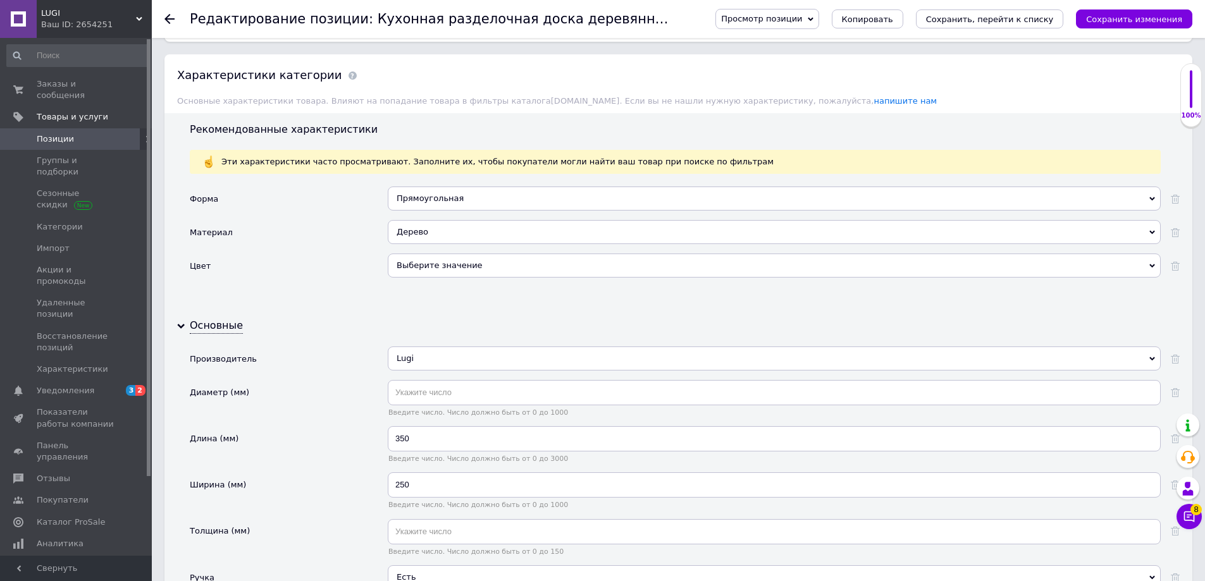
scroll to position [1181, 0]
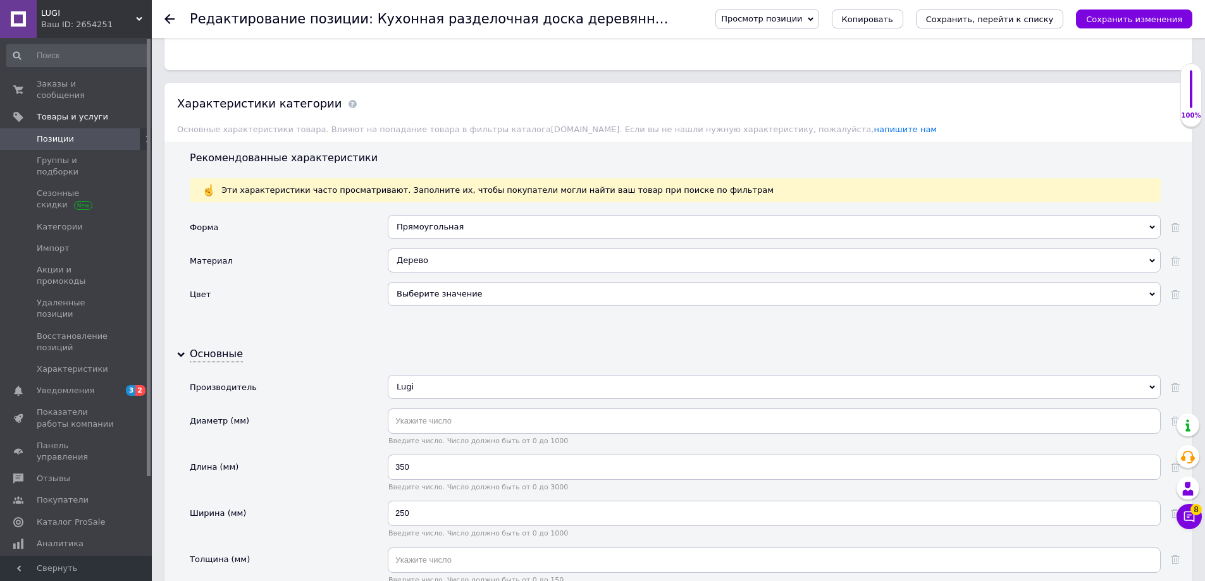
click at [451, 301] on div "Выберите значение" at bounding box center [774, 294] width 773 height 24
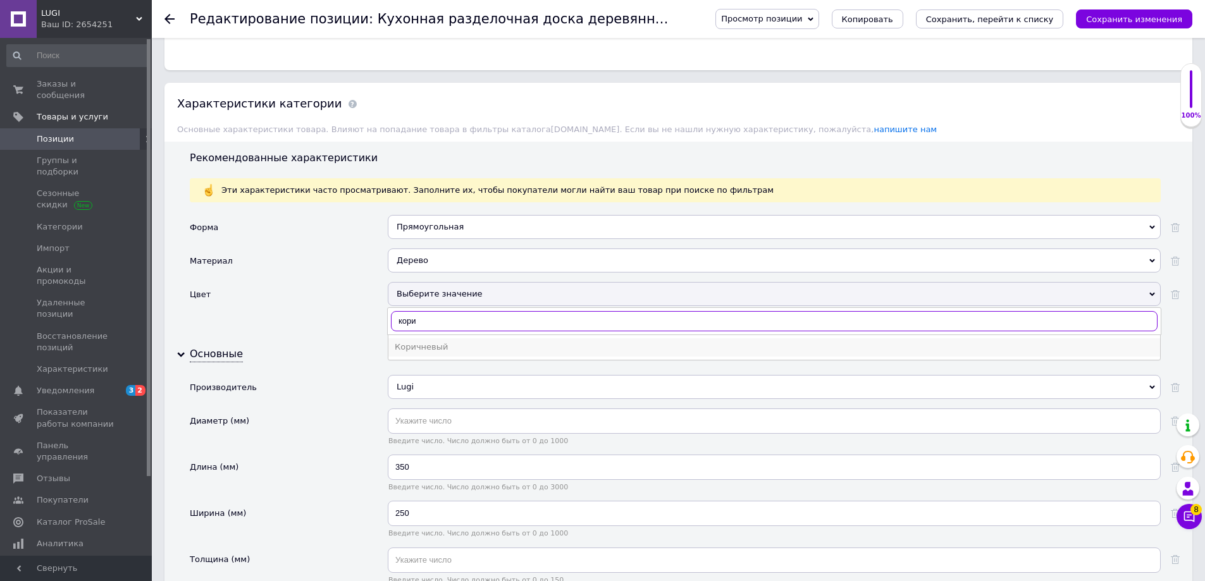
type input "кори"
click at [436, 341] on li "Коричневый" at bounding box center [774, 347] width 772 height 18
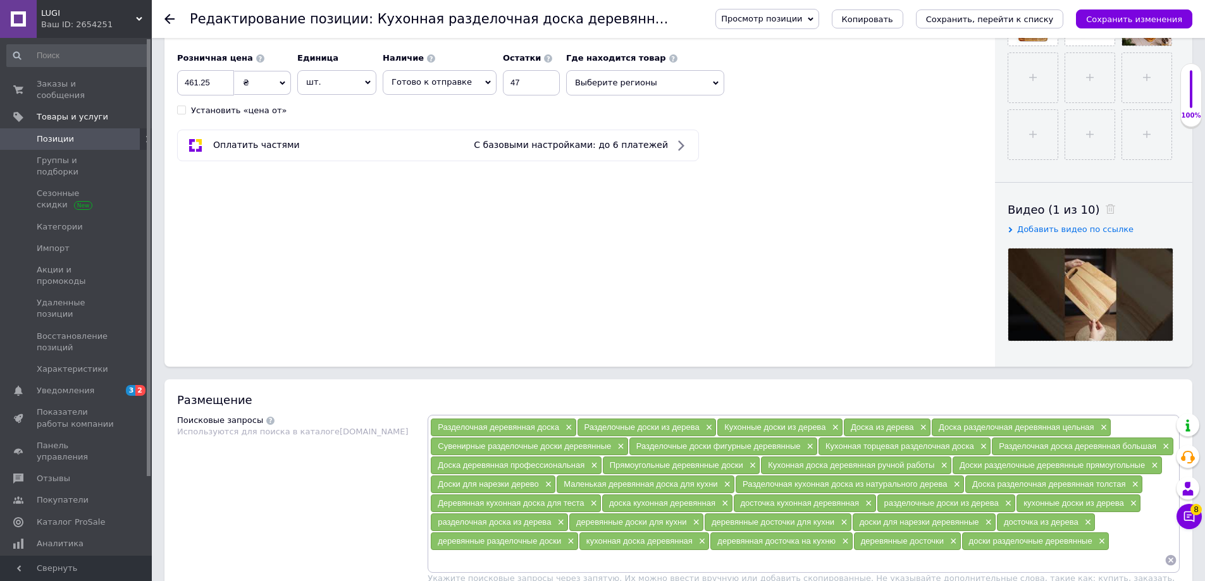
scroll to position [443, 0]
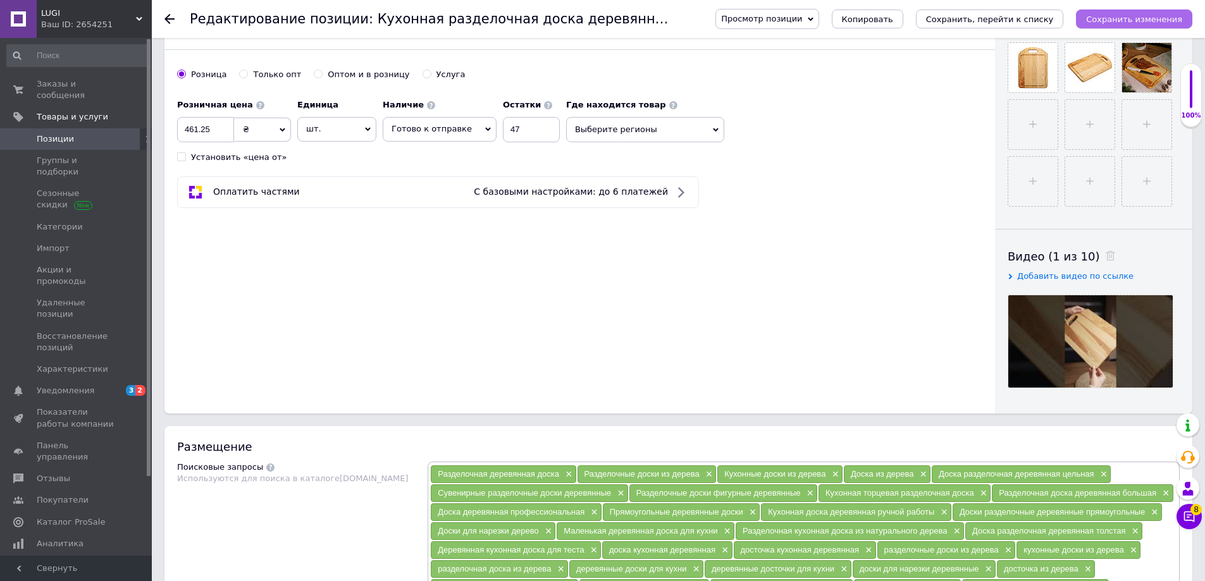
click at [1157, 15] on icon "Сохранить изменения" at bounding box center [1134, 19] width 96 height 9
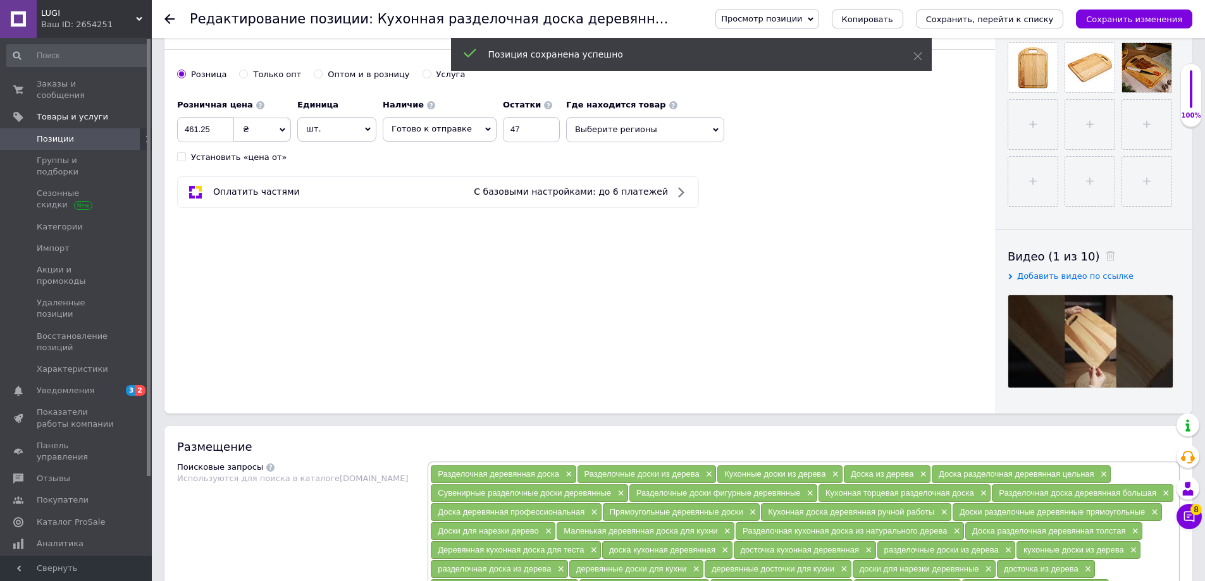
click at [802, 18] on span "Просмотр позиции" at bounding box center [761, 18] width 81 height 9
click at [925, 51] on div "Позиция сохранена успешно" at bounding box center [691, 54] width 481 height 33
click at [914, 58] on icon at bounding box center [917, 56] width 9 height 9
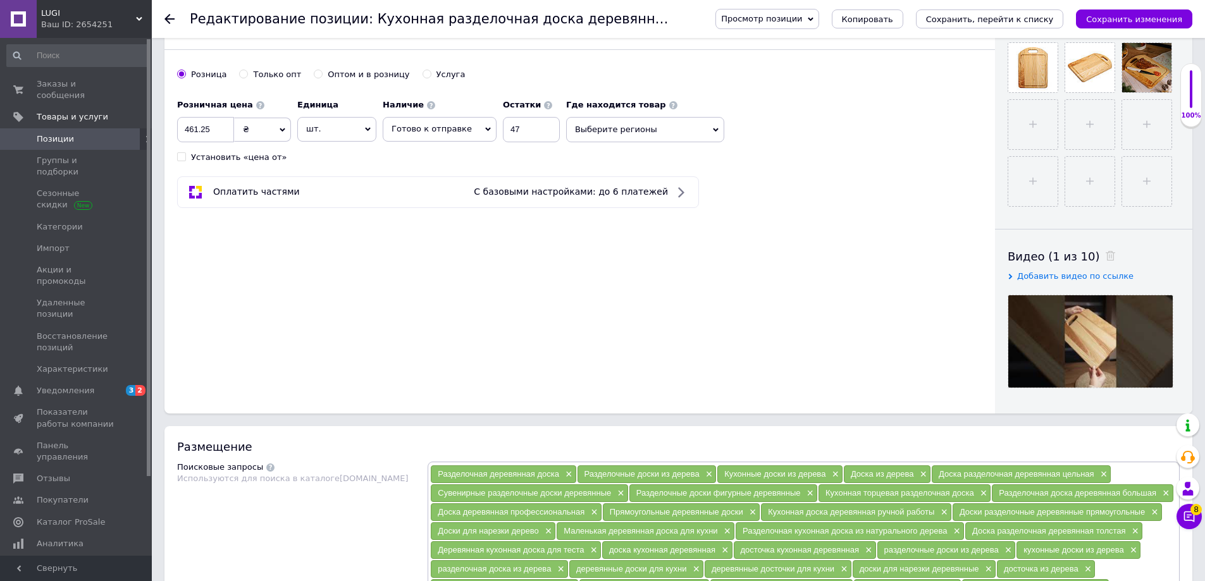
click at [818, 20] on div "Просмотр позиции Сохранить и посмотреть на сайте Сохранить и посмотреть на порт…" at bounding box center [766, 19] width 103 height 20
click at [828, 46] on li "Сохранить и посмотреть на сайте" at bounding box center [802, 43] width 172 height 18
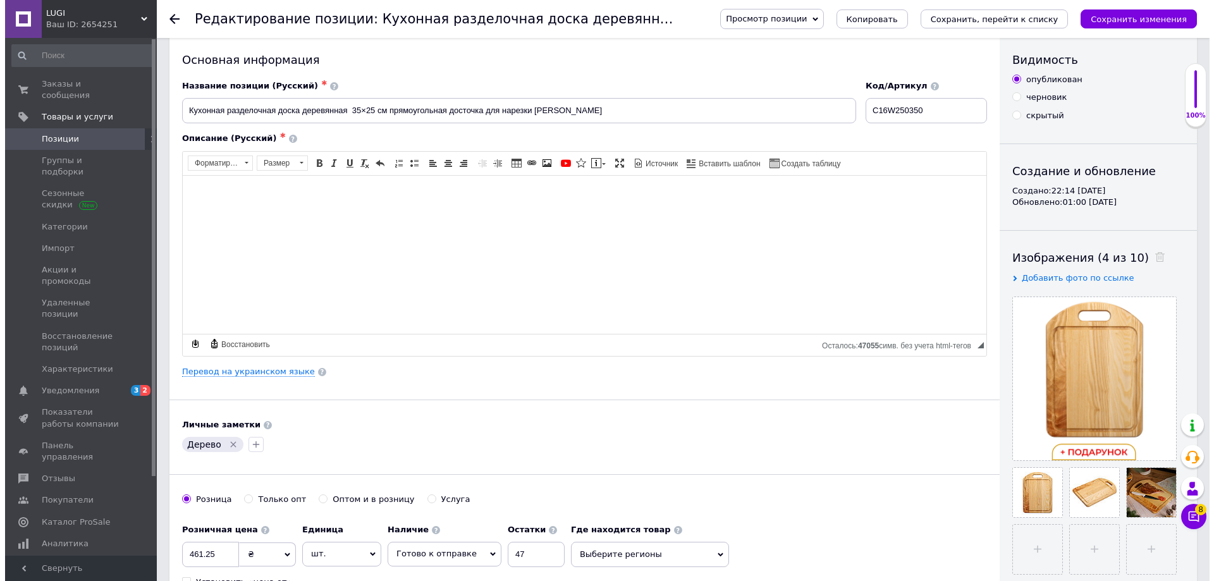
scroll to position [0, 0]
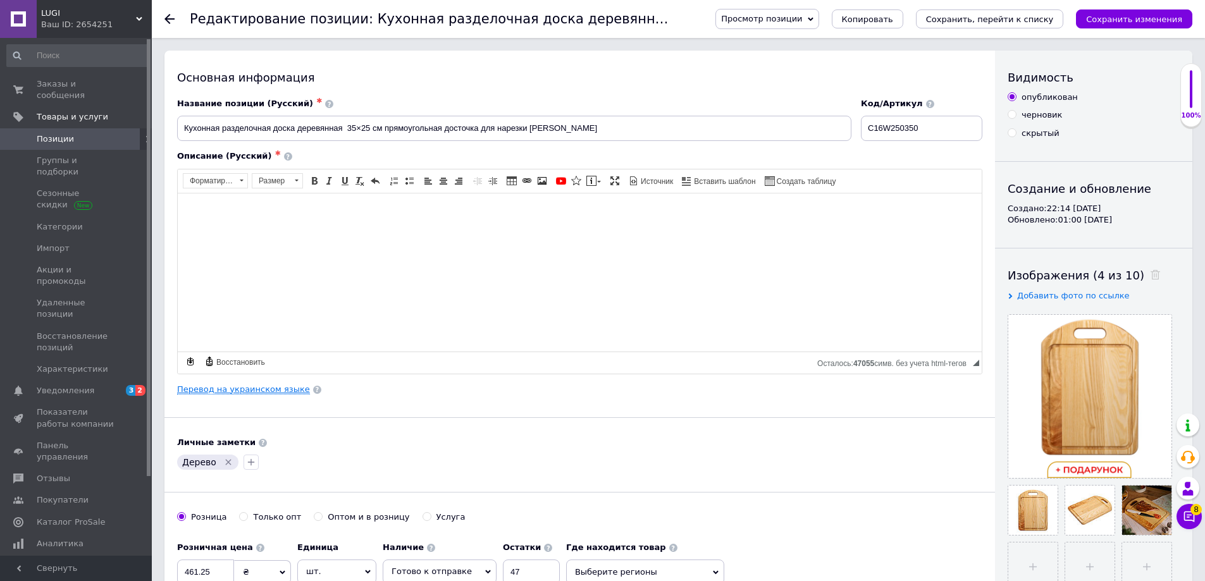
click at [268, 390] on link "Перевод на украинском языке" at bounding box center [243, 390] width 133 height 10
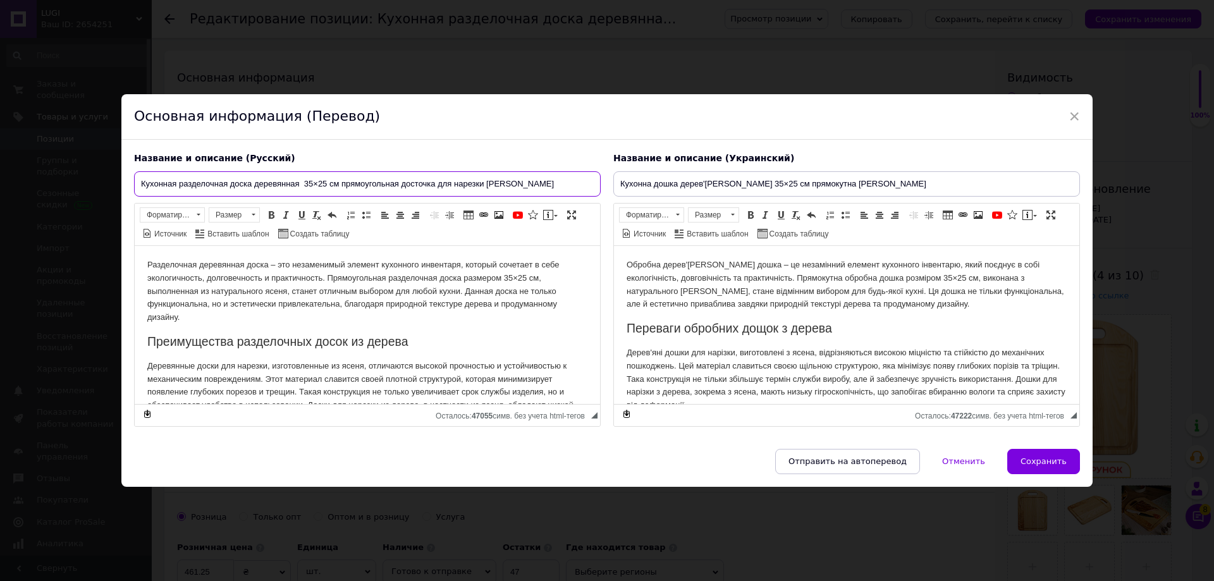
click at [398, 173] on input "Кухонная разделочная доска деревянная 35×25 см прямоугольная досточка для нарез…" at bounding box center [367, 183] width 467 height 25
click at [796, 184] on input "Кухонна дошка дерев'яна 35×25 см прямокутна Wood Lugi" at bounding box center [846, 183] width 467 height 25
click at [511, 316] on p "Разделочная деревянная доска – это незаменимый элемент кухонного инвентаря, кот…" at bounding box center [367, 291] width 440 height 66
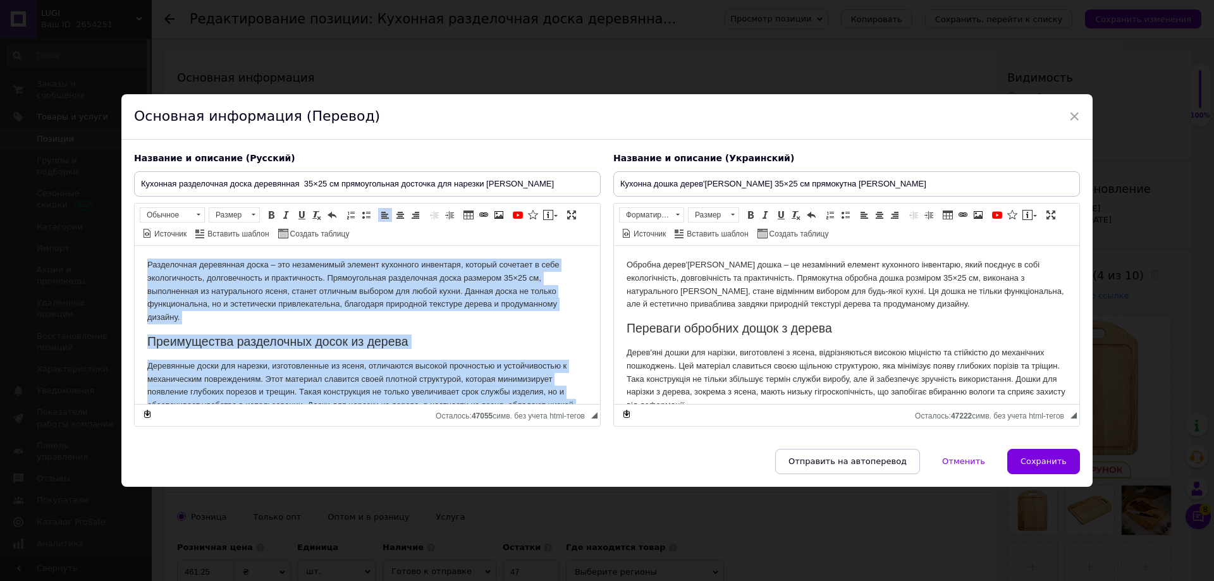
copy body "Разделочная деревянная доска – это незаменимый элемент кухонного инвентаря, кот…"
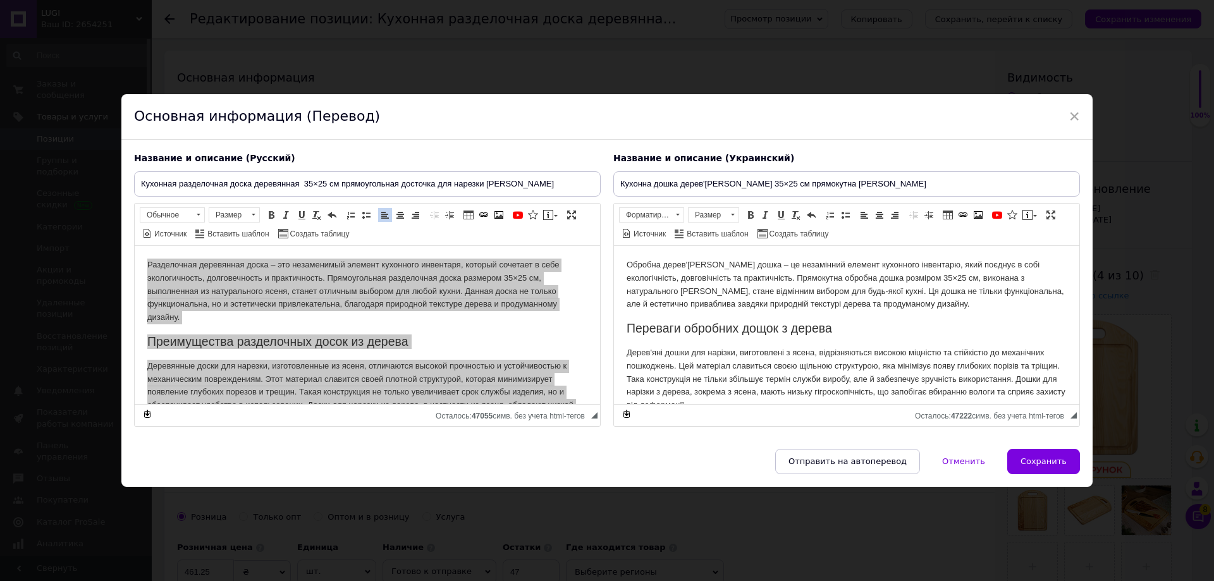
click at [748, 327] on h2 "Переваги обробних дощок з дерева" at bounding box center [847, 328] width 440 height 15
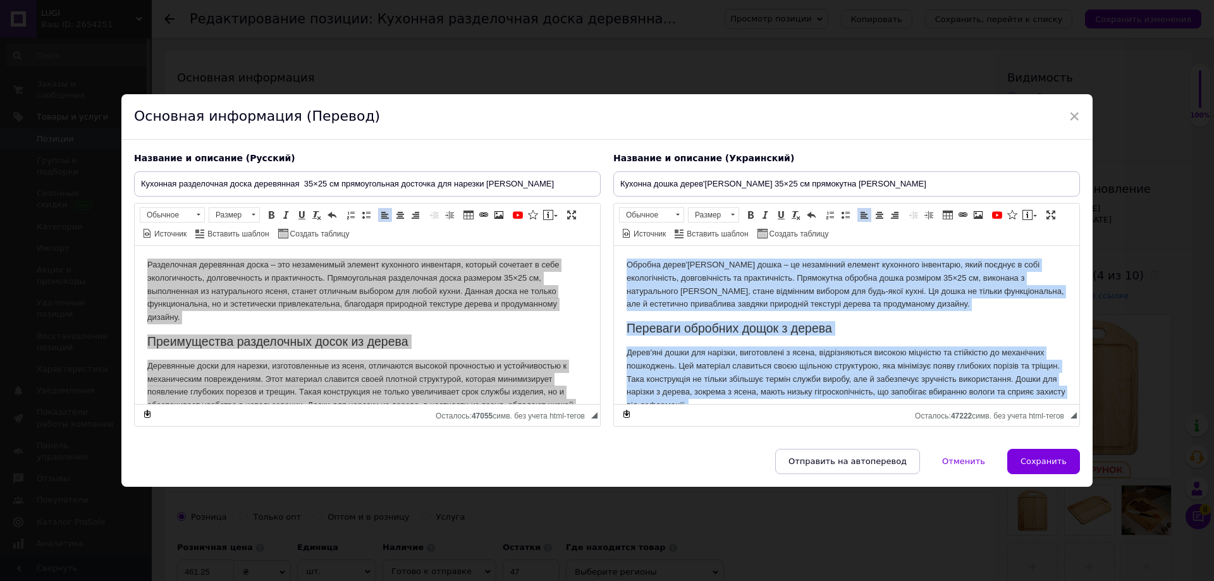
copy body "Обробна дерев'яна дошка – це незамінний елемент кухонного інвентарю, який поєдн…"
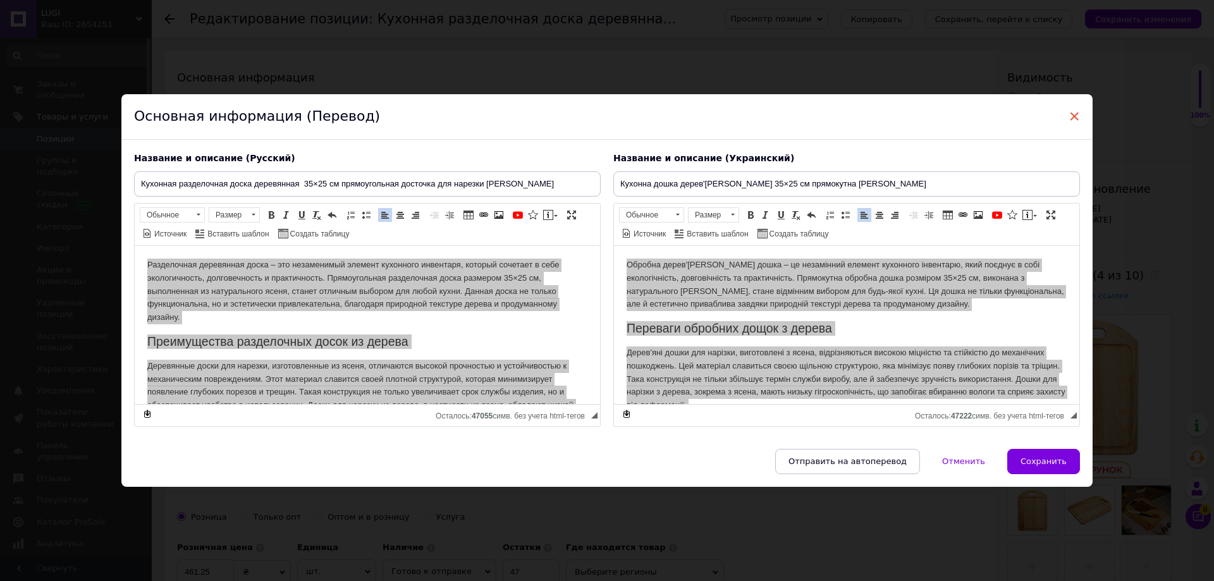
click at [1071, 109] on span "×" at bounding box center [1074, 117] width 11 height 22
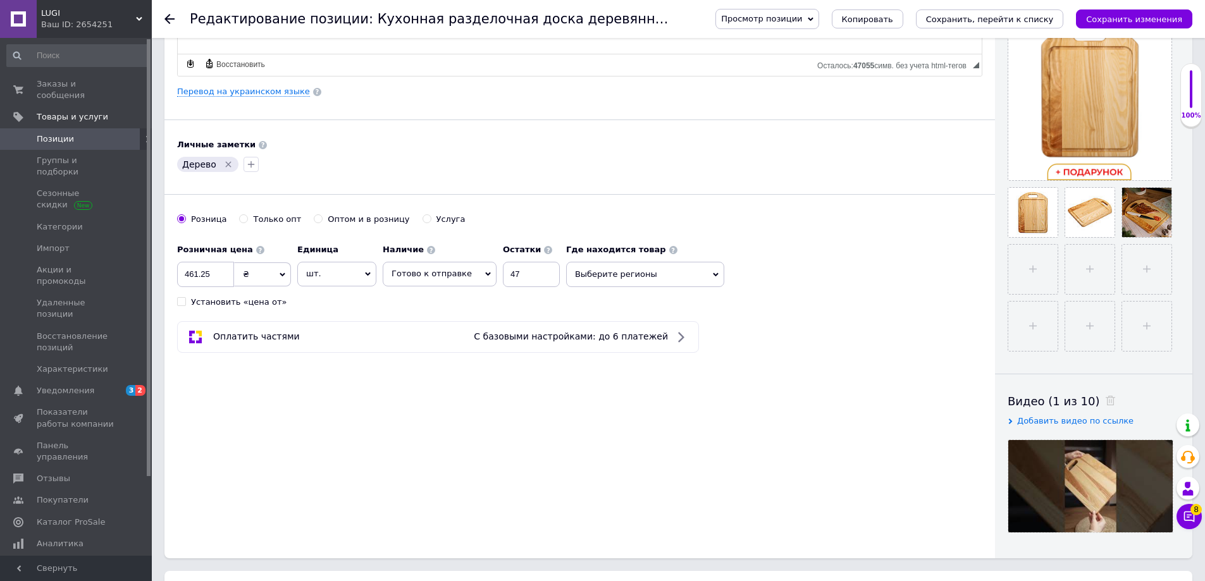
scroll to position [443, 0]
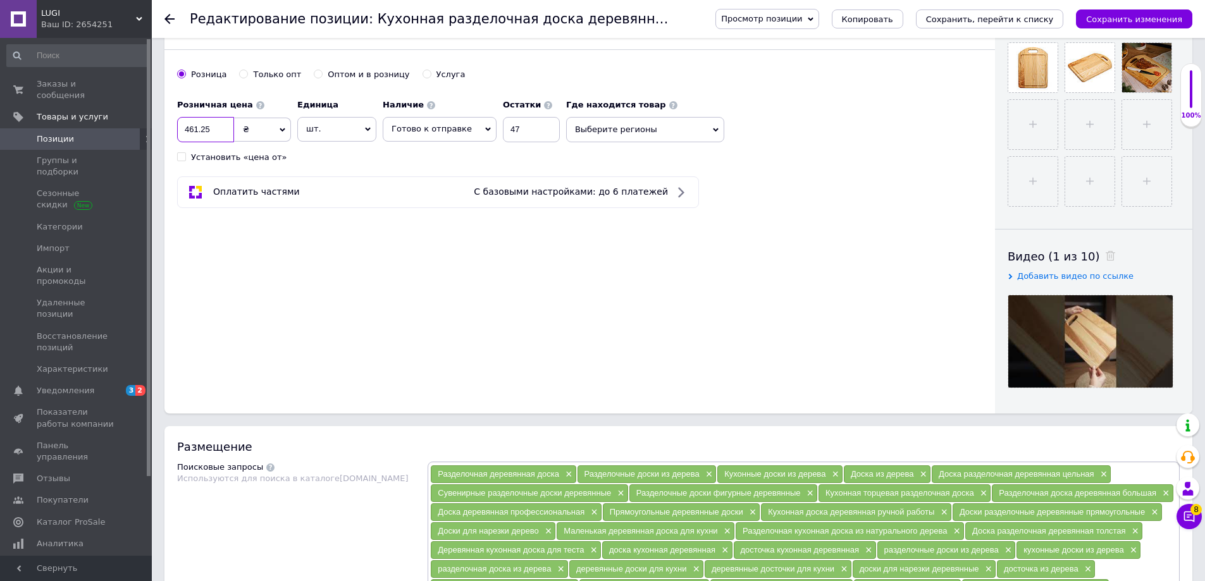
drag, startPoint x: 210, startPoint y: 124, endPoint x: 166, endPoint y: 124, distance: 44.3
click at [170, 124] on div "Основная информация Название позиции (Русский) ✱ Кухонная разделочная доска дер…" at bounding box center [579, 11] width 830 height 806
click at [615, 328] on div "Основная информация Название позиции (Русский) ✱ Кухонная разделочная доска дер…" at bounding box center [579, 11] width 830 height 806
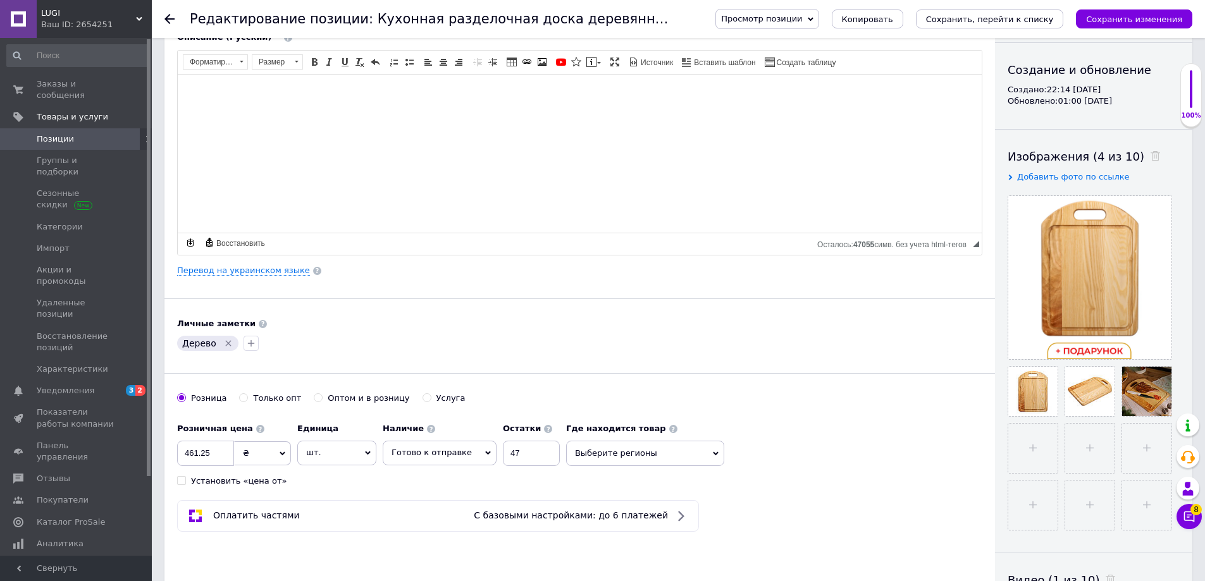
scroll to position [147, 0]
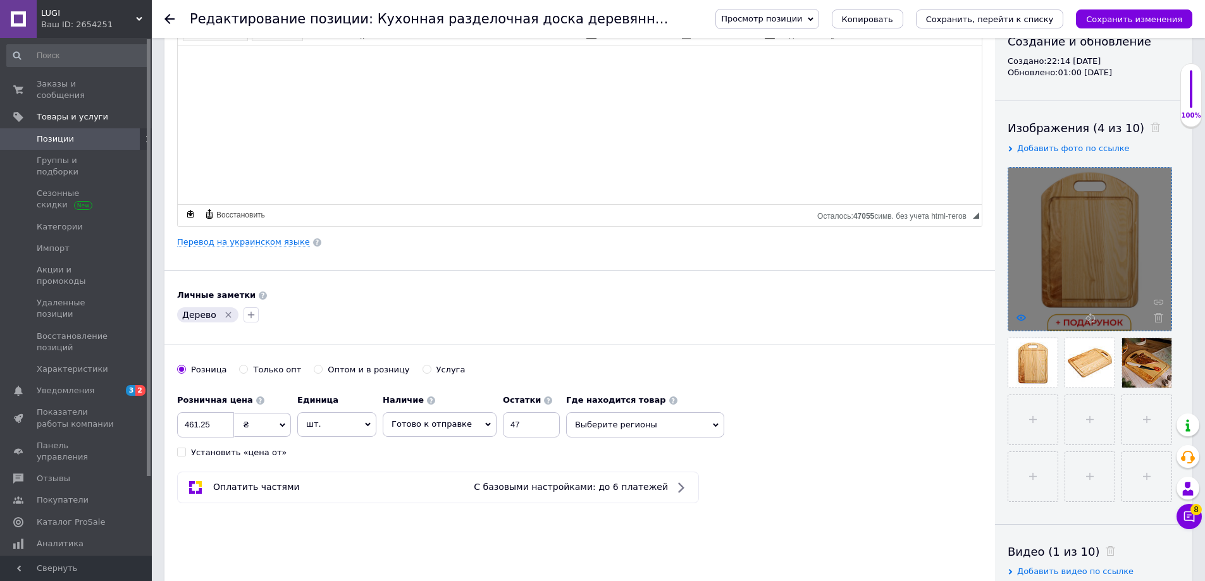
click at [1023, 316] on icon at bounding box center [1020, 317] width 9 height 9
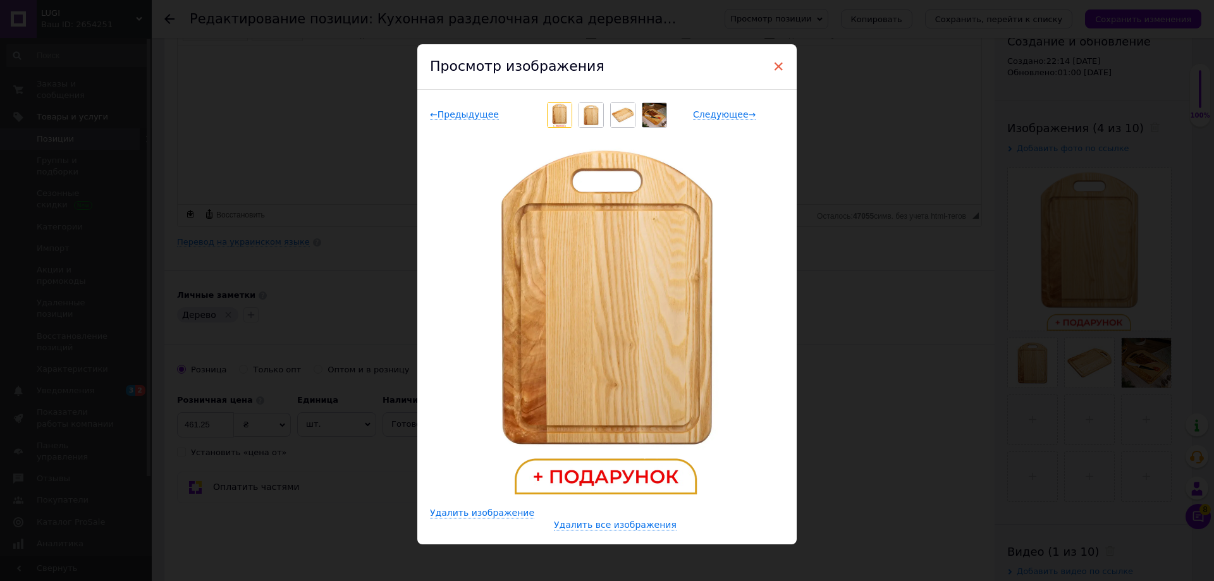
click at [781, 66] on span "×" at bounding box center [778, 67] width 11 height 22
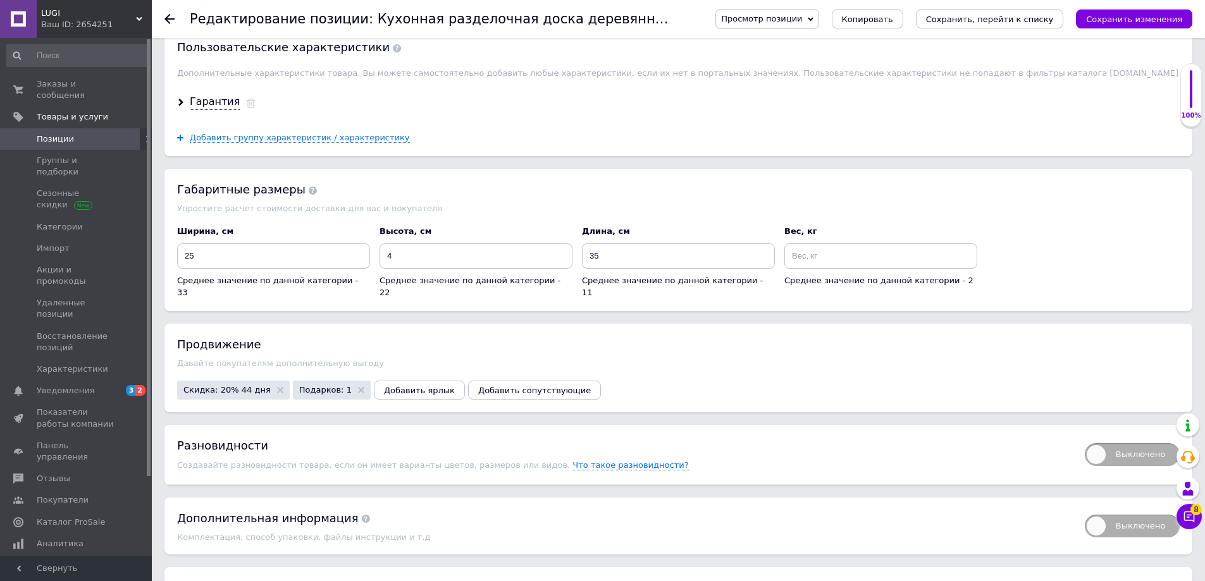
scroll to position [2214, 0]
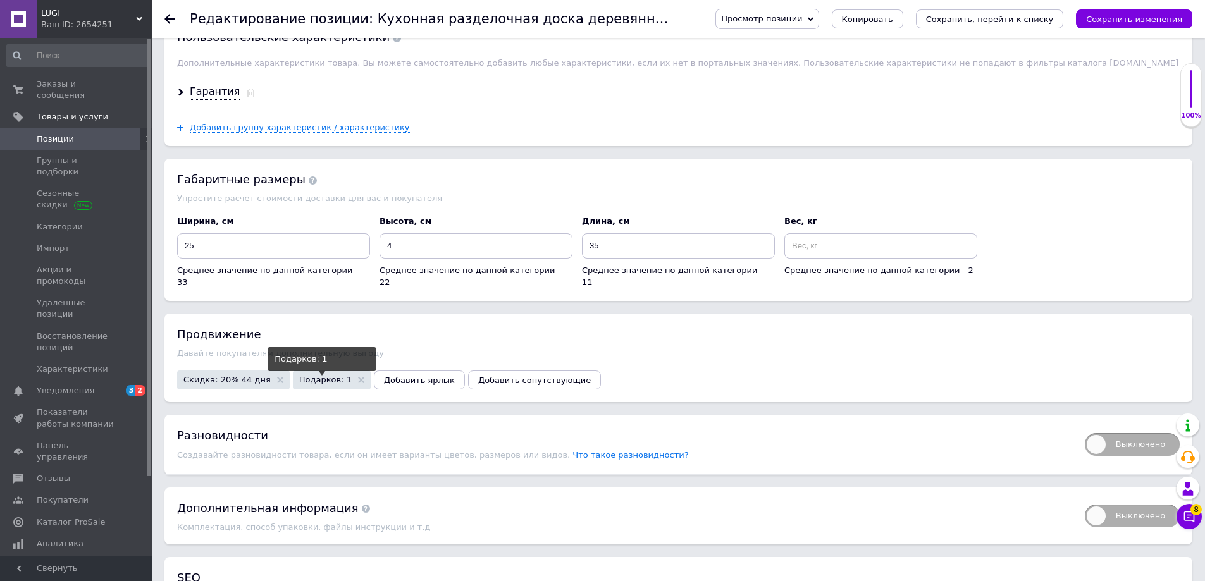
click at [323, 376] on span "Подарков: 1" at bounding box center [325, 380] width 52 height 8
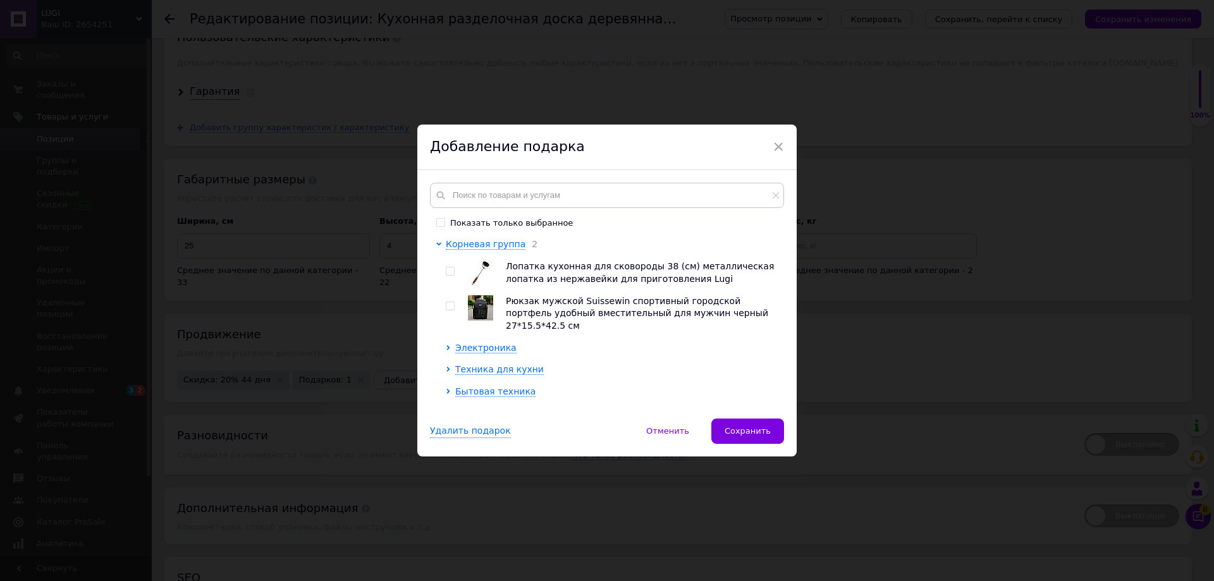
click at [438, 221] on input "Показать только выбранное" at bounding box center [440, 222] width 8 height 8
checkbox input "true"
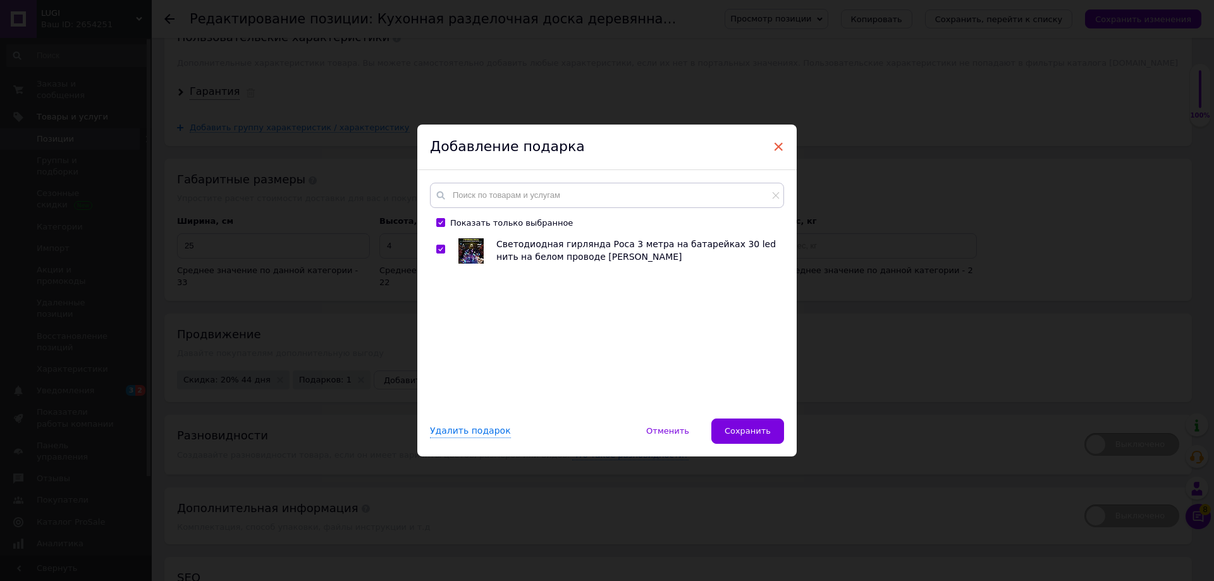
click at [781, 146] on span "×" at bounding box center [778, 147] width 11 height 22
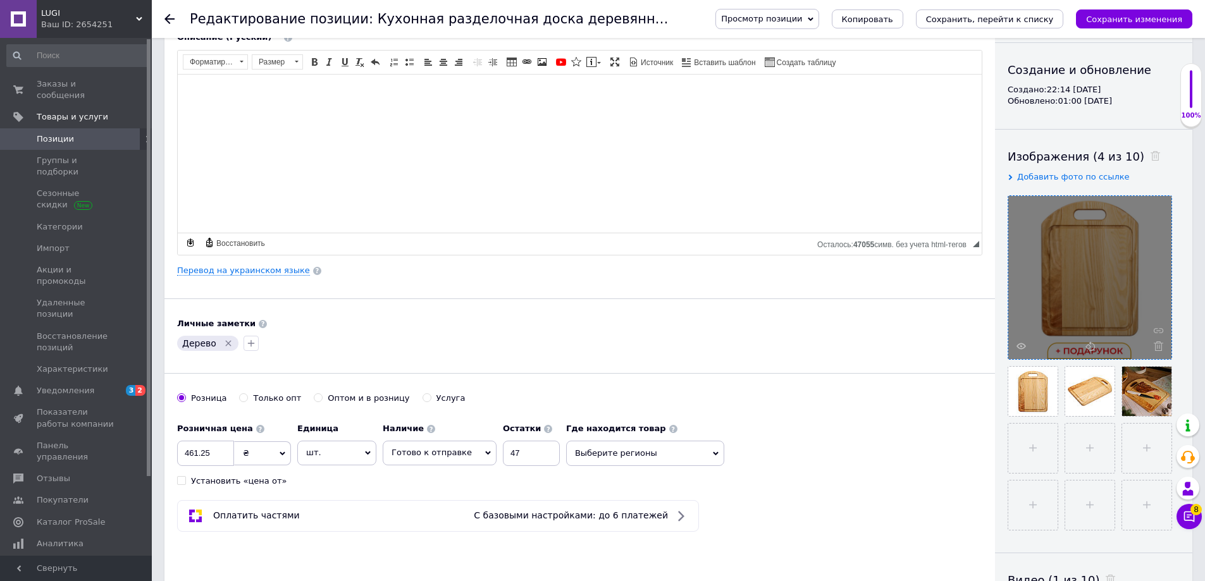
scroll to position [147, 0]
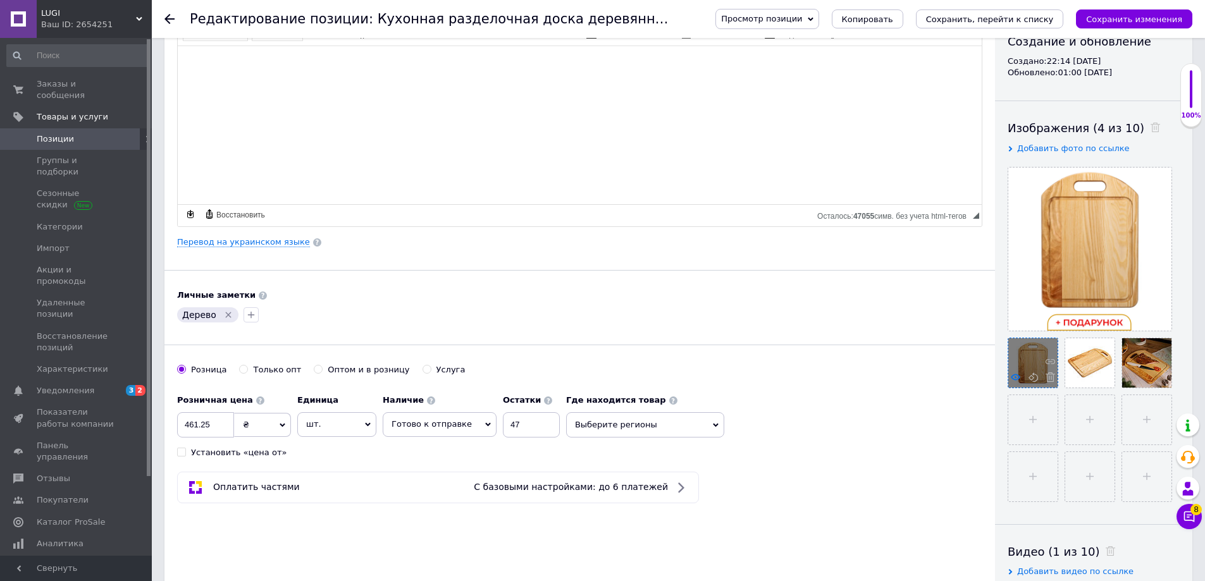
click at [1016, 376] on icon at bounding box center [1015, 377] width 9 height 9
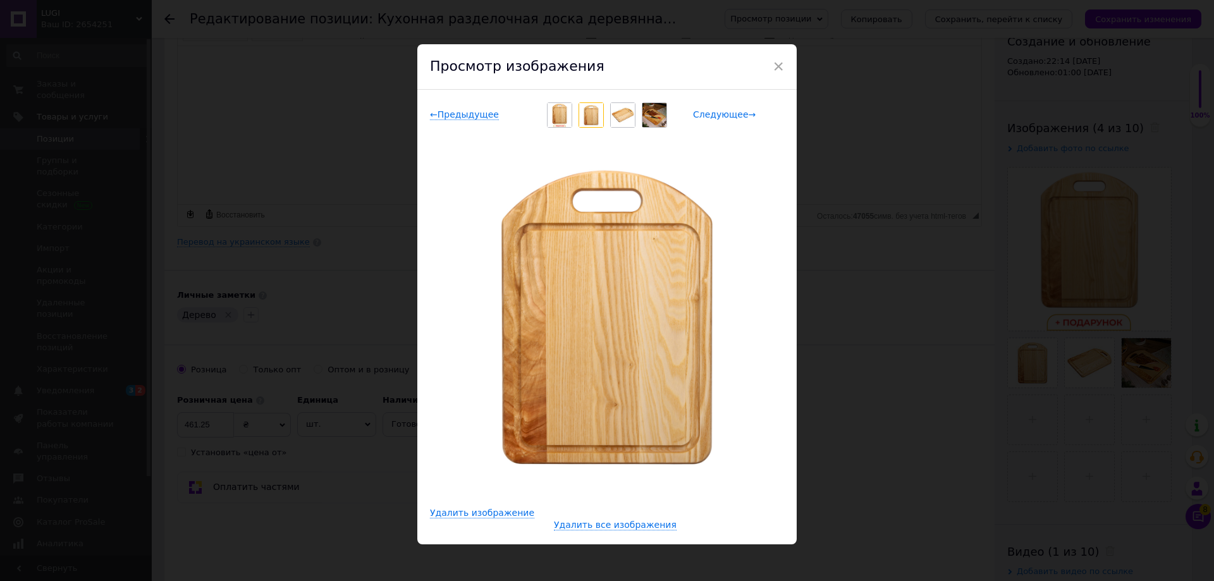
click at [719, 113] on span "Следующее →" at bounding box center [724, 114] width 63 height 11
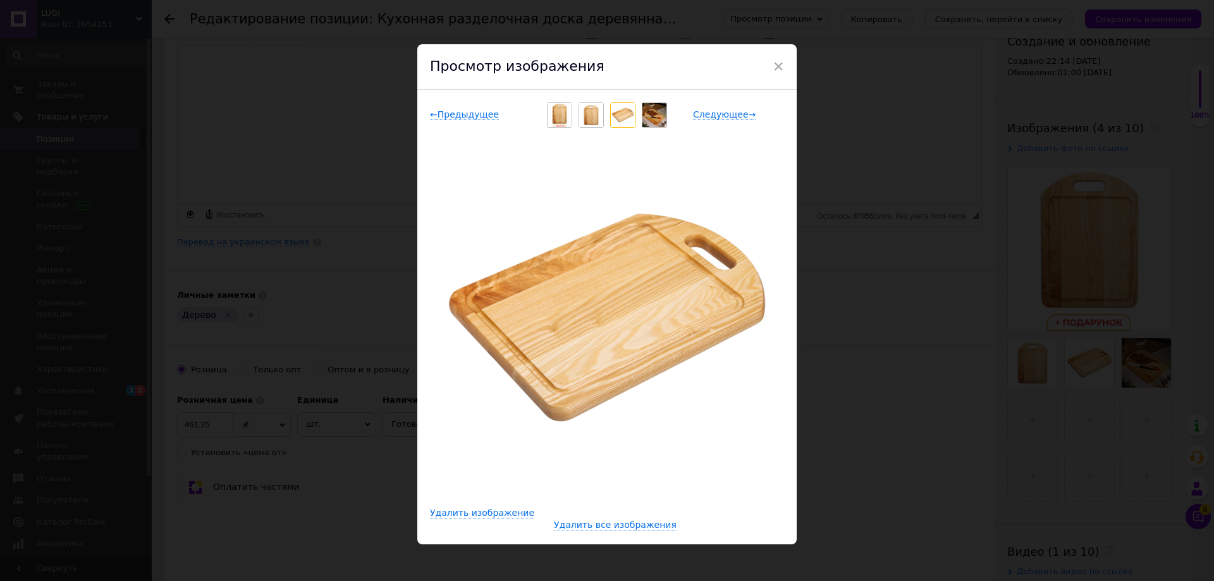
click at [708, 118] on span "Следующее →" at bounding box center [724, 114] width 63 height 11
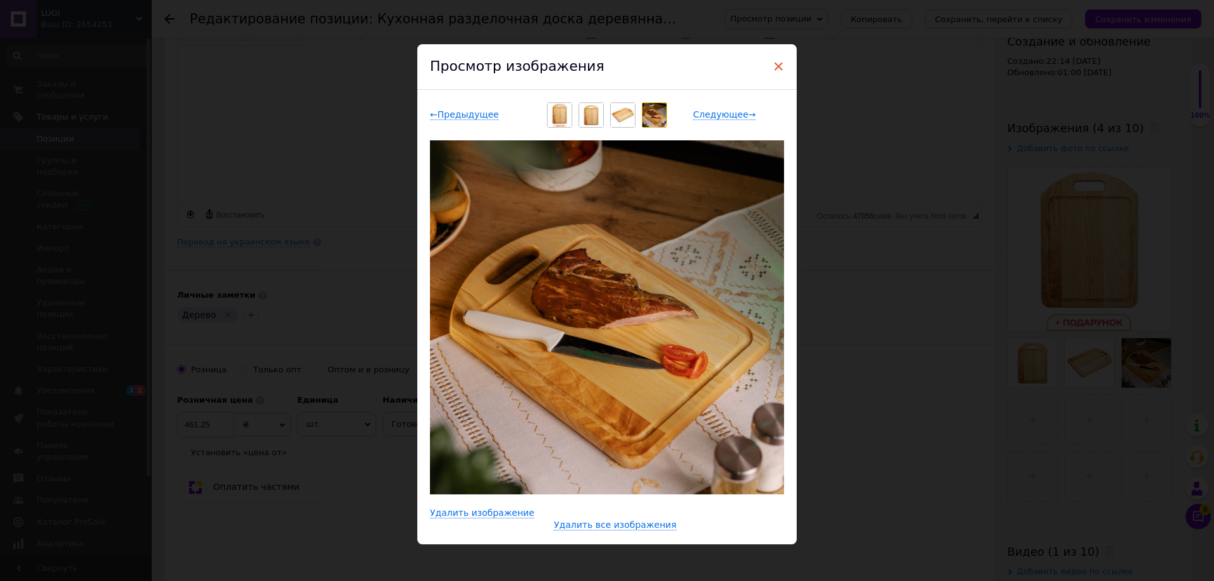
click at [777, 65] on span "×" at bounding box center [778, 67] width 11 height 22
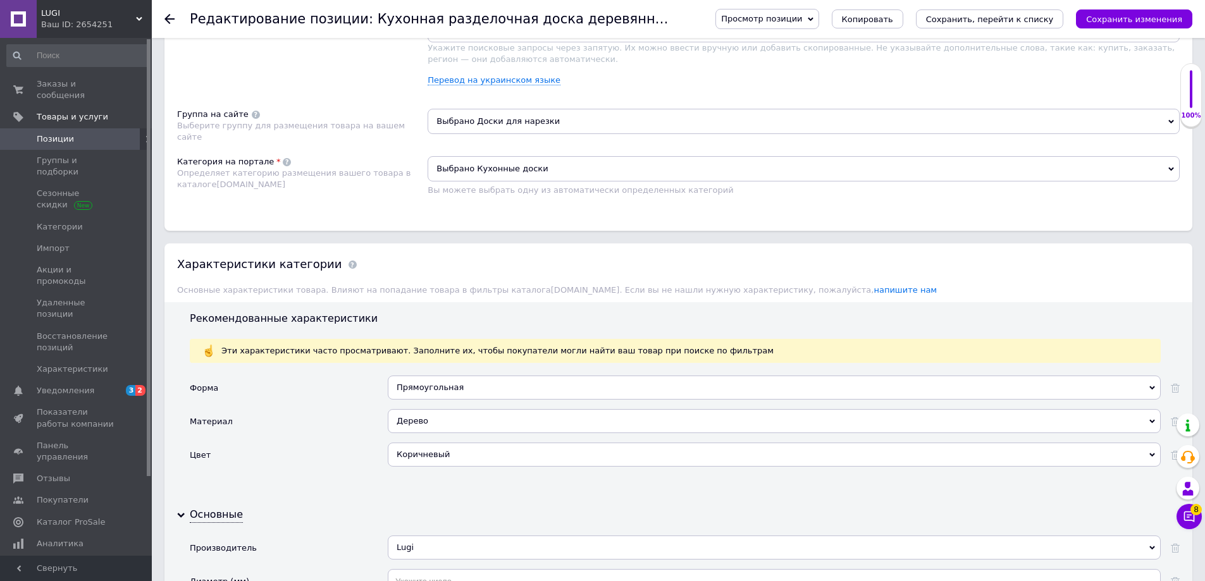
scroll to position [1033, 0]
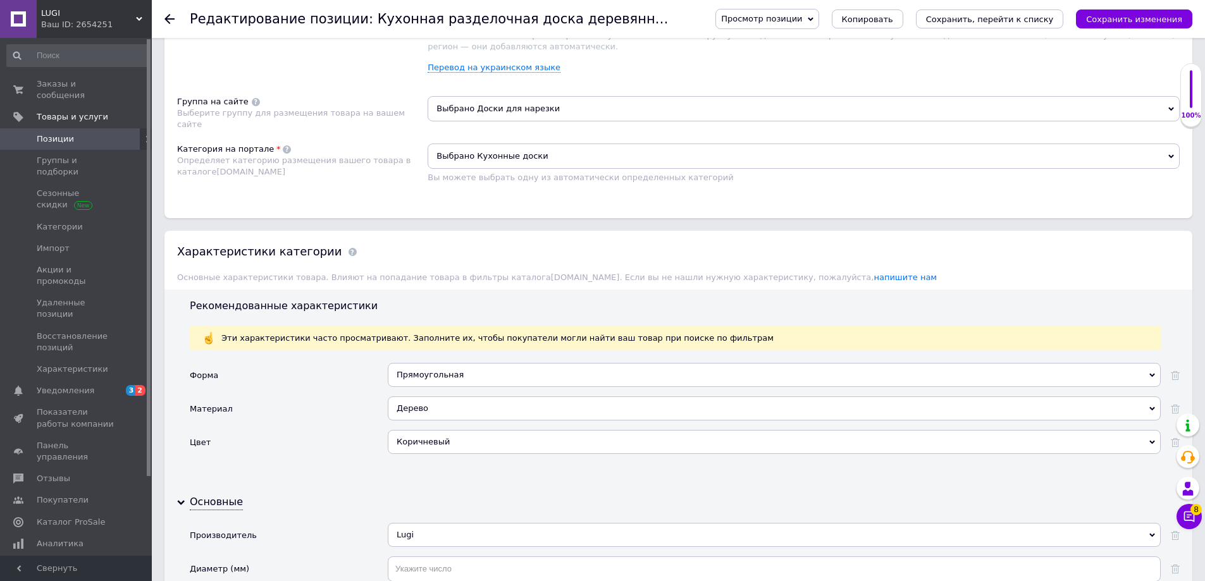
click at [135, 20] on div "Ваш ID: 2654251" at bounding box center [96, 24] width 111 height 11
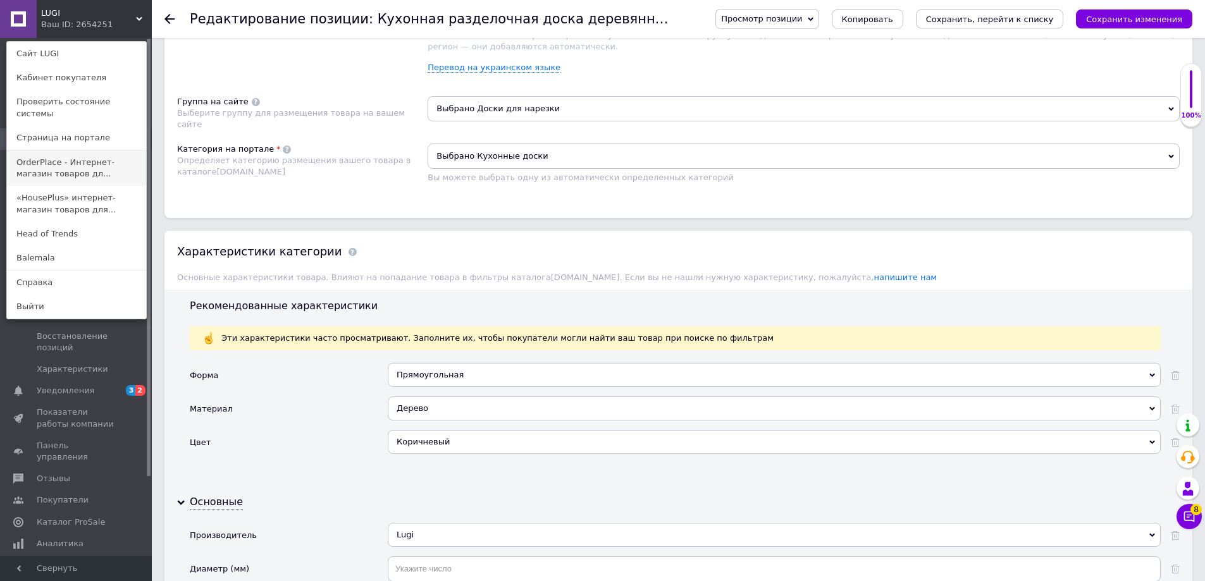
click at [59, 168] on link "OrderPlace - Интернет-магазин товаров дл..." at bounding box center [76, 168] width 139 height 35
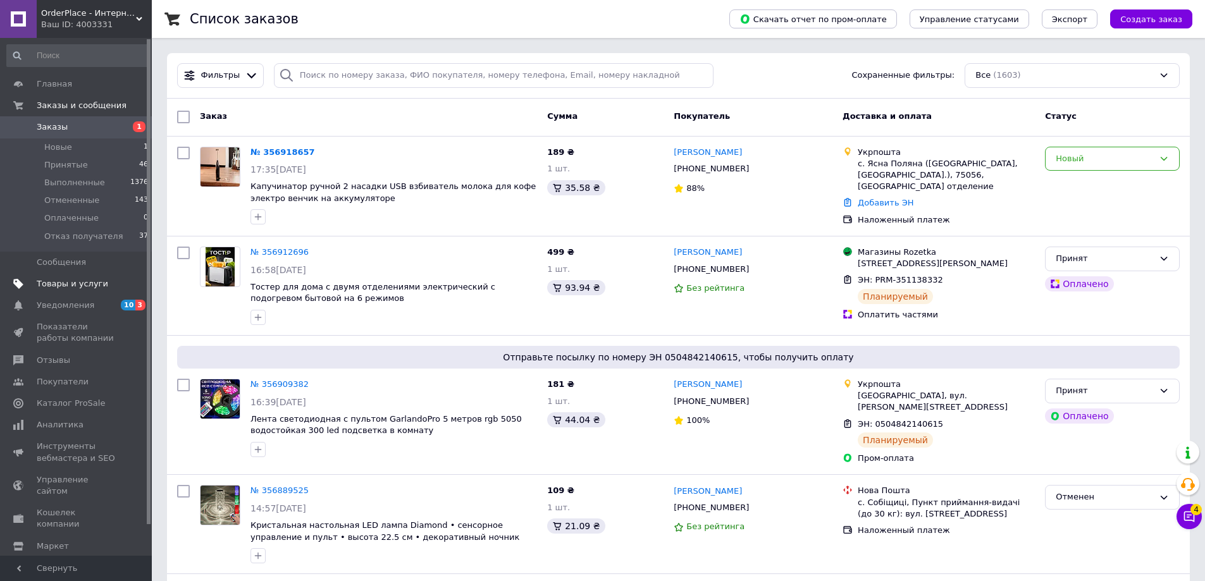
click at [55, 281] on span "Товары и услуги" at bounding box center [72, 283] width 71 height 11
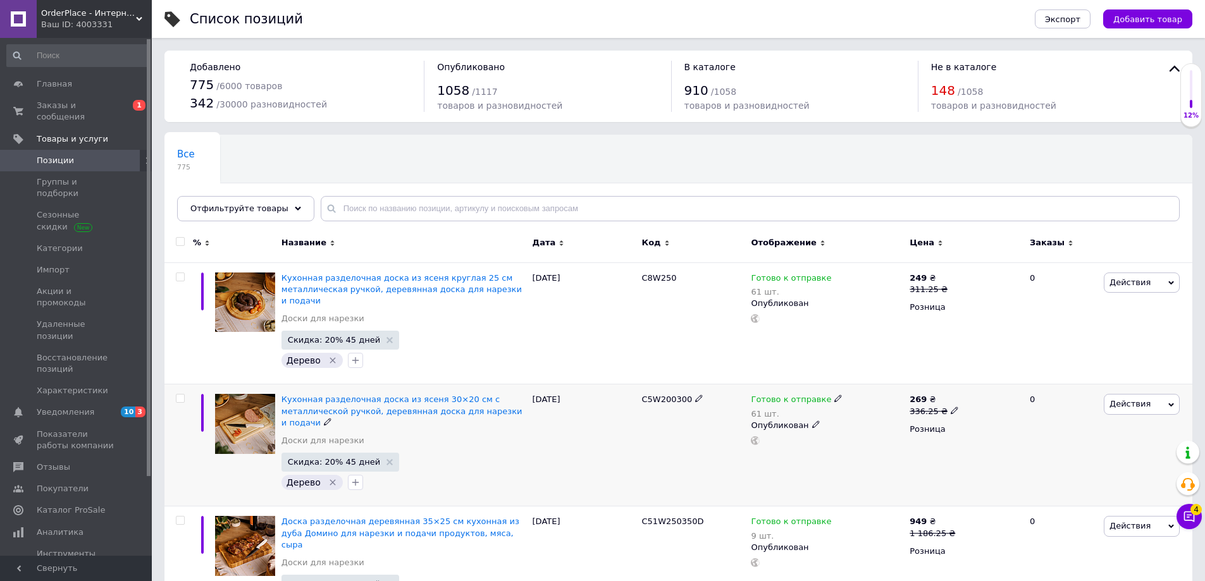
click at [1140, 399] on span "Действия" at bounding box center [1129, 403] width 41 height 9
click at [1107, 455] on li "Копировать" at bounding box center [1089, 464] width 180 height 18
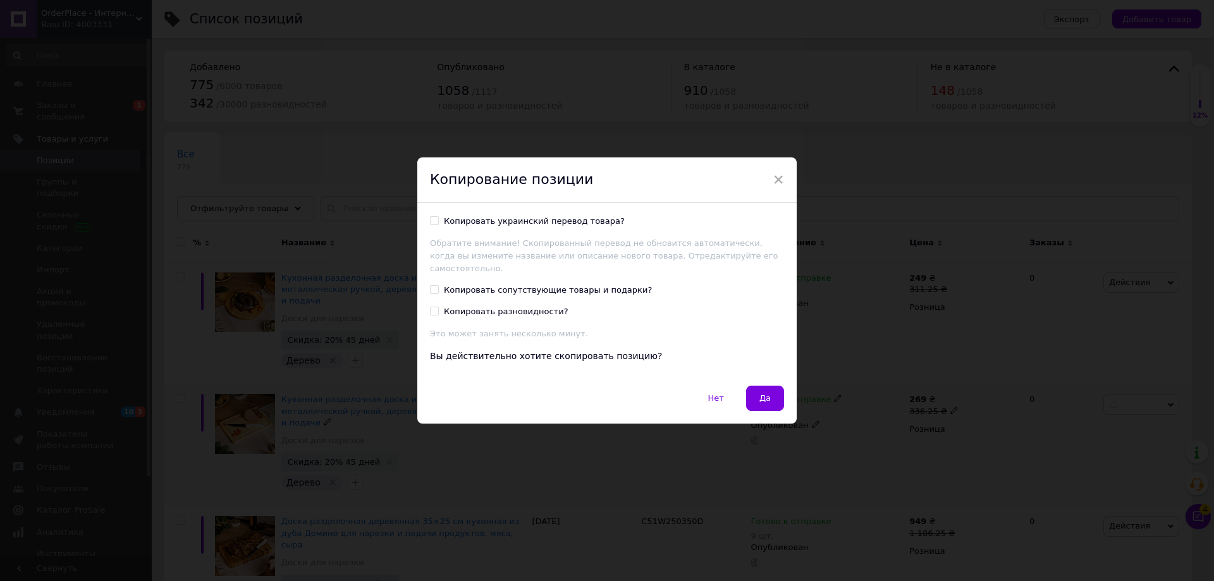
click at [491, 227] on div "Копировать украинский перевод товара?" at bounding box center [534, 221] width 181 height 11
click at [438, 225] on input "Копировать украинский перевод товара?" at bounding box center [434, 220] width 8 height 8
checkbox input "true"
click at [768, 393] on span "Да" at bounding box center [765, 397] width 11 height 9
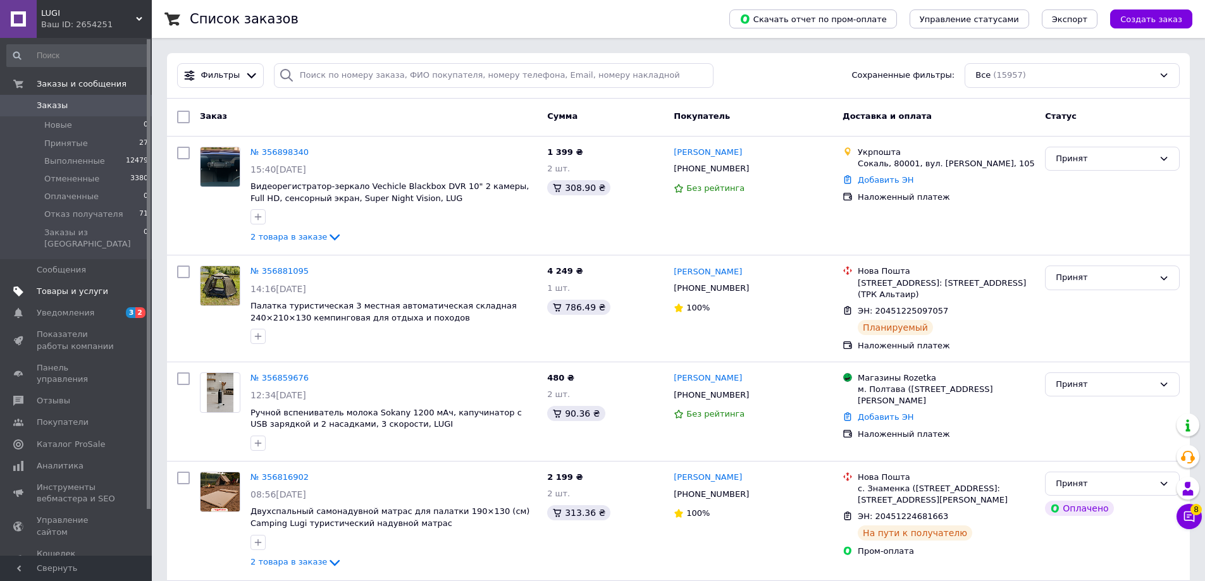
click at [93, 286] on span "Товары и услуги" at bounding box center [72, 291] width 71 height 11
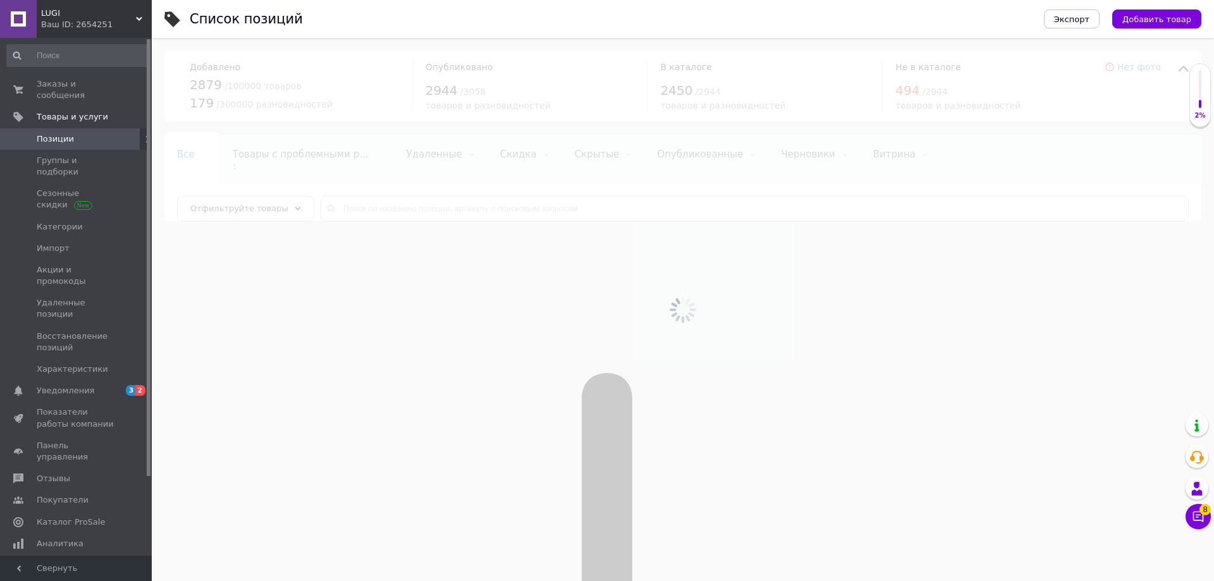
click at [387, 207] on div at bounding box center [683, 309] width 1063 height 543
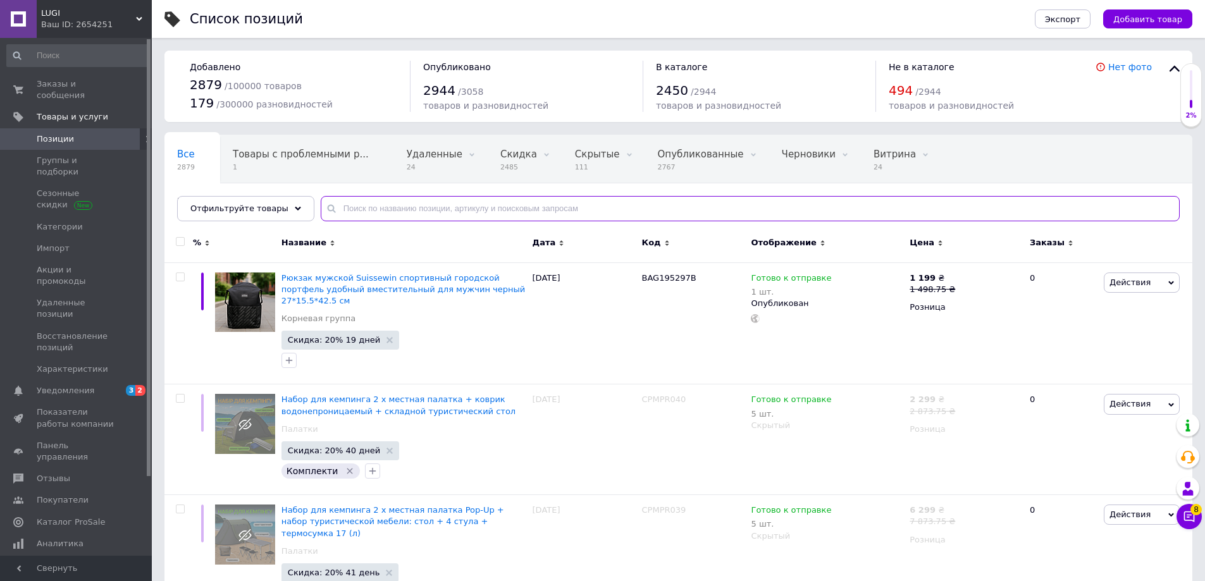
click at [398, 208] on input "text" at bounding box center [750, 208] width 859 height 25
paste input "T31W200"
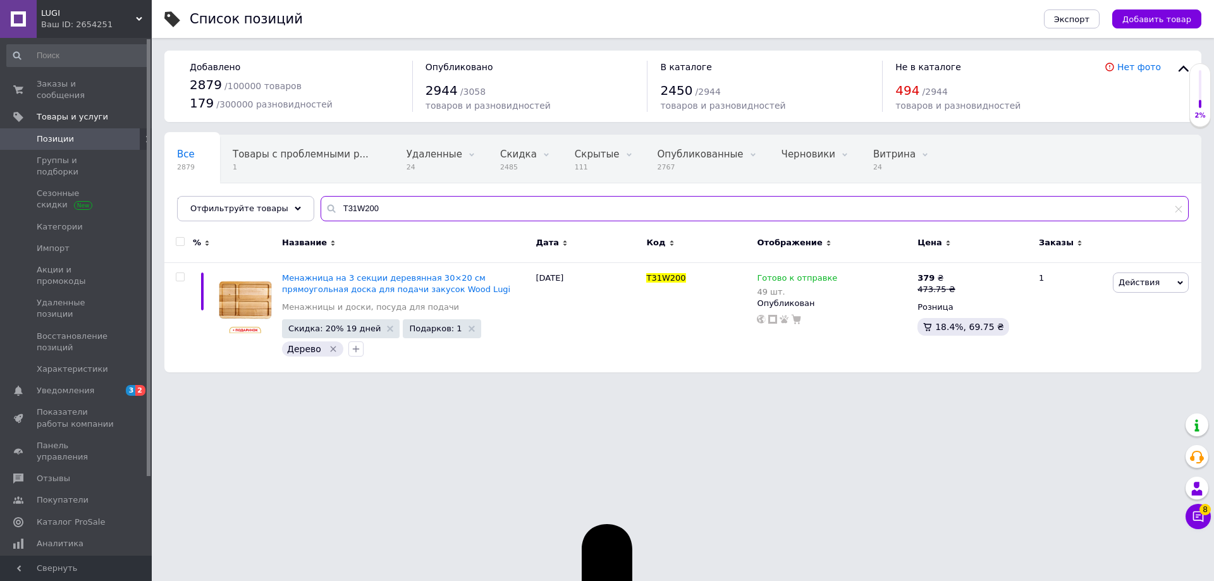
click at [343, 208] on input "T31W200" at bounding box center [755, 208] width 868 height 25
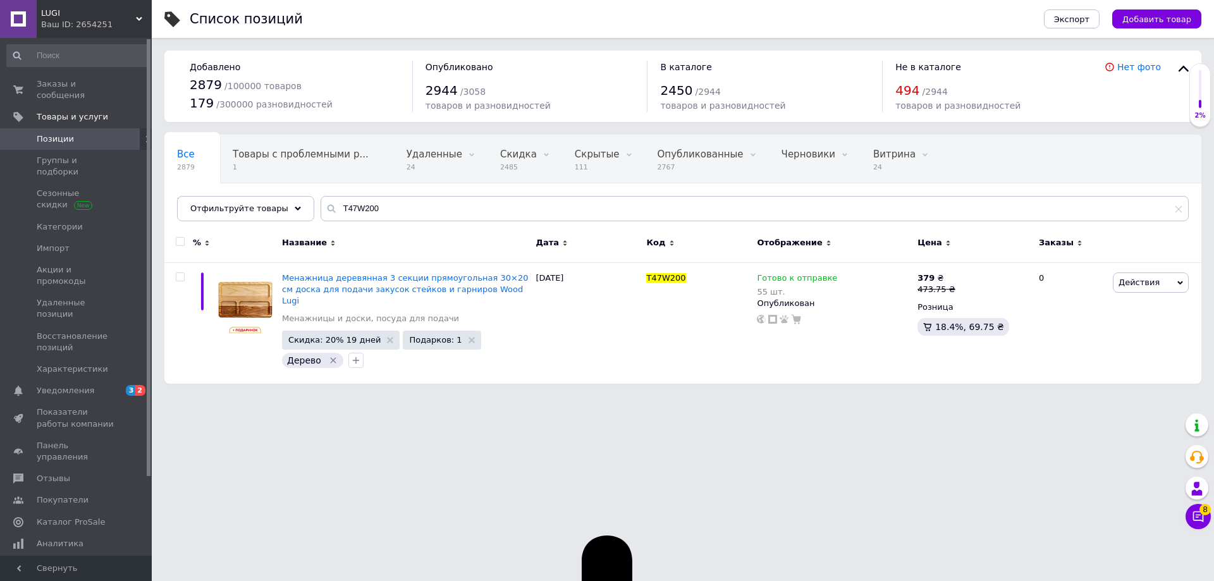
type input "T31W200"
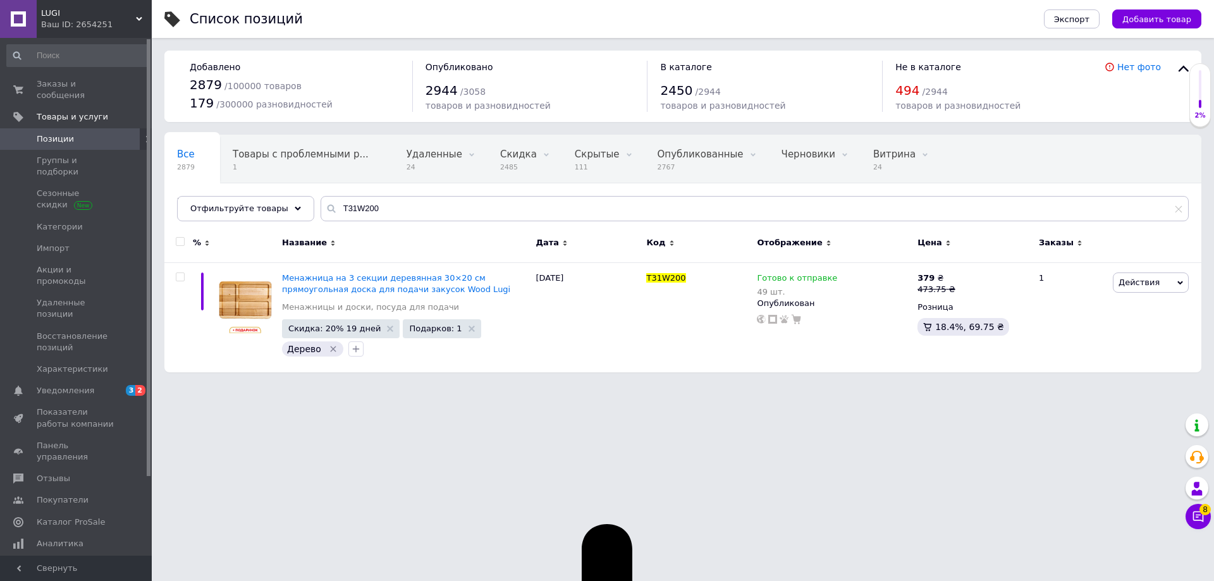
click at [374, 288] on span "Менажница на 3 секции деревянная 30×20 см прямоугольная доска для подачи закусо…" at bounding box center [396, 283] width 228 height 21
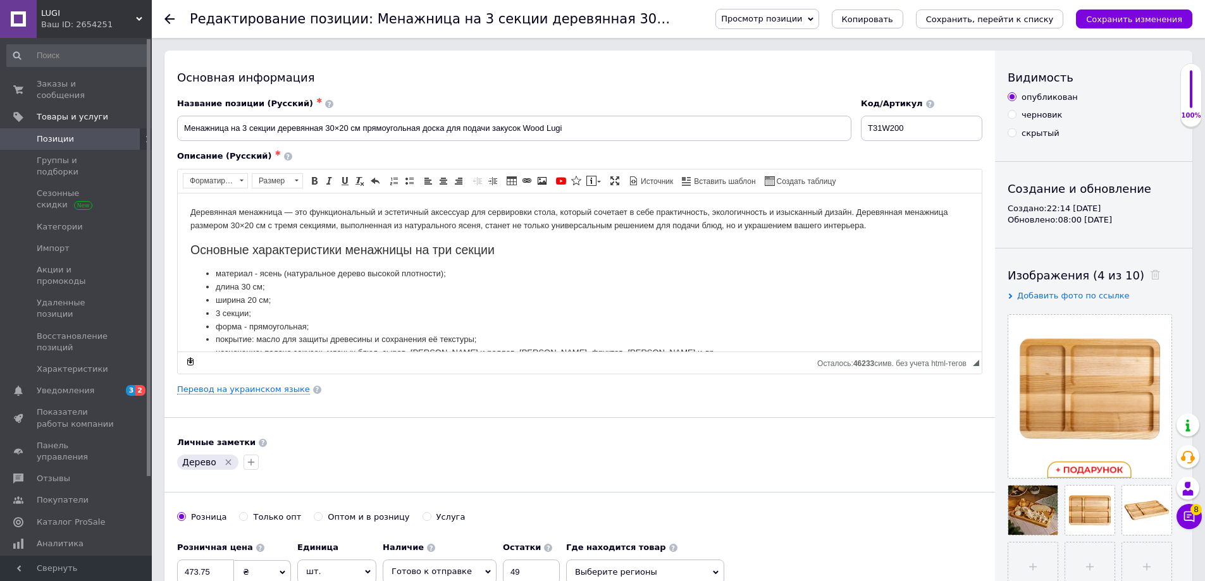
click at [662, 307] on li "3 секции;" at bounding box center [580, 313] width 728 height 13
click at [812, 24] on span "Просмотр позиции" at bounding box center [766, 19] width 103 height 20
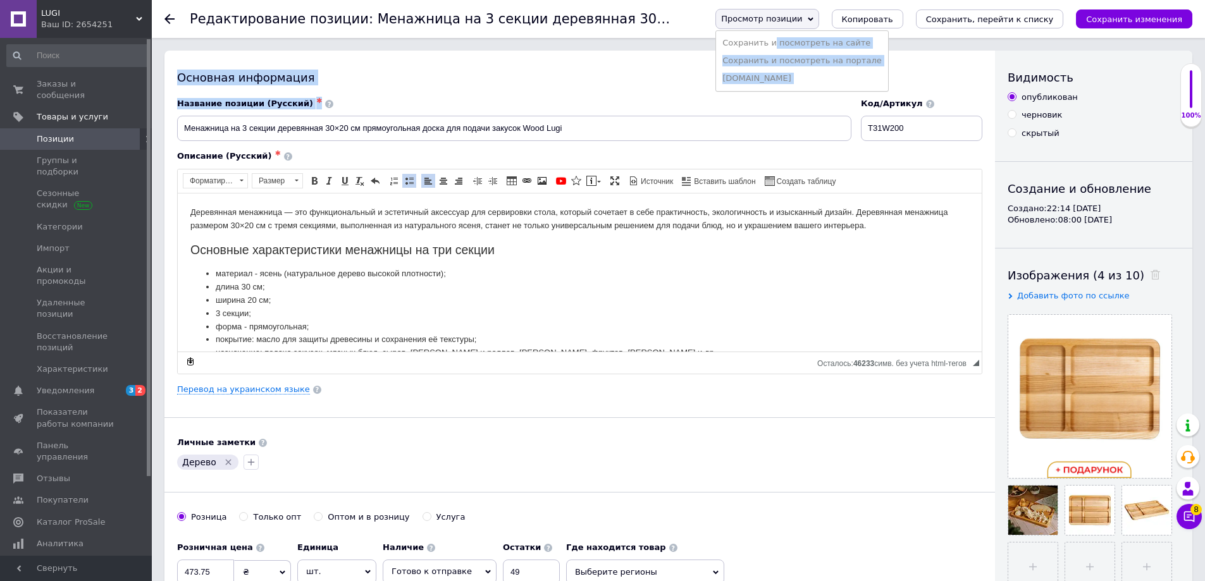
drag, startPoint x: 816, startPoint y: 46, endPoint x: 847, endPoint y: 117, distance: 77.3
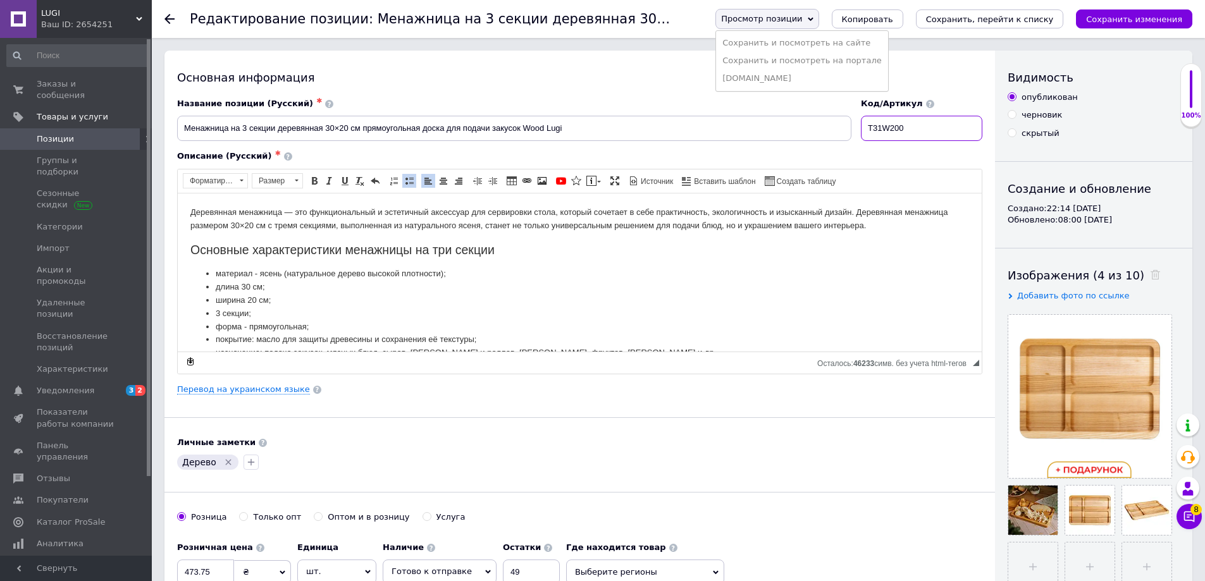
click at [932, 124] on input "T31W200" at bounding box center [921, 128] width 121 height 25
drag, startPoint x: 927, startPoint y: 128, endPoint x: 801, endPoint y: 124, distance: 125.9
click at [801, 124] on div "Название позиции (Русский) ✱ Менажница на 3 секции деревянная 30×20 см прямоуго…" at bounding box center [580, 120] width 815 height 52
click at [802, 15] on span "Просмотр позиции" at bounding box center [761, 18] width 81 height 9
click at [806, 39] on li "Сохранить и посмотреть на сайте" at bounding box center [802, 43] width 172 height 18
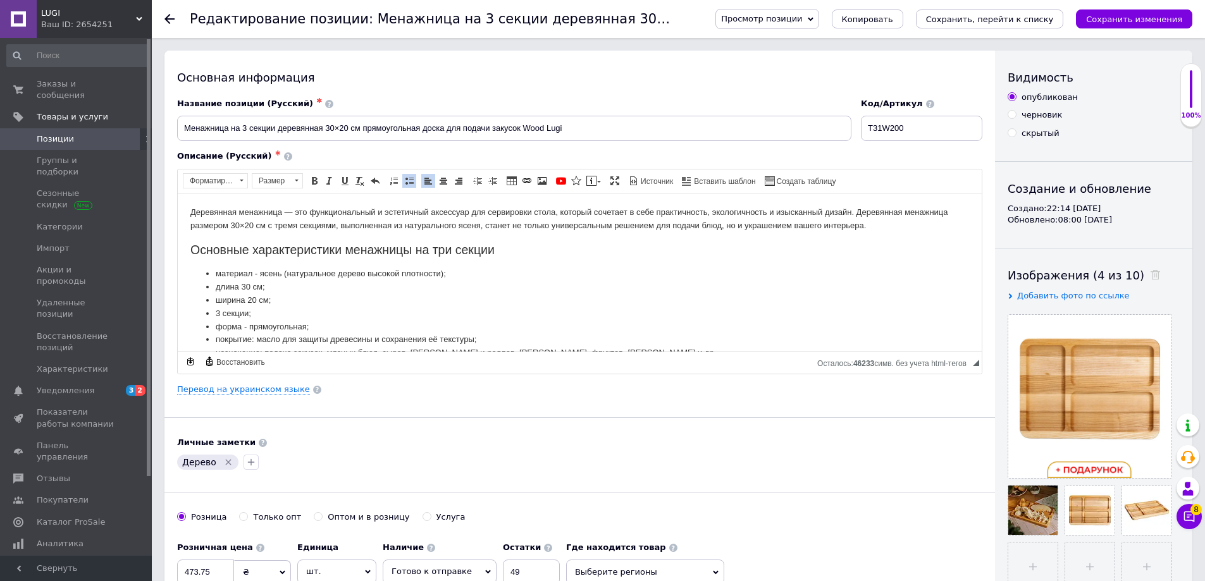
click at [666, 84] on div "Основная информация" at bounding box center [579, 78] width 805 height 16
click at [272, 393] on link "Перевод на украинском языке" at bounding box center [243, 390] width 133 height 10
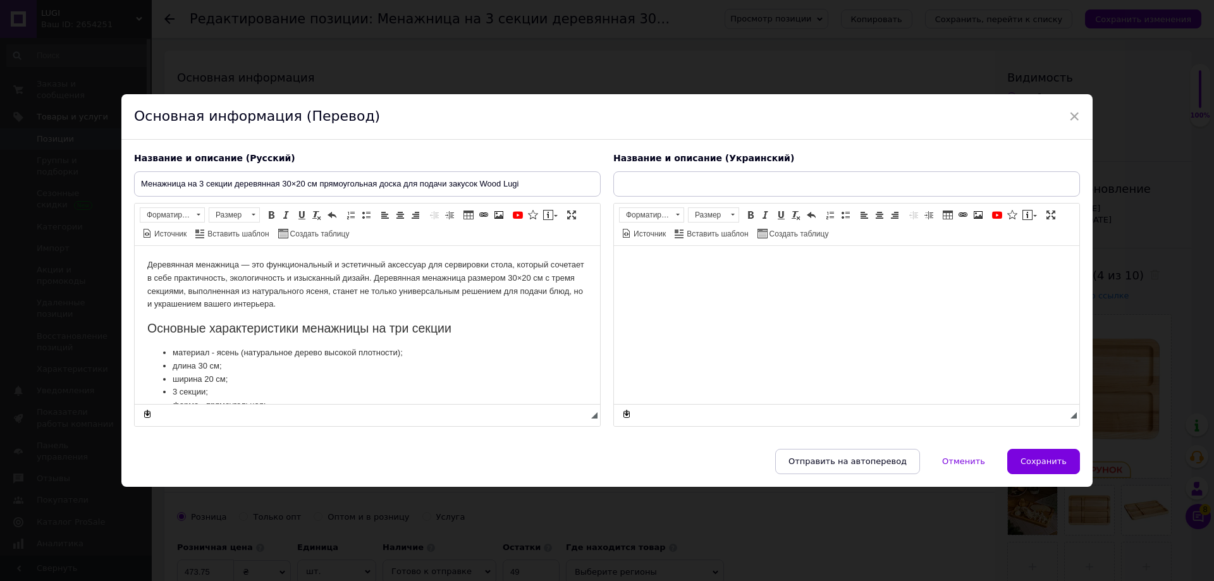
type input "Менажниця на 3 секції дерев'яна 30×20 см прямокутна дошка для подачі закусок Wo…"
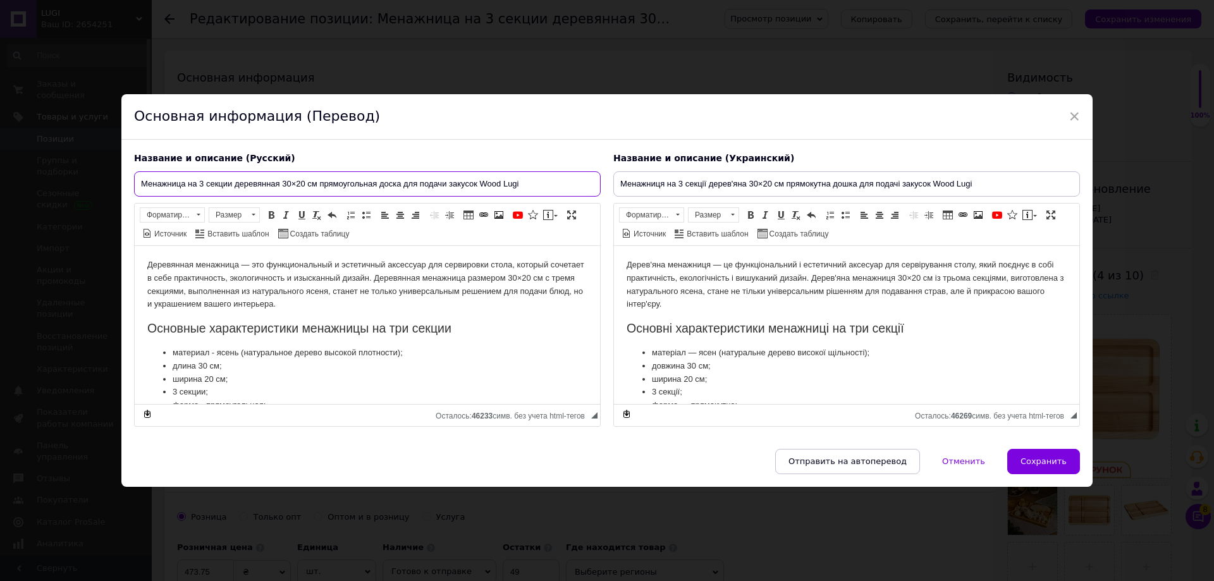
click at [405, 181] on input "Менажница на 3 секции деревянная 30×20 см прямоугольная доска для подачи закусо…" at bounding box center [367, 183] width 467 height 25
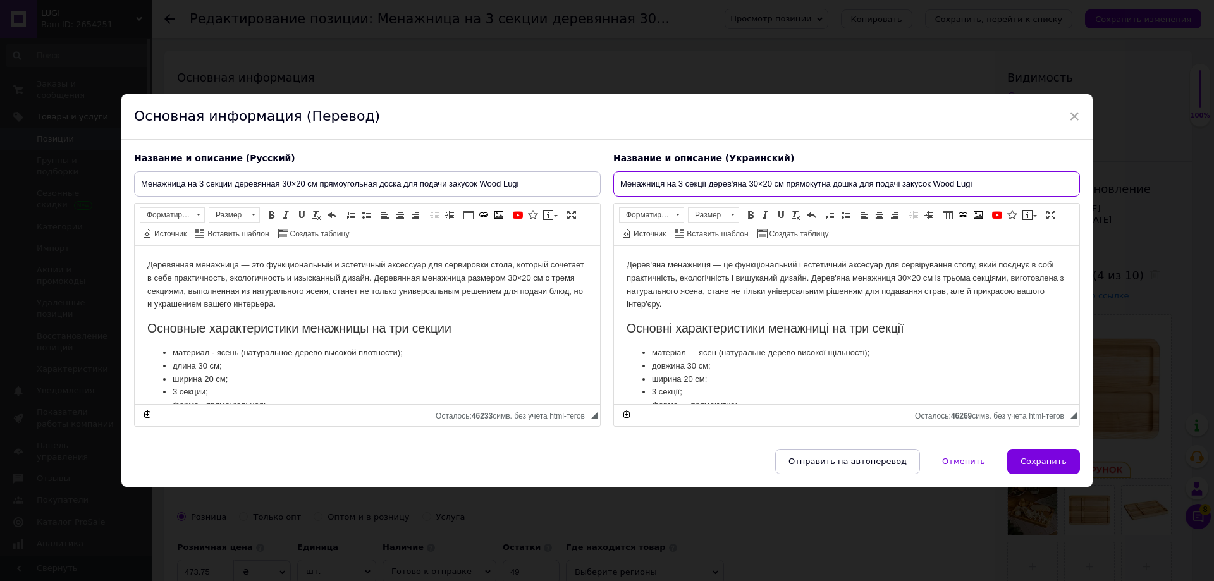
click at [765, 188] on input "Менажниця на 3 секції дерев'яна 30×20 см прямокутна дошка для подачі закусок Wo…" at bounding box center [846, 183] width 467 height 25
click at [540, 329] on h2 "Основные характеристики менажницы на три секции" at bounding box center [367, 328] width 440 height 15
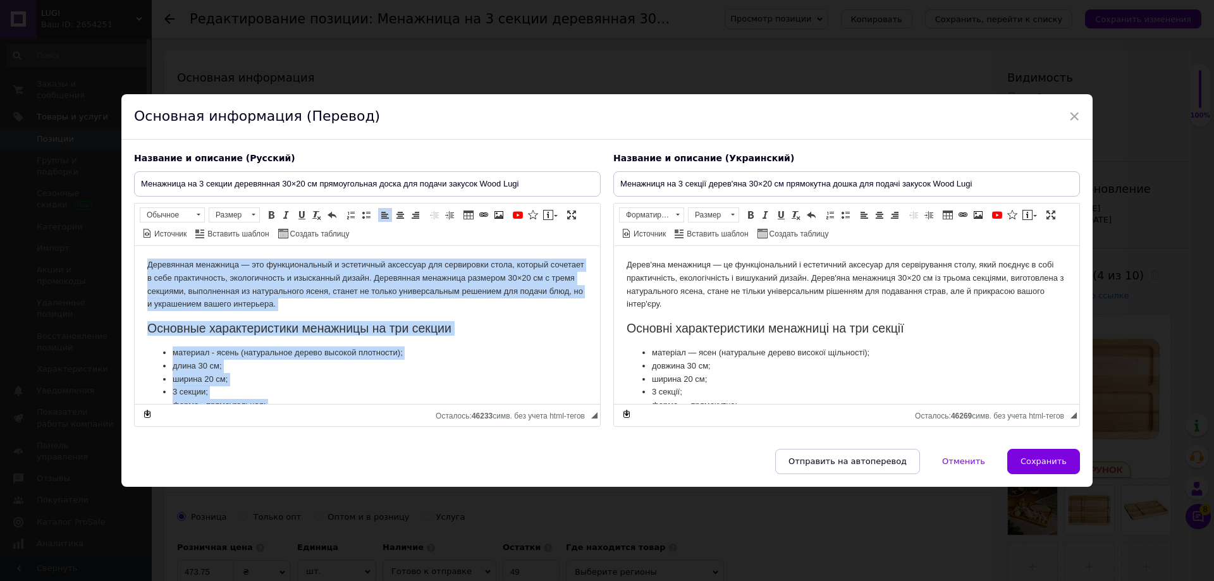
copy body "Деревянная менажница — это функциональный и эстетичный аксессуар для сервировки…"
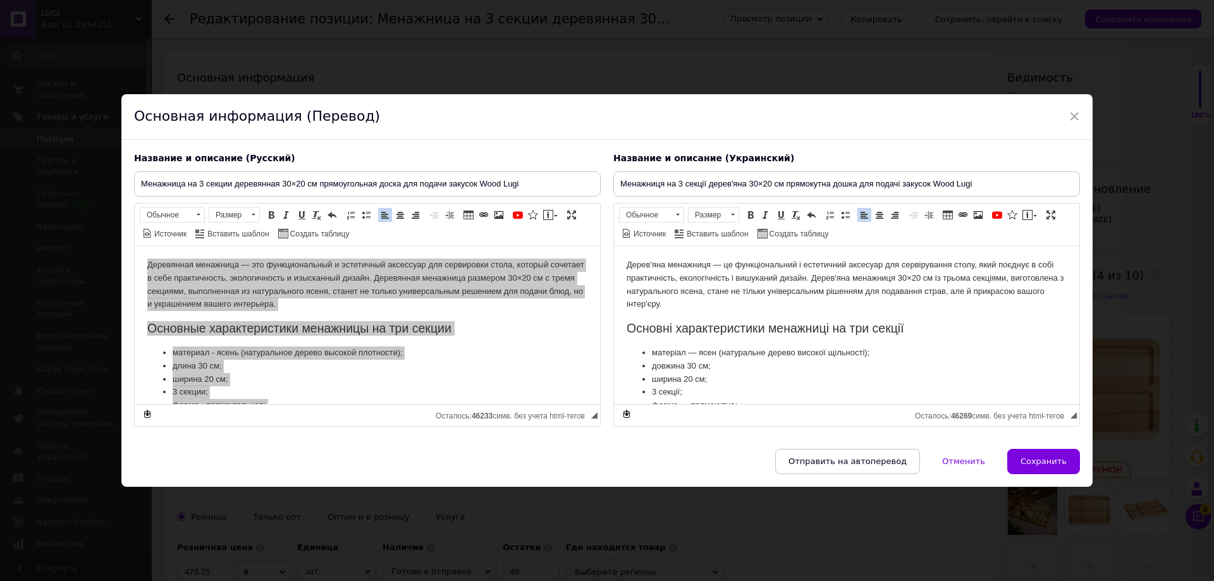
click at [807, 347] on li "матеріал — ясен (натуральне дерево високої щільності);" at bounding box center [847, 352] width 390 height 13
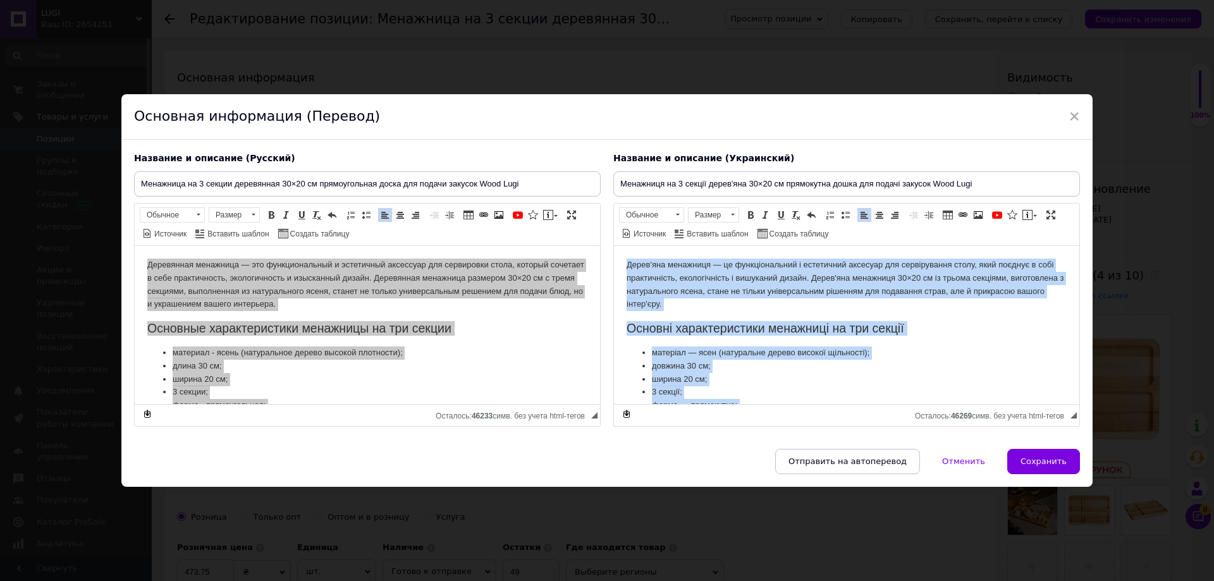
copy body "Дерев'яна менажниця — це функціональний і естетичний аксесуар для сервірування …"
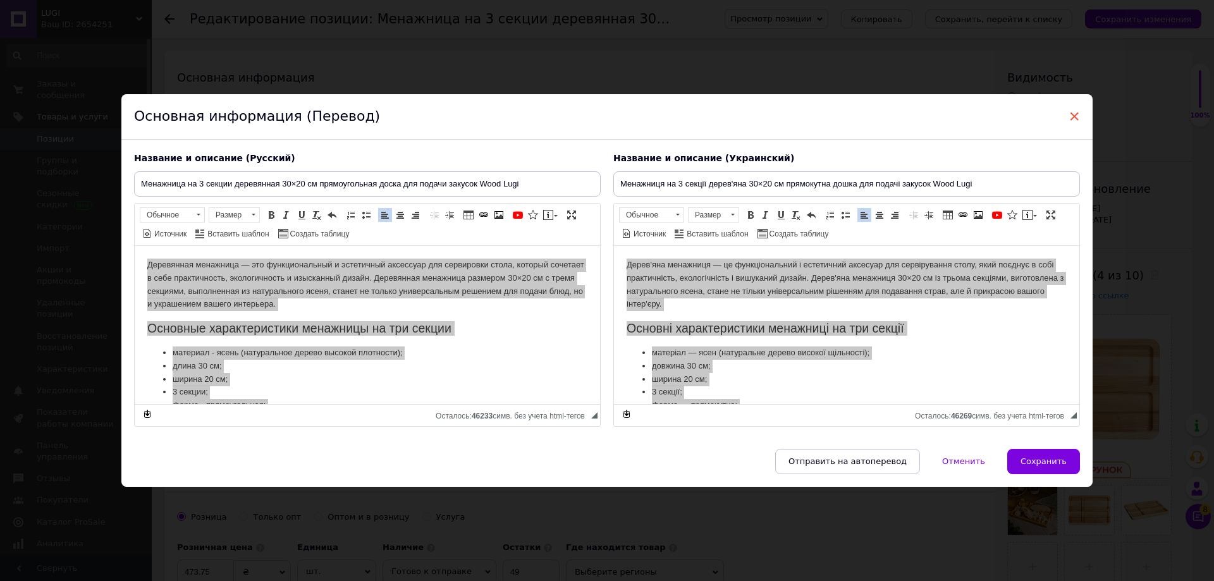
click at [1075, 117] on span "×" at bounding box center [1074, 117] width 11 height 22
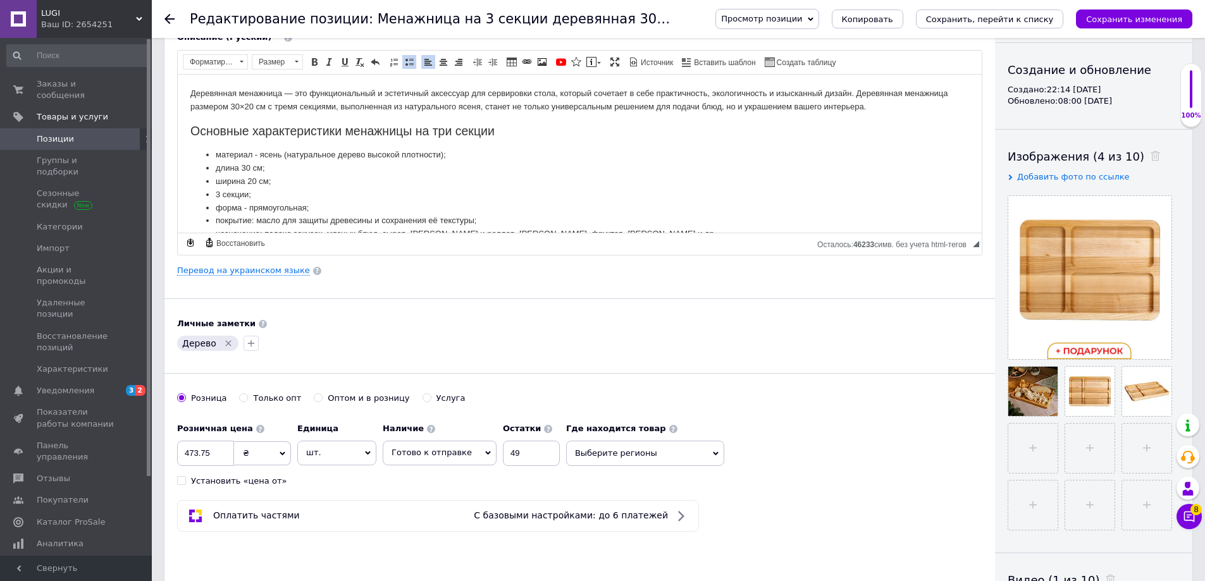
scroll to position [147, 0]
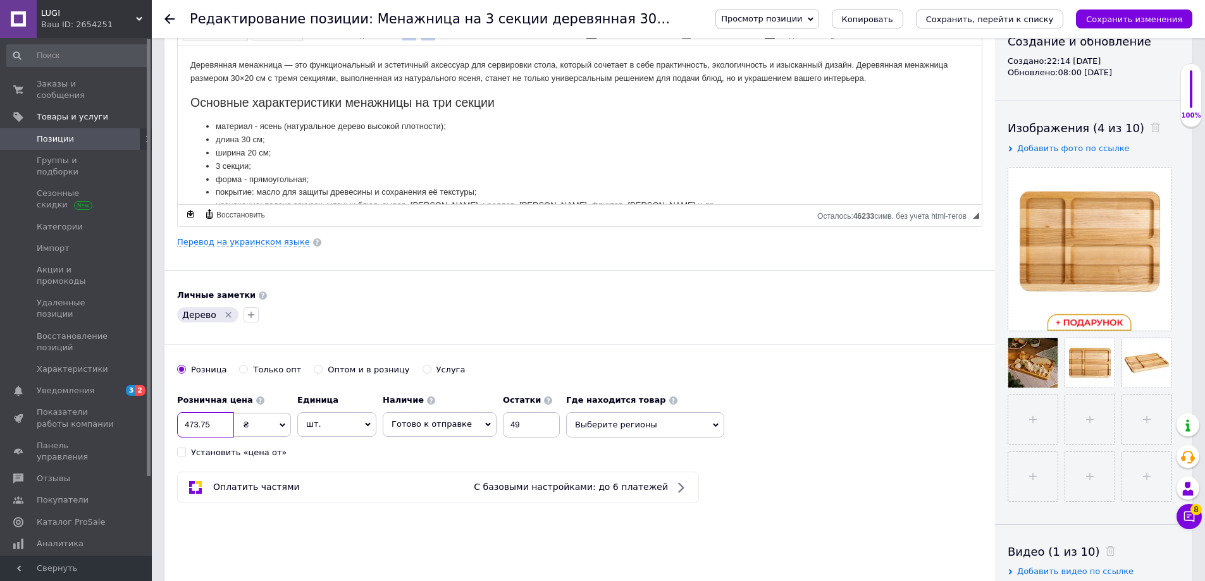
drag, startPoint x: 214, startPoint y: 429, endPoint x: 161, endPoint y: 421, distance: 53.9
click at [1014, 376] on use at bounding box center [1015, 377] width 9 height 6
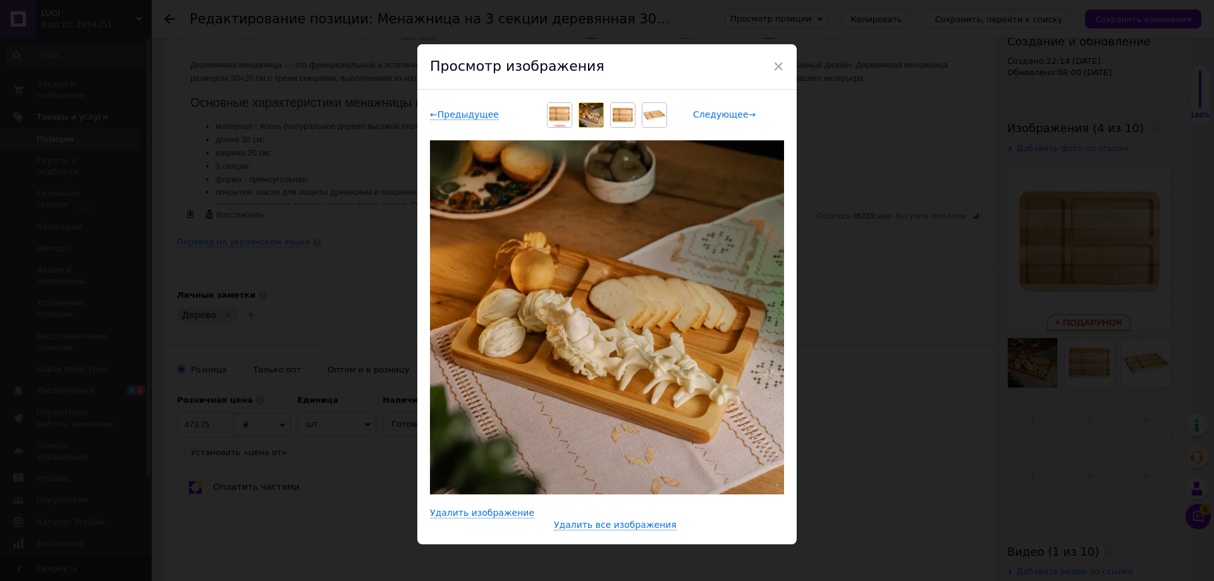
click at [712, 117] on span "Следующее →" at bounding box center [724, 114] width 63 height 11
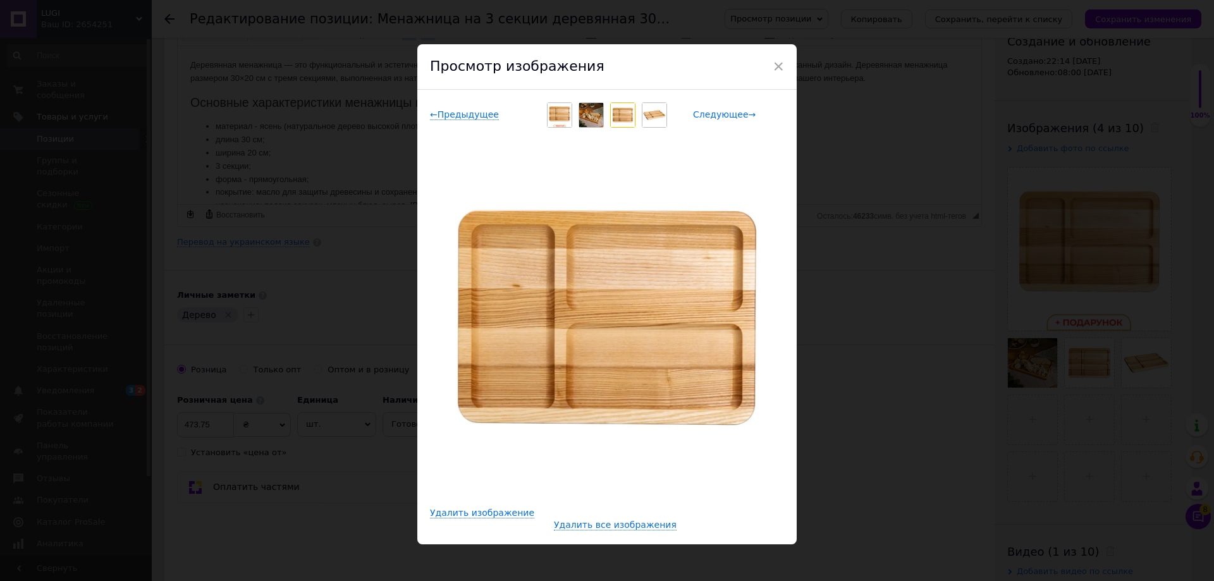
click at [701, 115] on span "Следующее →" at bounding box center [724, 114] width 63 height 11
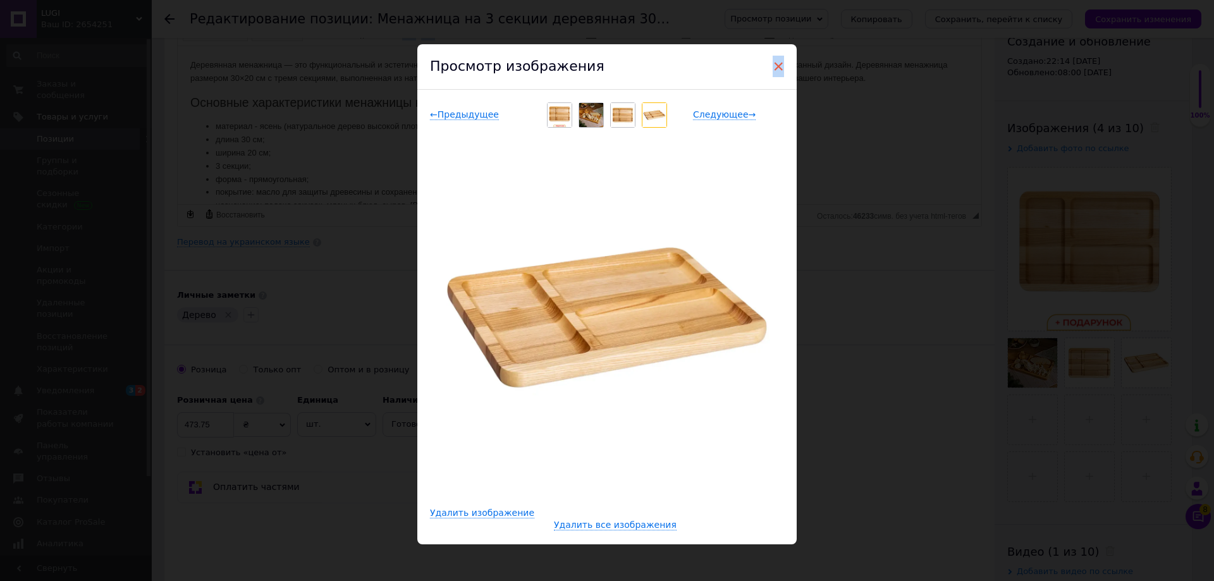
click at [777, 64] on span "×" at bounding box center [778, 67] width 11 height 22
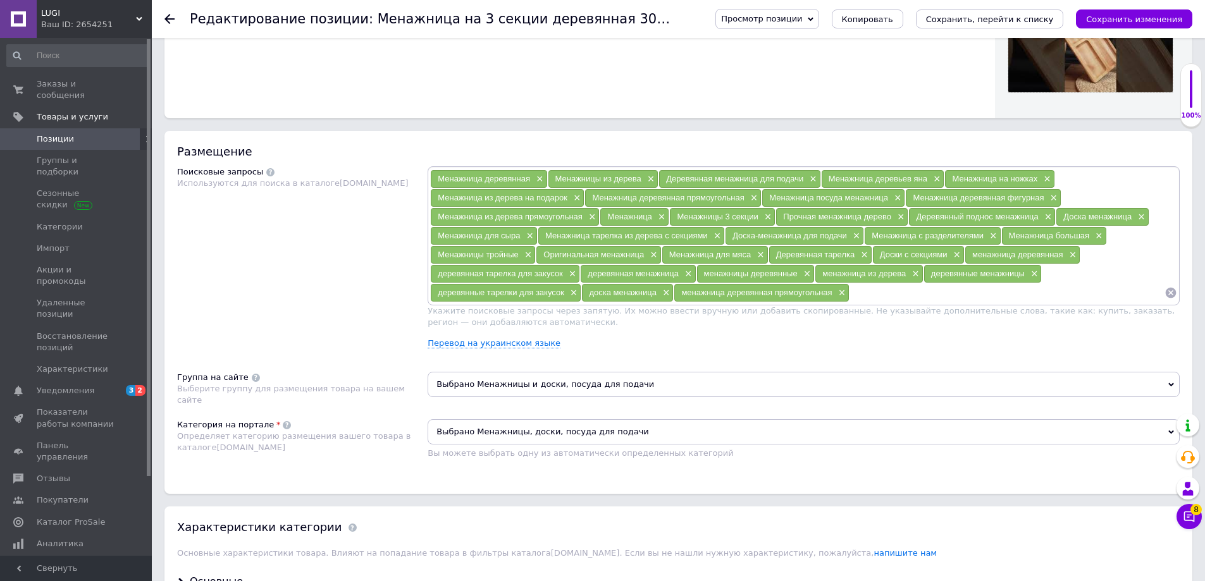
scroll to position [1033, 0]
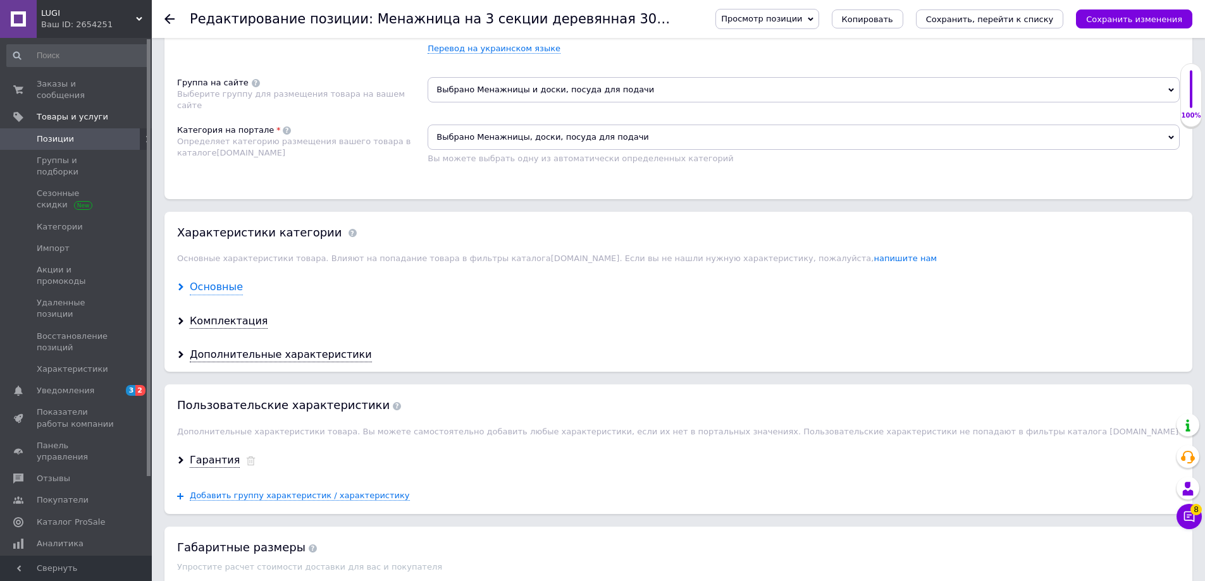
click at [228, 290] on div "Основные" at bounding box center [216, 287] width 53 height 15
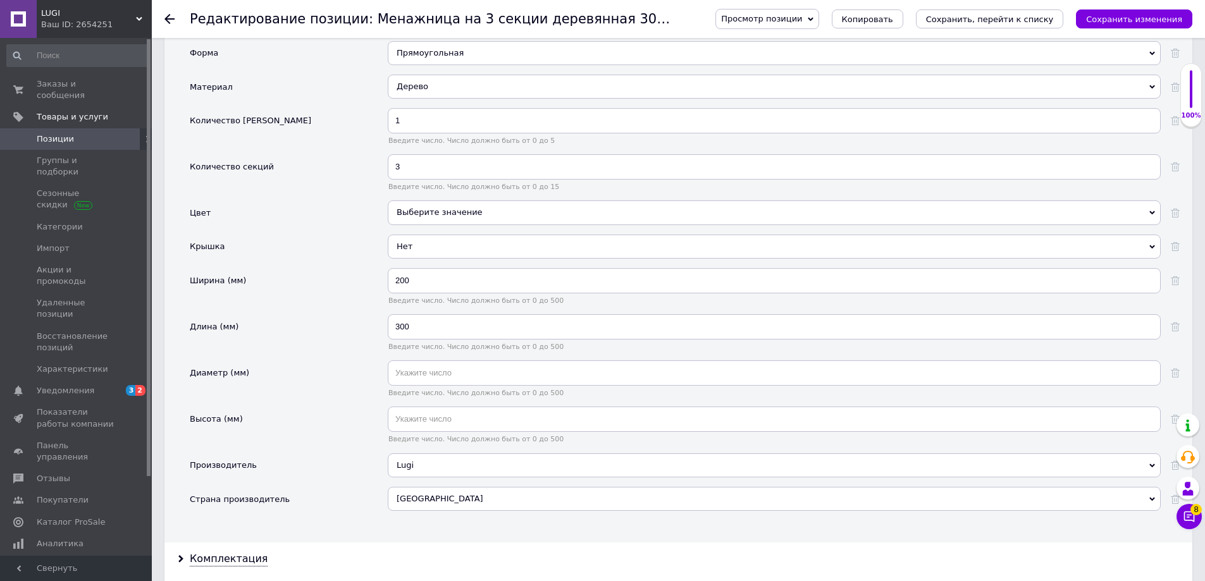
scroll to position [1328, 0]
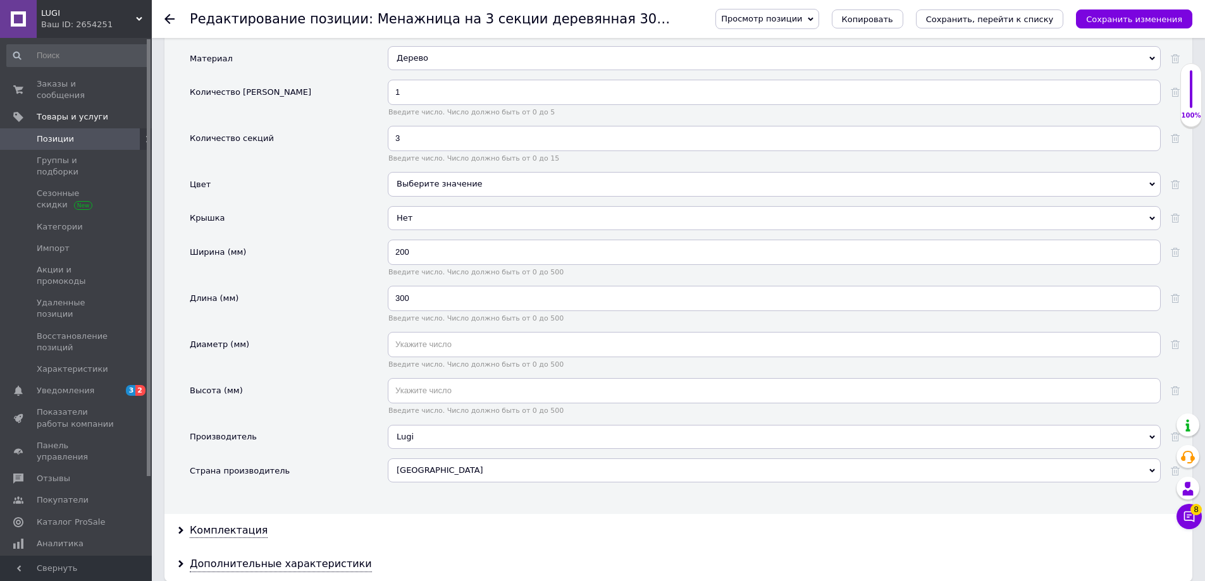
click at [431, 183] on div "Выберите значение" at bounding box center [774, 184] width 773 height 24
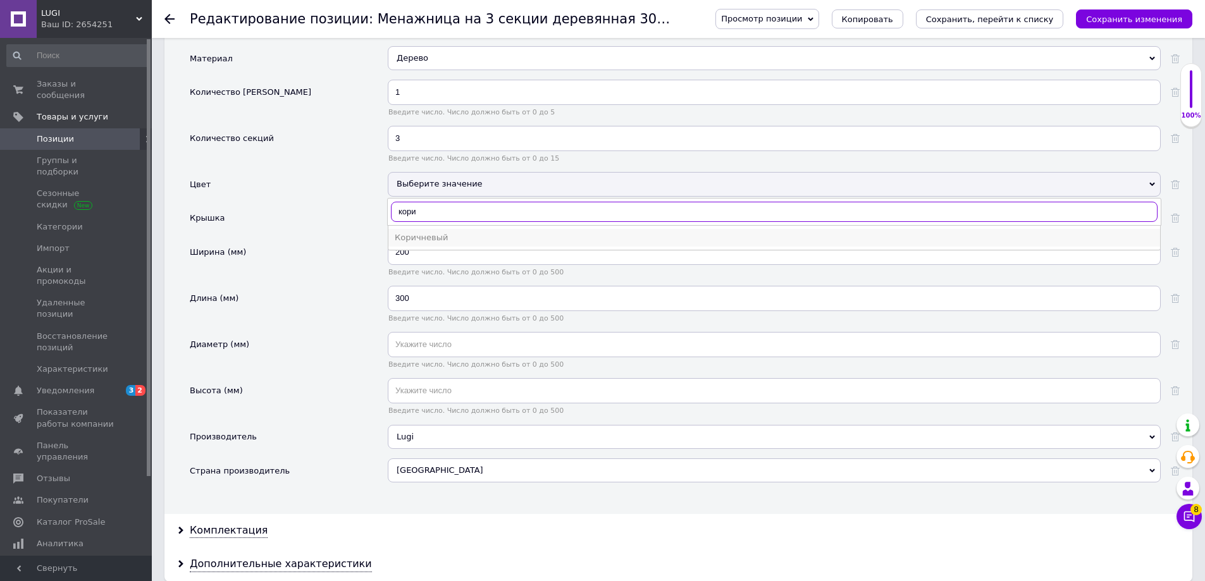
type input "кори"
click at [422, 238] on div "Коричневый" at bounding box center [774, 237] width 759 height 11
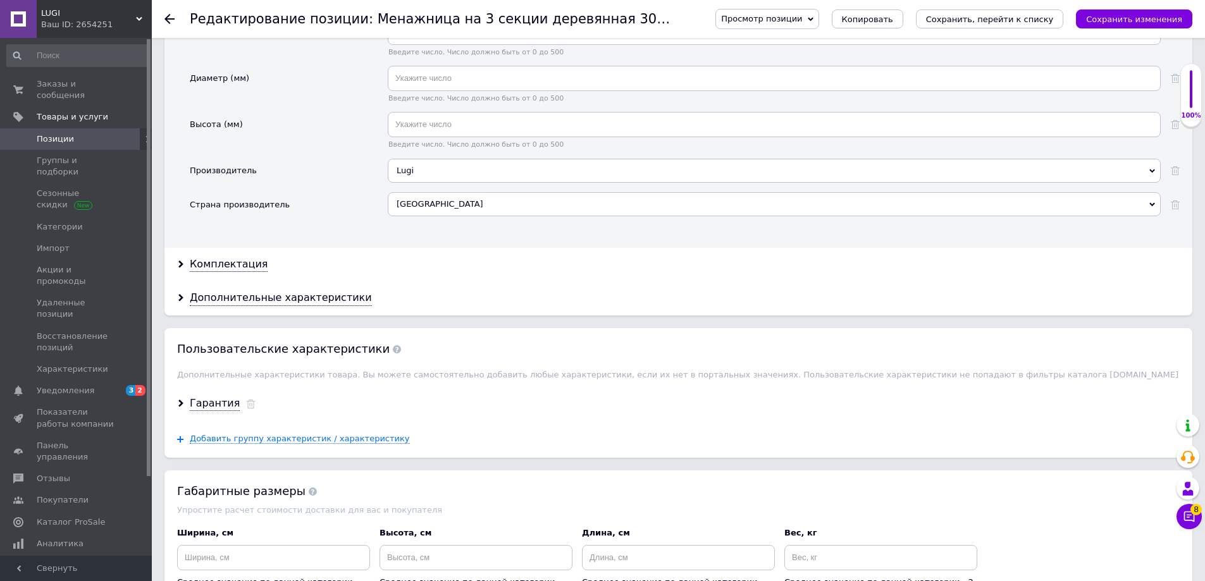
scroll to position [1623, 0]
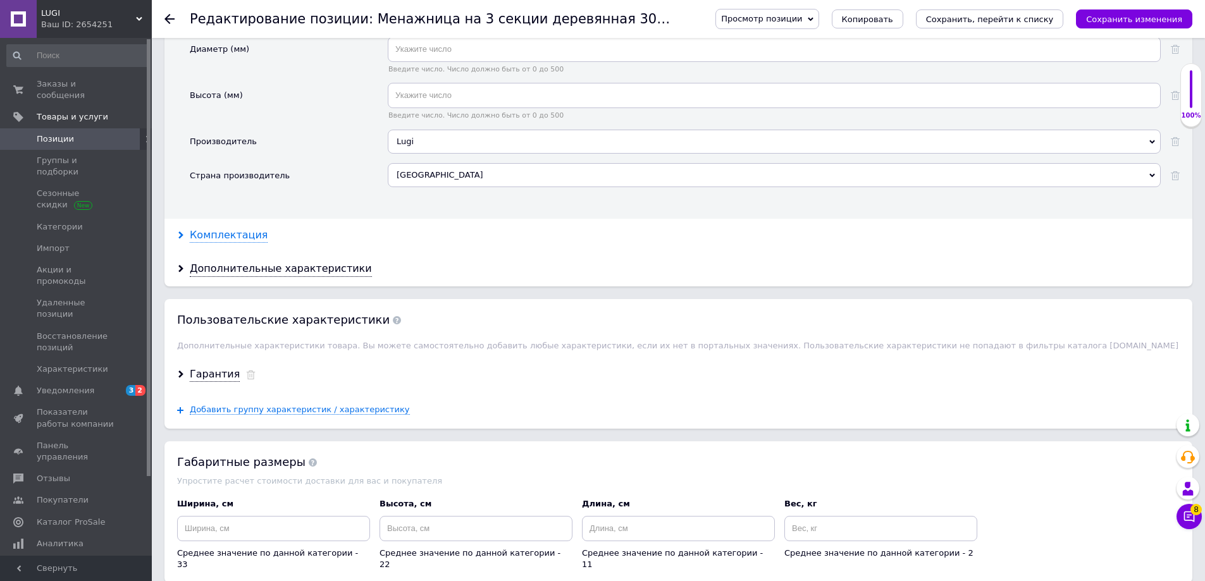
click at [248, 235] on div "Комплектация" at bounding box center [229, 235] width 78 height 15
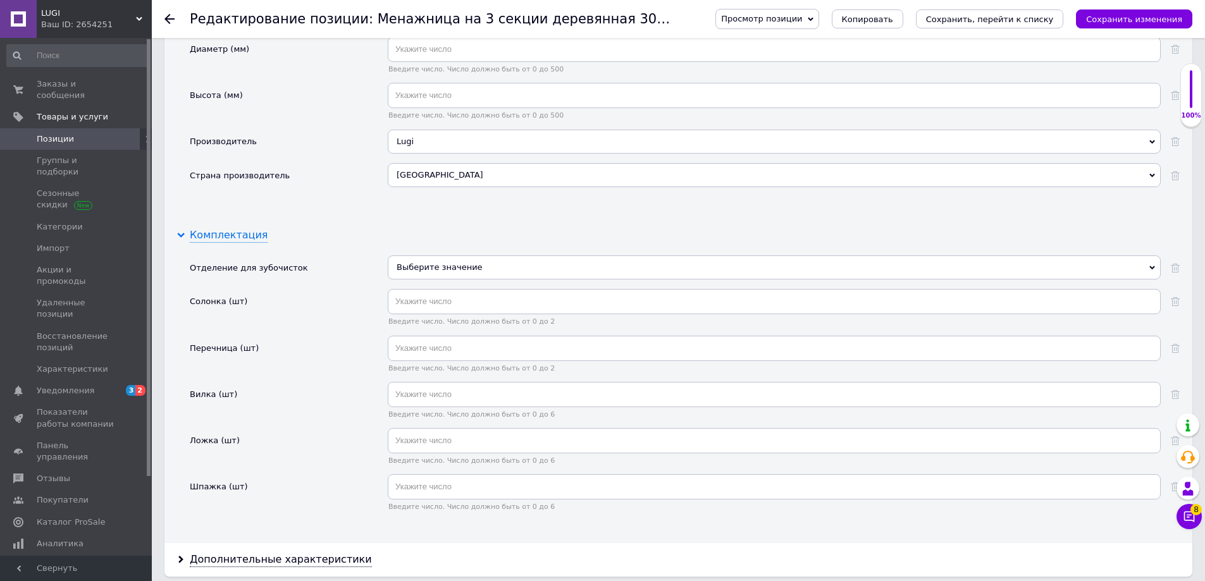
scroll to position [1771, 0]
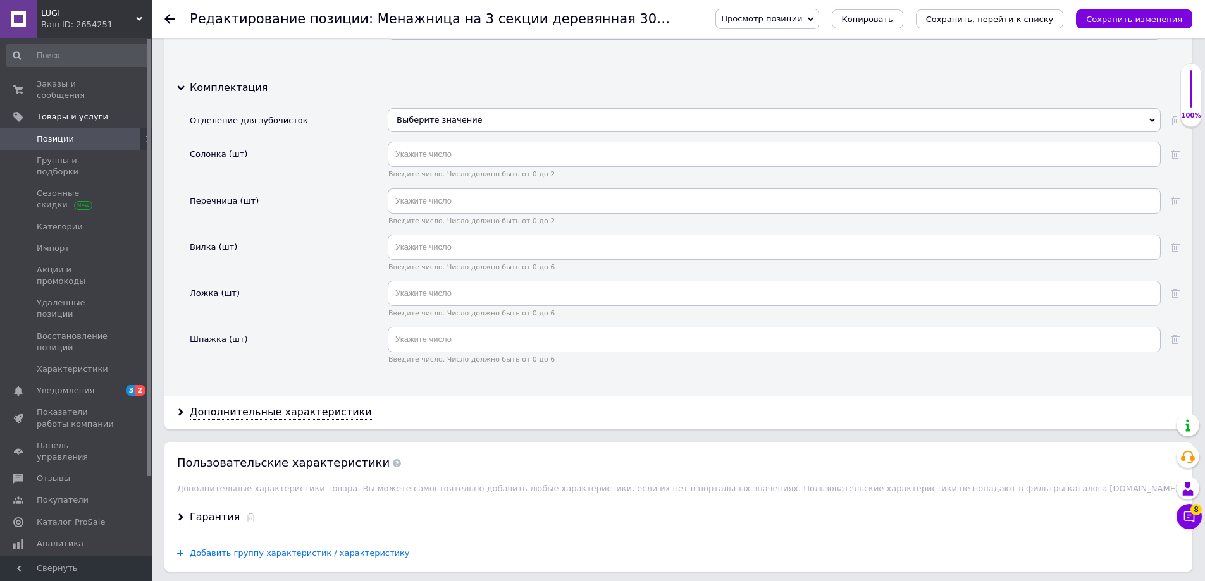
click at [453, 119] on div "Выберите значение" at bounding box center [774, 120] width 773 height 24
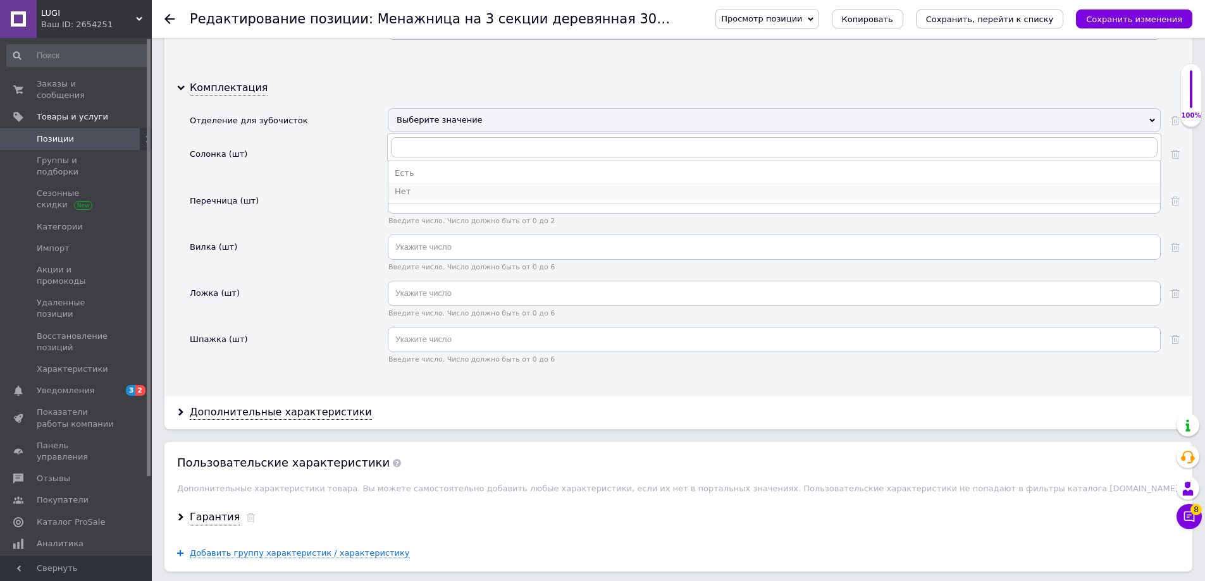
click at [418, 185] on li "Нет" at bounding box center [774, 192] width 772 height 18
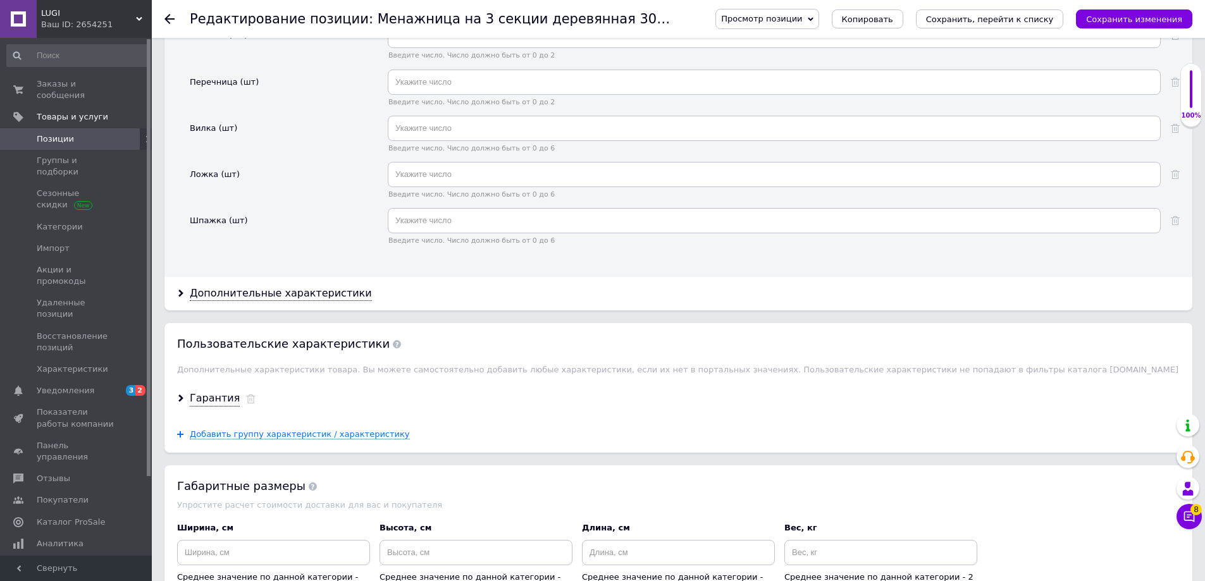
scroll to position [1918, 0]
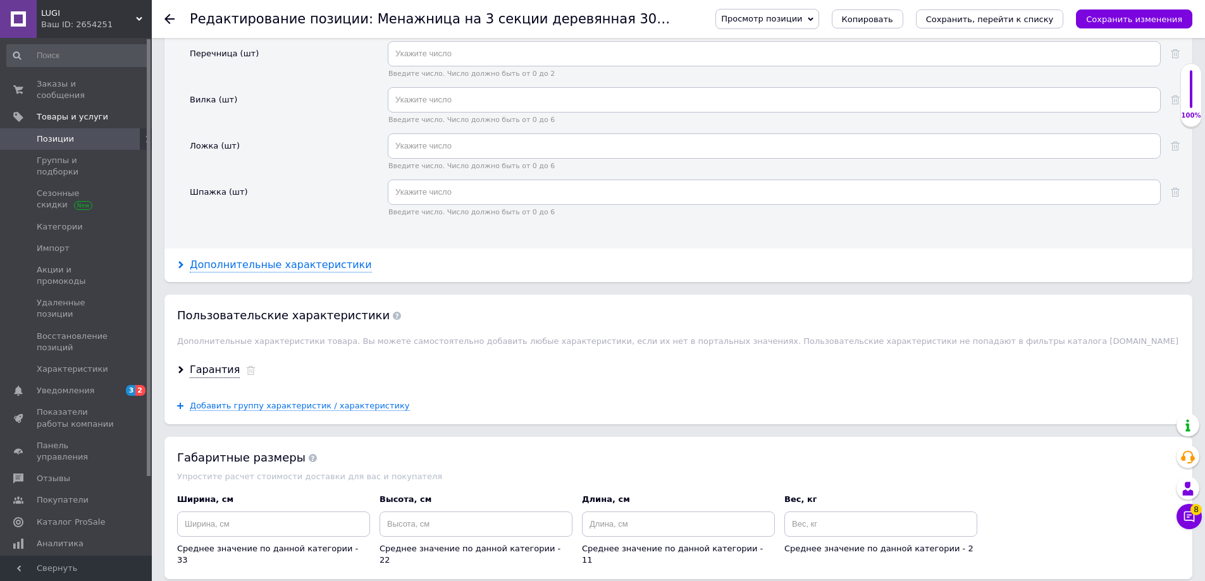
click at [259, 261] on div "Дополнительные характеристики" at bounding box center [281, 265] width 182 height 15
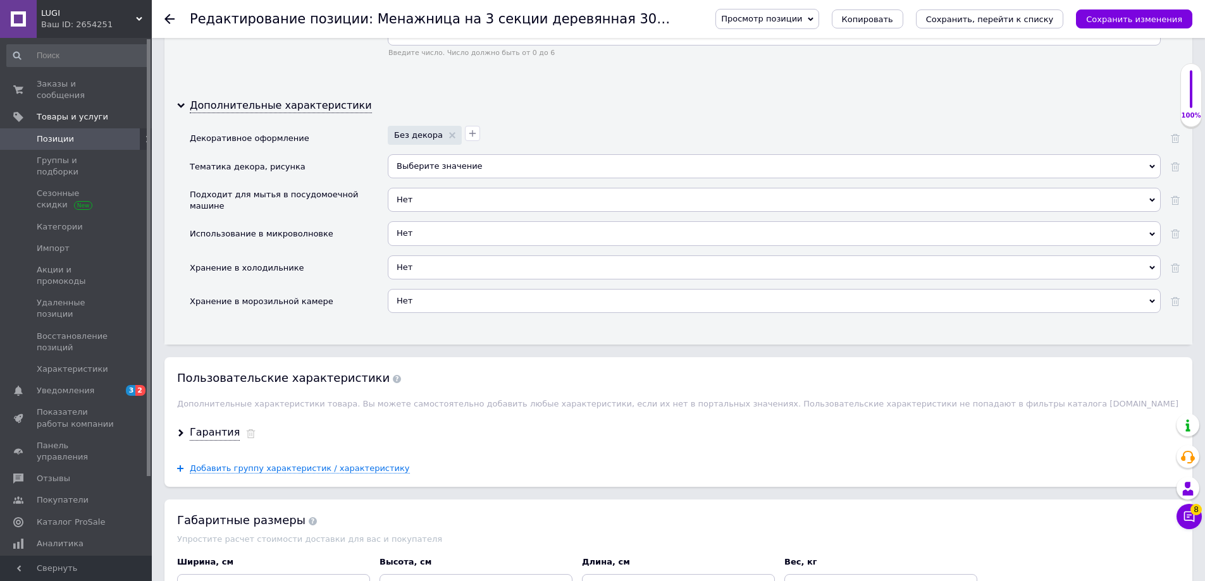
scroll to position [2214, 0]
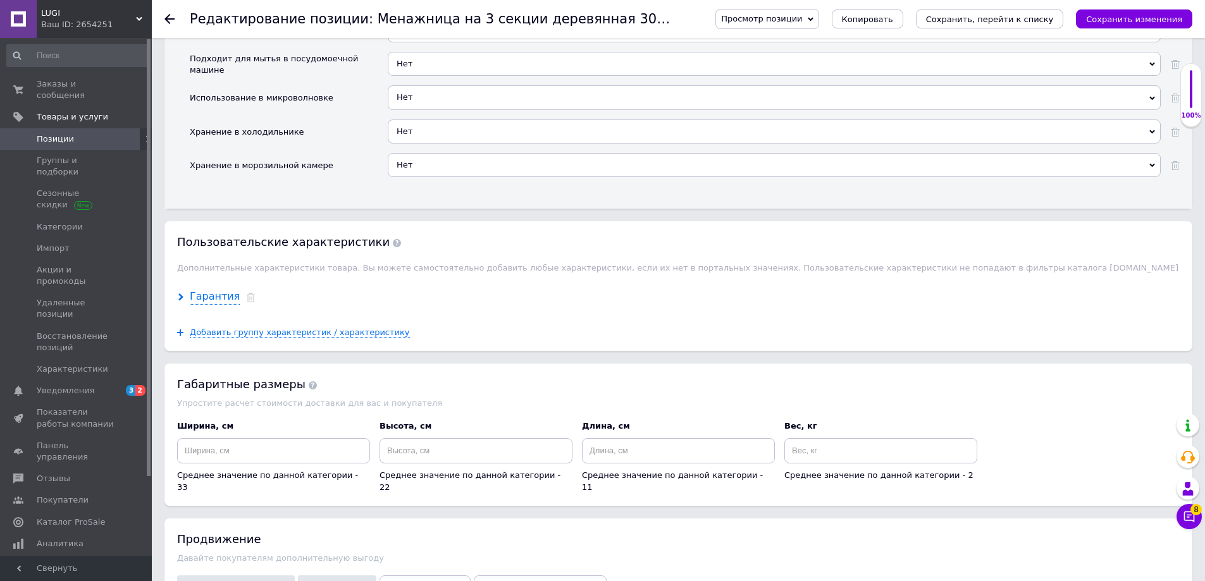
click at [214, 294] on div "Гарантия" at bounding box center [215, 297] width 50 height 15
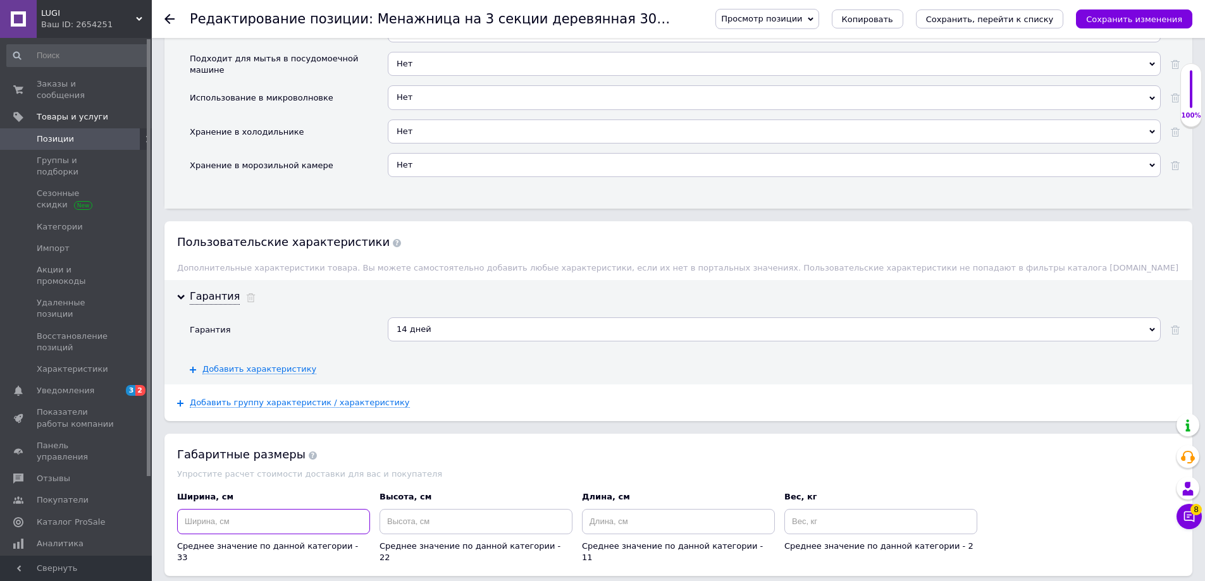
click at [285, 520] on input at bounding box center [273, 521] width 193 height 25
type input "20"
type input "4"
type input "30"
click at [1133, 20] on icon "Сохранить изменения" at bounding box center [1134, 19] width 96 height 9
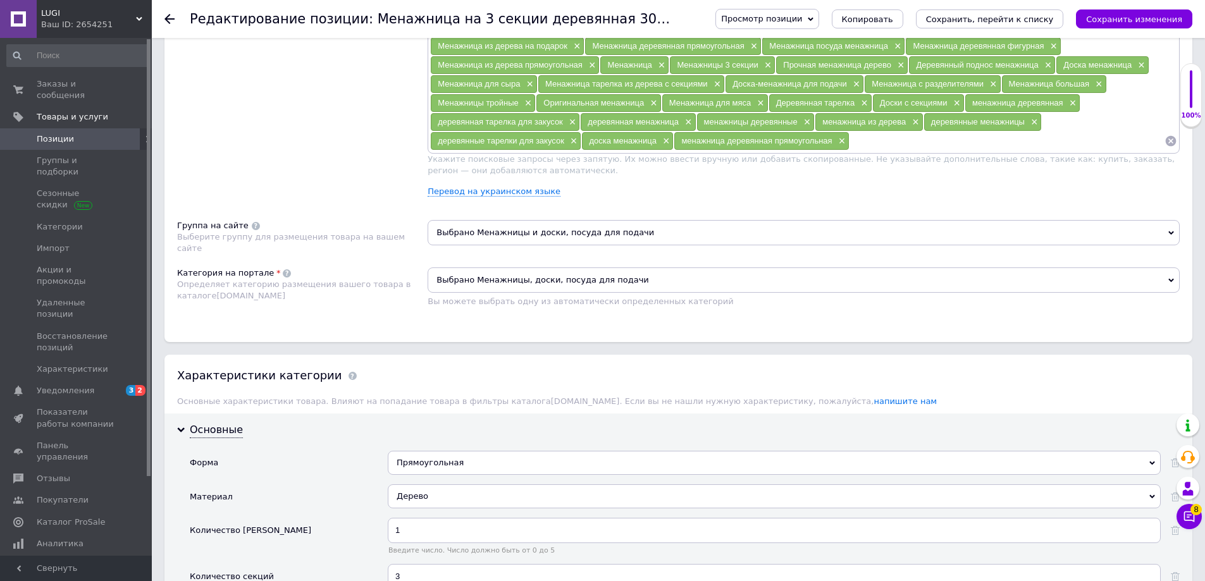
scroll to position [885, 0]
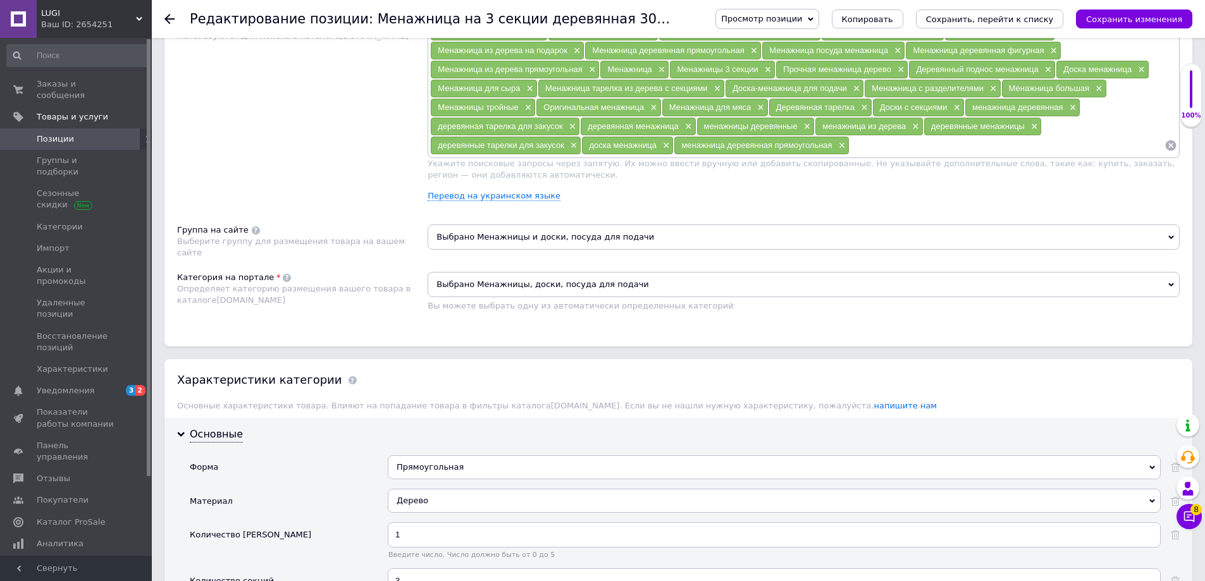
click at [1142, 24] on button "Сохранить изменения" at bounding box center [1134, 18] width 116 height 19
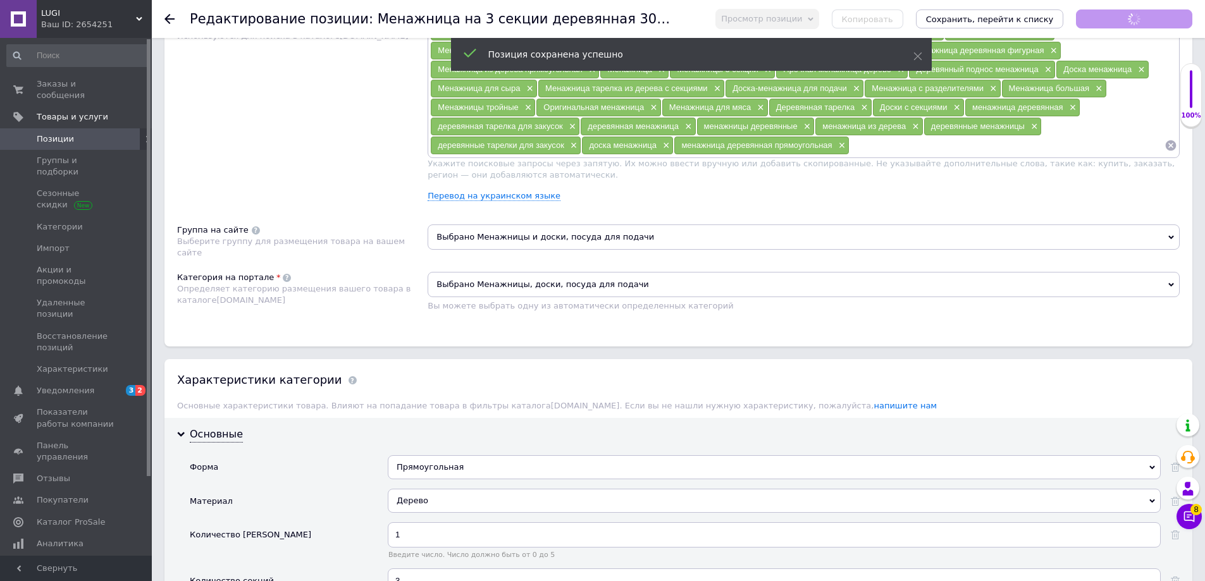
click at [130, 8] on span "LUGI" at bounding box center [88, 13] width 95 height 11
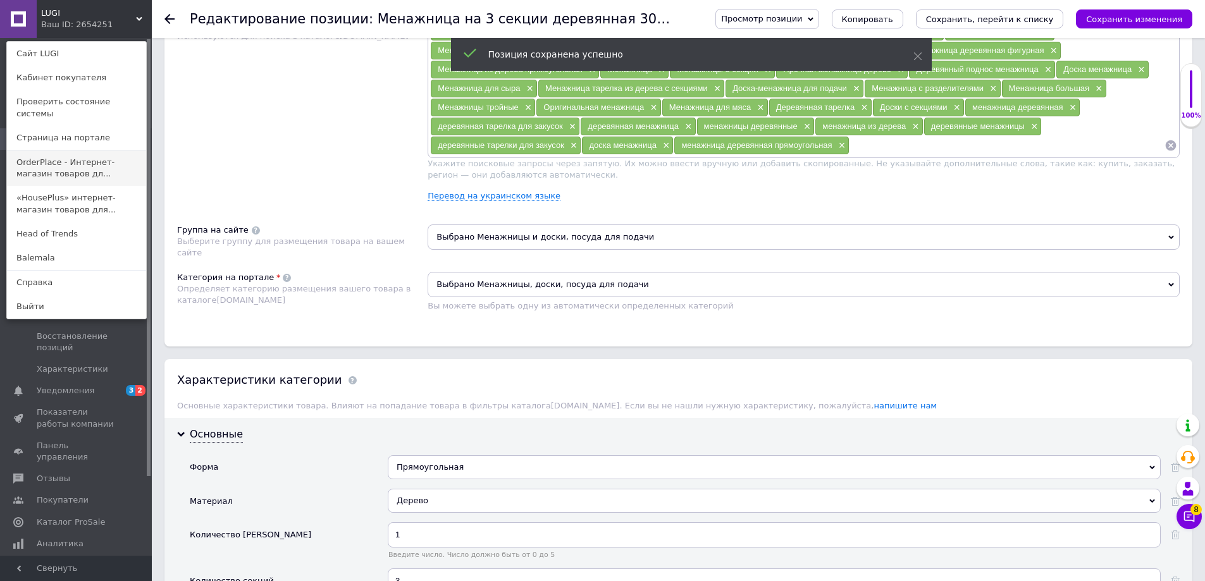
click at [90, 161] on link "OrderPlace - Интернет-магазин товаров дл..." at bounding box center [76, 168] width 139 height 35
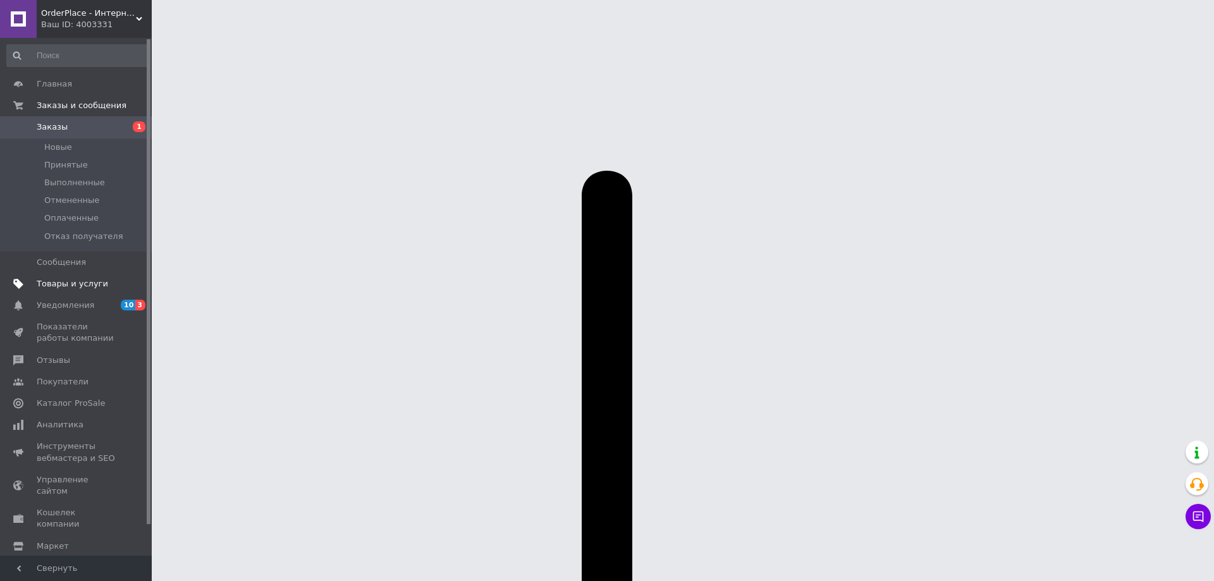
click at [75, 278] on span "Товары и услуги" at bounding box center [72, 283] width 71 height 11
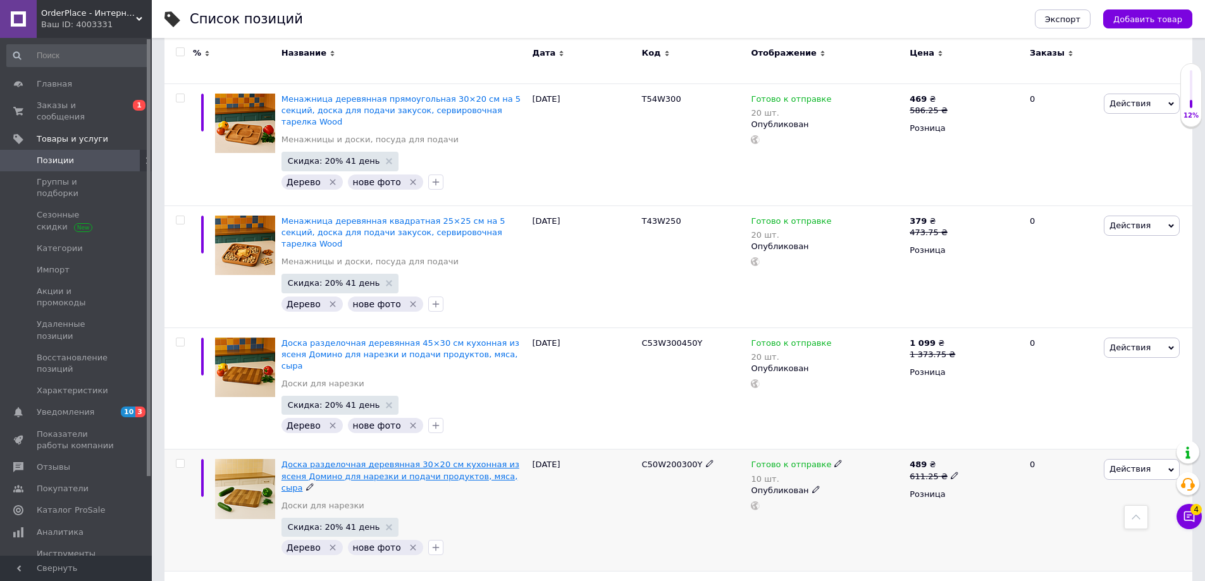
scroll to position [1033, 0]
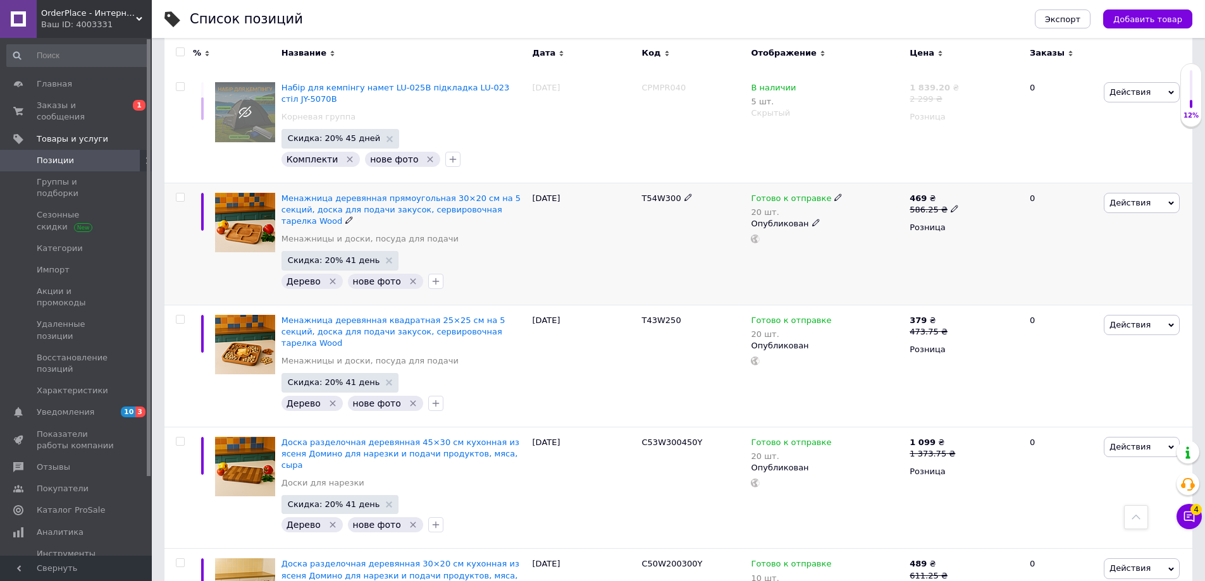
click at [1122, 198] on span "Действия" at bounding box center [1129, 202] width 41 height 9
click at [1071, 254] on li "Копировать" at bounding box center [1089, 263] width 180 height 18
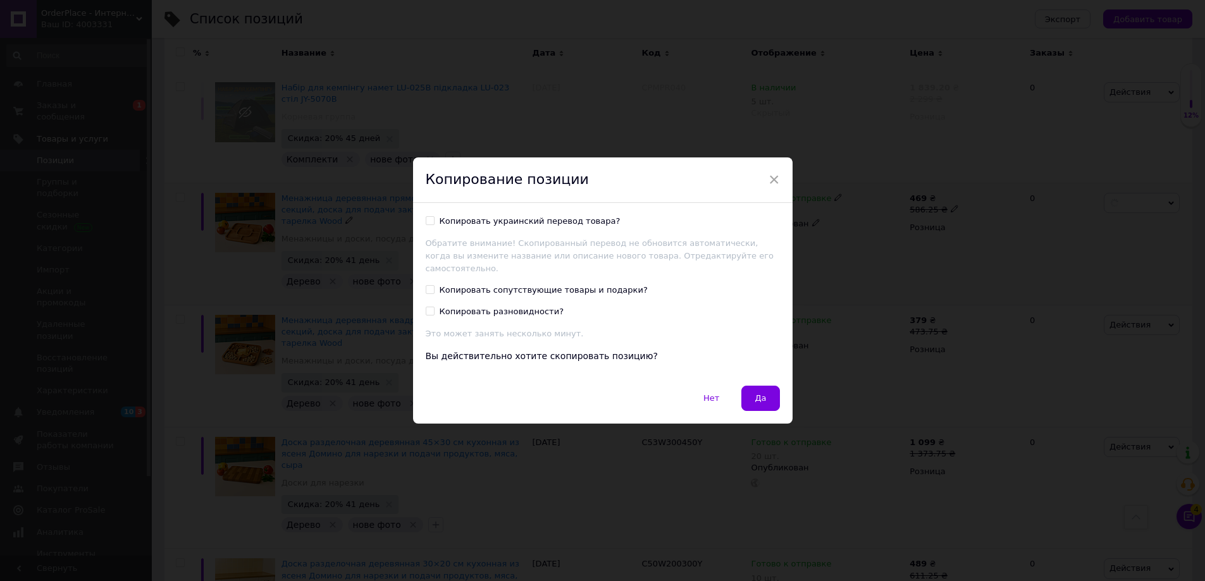
scroll to position [982, 0]
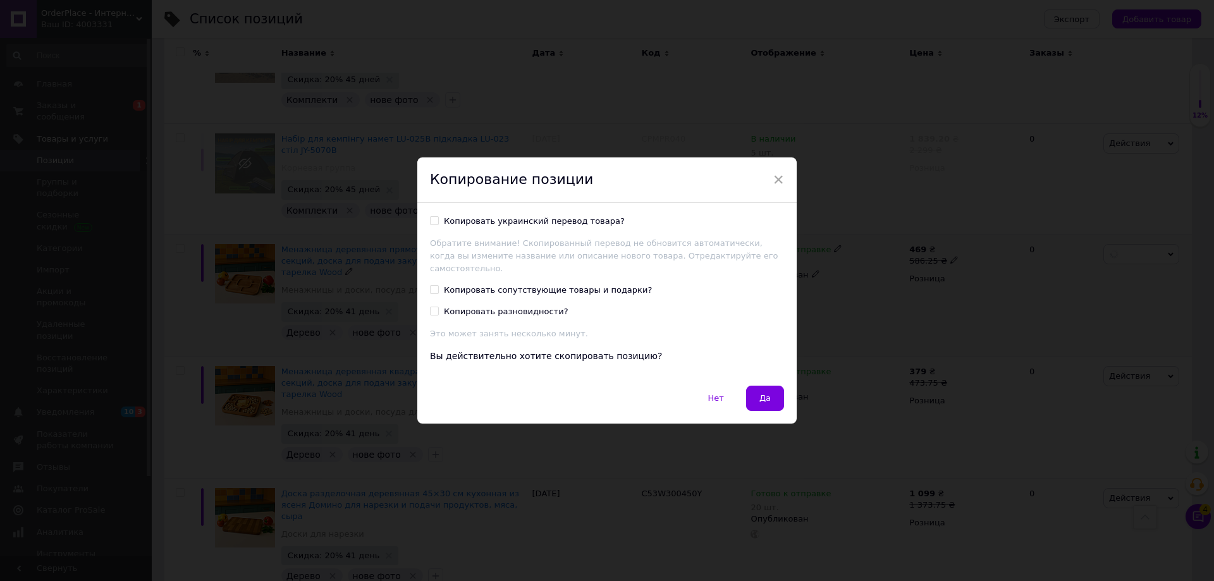
click at [458, 223] on div "Копировать украинский перевод товара?" at bounding box center [534, 221] width 181 height 11
click at [438, 223] on input "Копировать украинский перевод товара?" at bounding box center [434, 220] width 8 height 8
checkbox input "true"
click at [761, 393] on span "Да" at bounding box center [765, 397] width 11 height 9
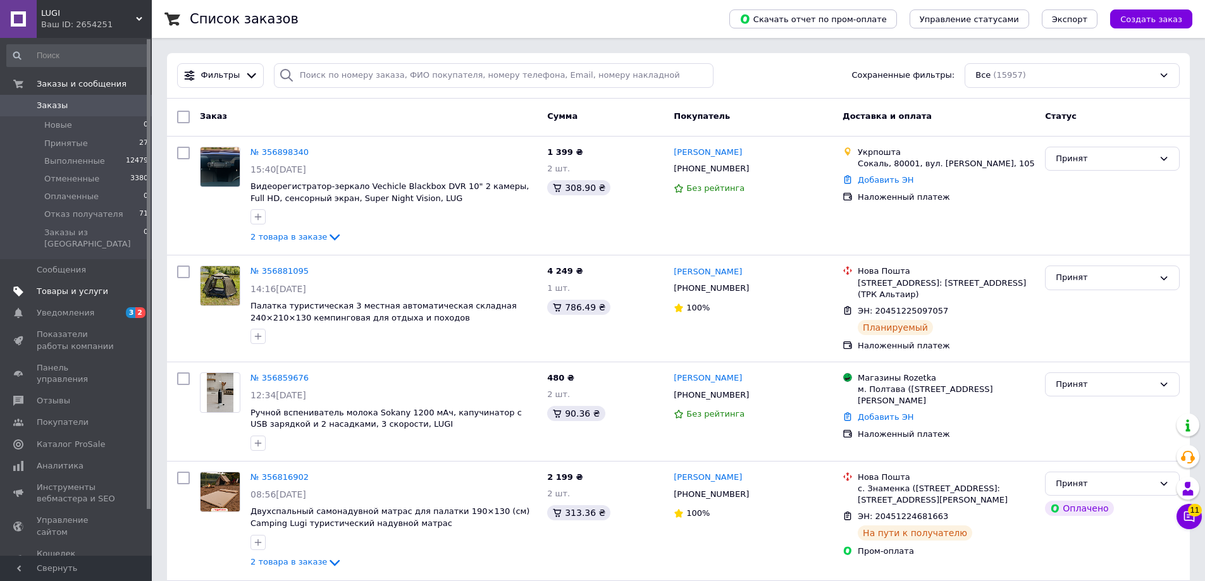
click at [82, 286] on span "Товары и услуги" at bounding box center [72, 291] width 71 height 11
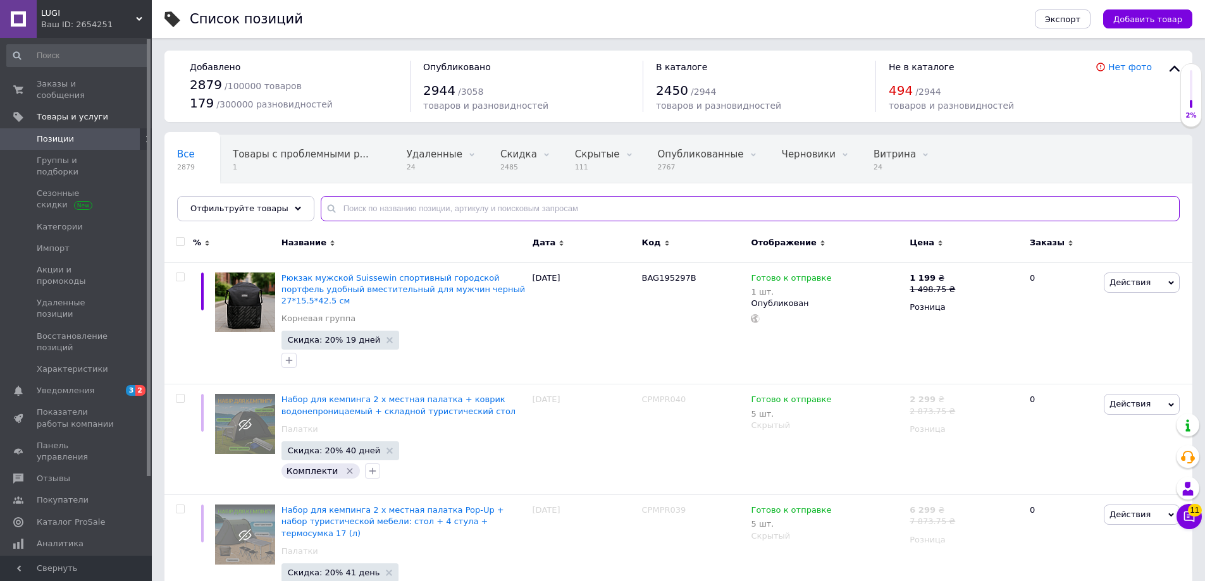
click at [358, 217] on input "text" at bounding box center [750, 208] width 859 height 25
paste input "T47W200"
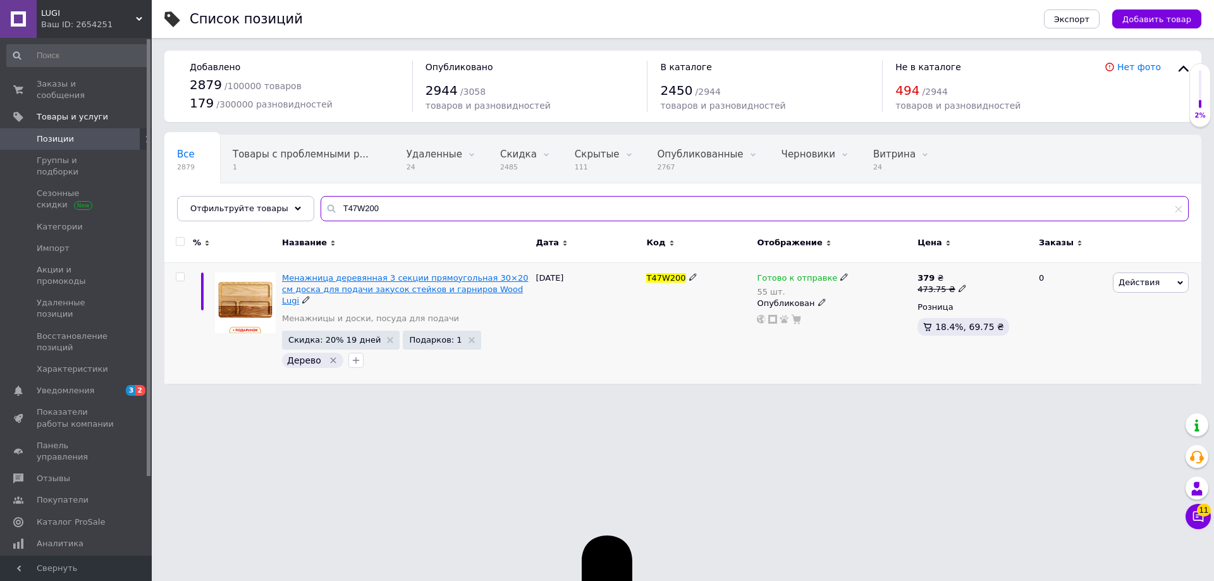
type input "T47W200"
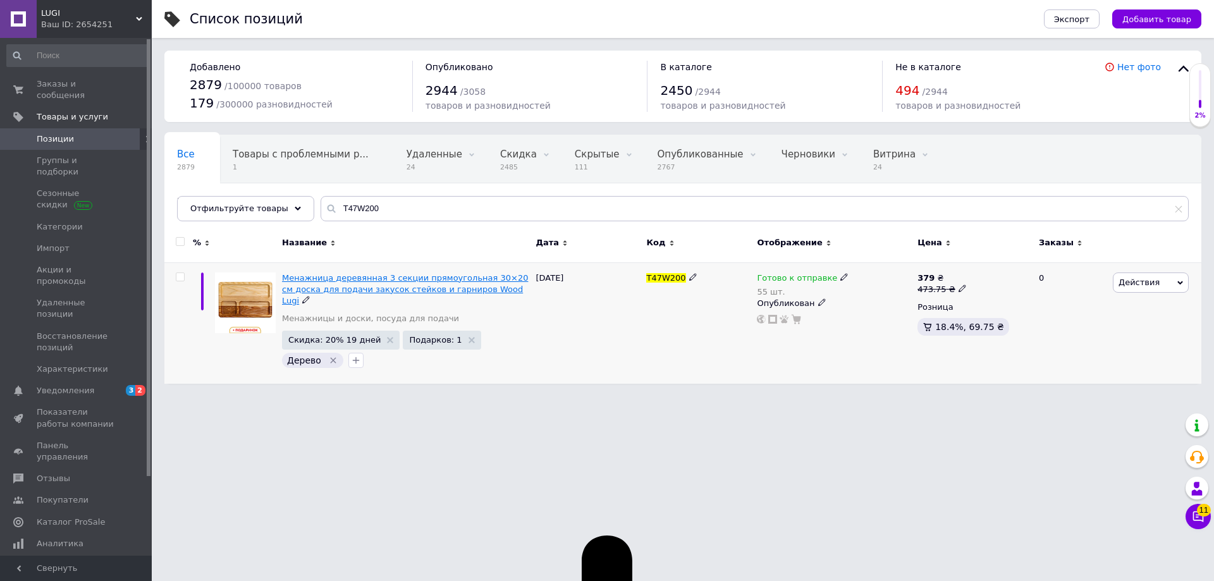
click at [310, 283] on span "Менажница деревянная 3 секции прямоугольная 30×20 см доска для подачи закусок с…" at bounding box center [405, 289] width 246 height 32
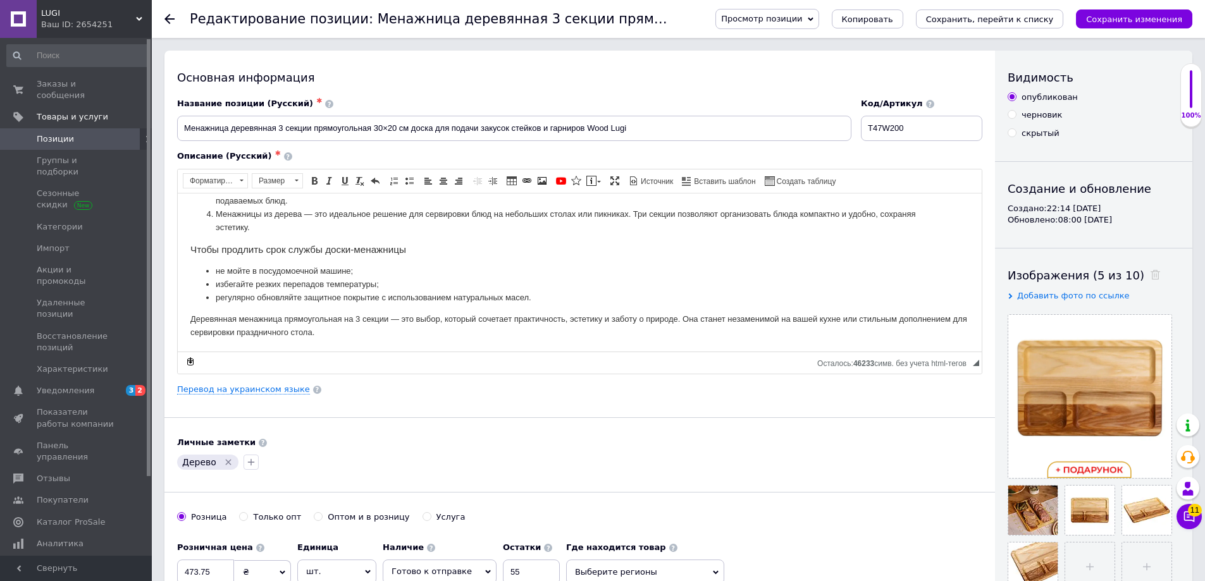
scroll to position [147, 0]
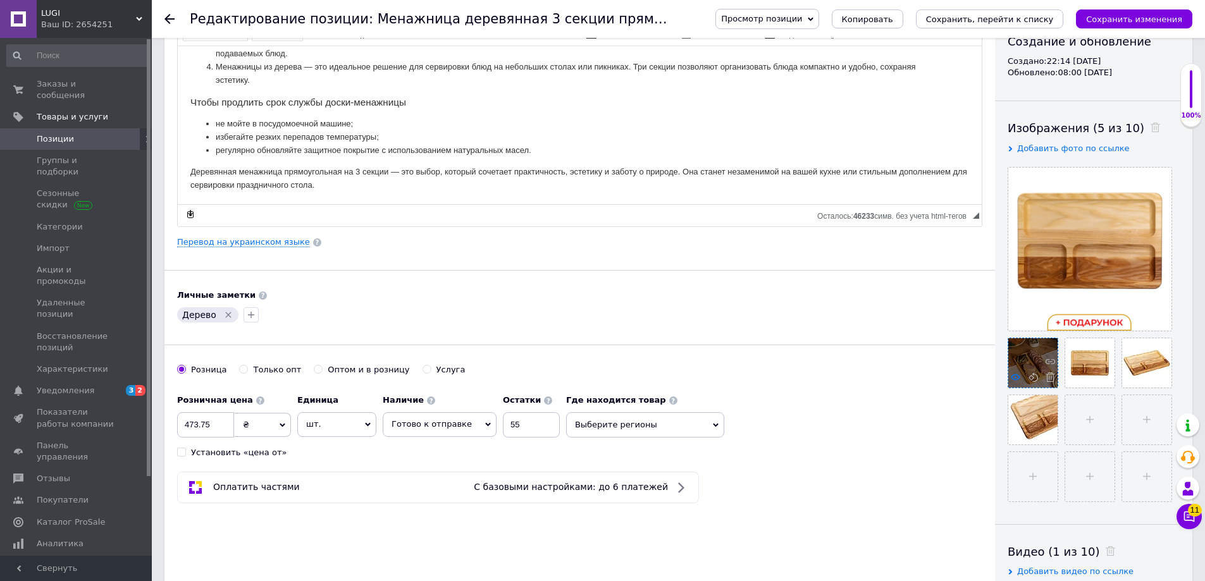
click at [1014, 378] on icon at bounding box center [1015, 377] width 9 height 9
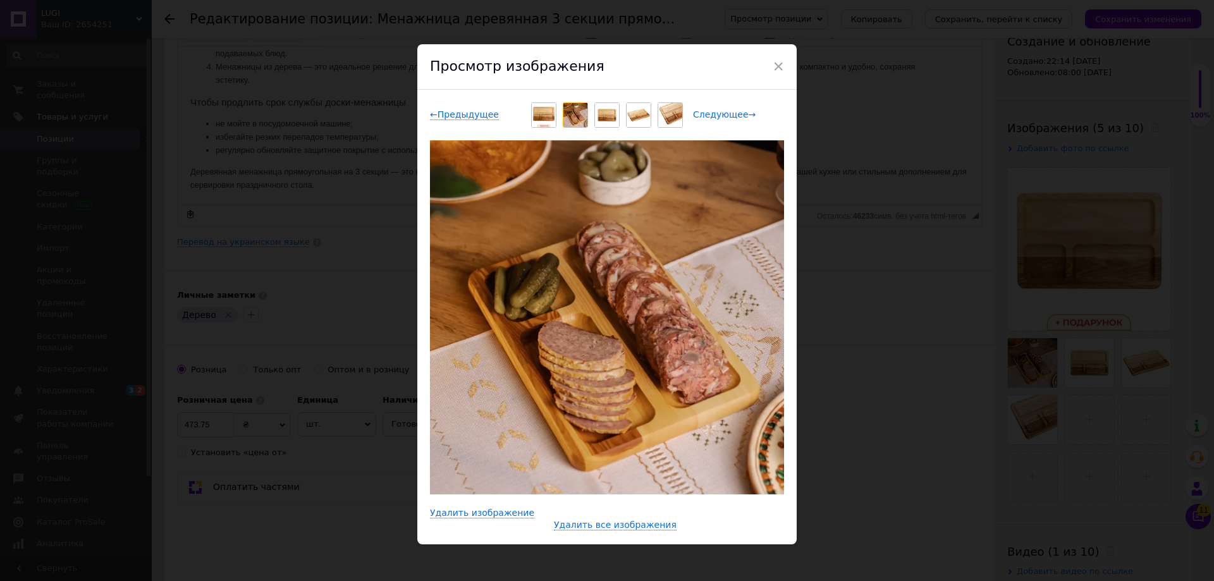
click at [734, 109] on span "Следующее →" at bounding box center [724, 114] width 63 height 11
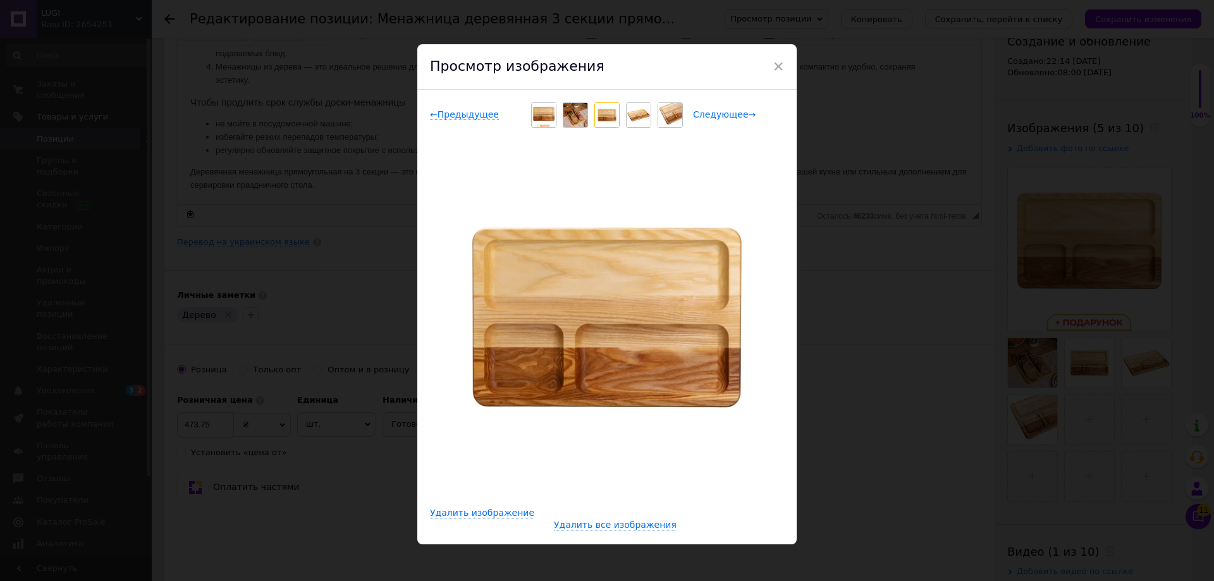
click at [717, 115] on span "Следующее →" at bounding box center [724, 114] width 63 height 11
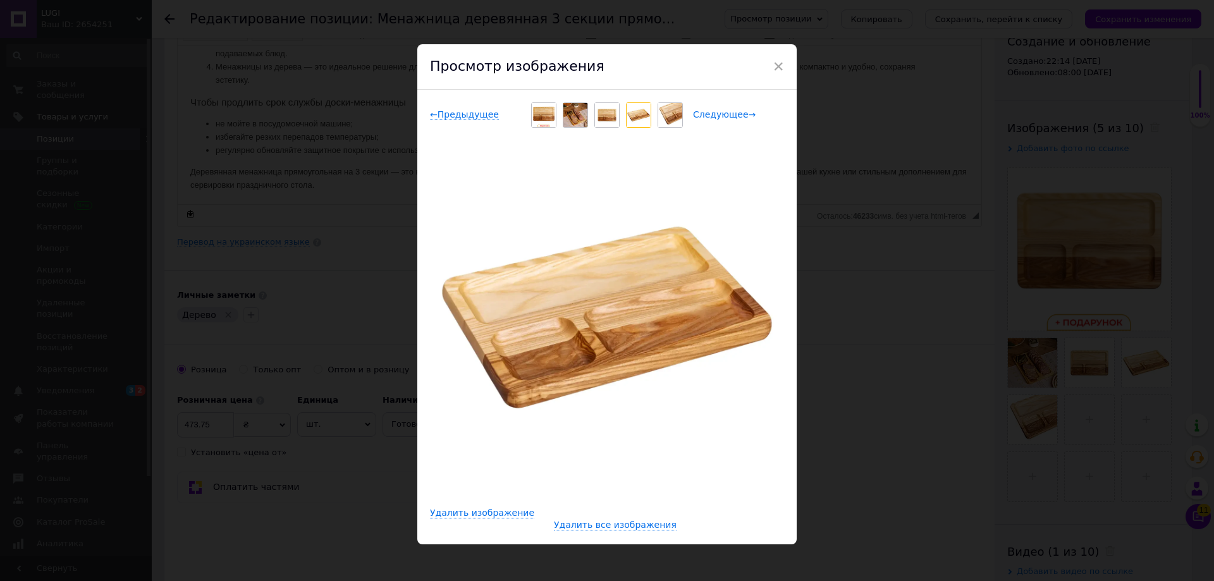
click at [744, 120] on span "Следующее →" at bounding box center [724, 114] width 63 height 11
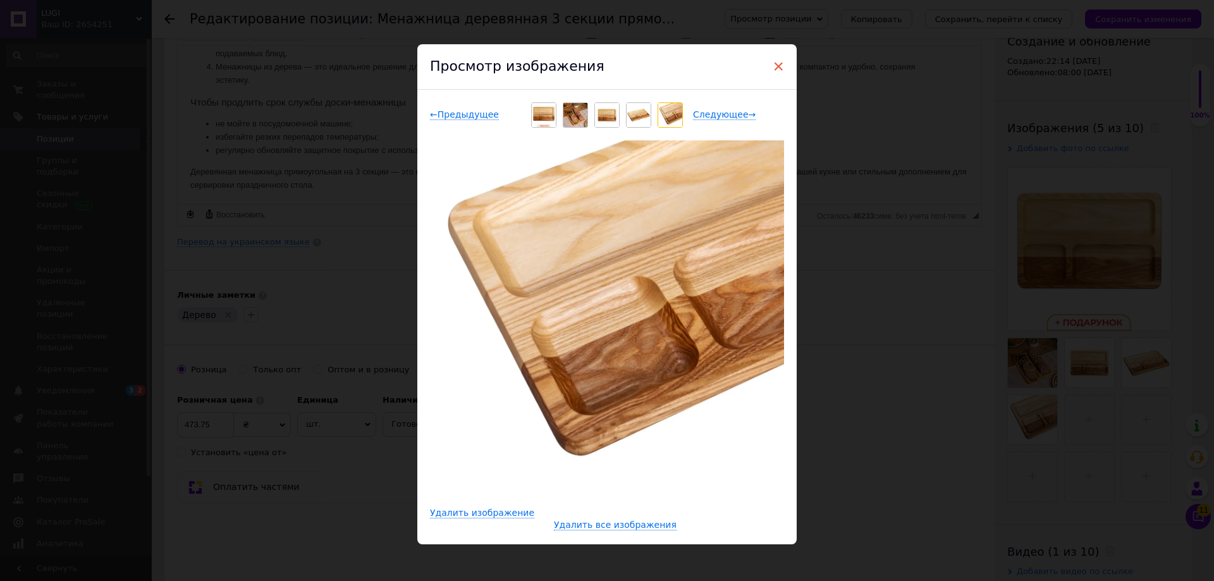
click at [781, 66] on span "×" at bounding box center [778, 67] width 11 height 22
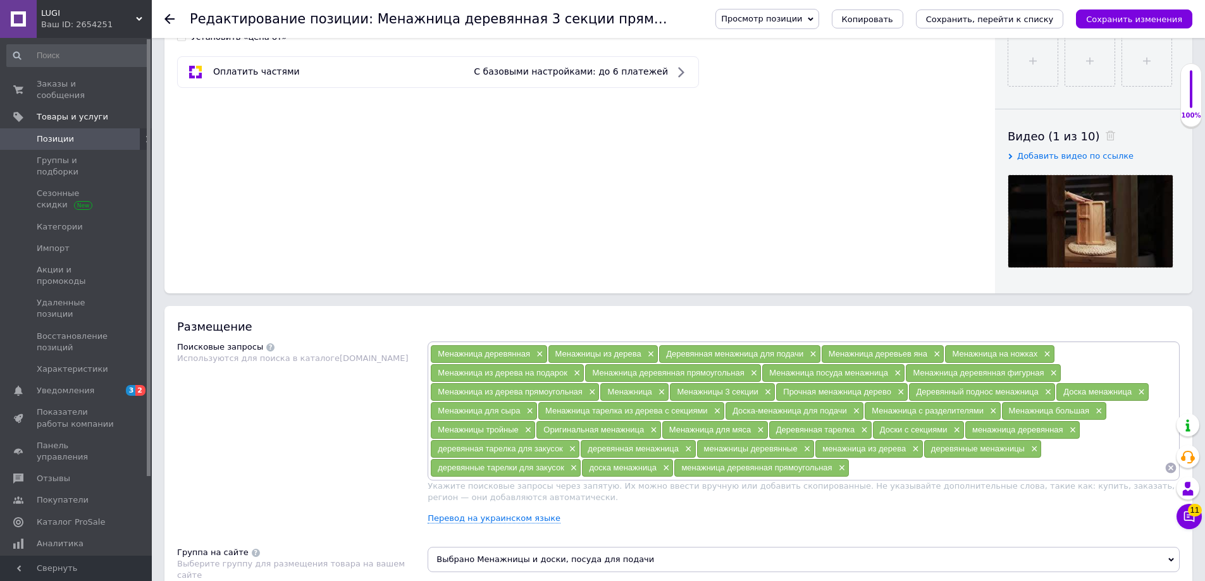
scroll to position [443, 0]
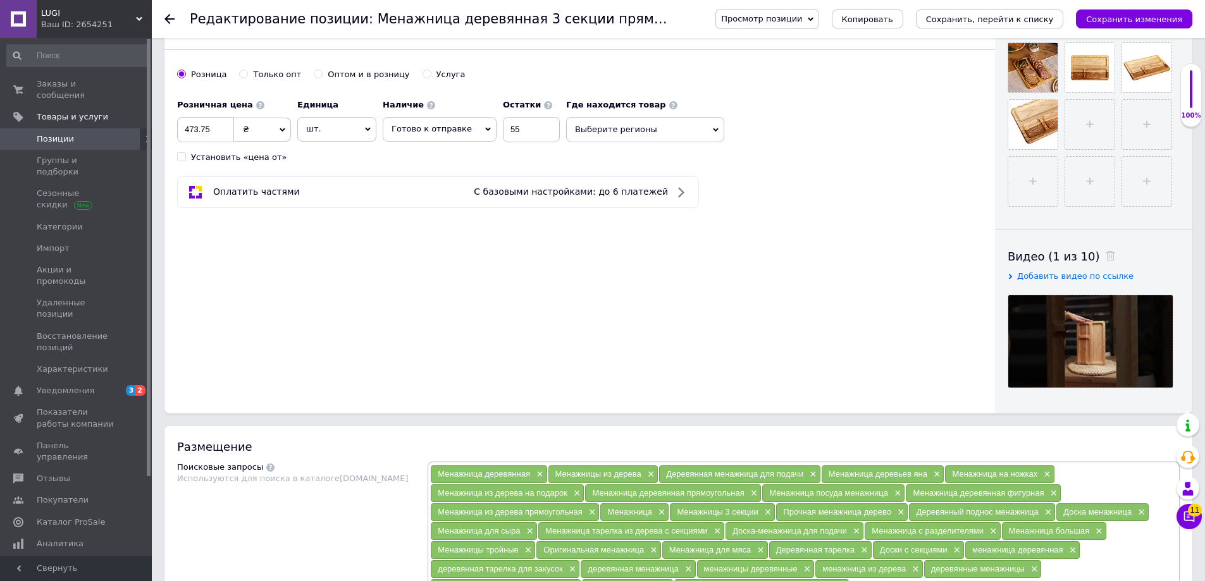
click at [818, 12] on span "Просмотр позиции" at bounding box center [766, 19] width 103 height 20
click at [815, 42] on li "Сохранить и посмотреть на сайте" at bounding box center [802, 43] width 172 height 18
click at [693, 266] on div "Основная информация Название позиции (Русский) ✱ Менажница деревянная 3 секции …" at bounding box center [579, 11] width 830 height 806
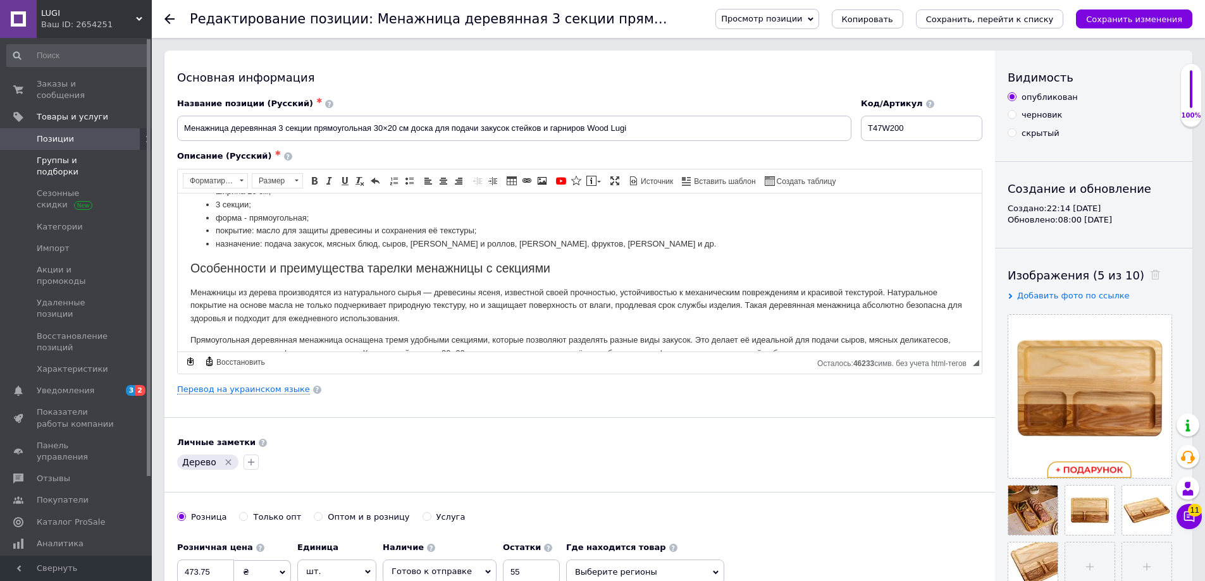
scroll to position [80, 0]
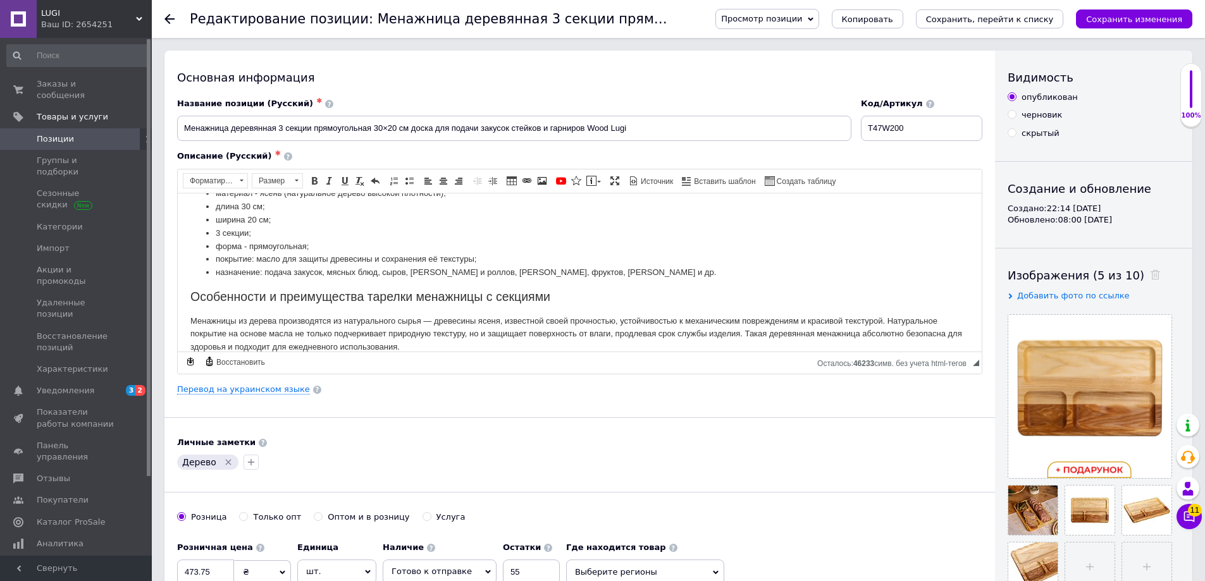
click at [126, 21] on div "Ваш ID: 2654251" at bounding box center [96, 24] width 111 height 11
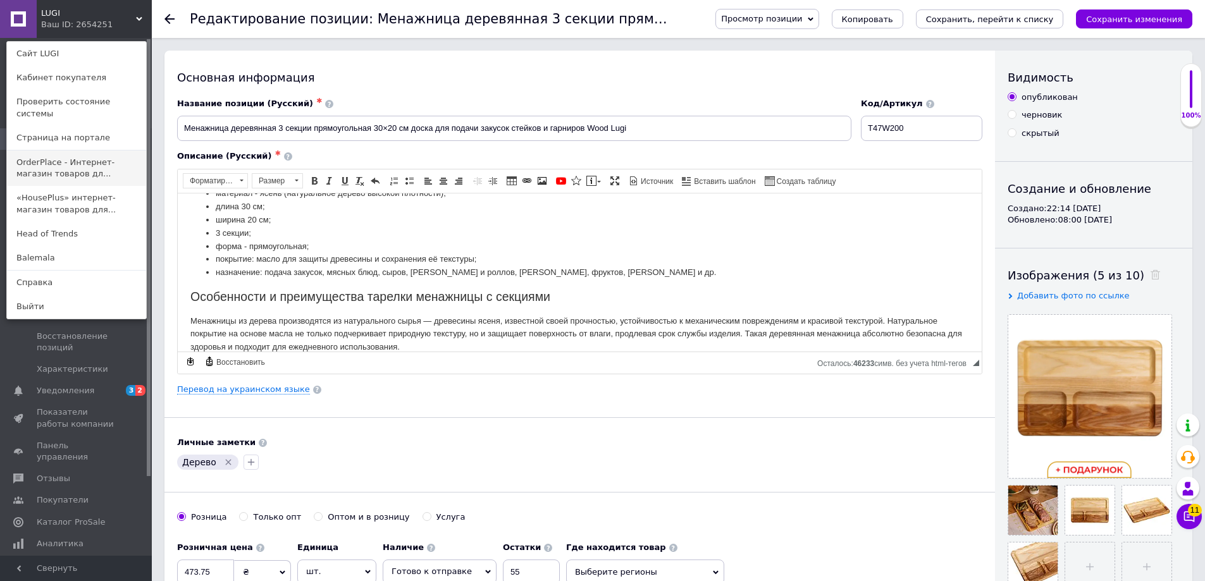
click at [57, 160] on link "OrderPlace - Интернет-магазин товаров дл..." at bounding box center [76, 168] width 139 height 35
